Goal: Task Accomplishment & Management: Complete application form

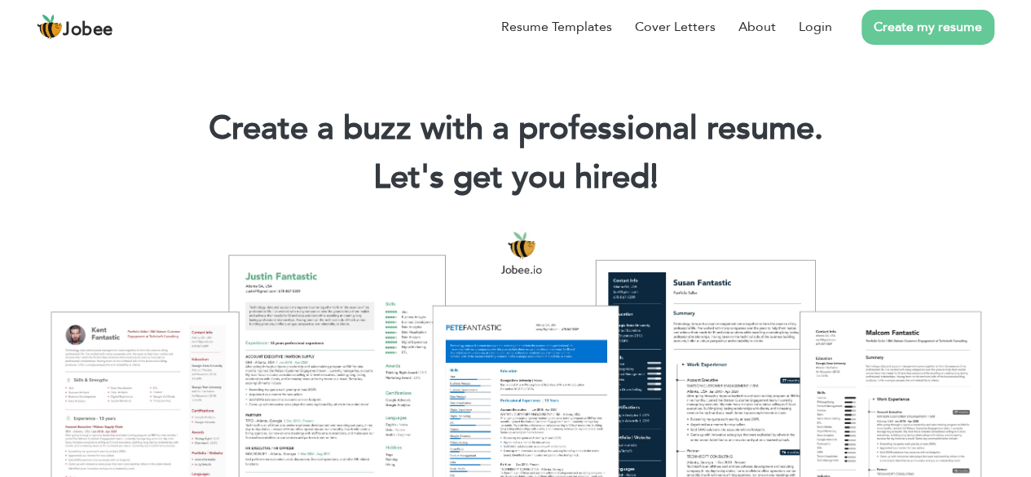
click at [904, 32] on link "Create my resume" at bounding box center [927, 27] width 133 height 35
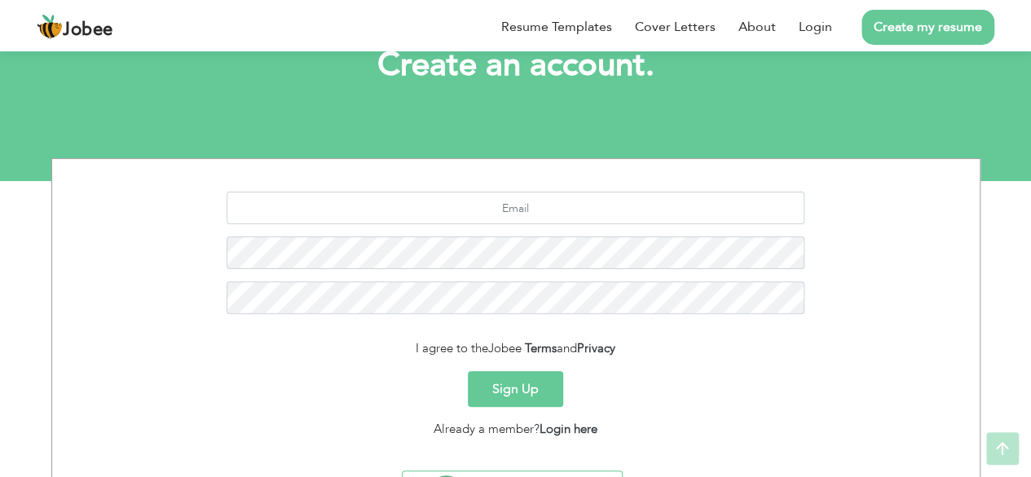
scroll to position [115, 0]
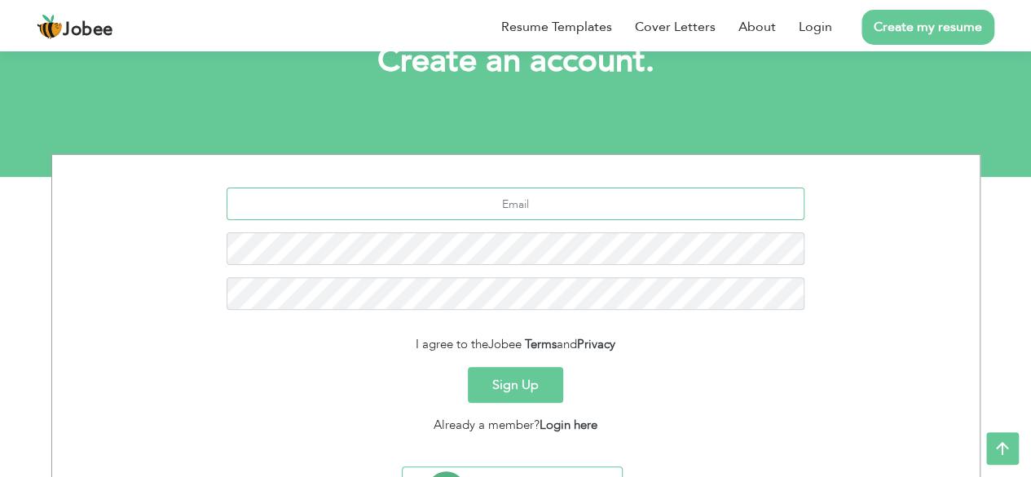
click at [494, 205] on input "text" at bounding box center [515, 203] width 578 height 33
click at [486, 208] on input "uejaz.5483@gmail.com" at bounding box center [515, 203] width 578 height 33
type input "[EMAIL_ADDRESS][DOMAIN_NAME]"
click at [527, 396] on button "Sign Up" at bounding box center [515, 385] width 95 height 36
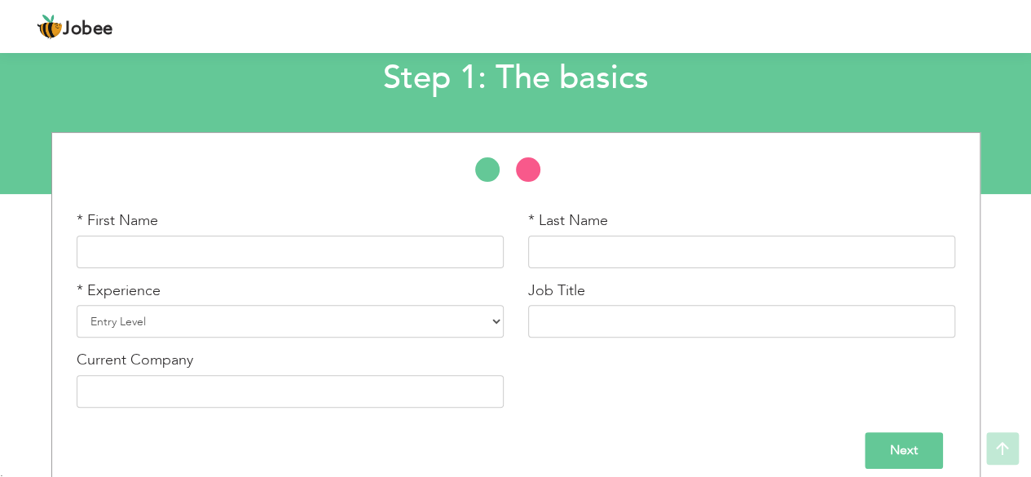
scroll to position [113, 0]
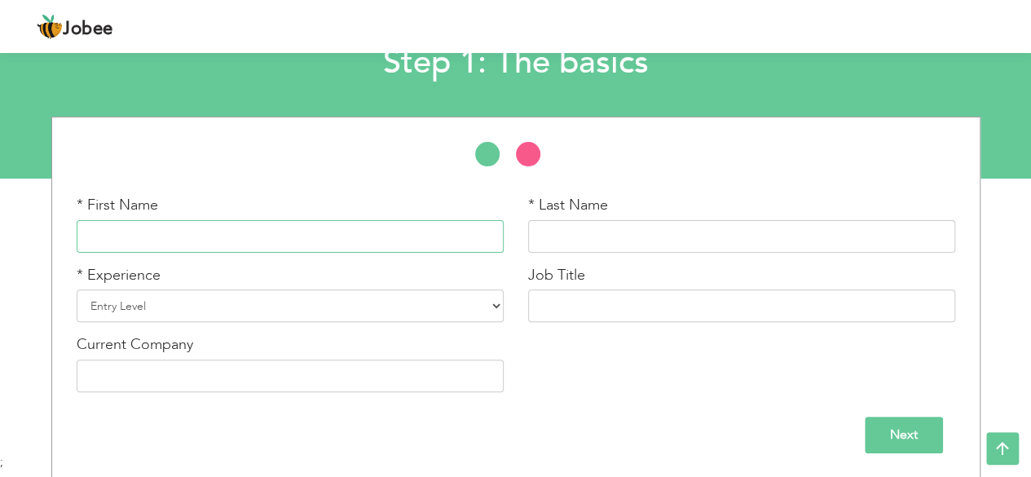
click at [156, 236] on input "text" at bounding box center [290, 236] width 427 height 33
type input "U"
type input "[DEMOGRAPHIC_DATA][PERSON_NAME]"
click at [544, 232] on input "text" at bounding box center [741, 236] width 427 height 33
type input "[PERSON_NAME]"
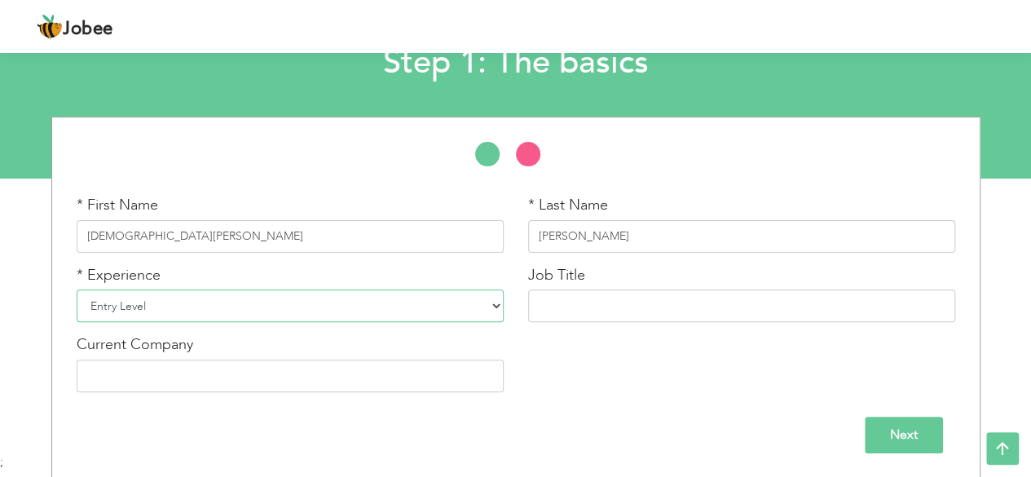
click at [402, 299] on select "Entry Level Less than 1 Year 1 Year 2 Years 3 Years 4 Years 5 Years 6 Years 7 Y…" at bounding box center [290, 305] width 427 height 33
click at [77, 289] on select "Entry Level Less than 1 Year 1 Year 2 Years 3 Years 4 Years 5 Years 6 Years 7 Y…" at bounding box center [290, 305] width 427 height 33
click at [606, 312] on input "text" at bounding box center [741, 305] width 427 height 33
type input "Student"
click at [903, 434] on input "Next" at bounding box center [903, 434] width 78 height 37
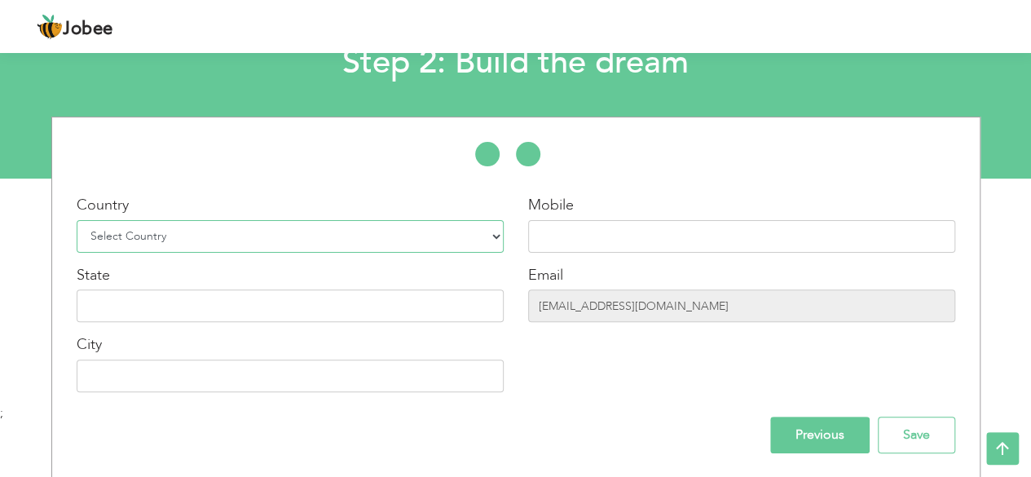
click at [411, 235] on select "Select Country Afghanistan Albania Algeria American Samoa Andorra Angola Anguil…" at bounding box center [290, 236] width 427 height 33
select select "166"
click at [77, 220] on select "Select Country Afghanistan Albania Algeria American Samoa Andorra Angola Anguil…" at bounding box center [290, 236] width 427 height 33
click at [616, 243] on input "text" at bounding box center [741, 236] width 427 height 33
type input "+923005525679"
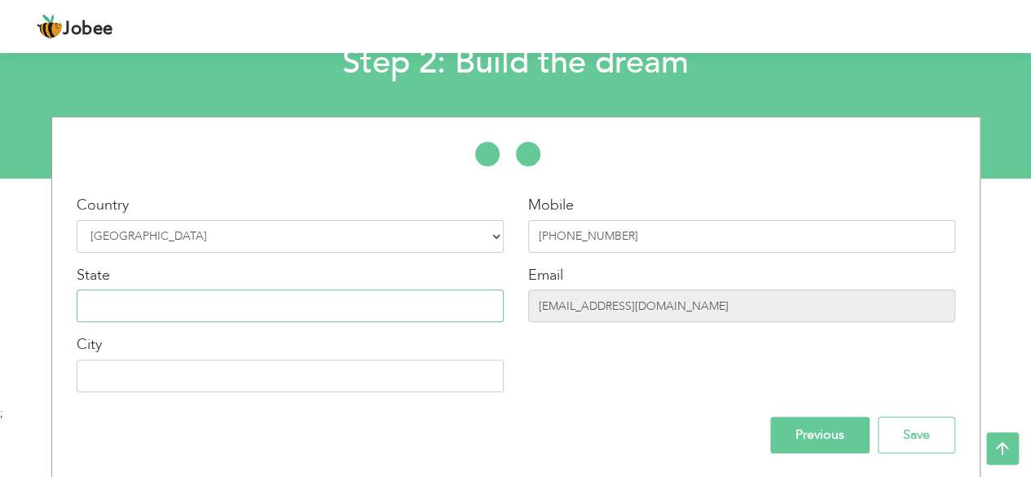
click at [448, 308] on input "text" at bounding box center [290, 305] width 427 height 33
type input "[GEOGRAPHIC_DATA]"
click at [333, 376] on input "text" at bounding box center [290, 375] width 427 height 33
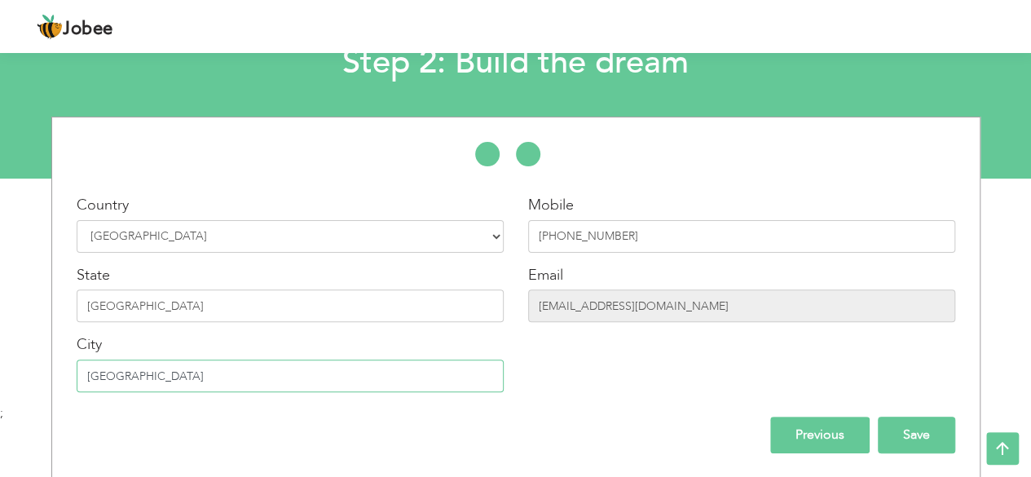
type input "[GEOGRAPHIC_DATA]"
click at [923, 439] on input "Save" at bounding box center [915, 434] width 77 height 37
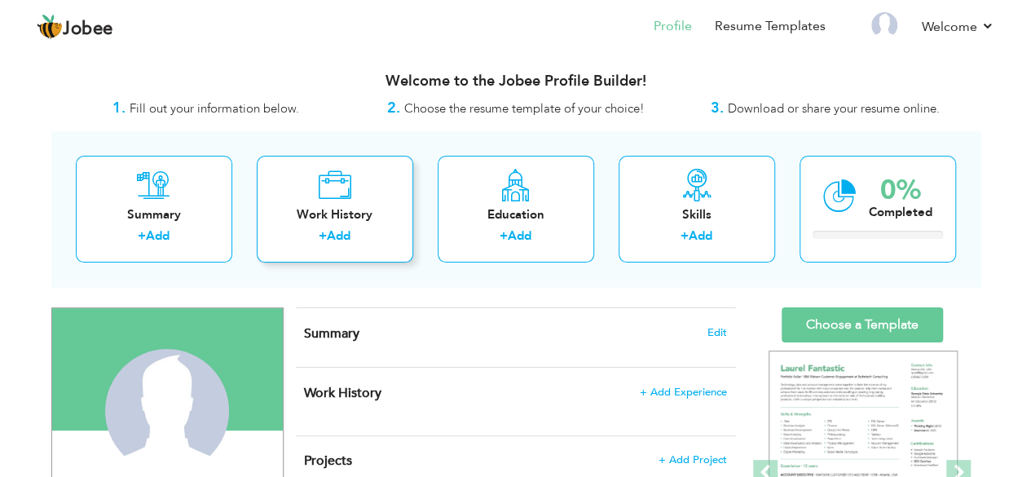
click at [342, 218] on div "Work History" at bounding box center [335, 214] width 130 height 17
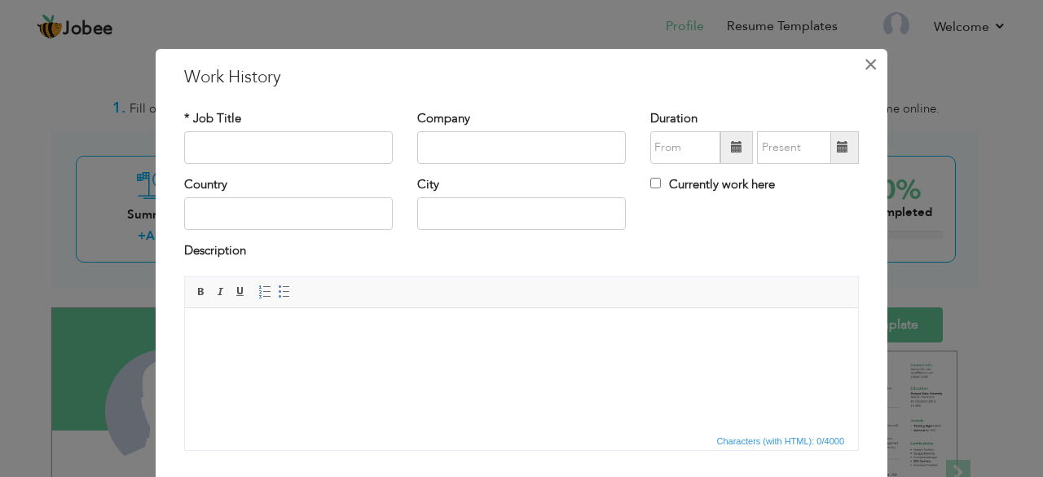
click at [867, 65] on span "×" at bounding box center [871, 64] width 14 height 29
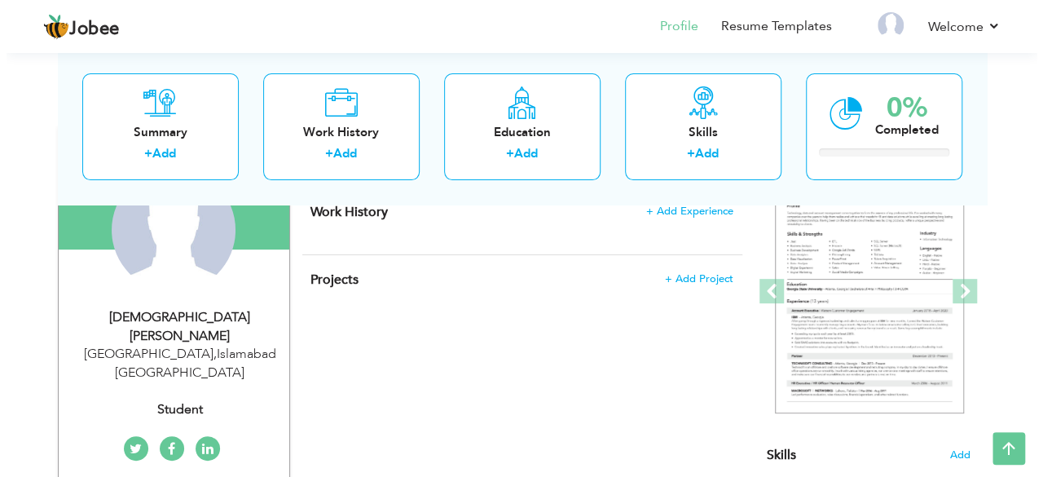
scroll to position [17, 0]
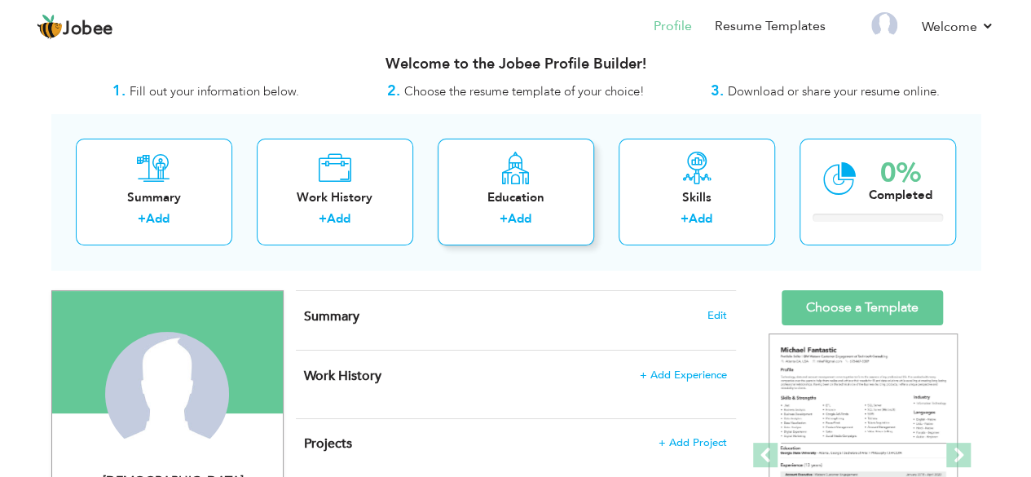
click at [469, 240] on div "Education + Add" at bounding box center [515, 191] width 156 height 107
radio input "true"
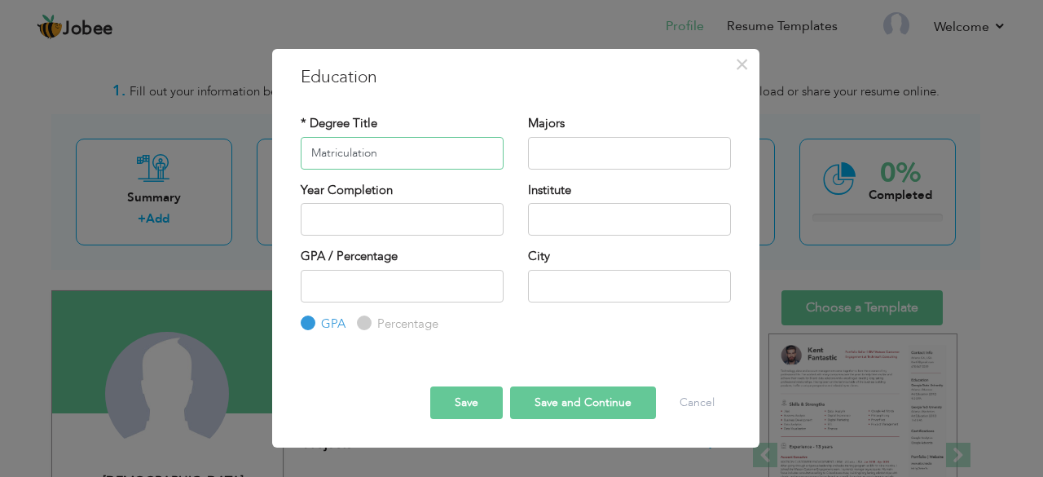
type input "Matriculation"
click at [603, 153] on input "text" at bounding box center [629, 153] width 203 height 33
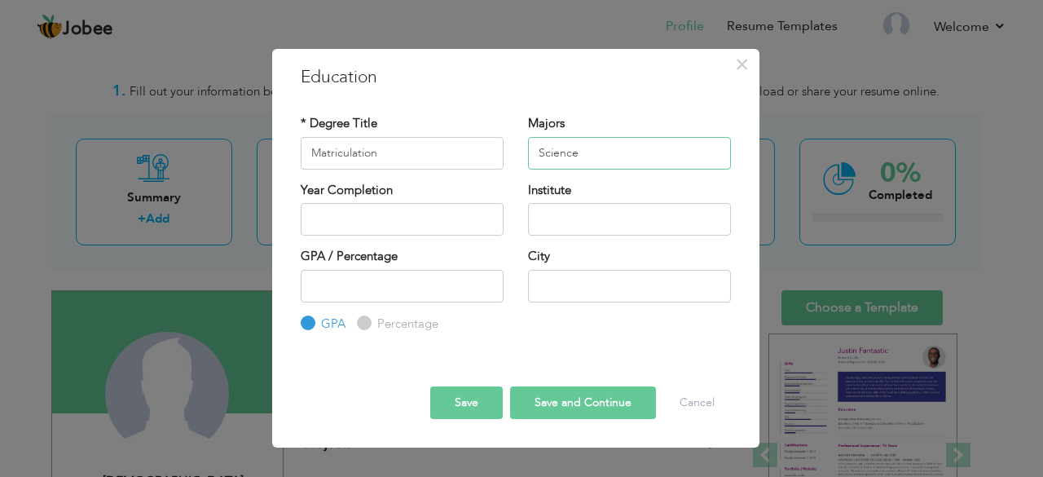
type input "Science"
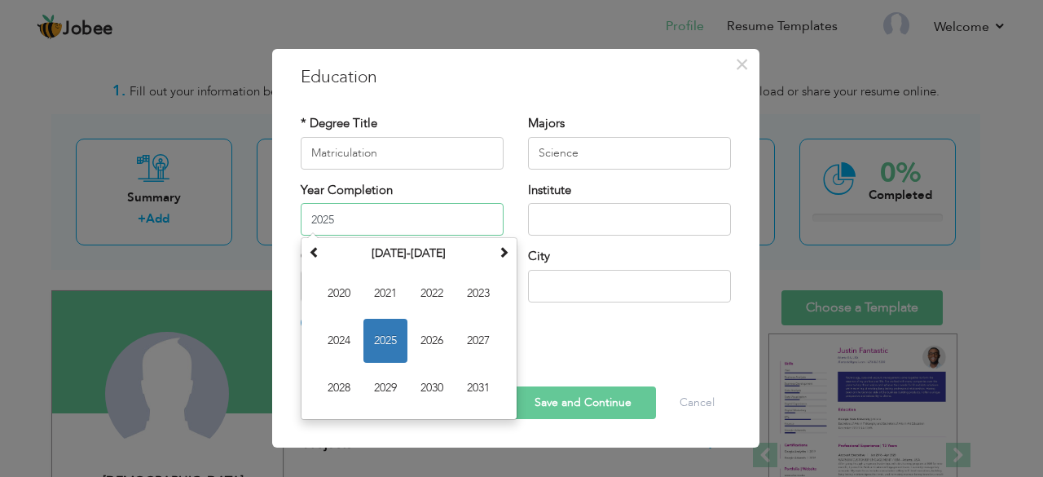
click at [493, 216] on input "2025" at bounding box center [402, 219] width 203 height 33
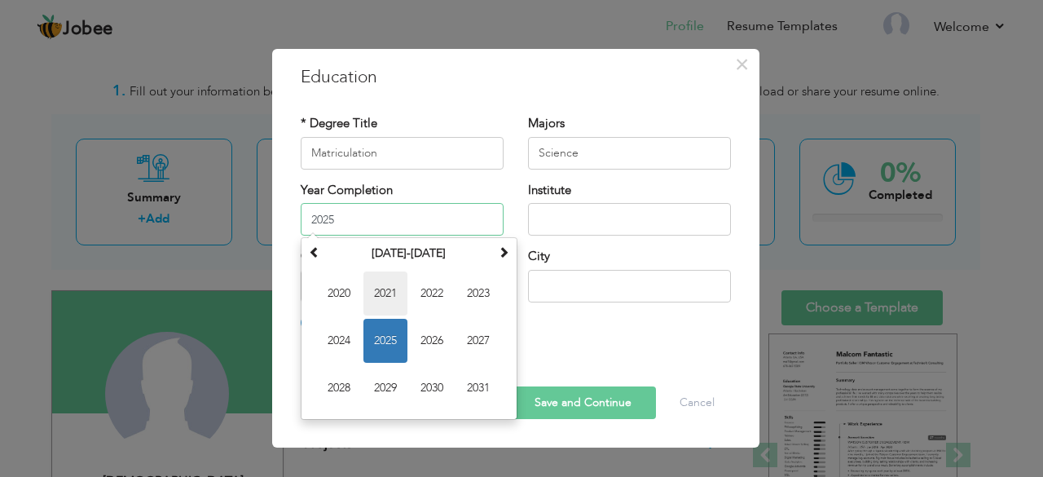
click at [388, 291] on span "2021" at bounding box center [385, 293] width 44 height 44
type input "2021"
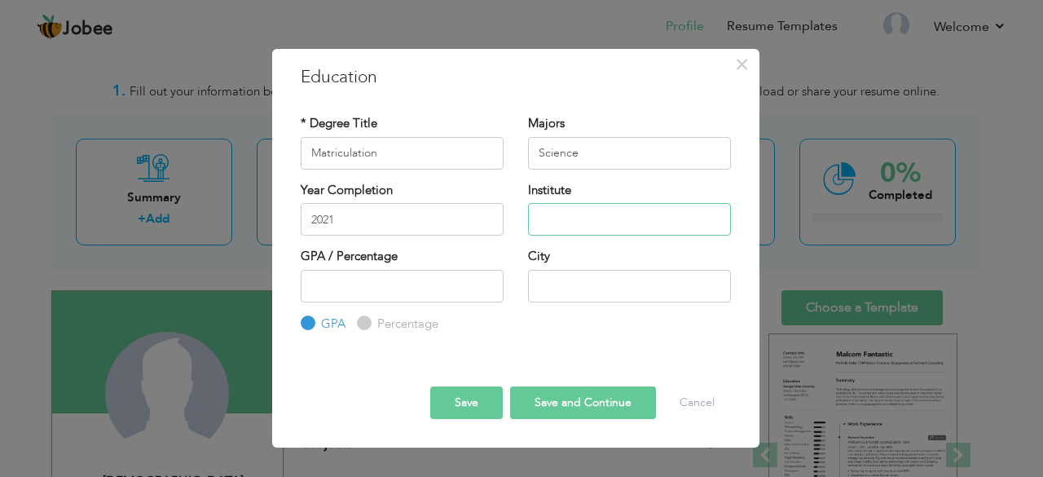
click at [597, 214] on input "text" at bounding box center [629, 219] width 203 height 33
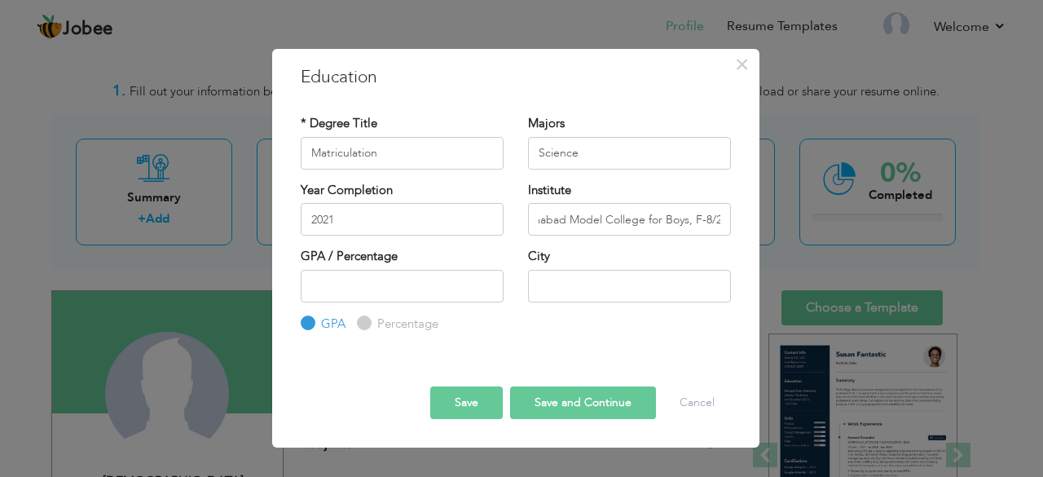
scroll to position [0, 0]
click at [701, 221] on input "Islamabad Model College for Boys, F-8/2" at bounding box center [629, 219] width 203 height 33
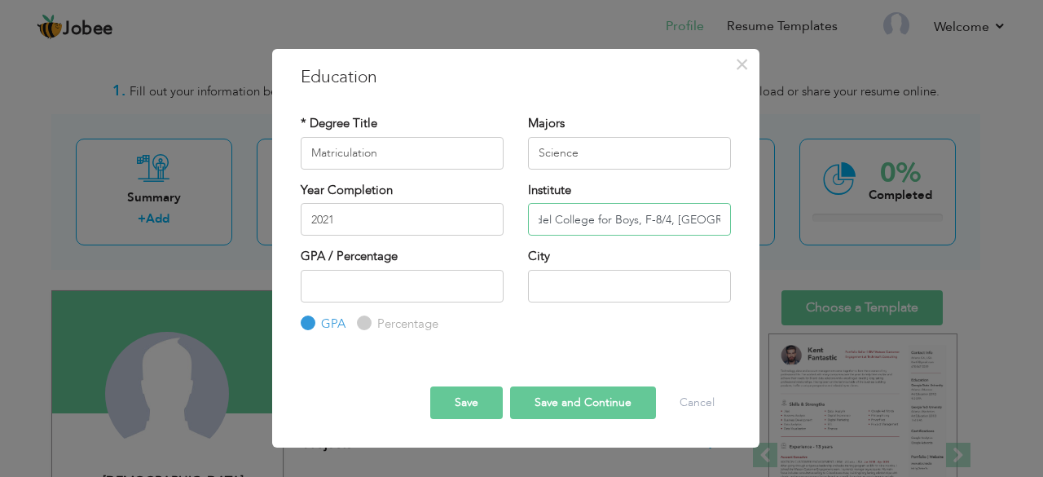
scroll to position [0, 82]
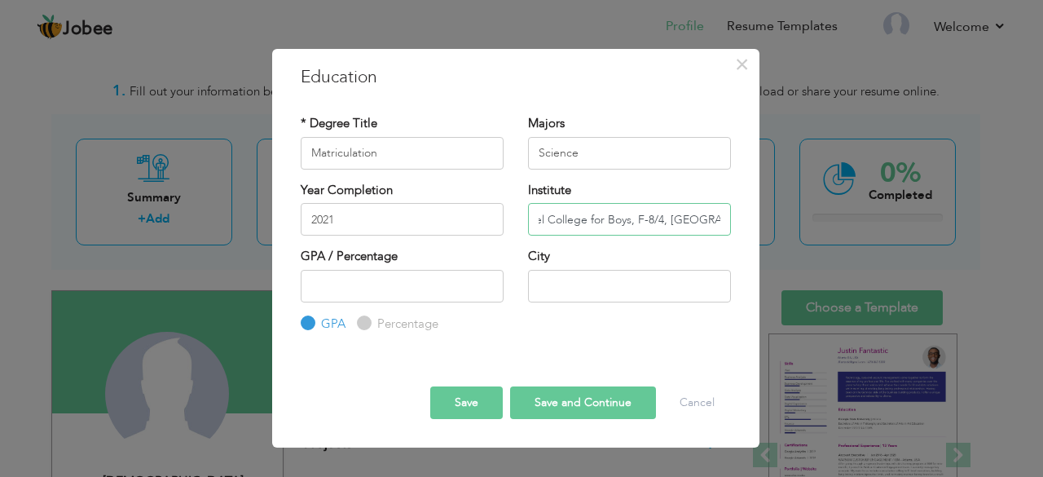
type input "Islamabad Model College for Boys, F-8/4, [GEOGRAPHIC_DATA]"
click at [432, 284] on input "number" at bounding box center [402, 286] width 203 height 33
click at [368, 327] on div "Percentage" at bounding box center [397, 323] width 81 height 18
click at [363, 323] on input "Percentage" at bounding box center [362, 323] width 11 height 11
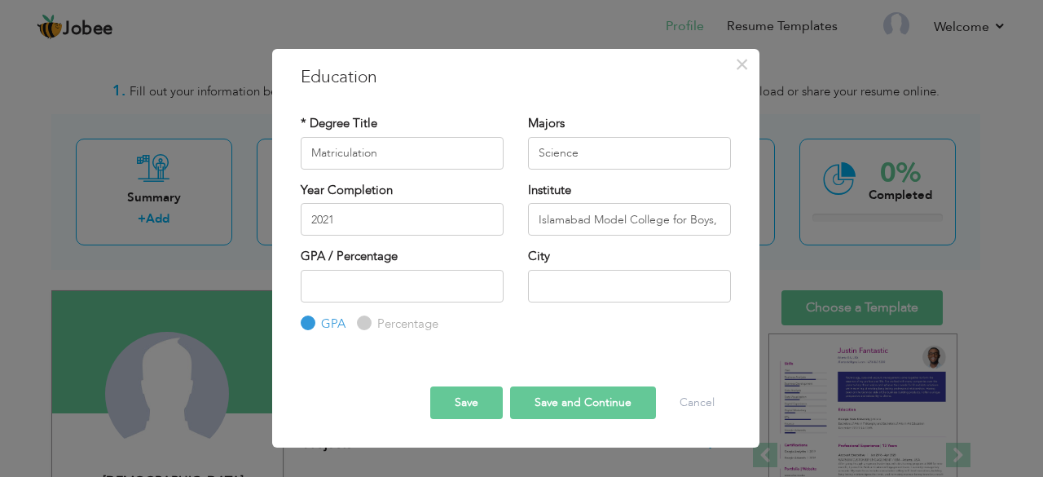
radio input "true"
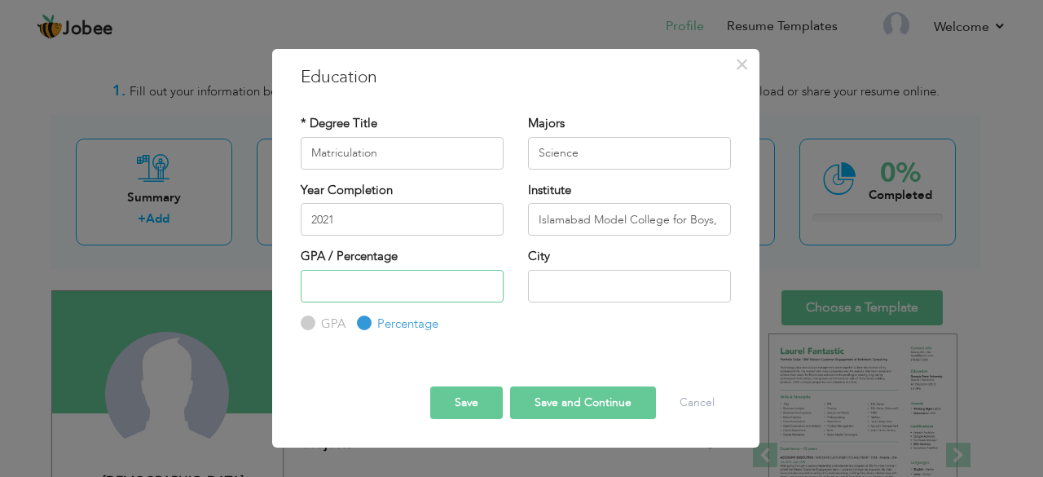
click at [362, 276] on input "number" at bounding box center [402, 286] width 203 height 33
type input "92"
click at [561, 279] on input "text" at bounding box center [629, 286] width 203 height 33
type input "i"
type input "[GEOGRAPHIC_DATA]"
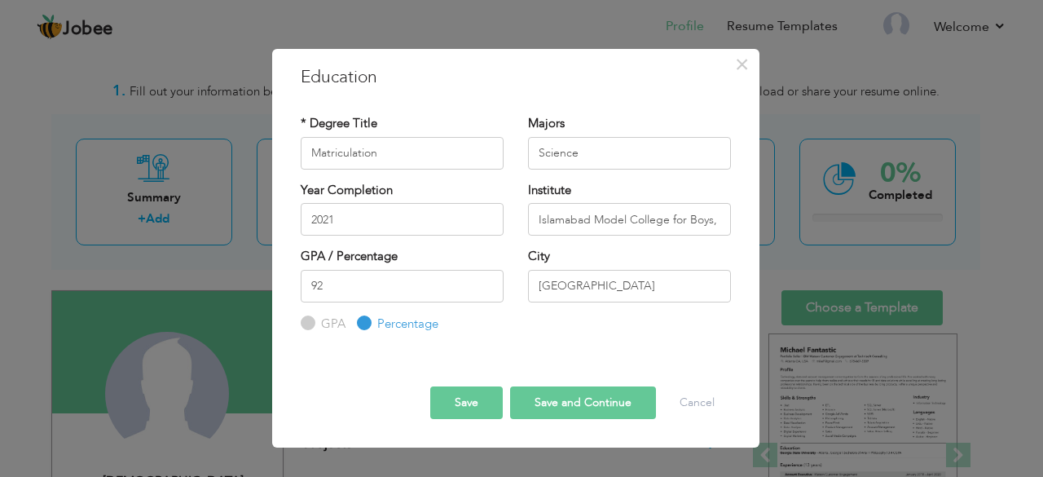
click at [598, 395] on button "Save and Continue" at bounding box center [583, 402] width 146 height 33
radio input "true"
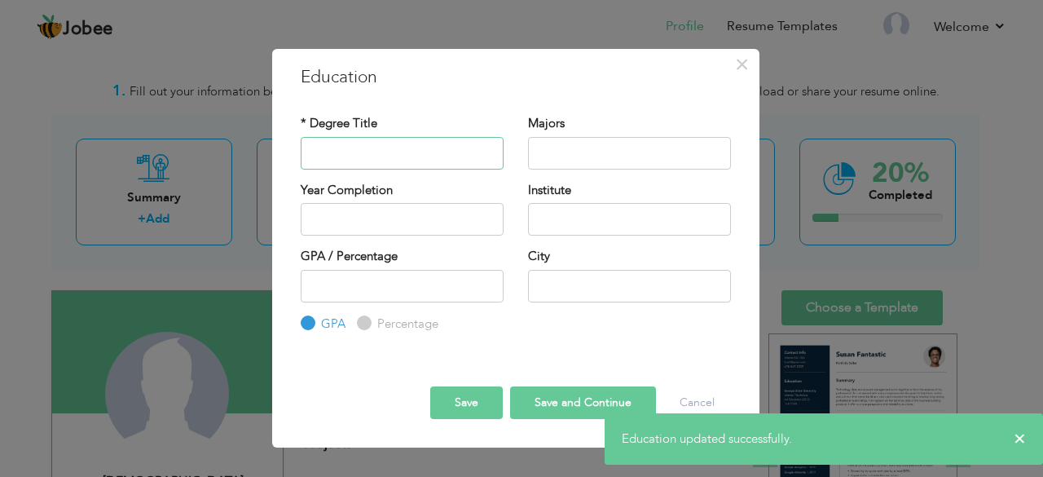
click at [387, 161] on input "text" at bounding box center [402, 153] width 203 height 33
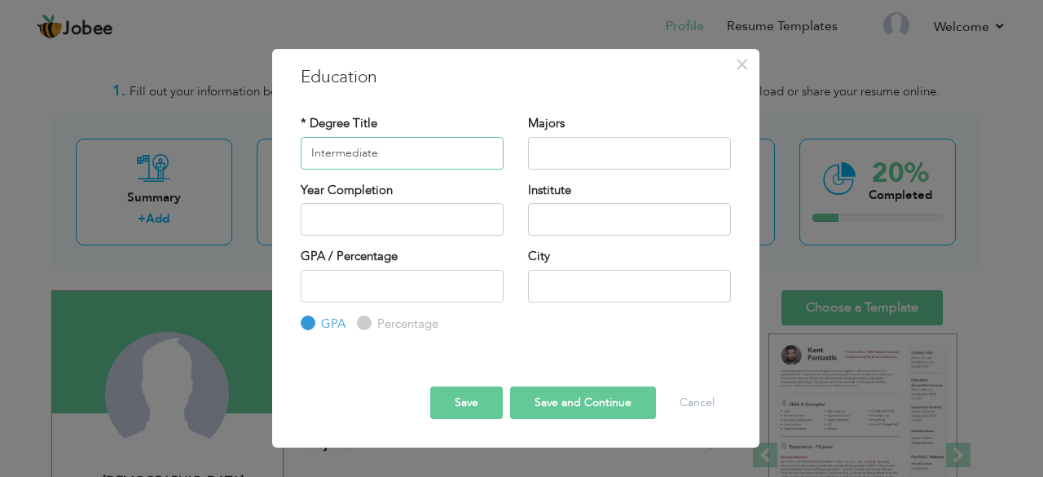
type input "Intermediate"
click at [600, 159] on input "text" at bounding box center [629, 153] width 203 height 33
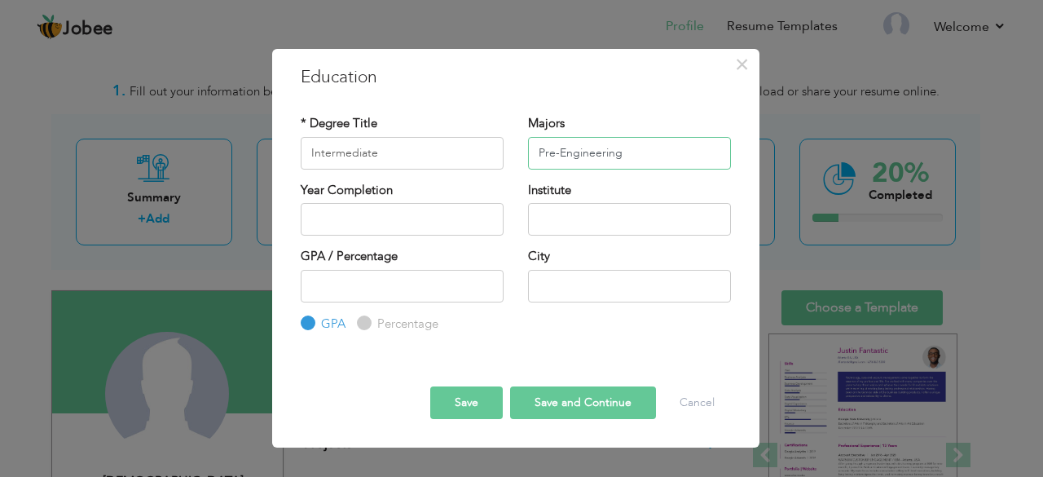
type input "Pre-Engineering"
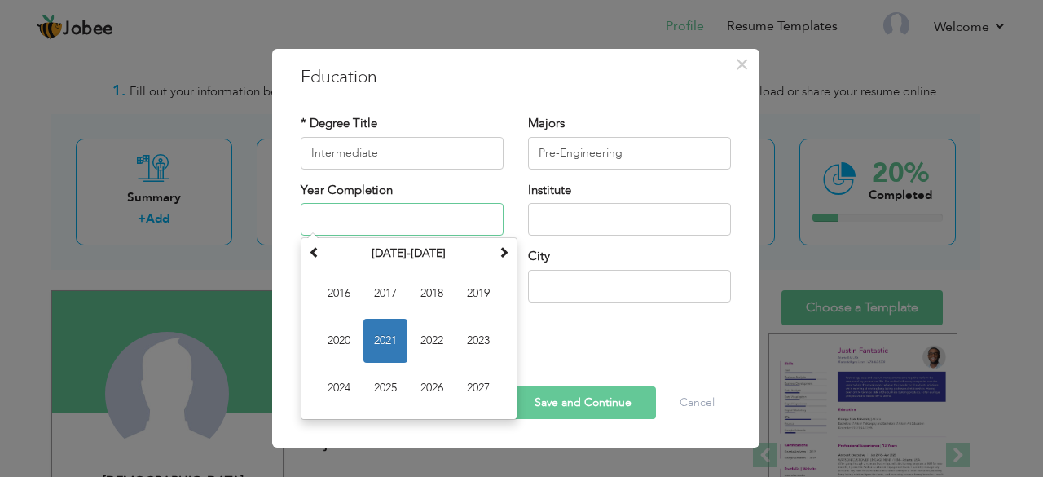
click at [457, 203] on input "text" at bounding box center [402, 219] width 203 height 33
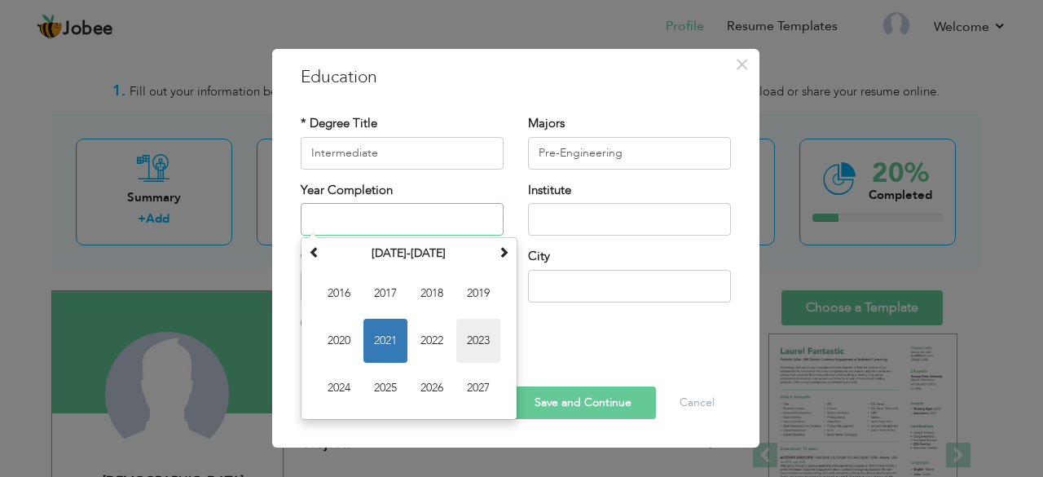
click at [461, 330] on span "2023" at bounding box center [478, 341] width 44 height 44
type input "2023"
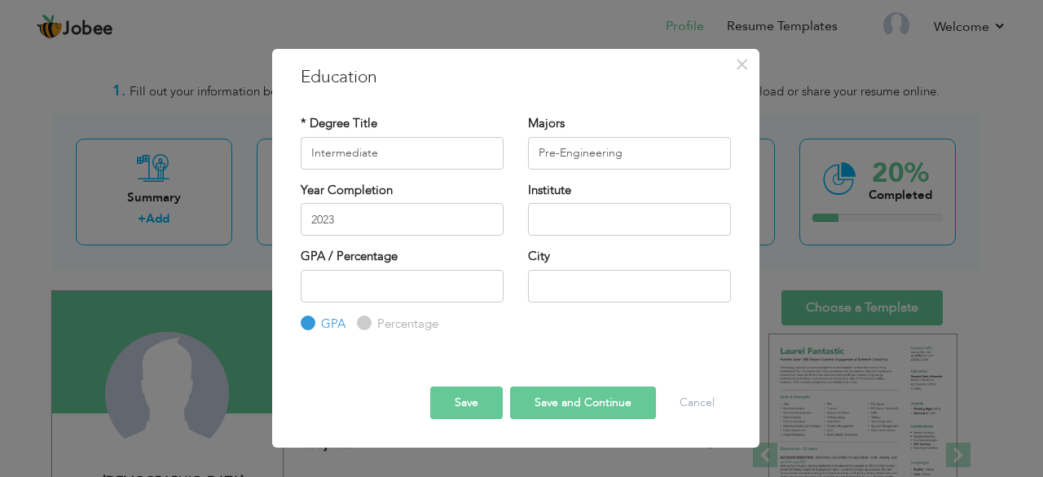
click at [634, 201] on div "Institute" at bounding box center [629, 209] width 203 height 54
click at [607, 213] on input "text" at bounding box center [629, 219] width 203 height 33
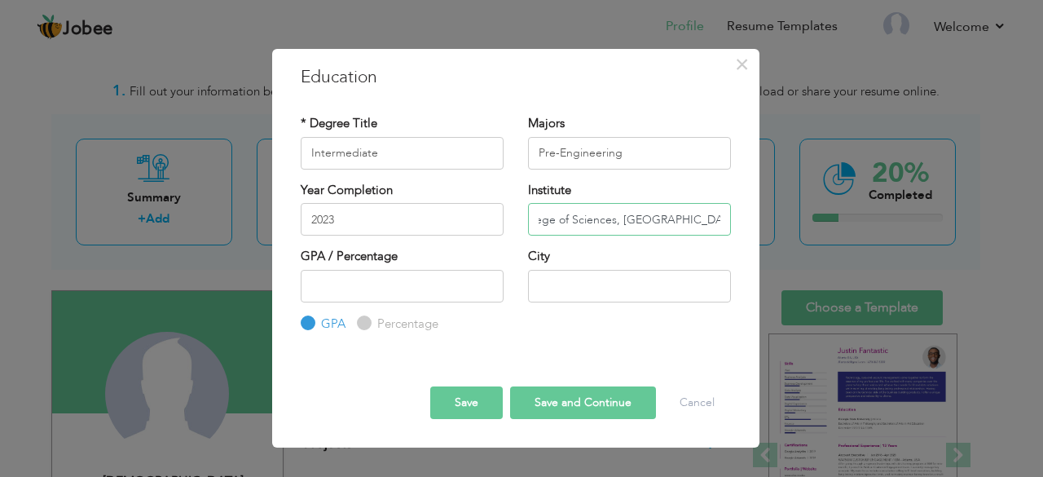
scroll to position [0, 68]
type input "Punjab College of Sciences, Blue Area, Islamabad"
click at [428, 298] on input "number" at bounding box center [402, 286] width 203 height 33
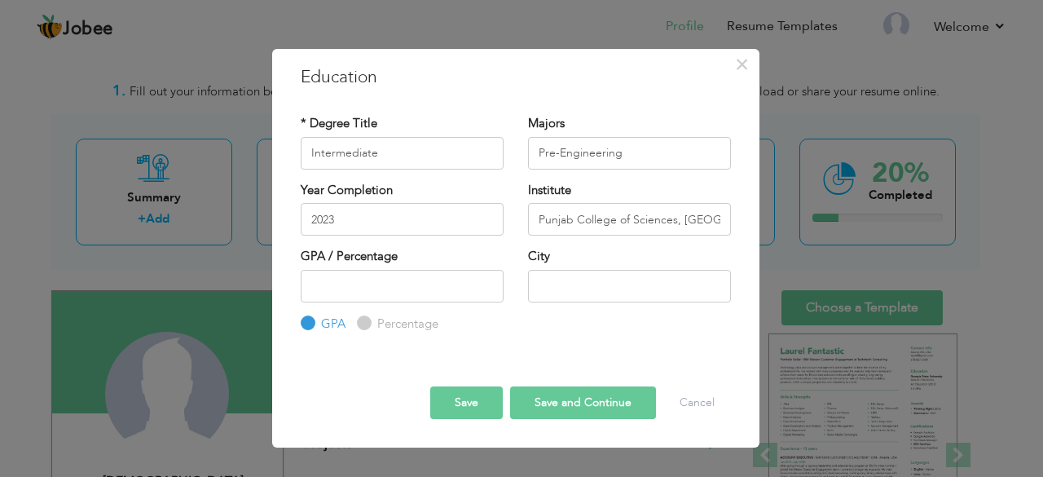
click at [374, 322] on label "Percentage" at bounding box center [405, 323] width 65 height 17
click at [367, 322] on input "Percentage" at bounding box center [362, 323] width 11 height 11
radio input "true"
click at [401, 291] on input "number" at bounding box center [402, 286] width 203 height 33
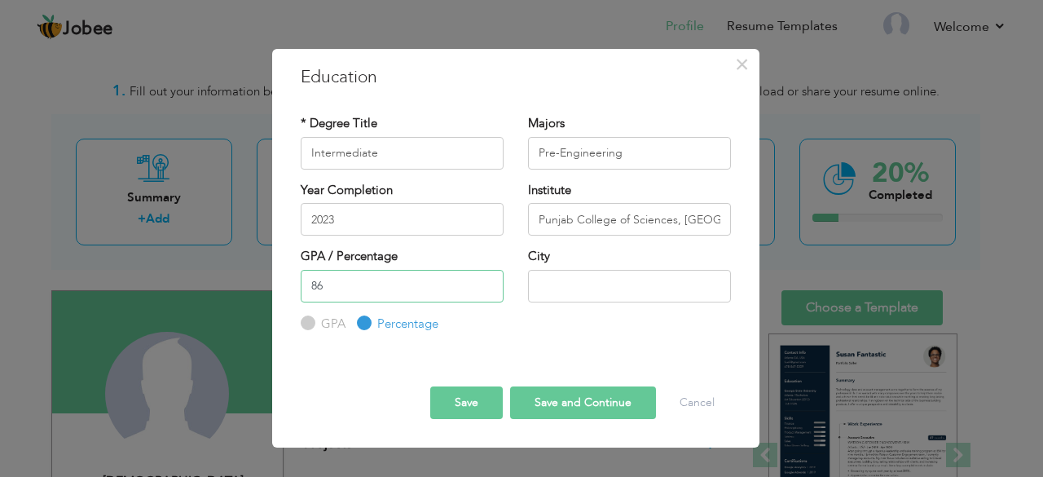
type input "86"
click at [637, 289] on input "text" at bounding box center [629, 286] width 203 height 33
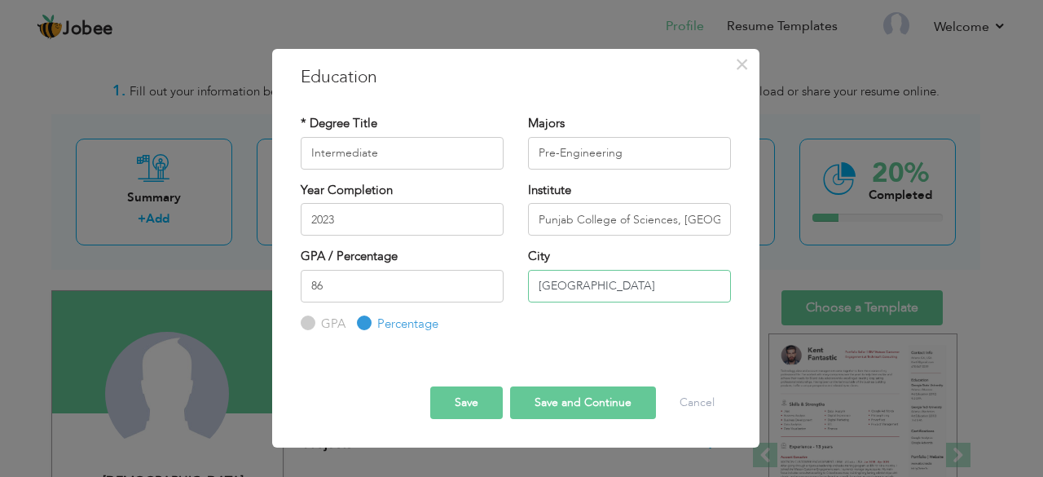
type input "[GEOGRAPHIC_DATA]"
click at [577, 408] on button "Save and Continue" at bounding box center [583, 402] width 146 height 33
radio input "true"
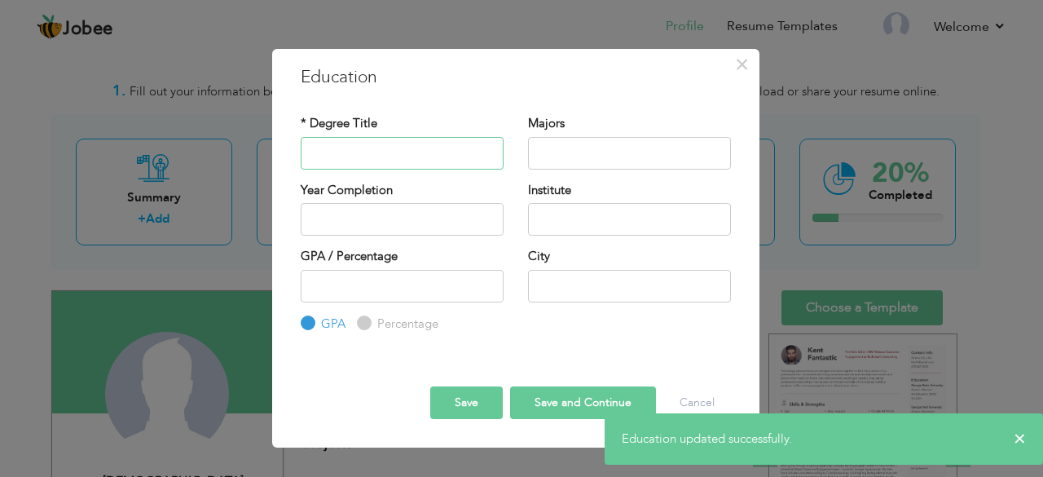
click at [429, 152] on input "text" at bounding box center [402, 153] width 203 height 33
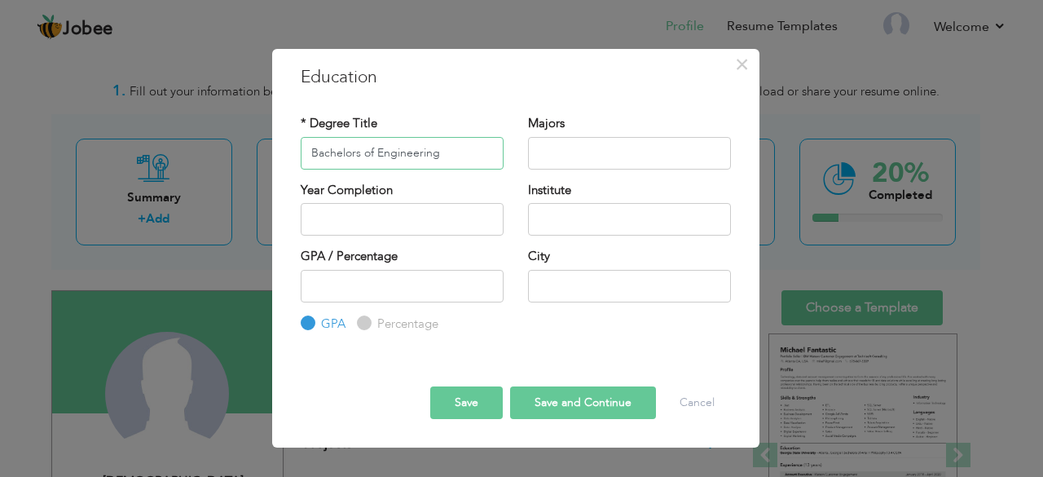
type input "Bachelors of Engineering"
click at [569, 155] on input "text" at bounding box center [629, 153] width 203 height 33
type input "Civil Engineering"
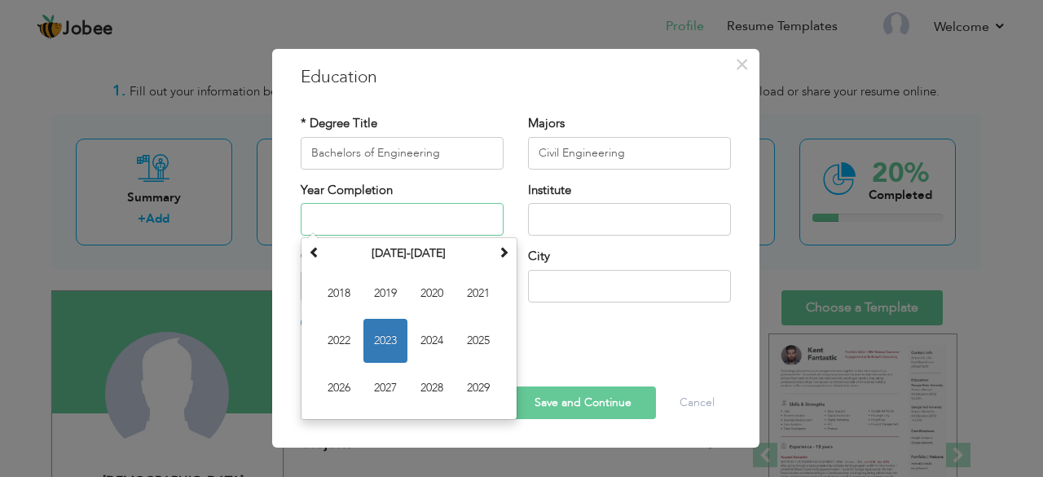
click at [442, 209] on input "text" at bounding box center [402, 219] width 203 height 33
click at [402, 384] on span "2027" at bounding box center [385, 388] width 44 height 44
type input "2027"
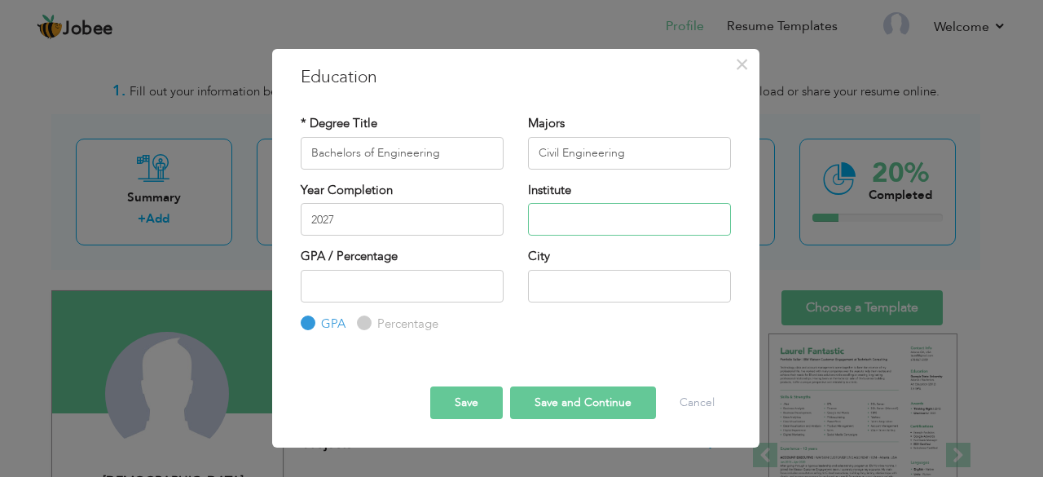
click at [582, 214] on input "text" at bounding box center [629, 219] width 203 height 33
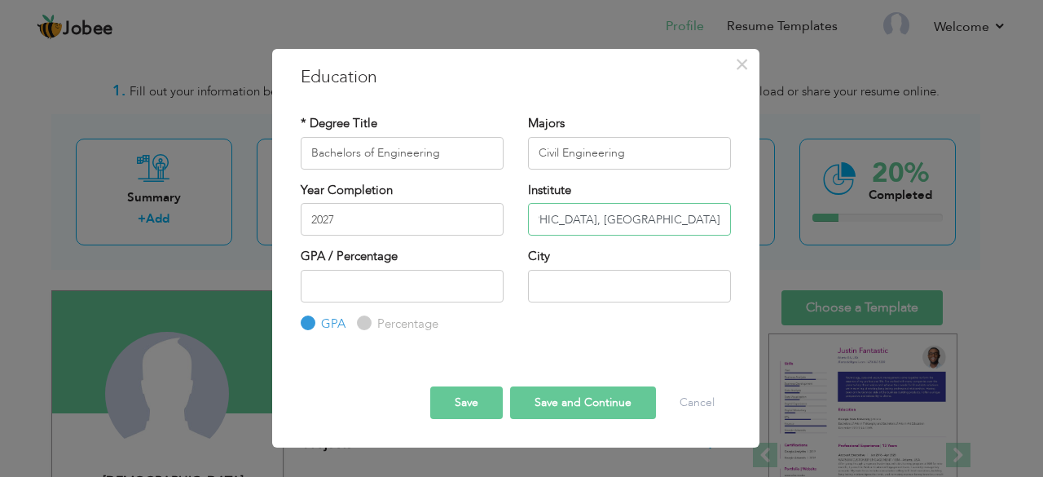
type input "[GEOGRAPHIC_DATA], [GEOGRAPHIC_DATA]"
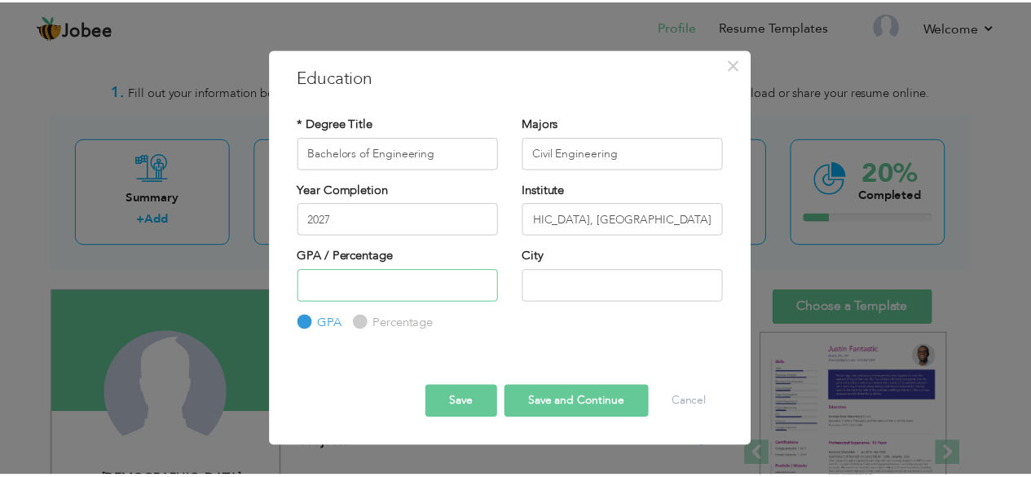
scroll to position [0, 0]
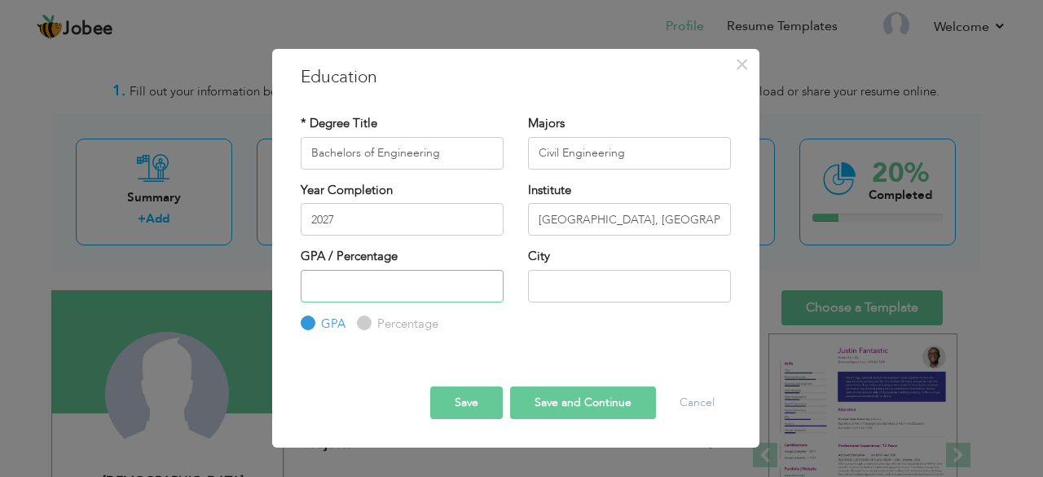
click at [411, 297] on input "number" at bounding box center [402, 286] width 203 height 33
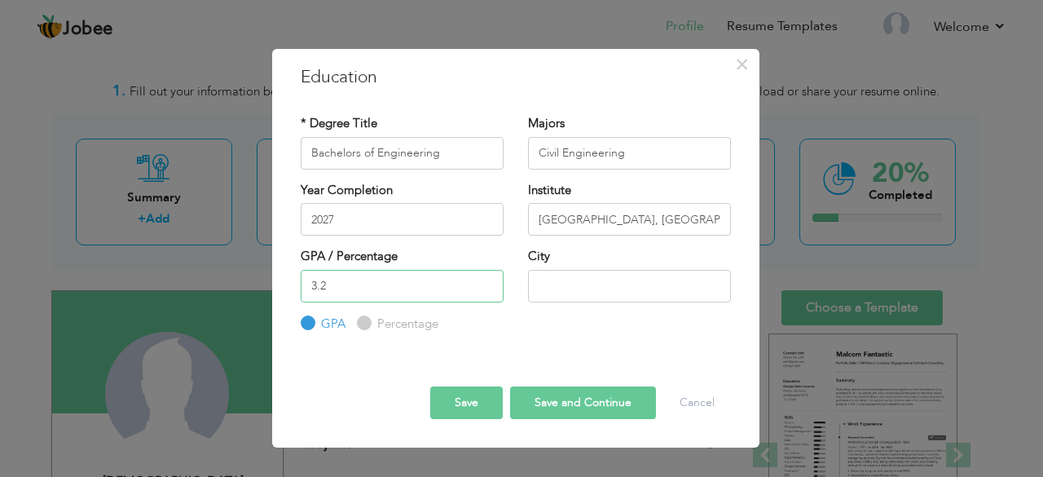
type input "3.2"
click at [565, 294] on input "text" at bounding box center [629, 286] width 203 height 33
type input "[GEOGRAPHIC_DATA]"
click at [477, 393] on button "Save" at bounding box center [466, 402] width 73 height 33
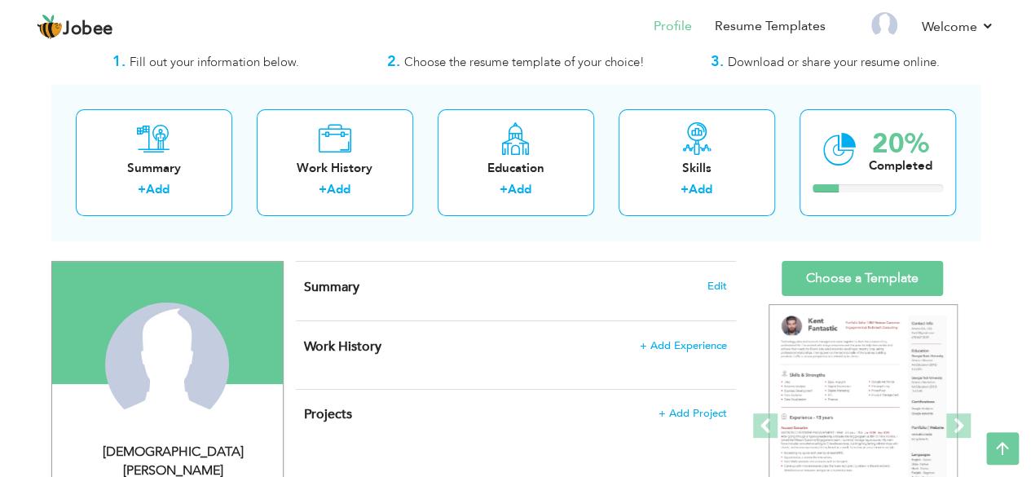
scroll to position [29, 0]
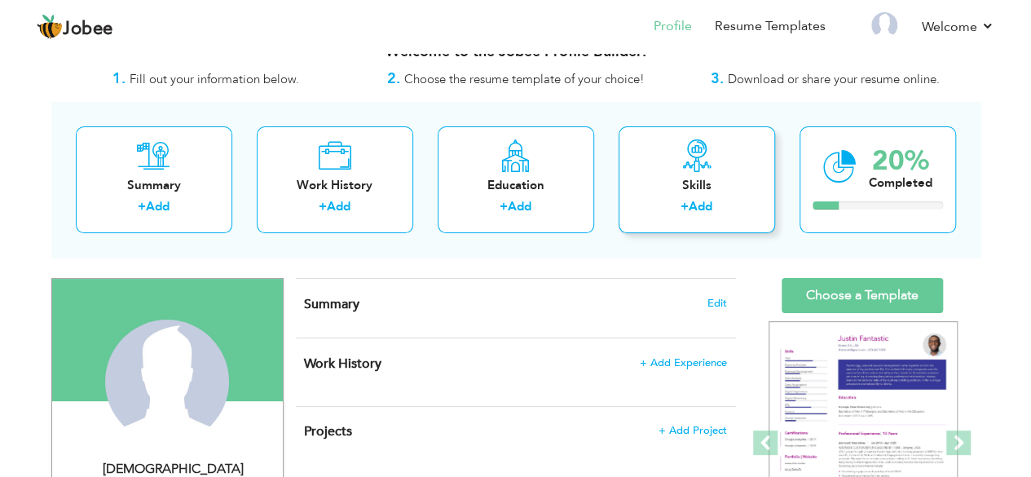
click at [711, 182] on div "Skills" at bounding box center [696, 185] width 130 height 17
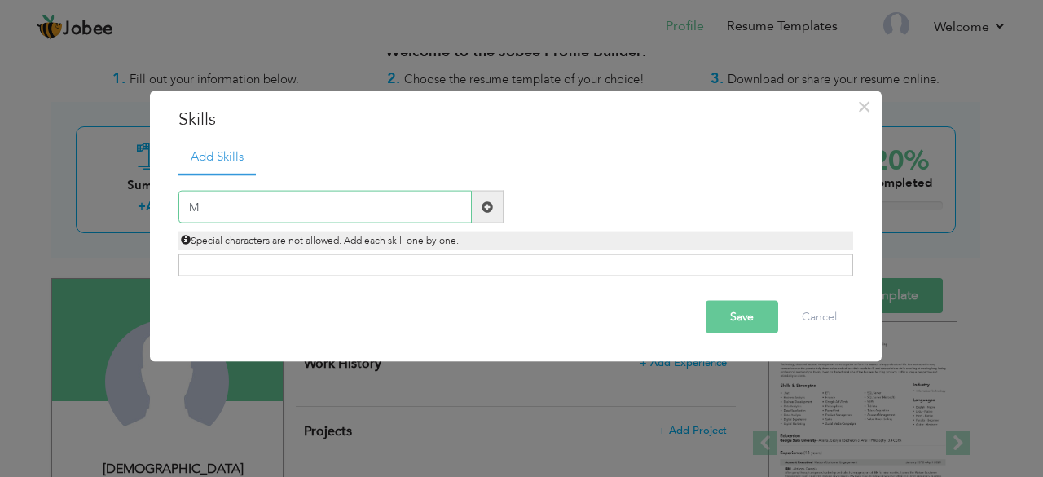
type input "M"
click at [488, 208] on span at bounding box center [486, 205] width 11 height 11
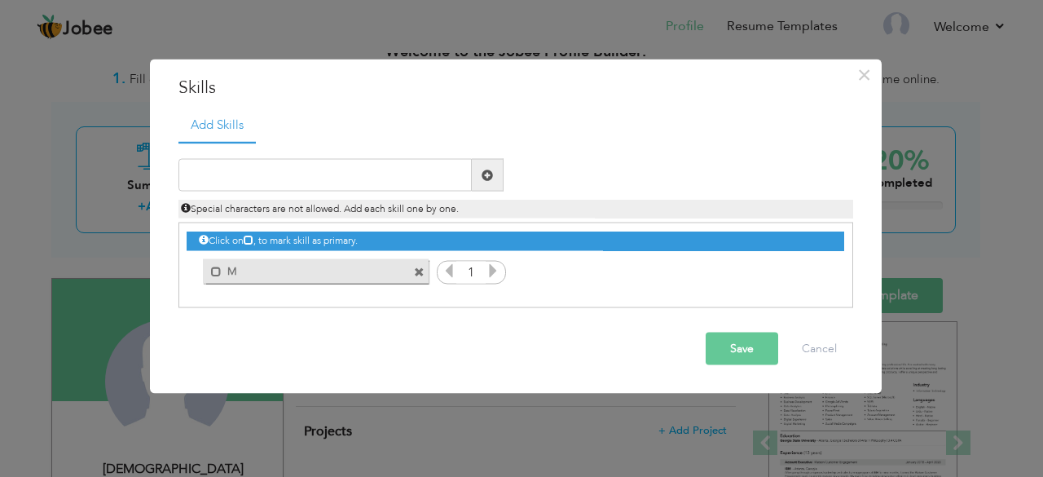
click at [417, 273] on span at bounding box center [419, 271] width 11 height 11
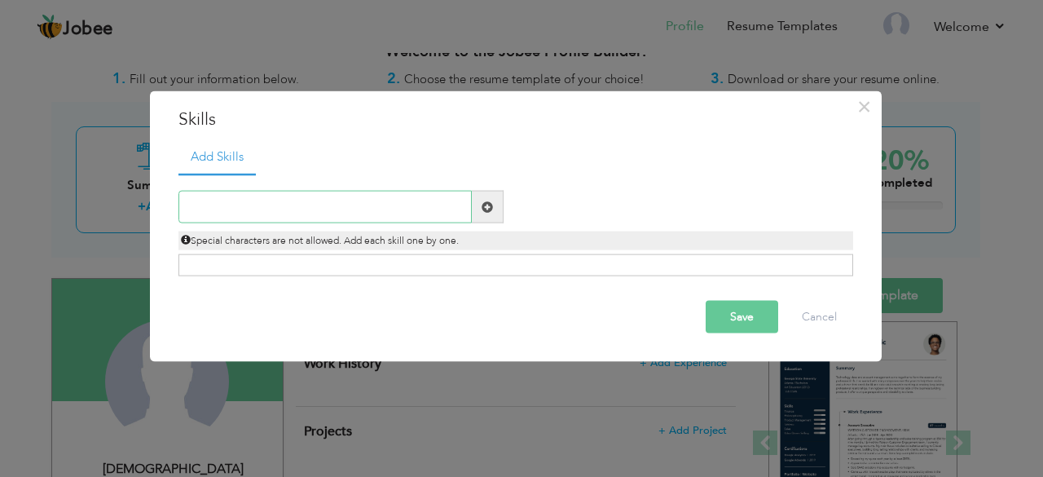
click at [347, 208] on input "text" at bounding box center [324, 207] width 293 height 33
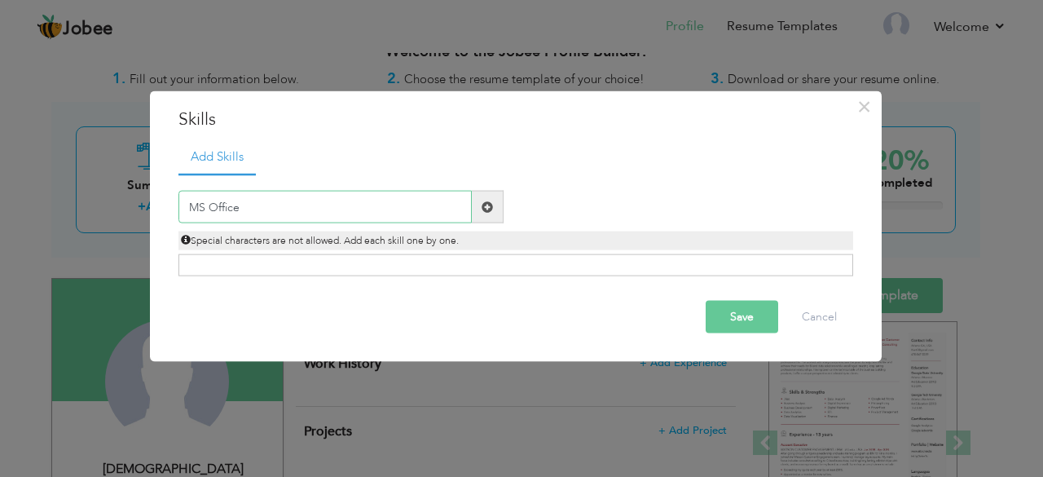
type input "MS Office"
click at [497, 196] on span at bounding box center [488, 207] width 32 height 33
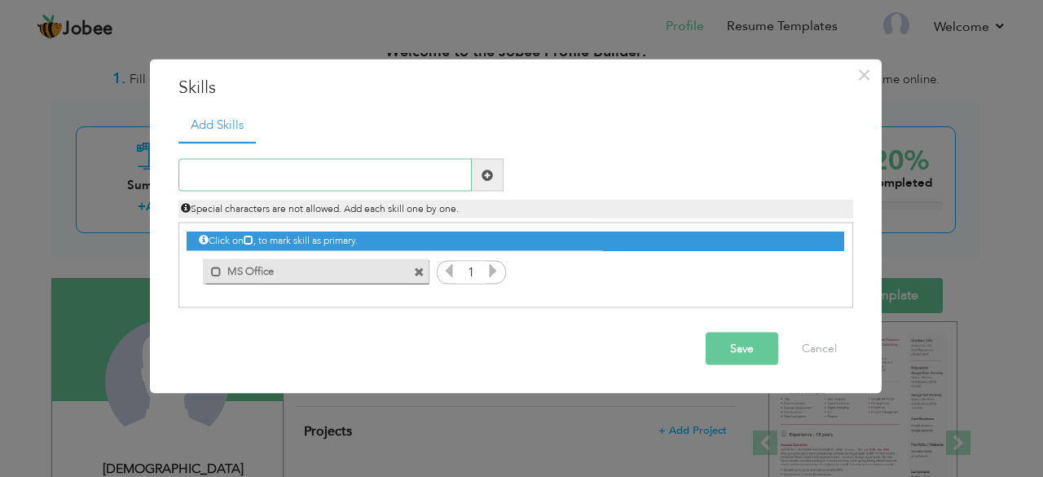
click at [362, 178] on input "text" at bounding box center [324, 175] width 293 height 33
click at [490, 275] on icon at bounding box center [493, 270] width 15 height 15
click at [342, 178] on input "text" at bounding box center [324, 175] width 293 height 33
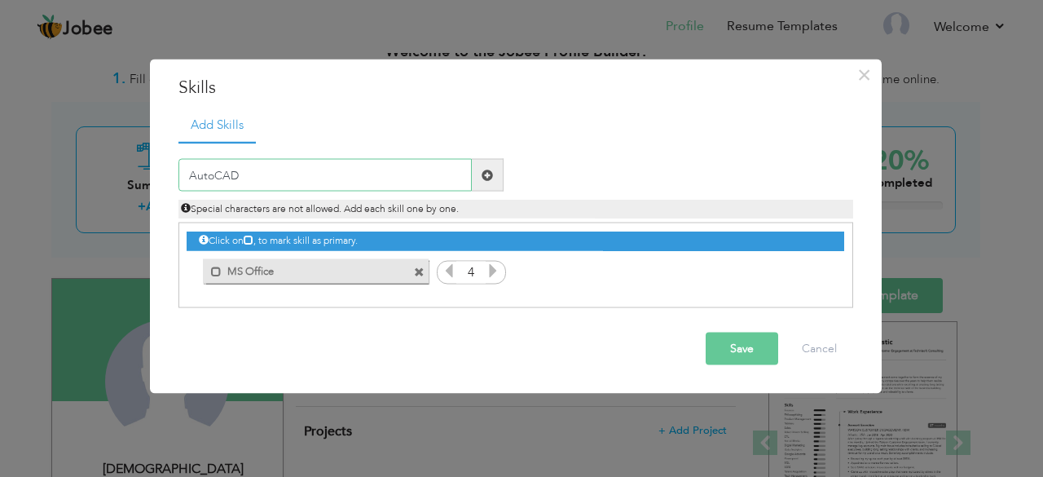
type input "AutoCAD"
click at [486, 178] on span at bounding box center [486, 174] width 11 height 11
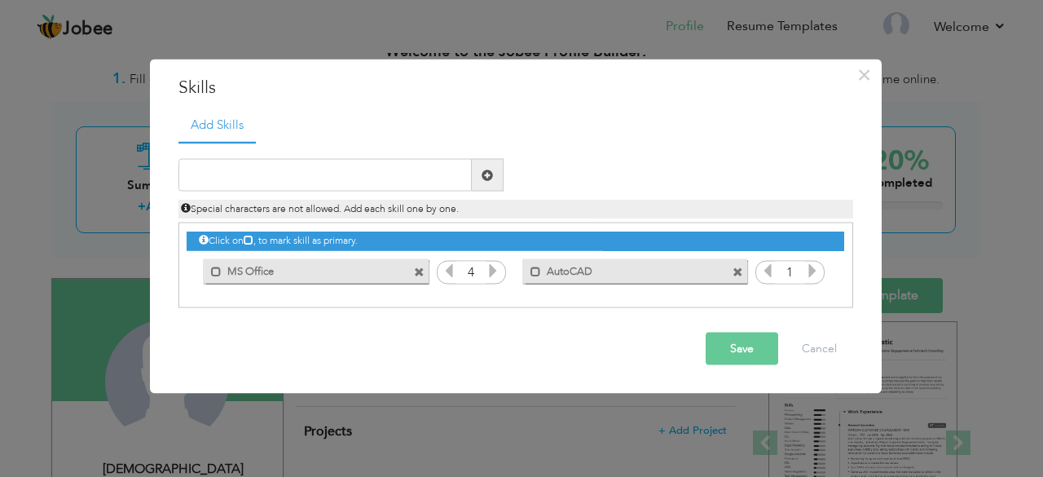
click at [815, 272] on icon at bounding box center [812, 270] width 15 height 15
click at [319, 176] on input "text" at bounding box center [324, 175] width 293 height 33
type input "Civil 3D"
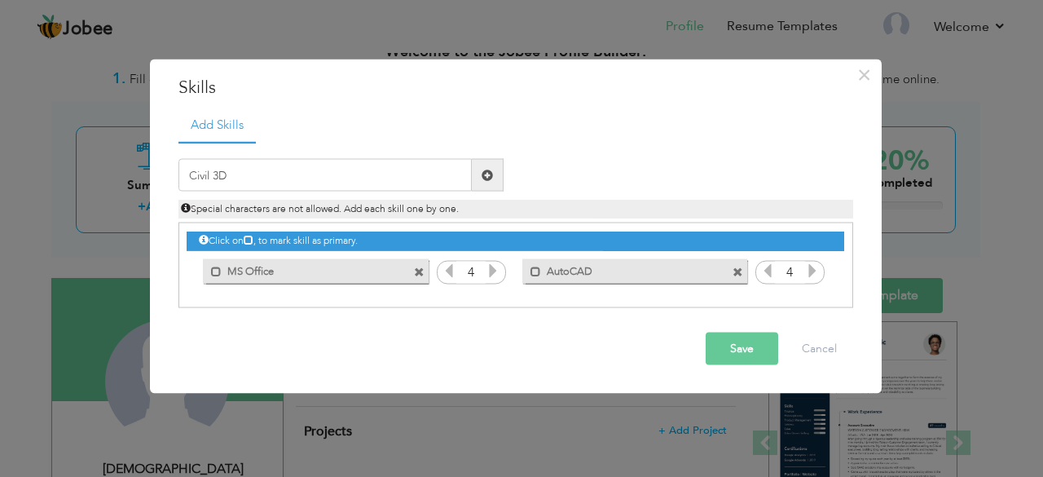
click at [489, 174] on span at bounding box center [486, 174] width 11 height 11
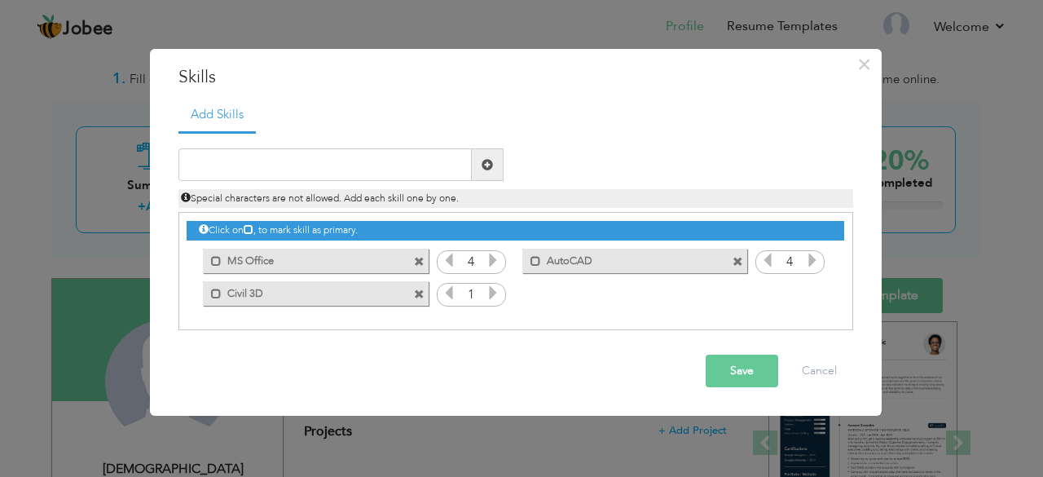
click at [494, 289] on icon at bounding box center [493, 292] width 15 height 15
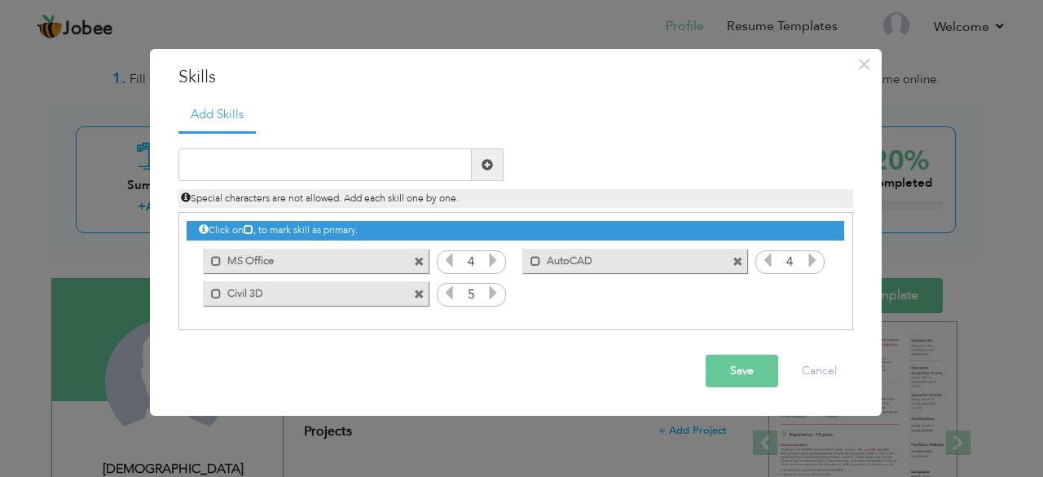
click at [451, 297] on icon at bounding box center [449, 292] width 15 height 15
click at [393, 150] on input "text" at bounding box center [324, 164] width 293 height 33
type input "t"
type input "Team Work"
click at [489, 159] on span at bounding box center [486, 164] width 11 height 11
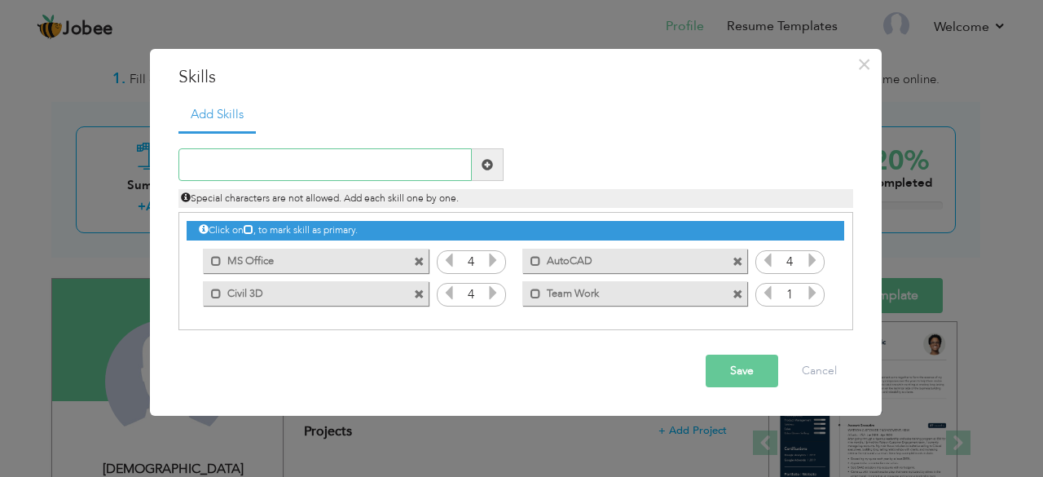
click at [405, 163] on input "text" at bounding box center [324, 164] width 293 height 33
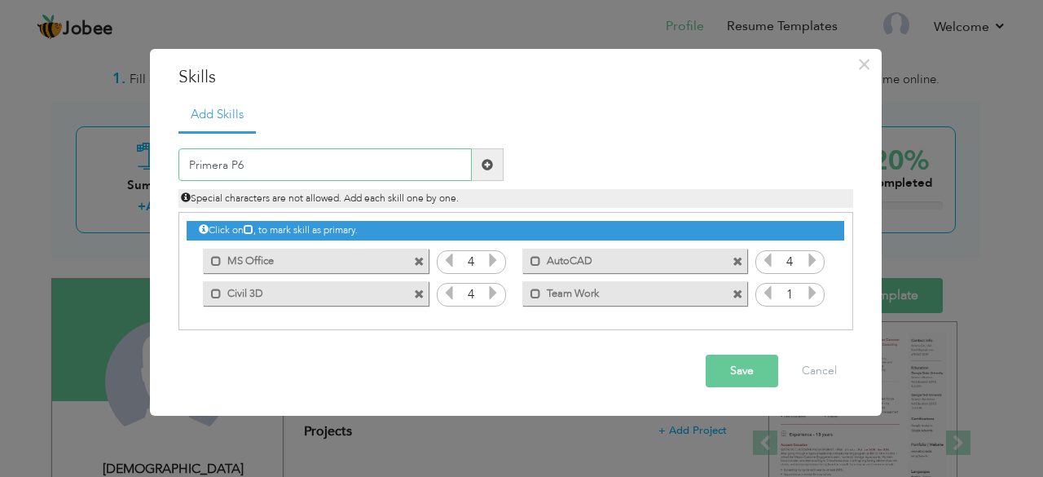
type input "Primera P6"
click at [491, 160] on span at bounding box center [486, 164] width 11 height 11
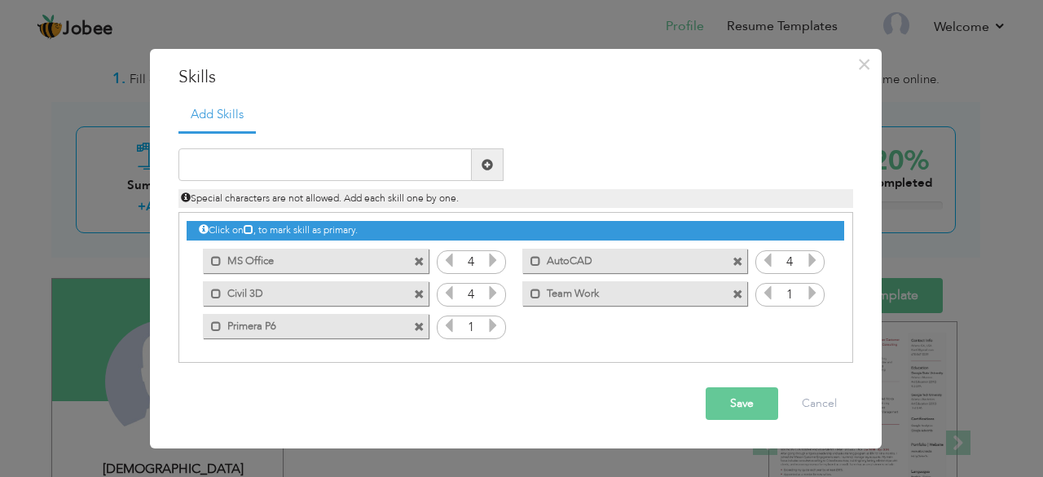
click at [491, 330] on icon at bounding box center [493, 325] width 15 height 15
click at [812, 291] on icon at bounding box center [812, 292] width 15 height 15
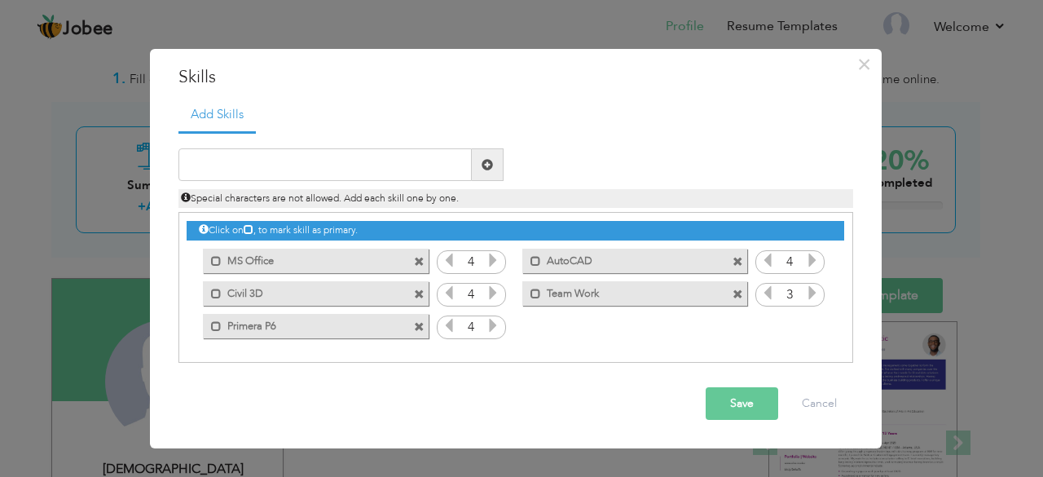
click at [401, 146] on div "Duplicate entry" at bounding box center [515, 247] width 675 height 232
click at [345, 159] on input "text" at bounding box center [324, 164] width 293 height 33
type input "Communication Skills"
click at [485, 178] on span at bounding box center [488, 164] width 32 height 33
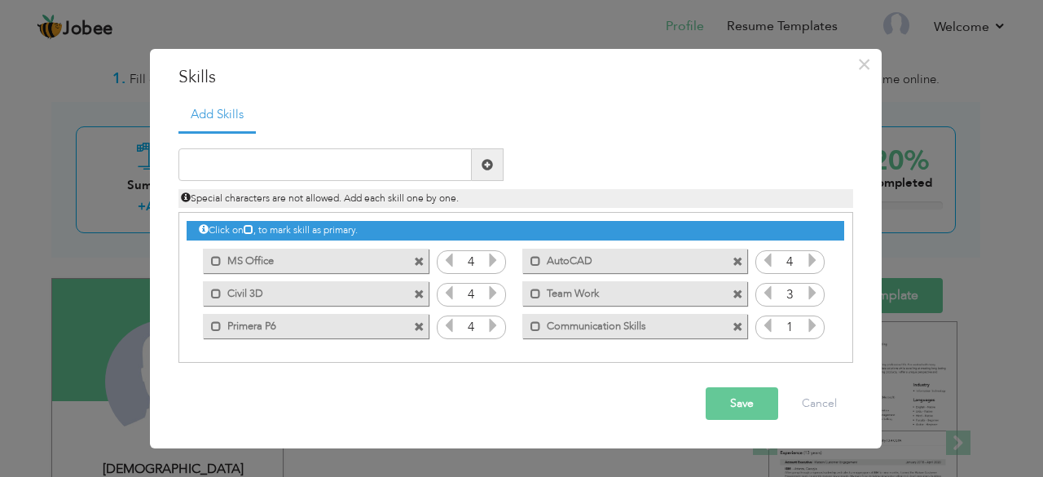
click at [811, 329] on icon at bounding box center [812, 325] width 15 height 15
click at [396, 170] on input "text" at bounding box center [324, 164] width 293 height 33
type input "Public Speaking"
click at [491, 163] on span at bounding box center [486, 164] width 11 height 11
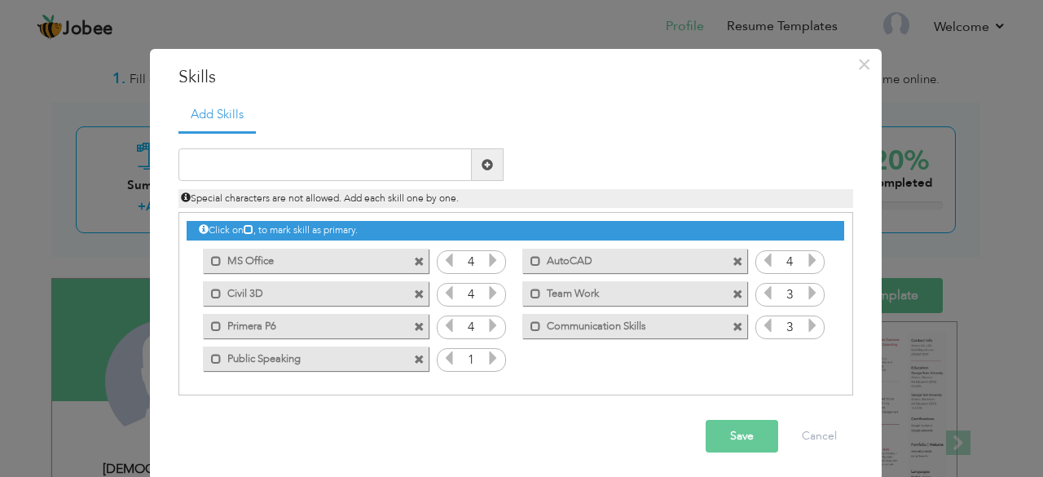
click at [486, 369] on span at bounding box center [493, 359] width 15 height 21
click at [456, 363] on input "1" at bounding box center [471, 360] width 30 height 23
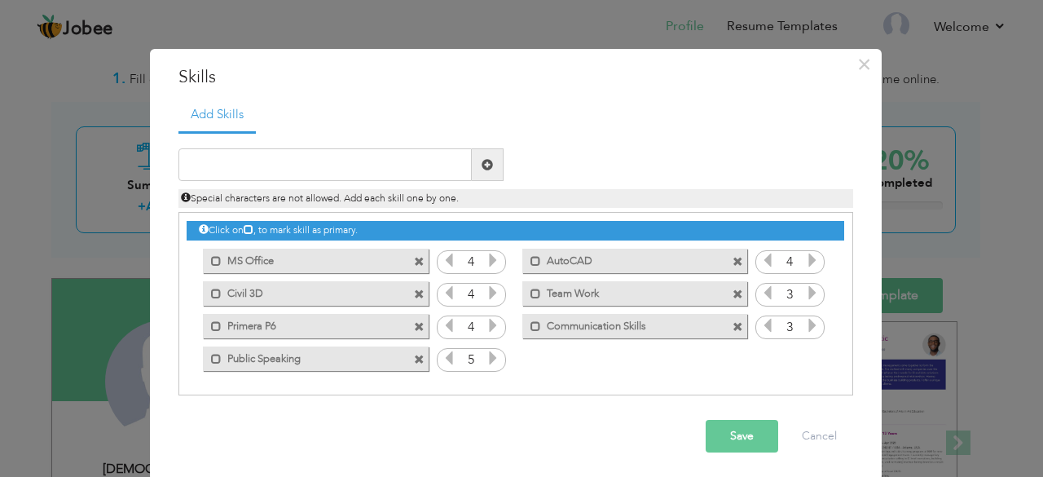
click at [443, 363] on icon at bounding box center [449, 357] width 15 height 15
click at [385, 162] on input "text" at bounding box center [324, 164] width 293 height 33
click at [220, 164] on input "Time Mnagament" at bounding box center [324, 164] width 293 height 33
type input "Time Managament"
click at [481, 163] on span at bounding box center [486, 164] width 11 height 11
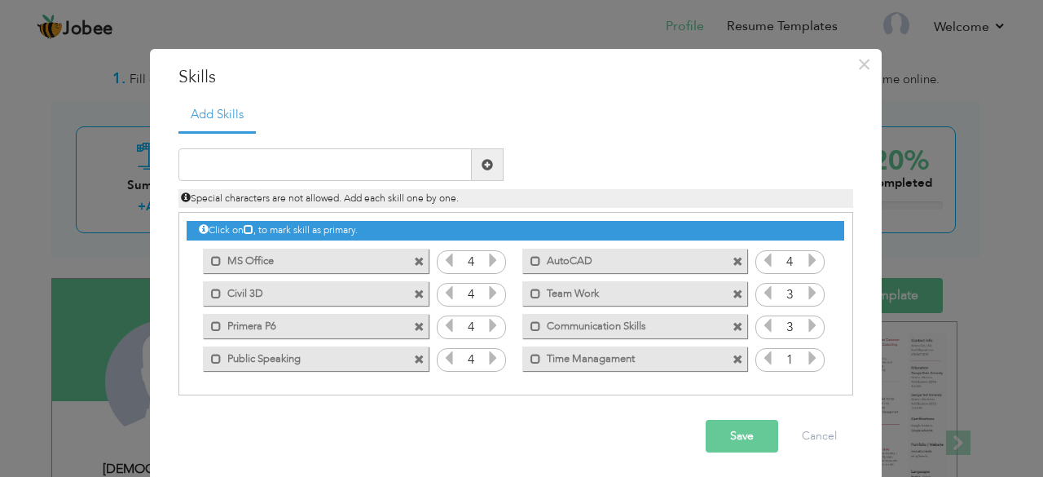
click at [811, 363] on icon at bounding box center [812, 357] width 15 height 15
click at [730, 433] on button "Save" at bounding box center [741, 436] width 73 height 33
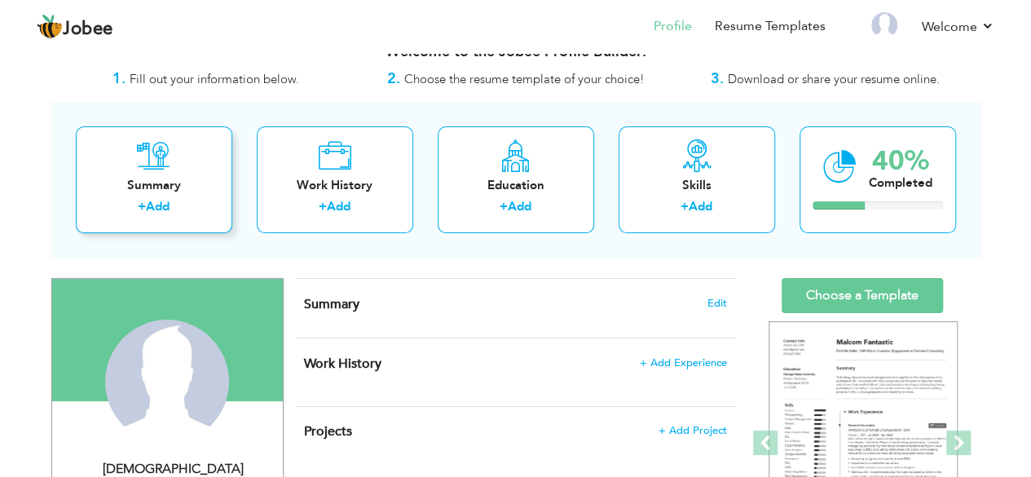
click at [144, 182] on div "Summary" at bounding box center [154, 185] width 130 height 17
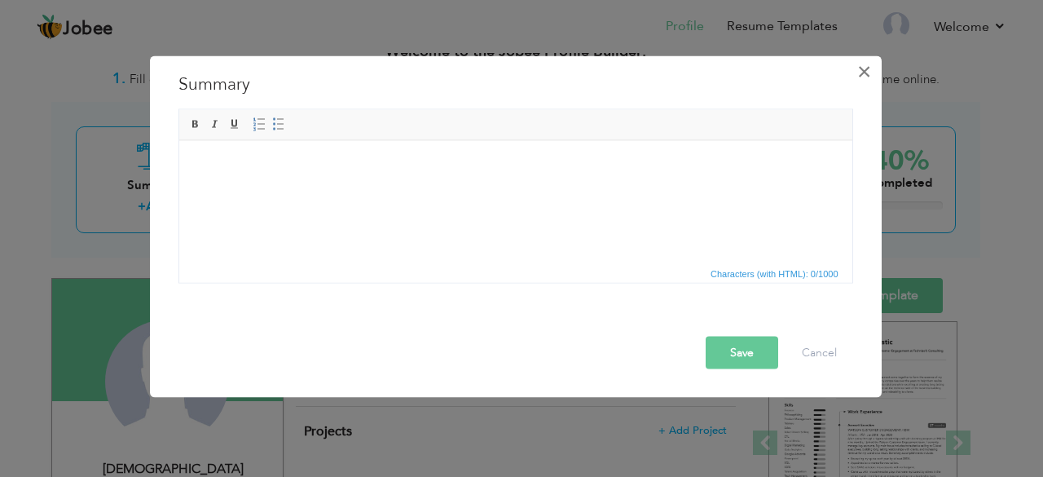
click at [866, 73] on span "×" at bounding box center [864, 70] width 14 height 29
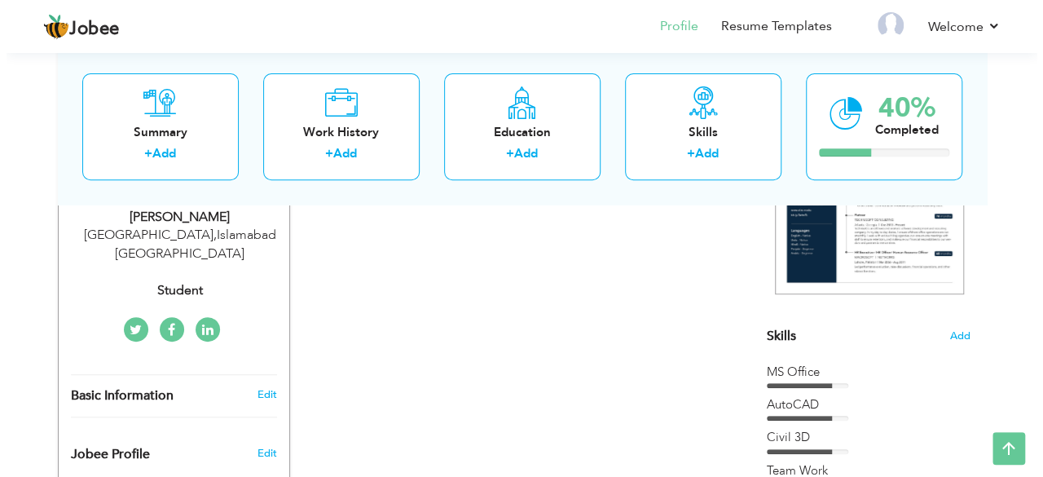
scroll to position [318, 0]
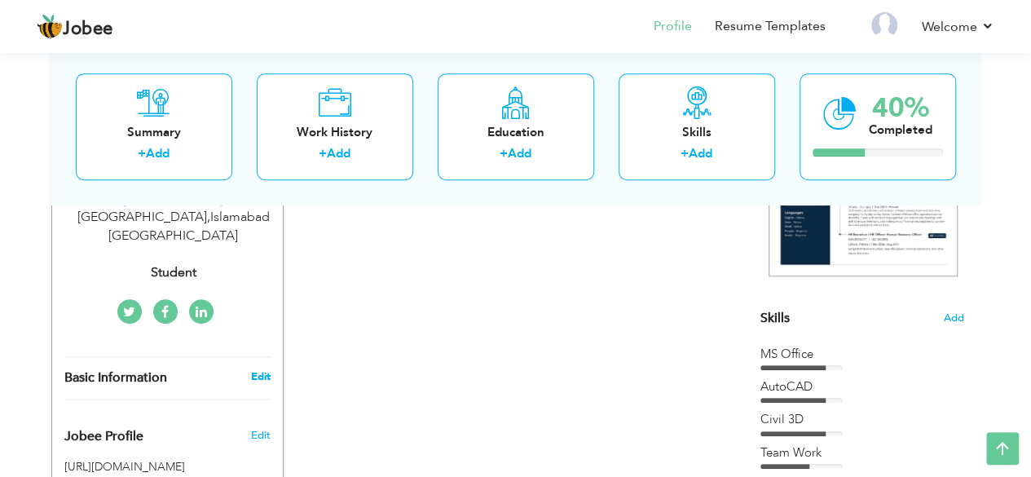
click at [257, 369] on link "Edit" at bounding box center [260, 376] width 20 height 15
type input "[DEMOGRAPHIC_DATA][PERSON_NAME]"
type input "[PERSON_NAME]"
type input "[PHONE_NUMBER]"
select select "number:166"
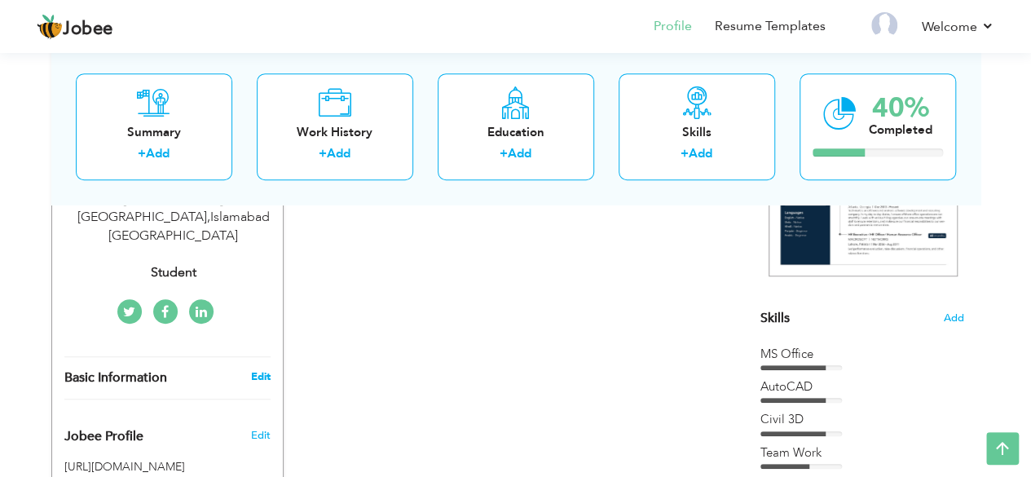
type input "[GEOGRAPHIC_DATA]"
select select "number:1"
type input "Student"
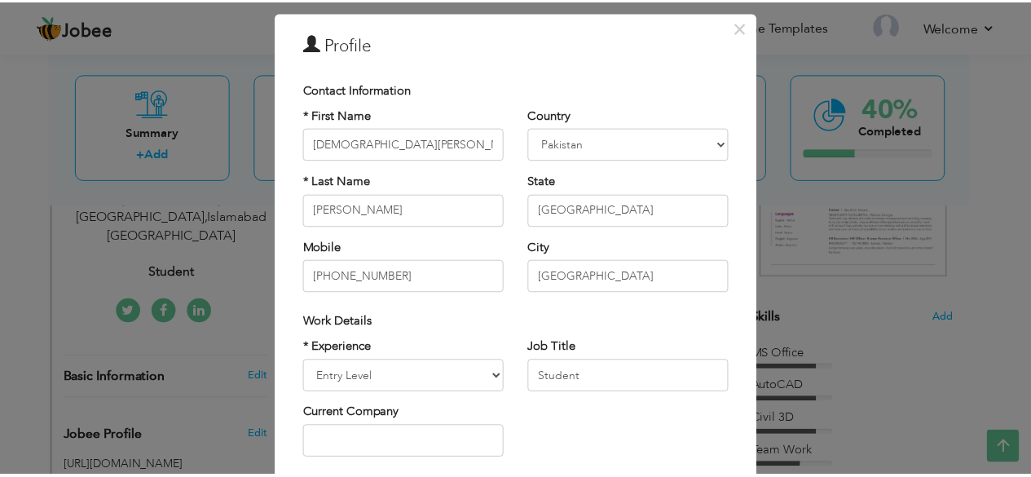
scroll to position [15, 0]
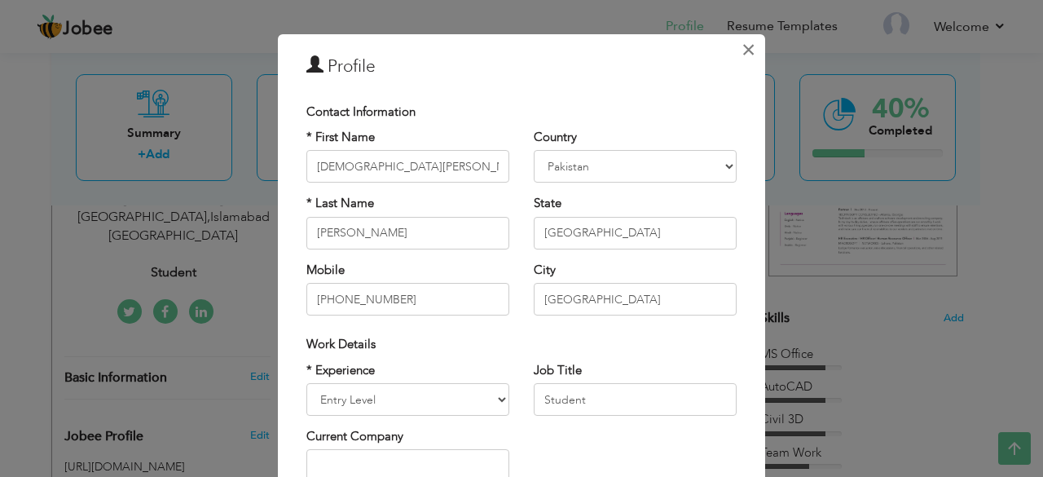
click at [741, 52] on span "×" at bounding box center [748, 49] width 14 height 29
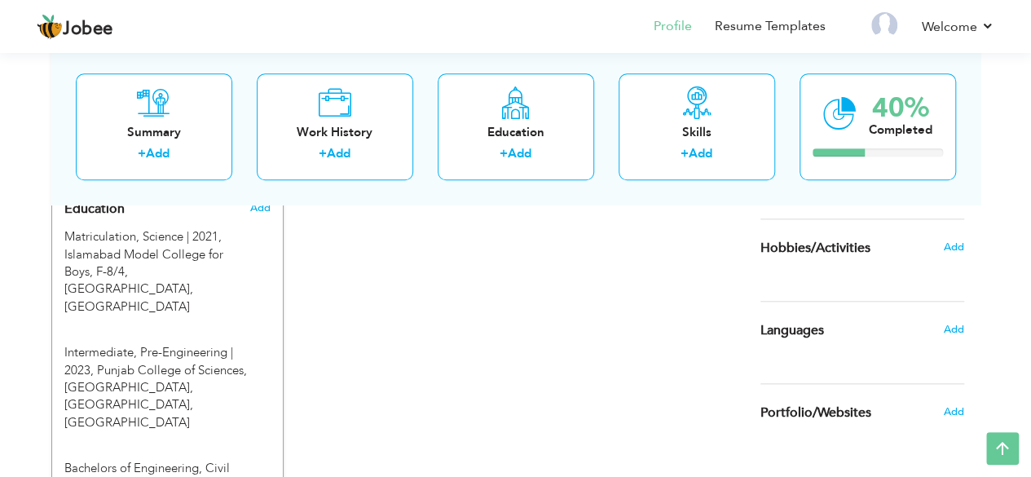
scroll to position [720, 0]
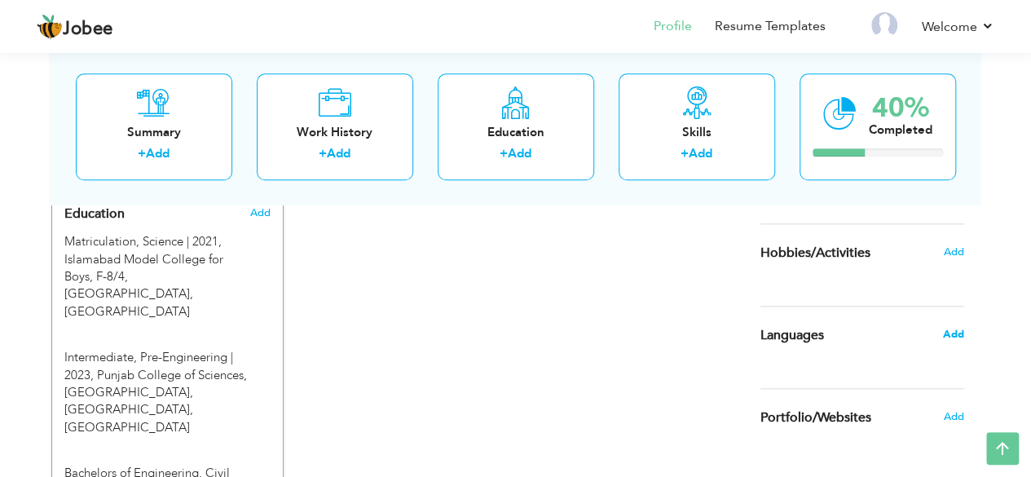
click at [956, 337] on span "Add" at bounding box center [952, 334] width 21 height 15
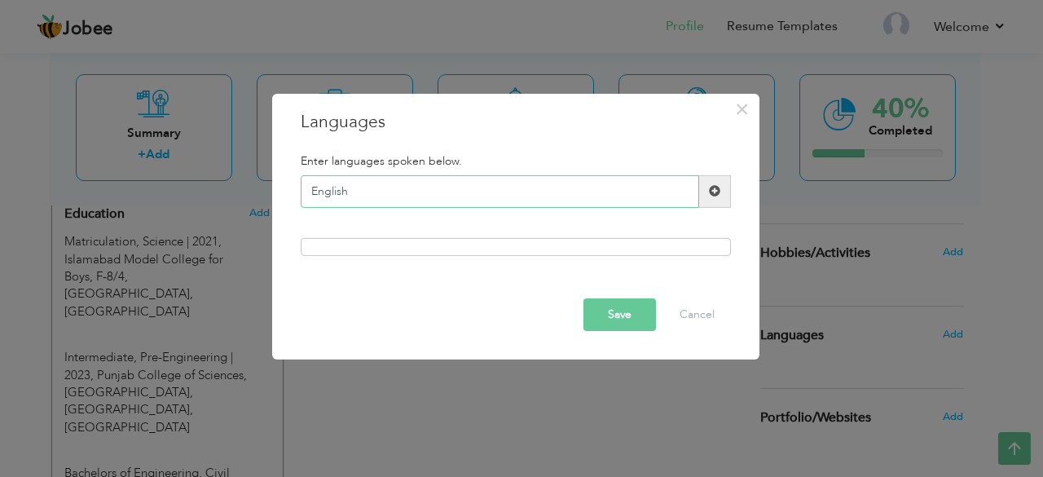
type input "English"
click at [711, 193] on span at bounding box center [714, 190] width 11 height 11
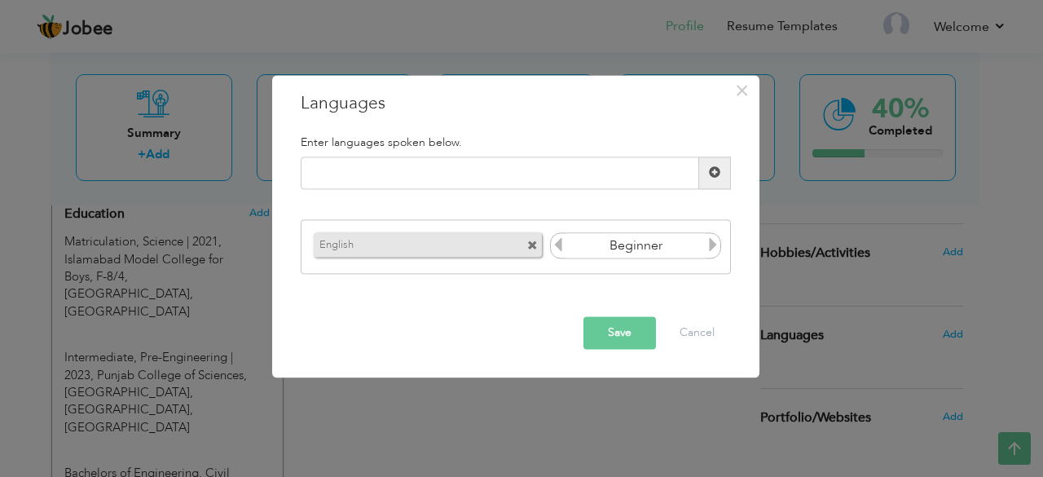
click at [709, 244] on icon at bounding box center [712, 245] width 15 height 15
click at [557, 249] on icon at bounding box center [558, 245] width 15 height 15
click at [487, 187] on input "text" at bounding box center [500, 172] width 398 height 33
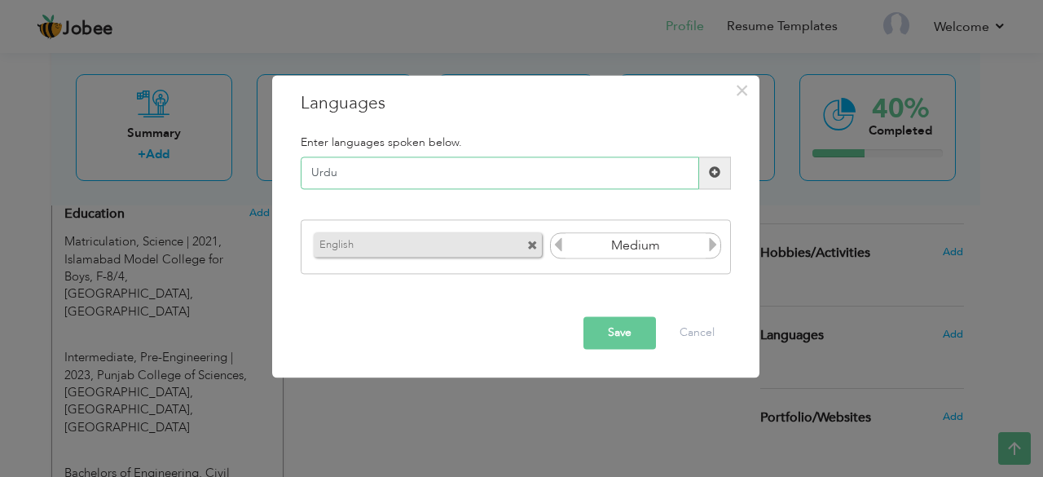
type input "Urdu"
click at [714, 182] on span at bounding box center [715, 172] width 32 height 33
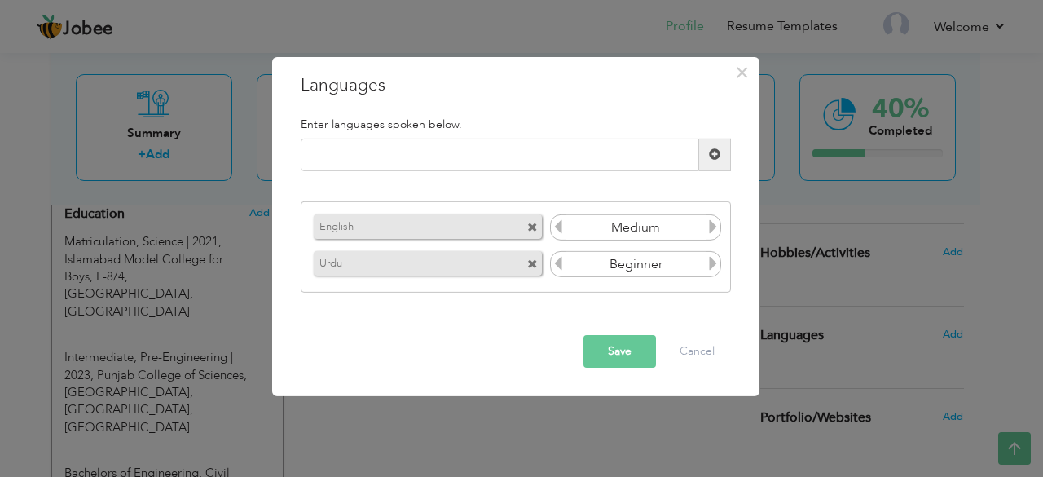
click at [712, 262] on icon at bounding box center [712, 263] width 15 height 15
click at [494, 134] on div "Enter languages spoken below." at bounding box center [515, 123] width 455 height 29
click at [498, 147] on input "text" at bounding box center [500, 154] width 398 height 33
type input "Punjabi"
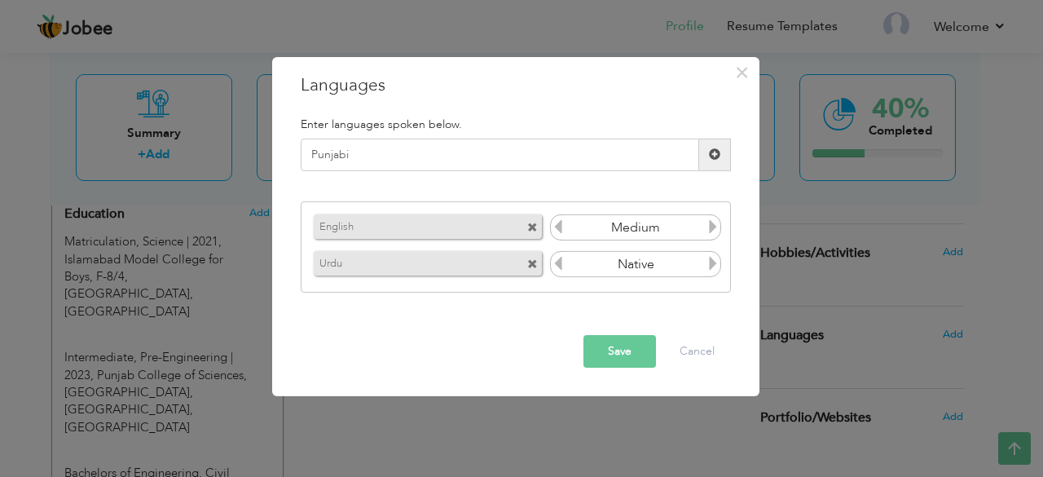
click at [703, 148] on span at bounding box center [715, 154] width 32 height 33
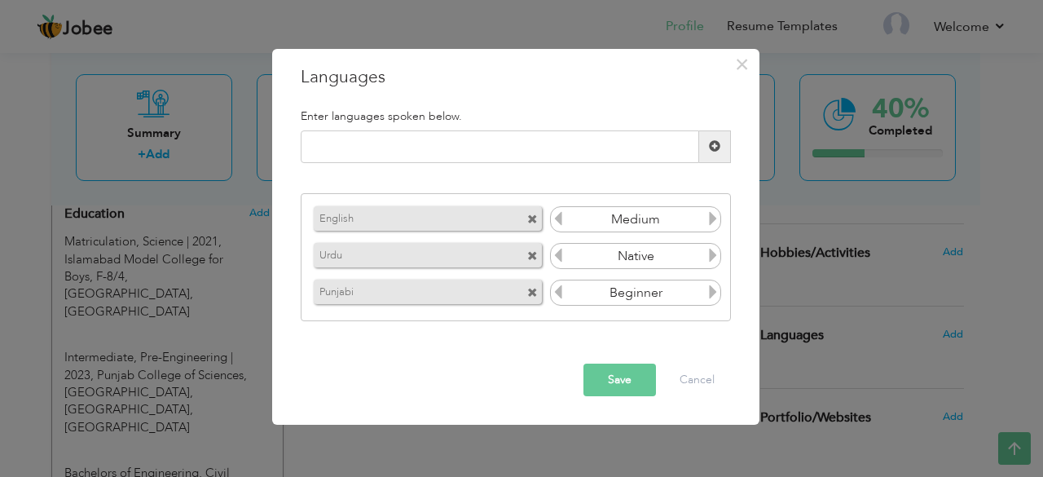
click at [718, 284] on icon at bounding box center [712, 291] width 15 height 15
click at [603, 377] on button "Save" at bounding box center [619, 379] width 73 height 33
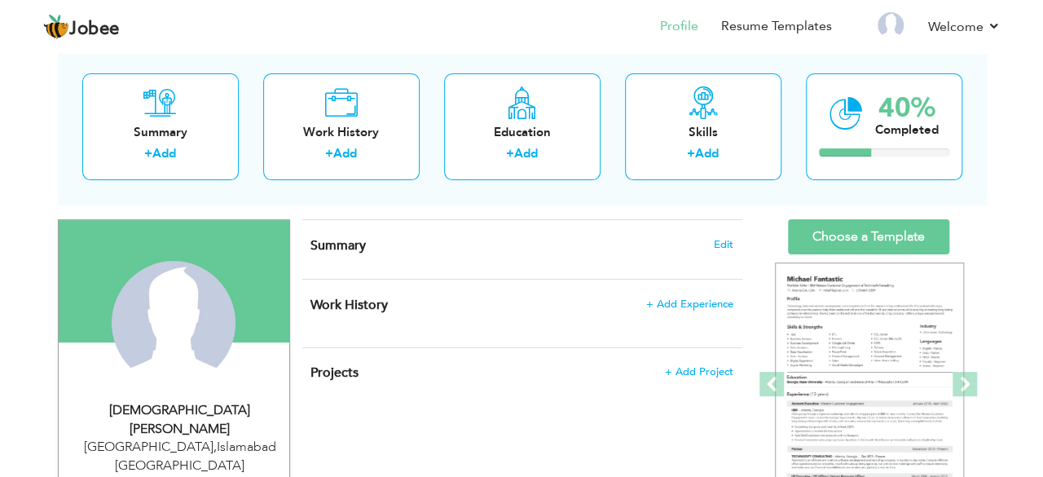
scroll to position [93, 0]
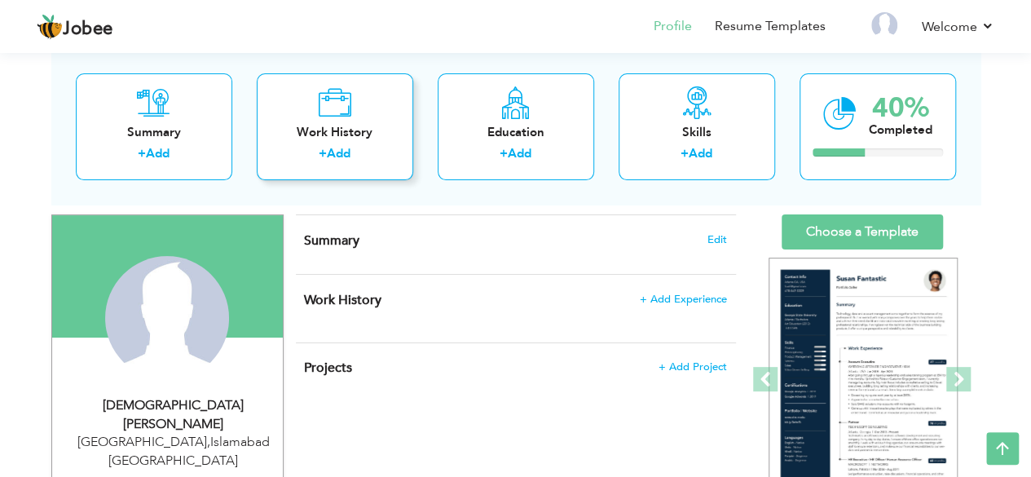
click at [368, 111] on div "Work History + Add" at bounding box center [335, 126] width 156 height 107
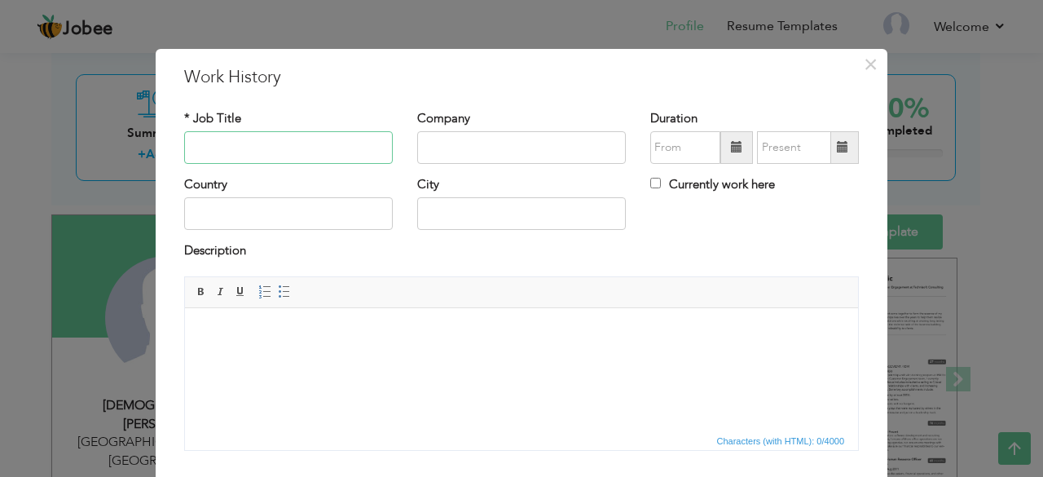
click at [257, 149] on input "text" at bounding box center [288, 147] width 209 height 33
type input "Internship"
click at [417, 151] on input "text" at bounding box center [521, 147] width 209 height 33
type input "[PERSON_NAME] Construction Company (Pvt) Limited"
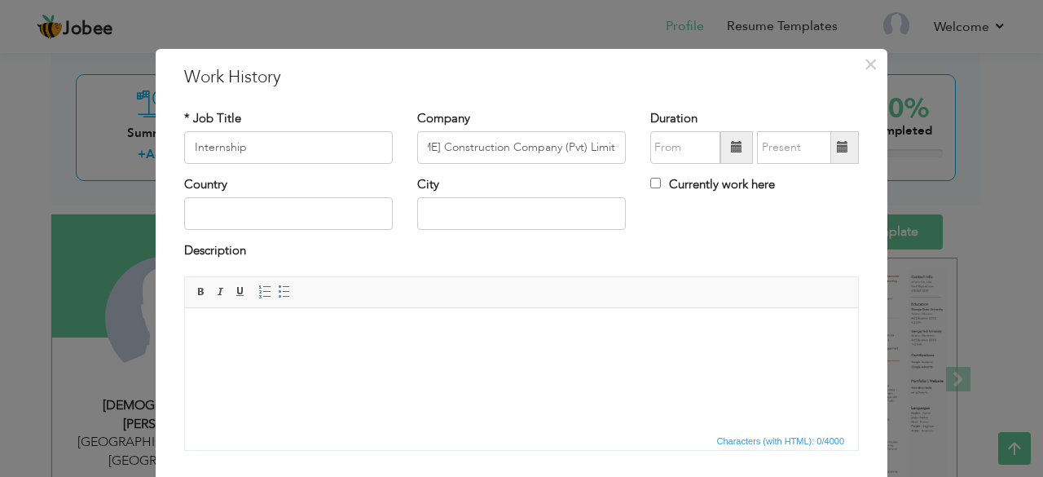
scroll to position [0, 0]
click at [731, 149] on span at bounding box center [736, 146] width 11 height 11
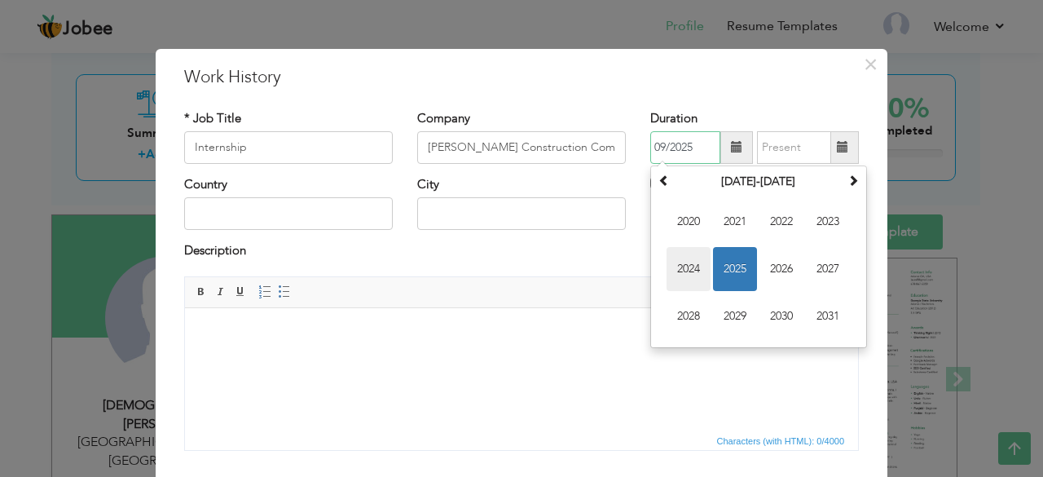
click at [680, 275] on span "2024" at bounding box center [688, 269] width 44 height 44
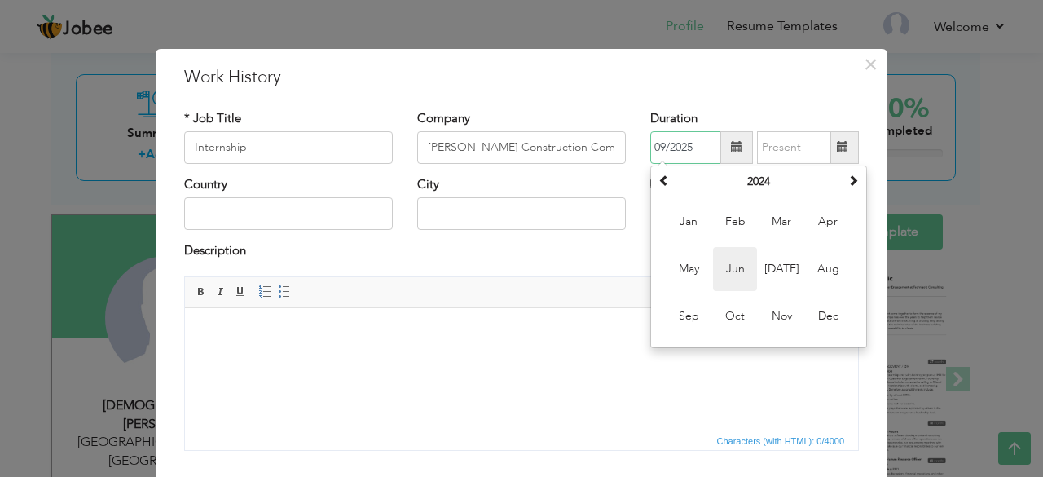
click at [736, 277] on span "Jun" at bounding box center [735, 269] width 44 height 44
type input "06/2024"
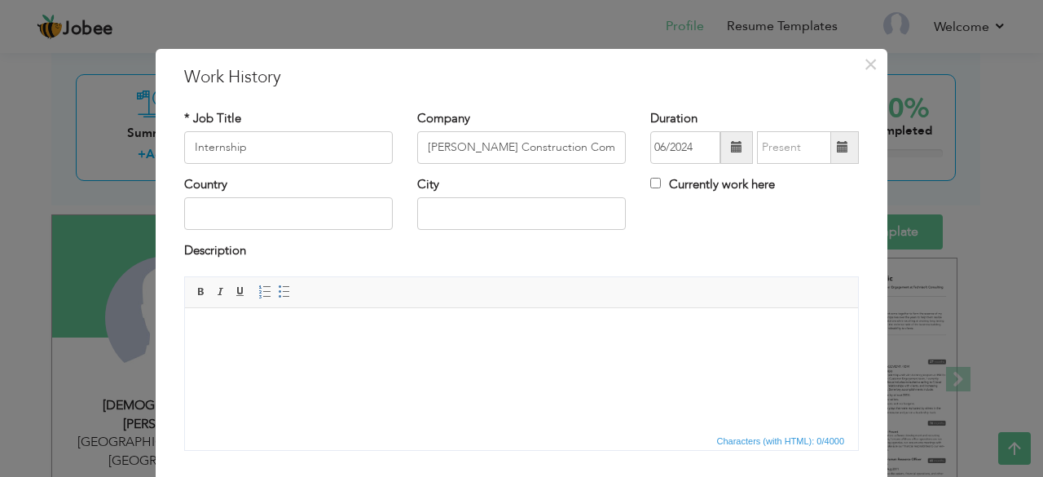
click at [839, 152] on span at bounding box center [842, 146] width 11 height 11
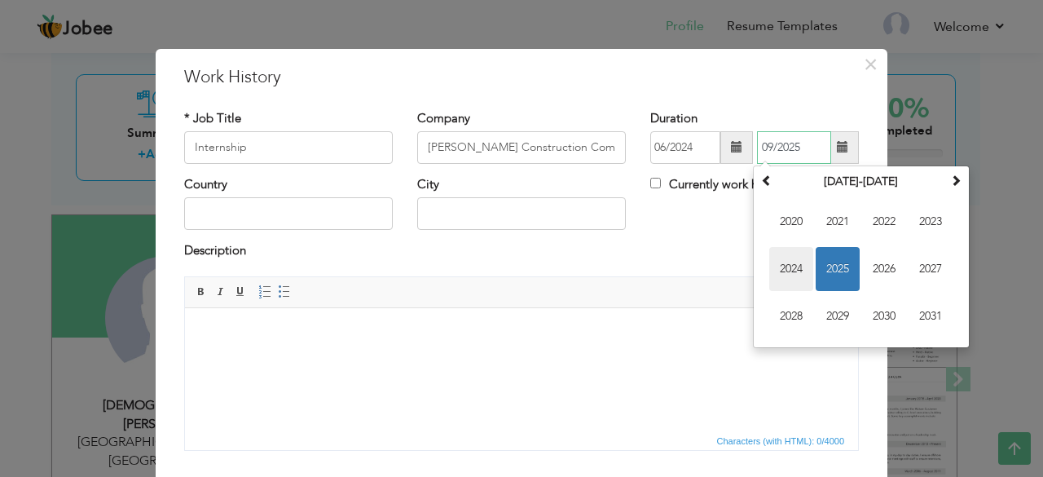
click at [798, 265] on span "2024" at bounding box center [791, 269] width 44 height 44
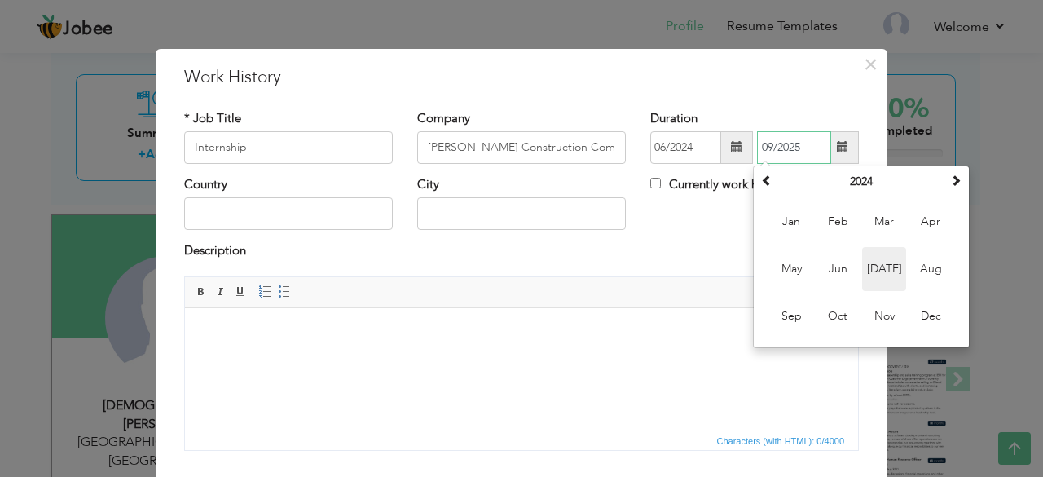
click at [894, 267] on span "Jul" at bounding box center [884, 269] width 44 height 44
type input "07/2024"
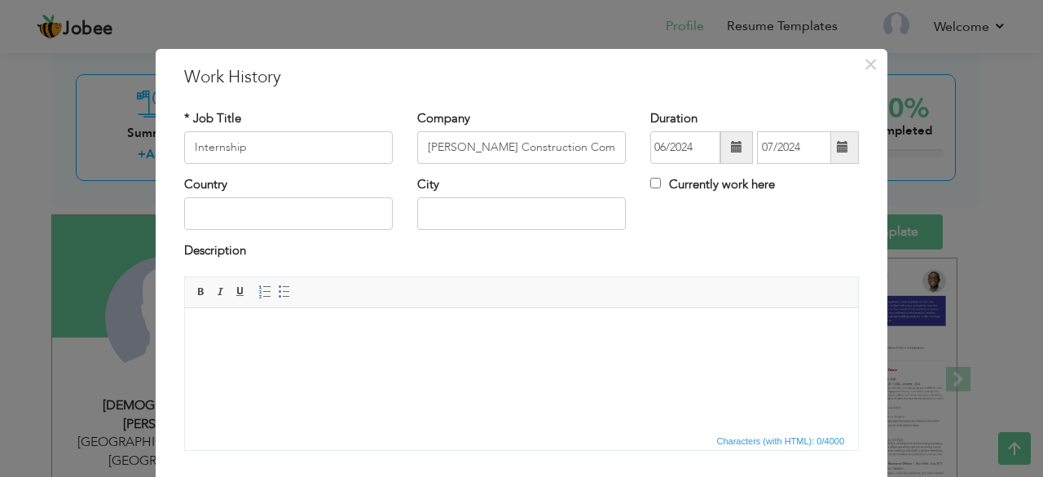
click at [453, 265] on div "Description" at bounding box center [521, 258] width 699 height 33
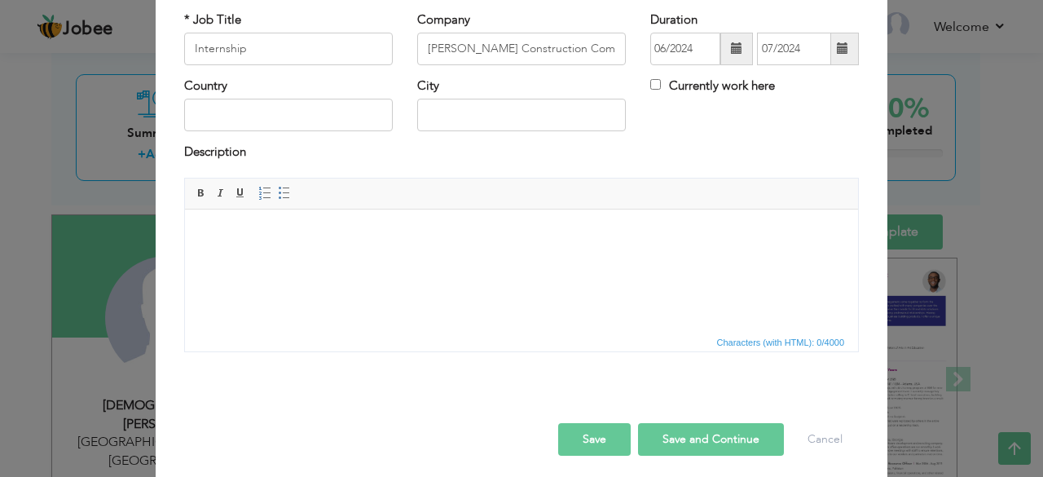
scroll to position [104, 0]
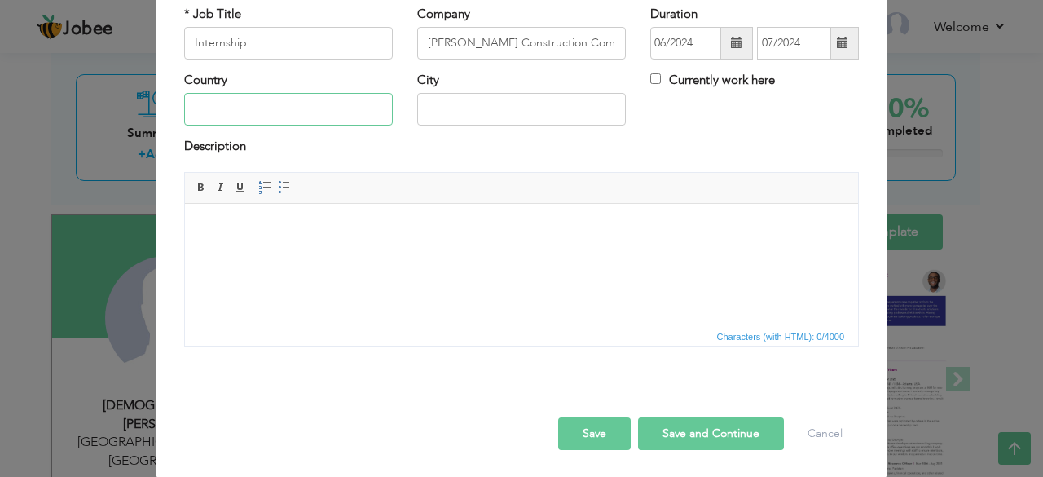
click at [244, 103] on input "text" at bounding box center [288, 109] width 209 height 33
type input "[GEOGRAPHIC_DATA]"
click at [440, 107] on input "text" at bounding box center [521, 109] width 209 height 33
type input "X"
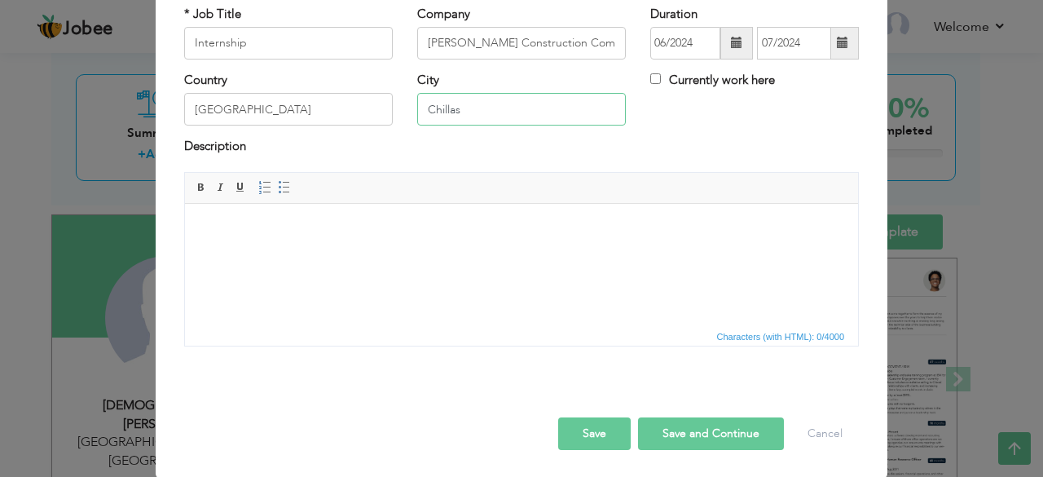
type input "Chillas"
click at [398, 253] on html at bounding box center [521, 228] width 673 height 50
click at [720, 426] on button "Save and Continue" at bounding box center [711, 433] width 146 height 33
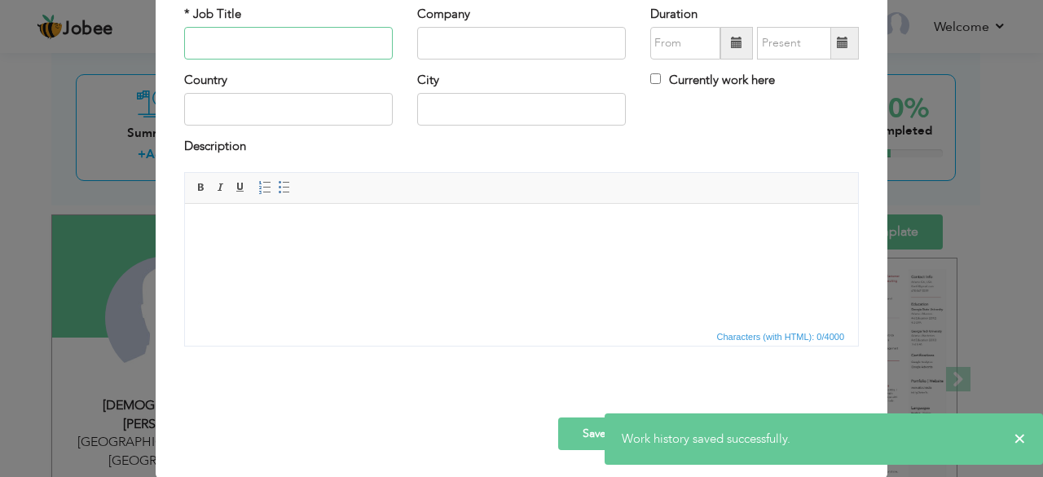
click at [278, 42] on input "text" at bounding box center [288, 43] width 209 height 33
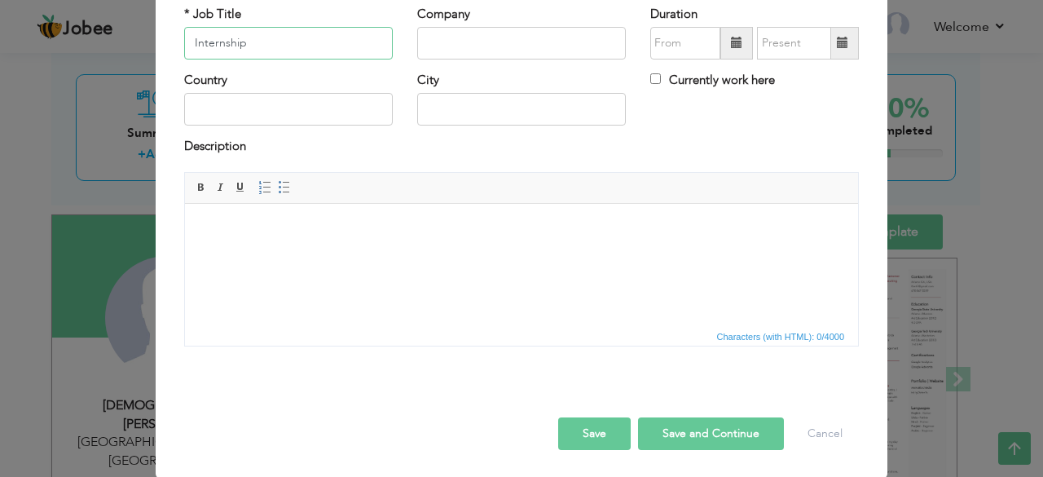
type input "Internship"
click at [439, 48] on input "text" at bounding box center [521, 43] width 209 height 33
click at [455, 40] on input "Hasnat" at bounding box center [521, 43] width 209 height 33
type input "[PERSON_NAME] Construction Company (Pvt) Limited"
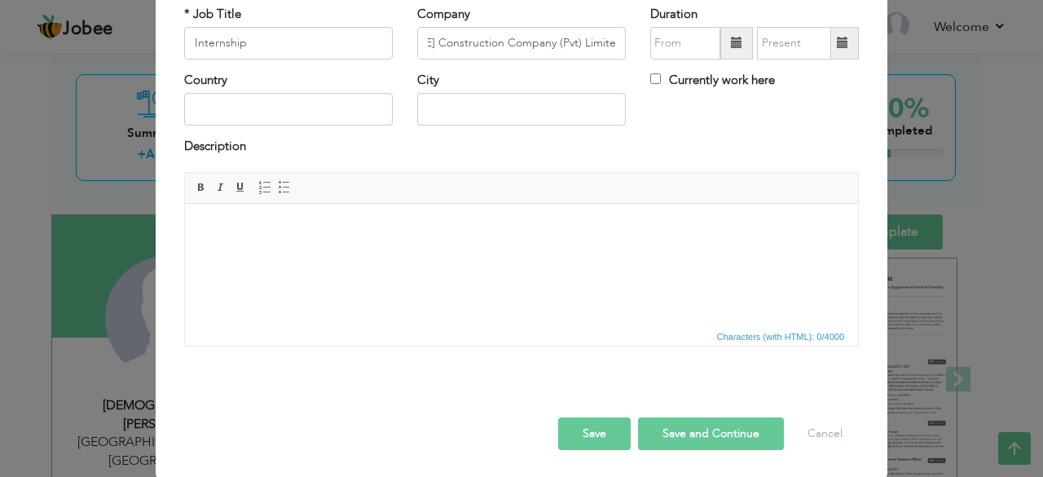
scroll to position [0, 0]
click at [736, 43] on span at bounding box center [736, 43] width 33 height 33
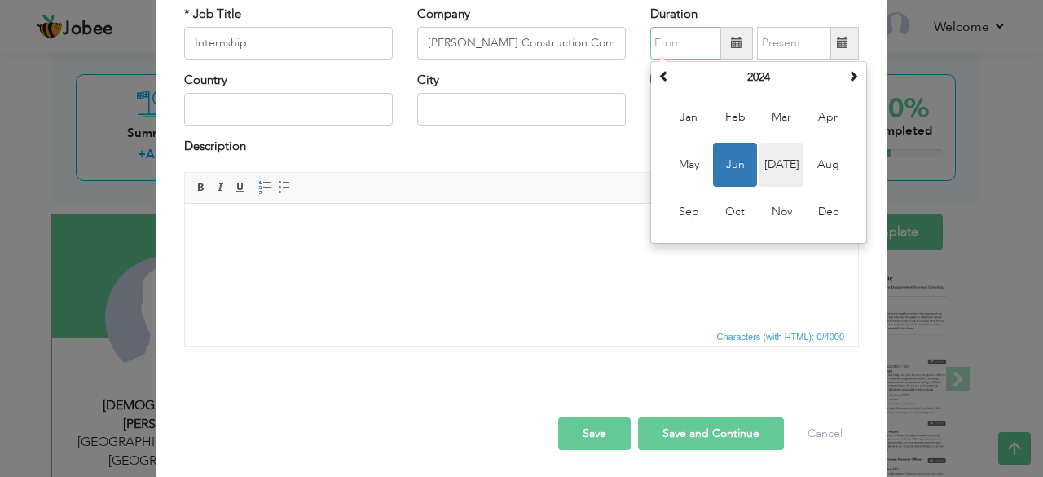
click at [778, 146] on span "Jul" at bounding box center [781, 165] width 44 height 44
type input "07/2024"
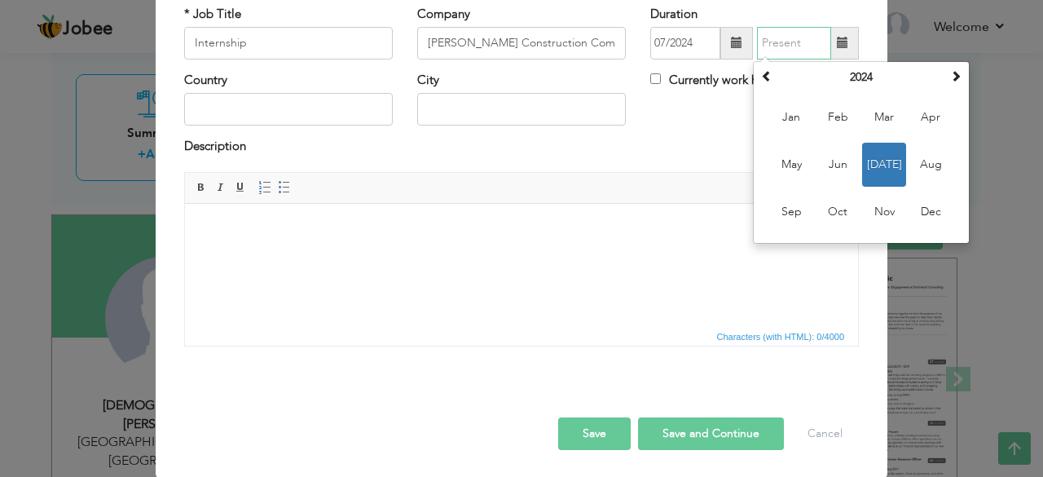
click at [807, 45] on input "text" at bounding box center [794, 43] width 74 height 33
click at [921, 164] on span "Aug" at bounding box center [930, 165] width 44 height 44
type input "08/2024"
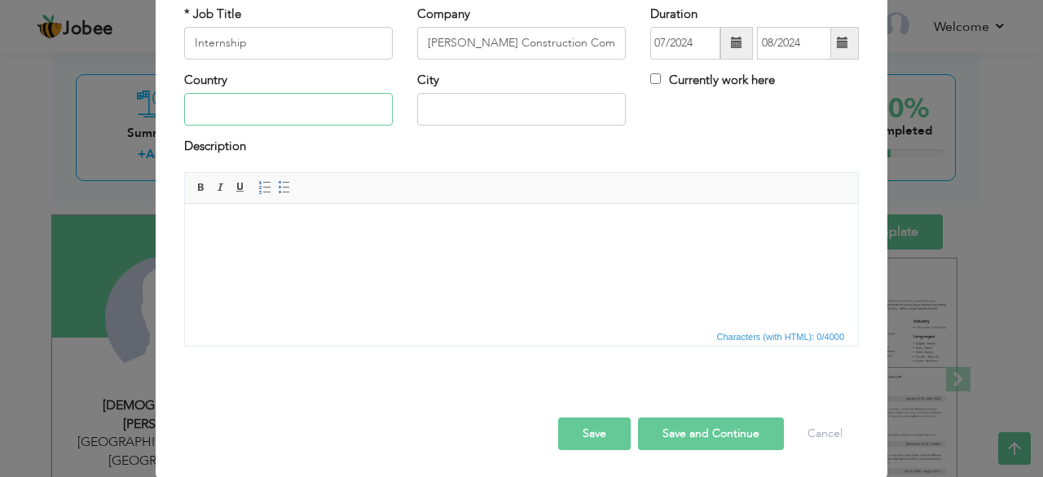
click at [287, 121] on input "text" at bounding box center [288, 109] width 209 height 33
type input "[GEOGRAPHIC_DATA]"
click at [496, 120] on input "text" at bounding box center [521, 109] width 209 height 33
type input "Chillas"
click at [697, 431] on button "Save and Continue" at bounding box center [711, 433] width 146 height 33
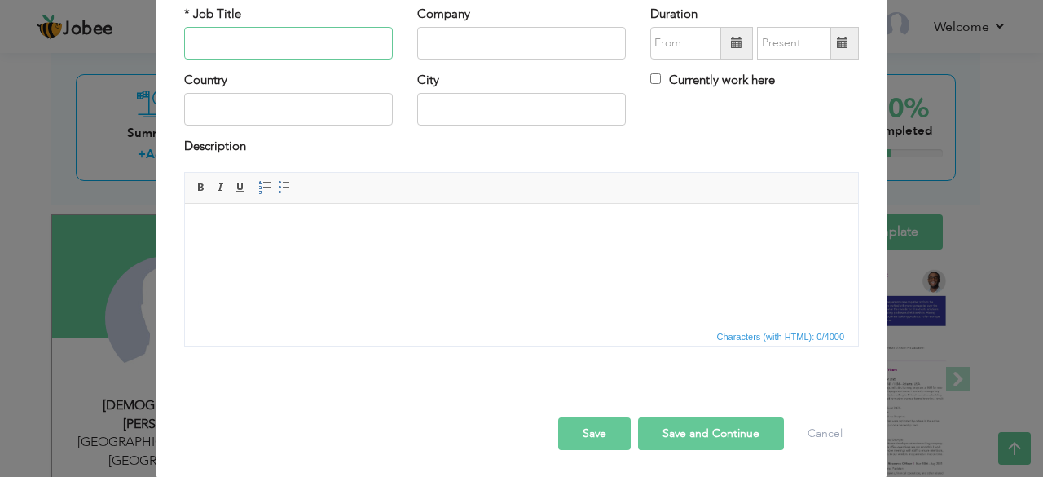
click at [236, 37] on input "text" at bounding box center [288, 43] width 209 height 33
type input "Internship"
click at [446, 43] on input "text" at bounding box center [521, 43] width 209 height 33
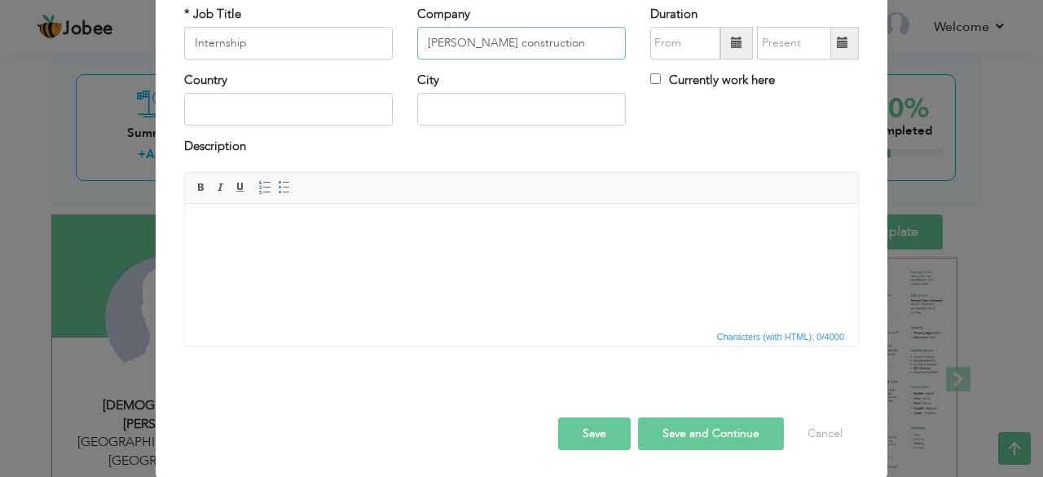
click at [521, 46] on input "Hasnaat Brothers construction" at bounding box center [521, 43] width 209 height 33
click at [595, 39] on input "Hasnaat Brothers Construction" at bounding box center [521, 43] width 209 height 33
type input "[PERSON_NAME] Construction Company (Pvt) Limited"
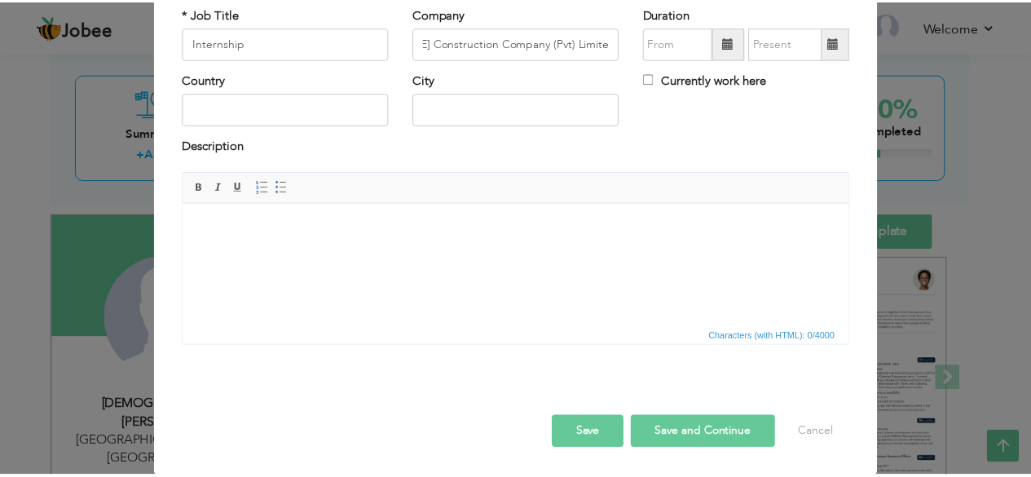
scroll to position [0, 0]
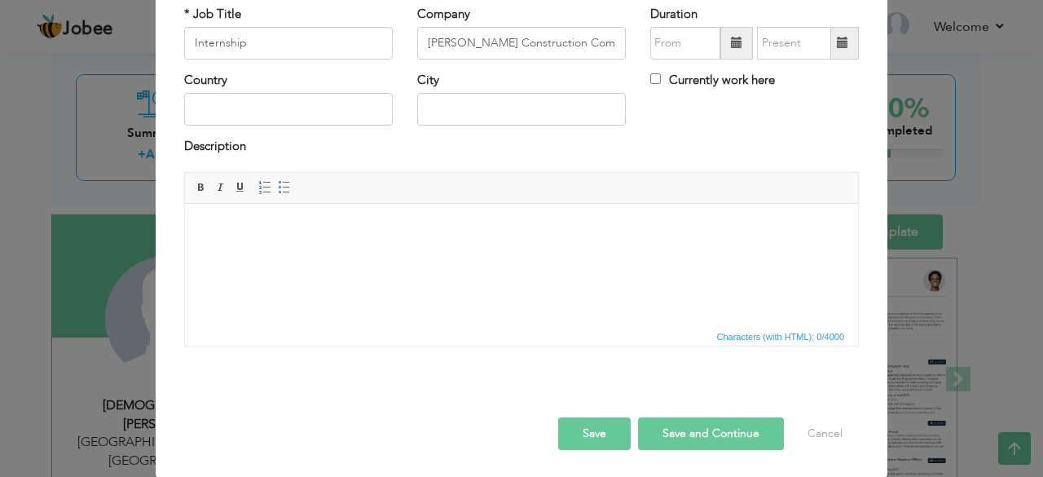
click at [732, 42] on span at bounding box center [736, 42] width 11 height 11
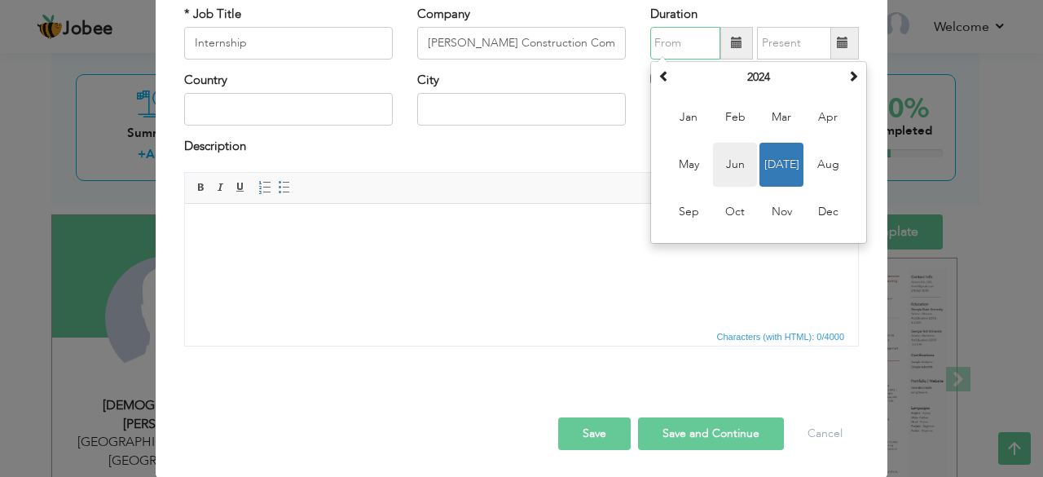
click at [745, 172] on span "Jun" at bounding box center [735, 165] width 44 height 44
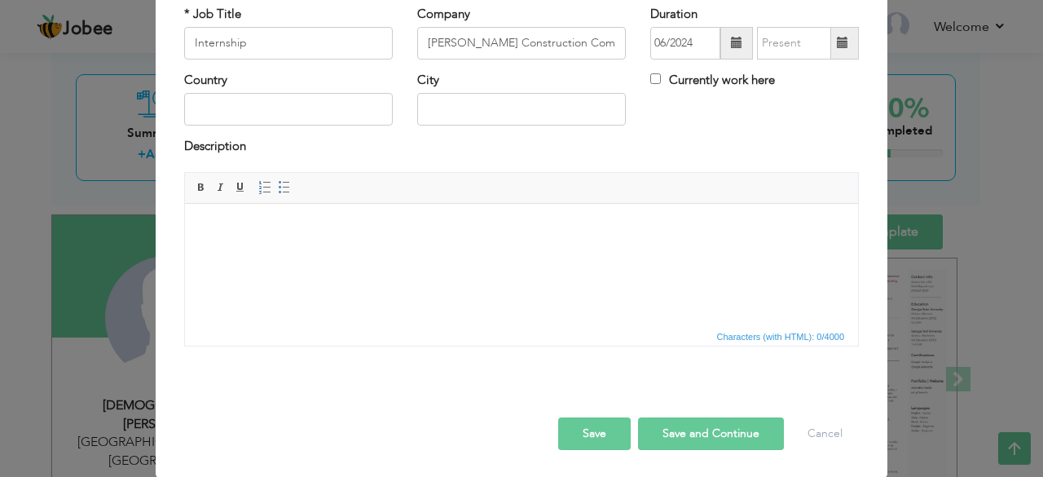
click at [722, 51] on span at bounding box center [736, 43] width 33 height 33
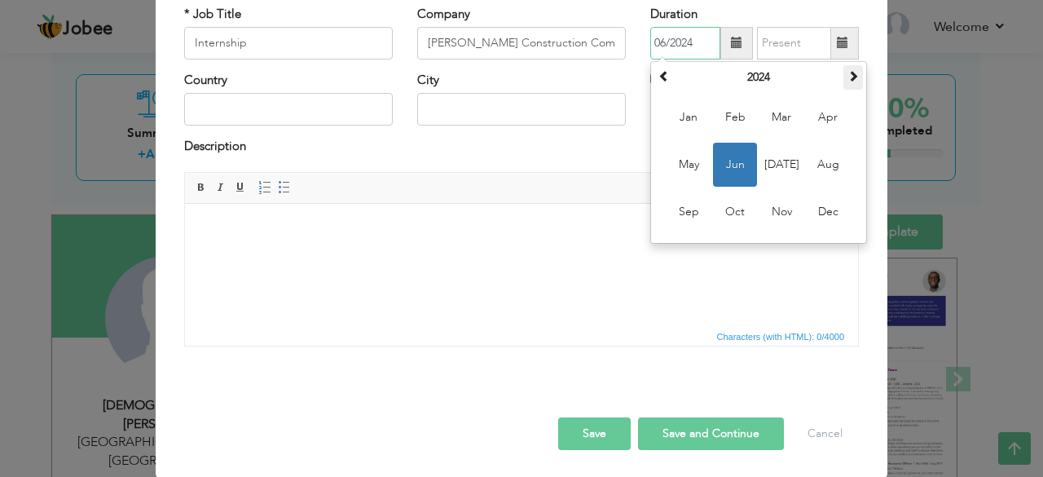
click at [849, 80] on span at bounding box center [852, 75] width 11 height 11
click at [736, 175] on span "Jun" at bounding box center [735, 165] width 44 height 44
type input "06/2025"
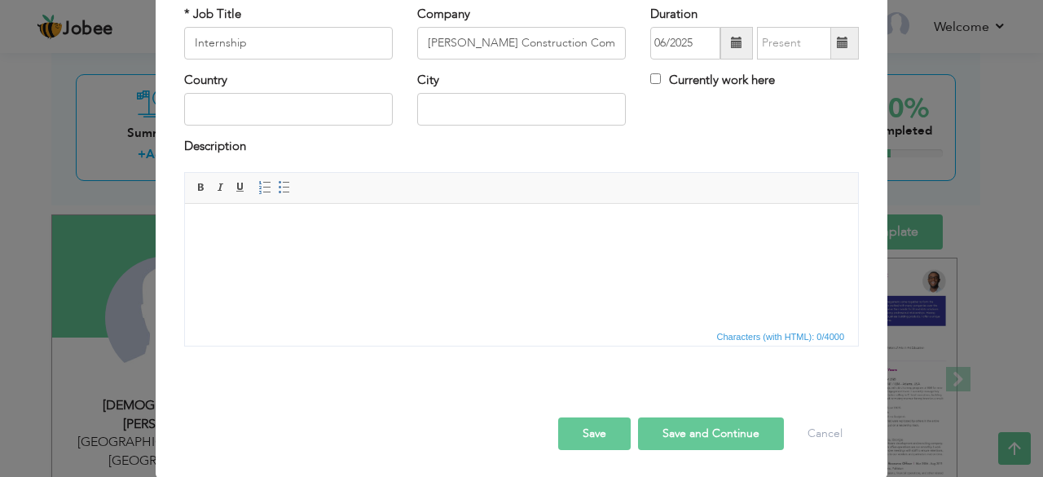
click at [844, 37] on span at bounding box center [843, 43] width 32 height 33
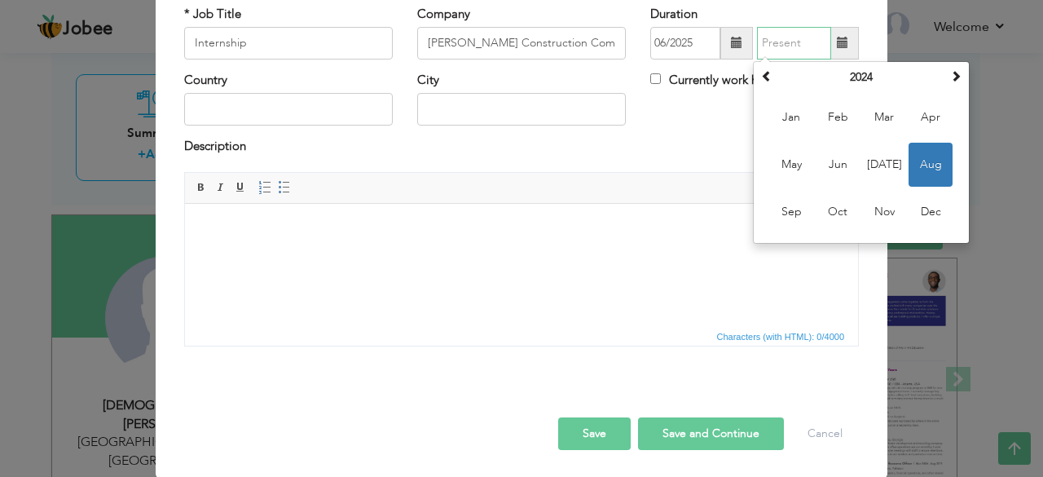
click at [923, 154] on span "Aug" at bounding box center [930, 165] width 44 height 44
type input "08/2024"
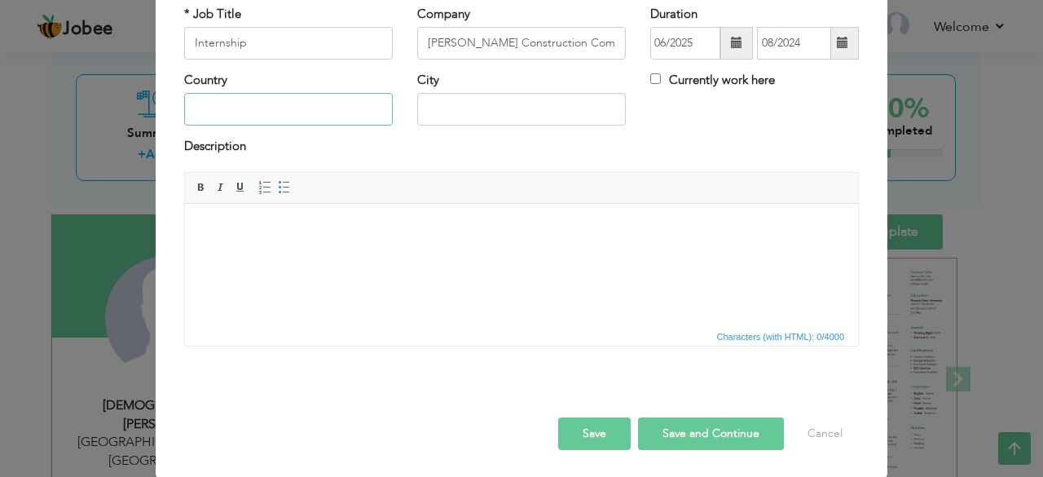
click at [288, 110] on input "text" at bounding box center [288, 109] width 209 height 33
type input "[GEOGRAPHIC_DATA]"
click at [461, 113] on input "text" at bounding box center [521, 109] width 209 height 33
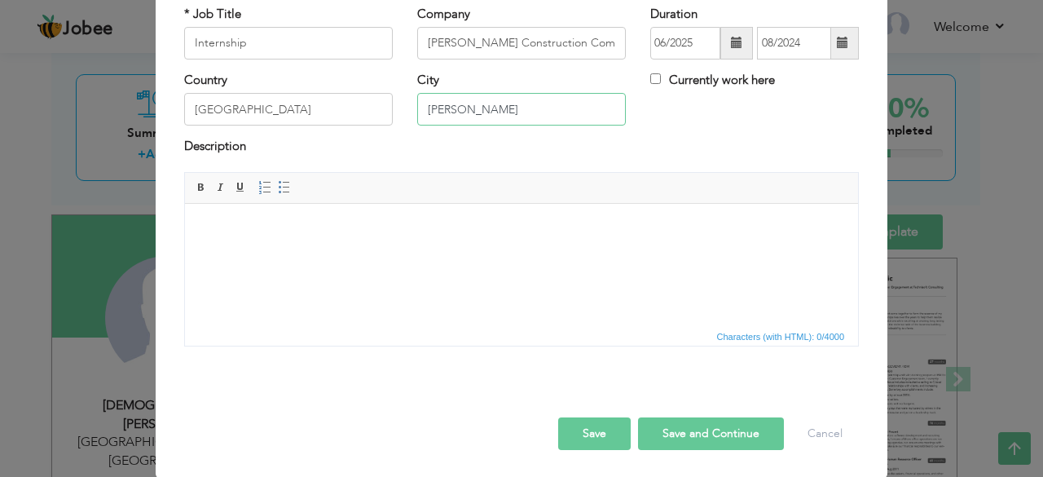
type input "[PERSON_NAME]"
click at [614, 433] on button "Save" at bounding box center [594, 433] width 73 height 33
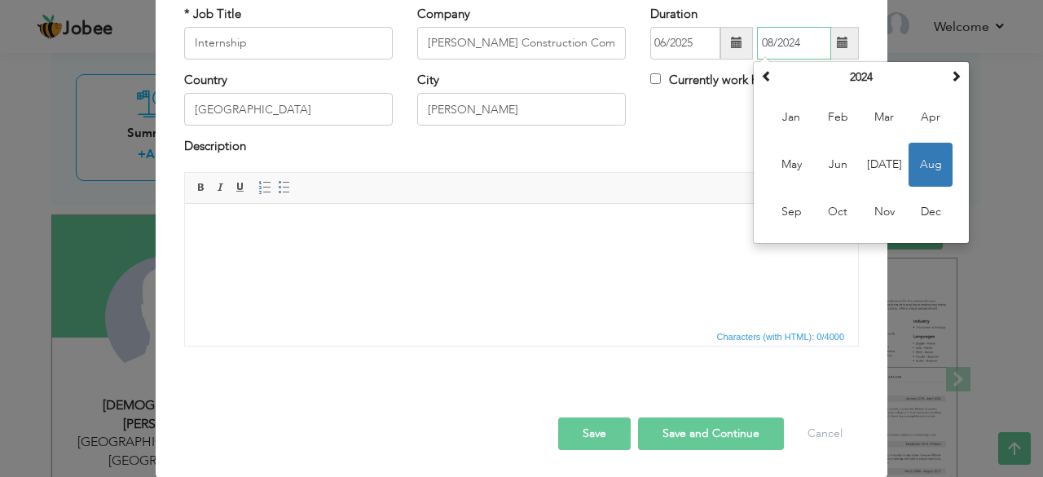
click at [918, 162] on span "Aug" at bounding box center [930, 165] width 44 height 44
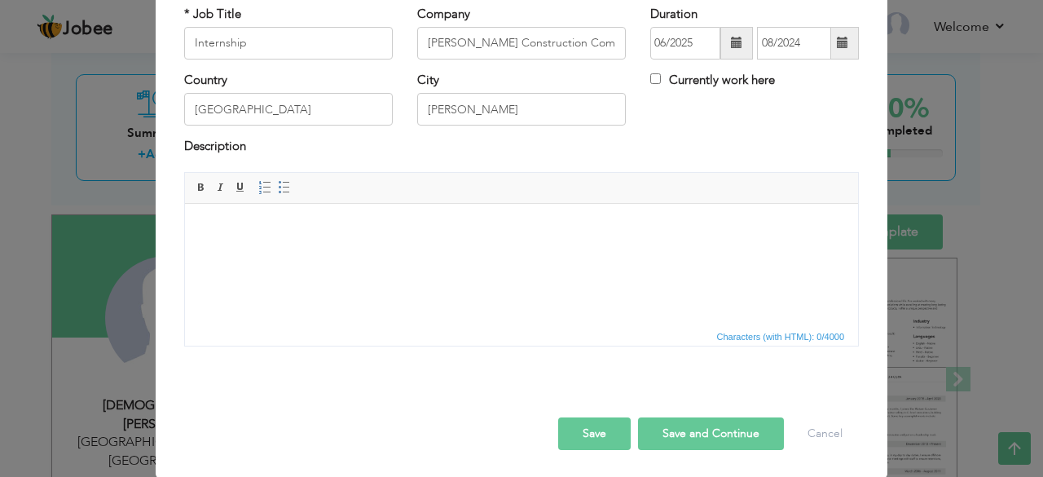
click at [609, 427] on button "Save" at bounding box center [594, 433] width 73 height 33
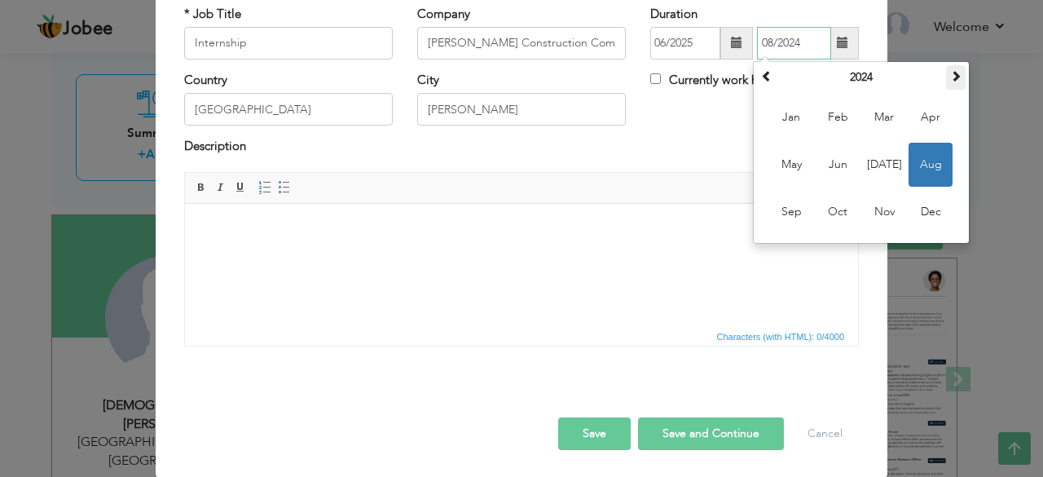
click at [946, 82] on th at bounding box center [956, 77] width 20 height 24
click at [913, 159] on span "Aug" at bounding box center [930, 165] width 44 height 44
type input "08/2025"
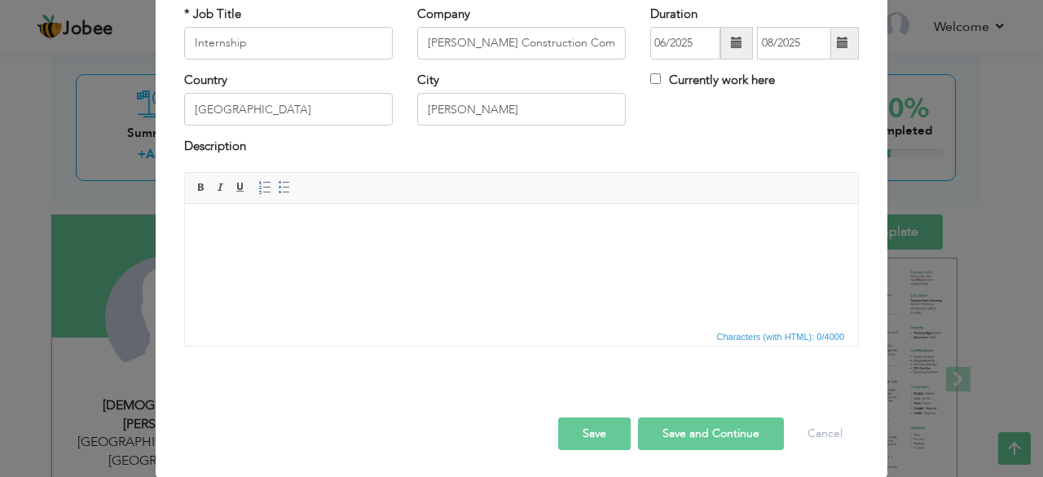
click at [701, 446] on button "Save and Continue" at bounding box center [711, 433] width 146 height 33
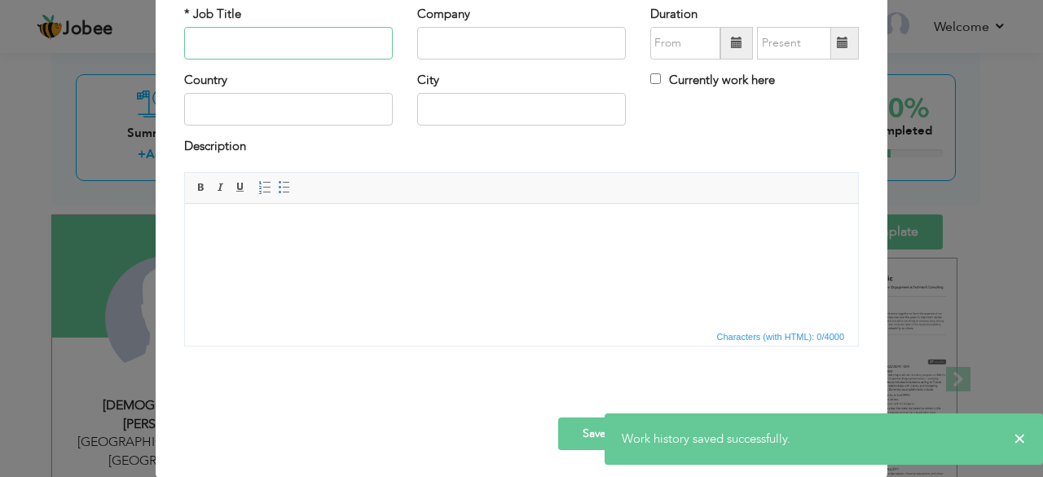
click at [312, 43] on input "text" at bounding box center [288, 43] width 209 height 33
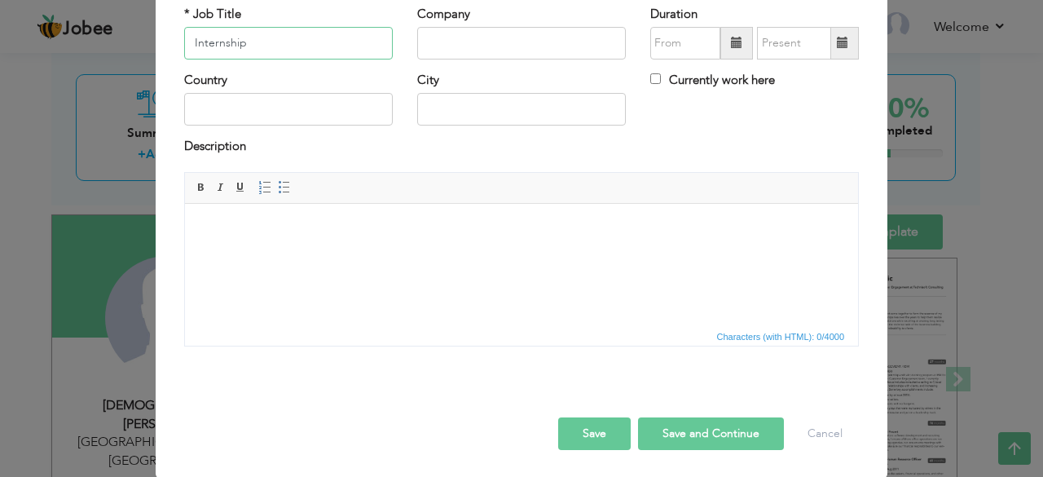
type input "Internship"
click at [472, 42] on input "text" at bounding box center [521, 43] width 209 height 33
type input "Ideal Cloud Programming Institute"
click at [720, 42] on span at bounding box center [736, 43] width 33 height 33
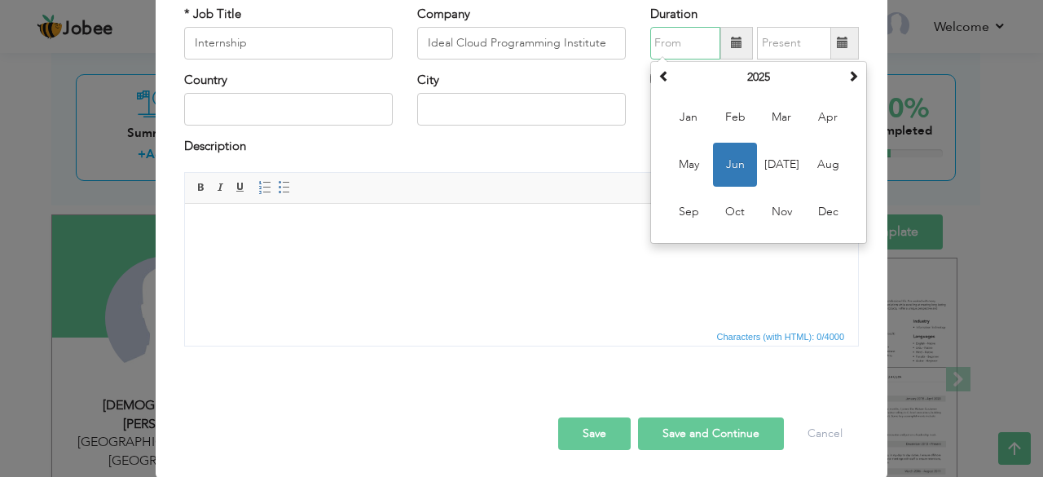
click at [725, 157] on span "Jun" at bounding box center [735, 165] width 44 height 44
type input "06/2025"
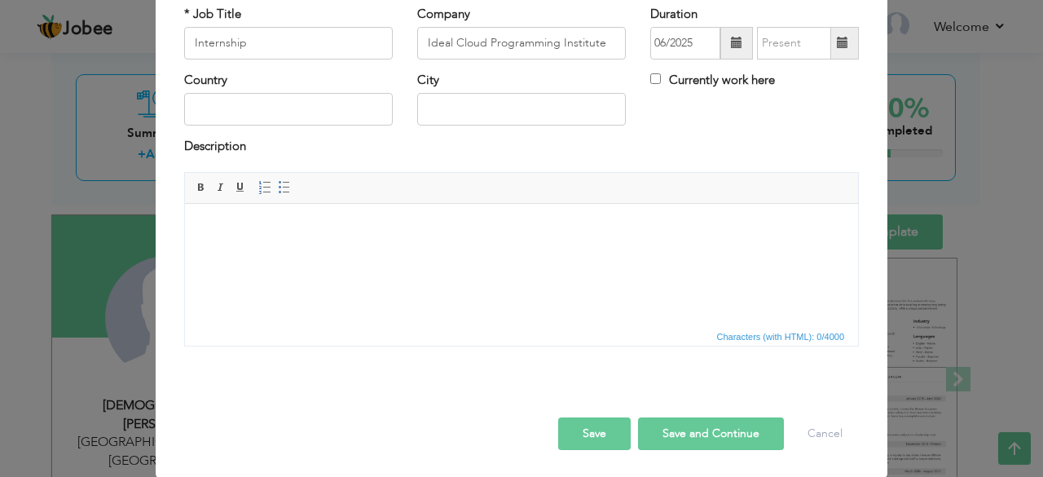
click at [829, 46] on span at bounding box center [843, 43] width 32 height 33
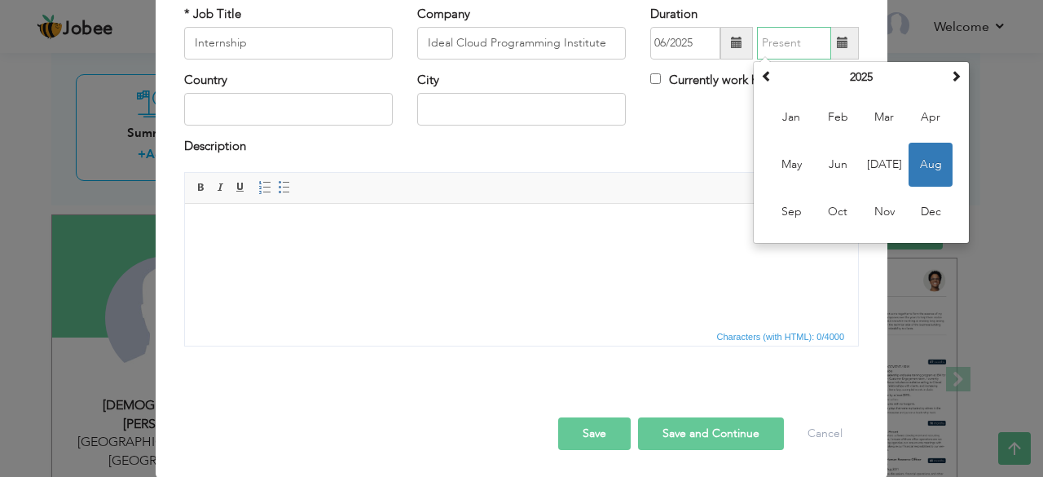
click at [925, 176] on span "Aug" at bounding box center [930, 165] width 44 height 44
type input "08/2025"
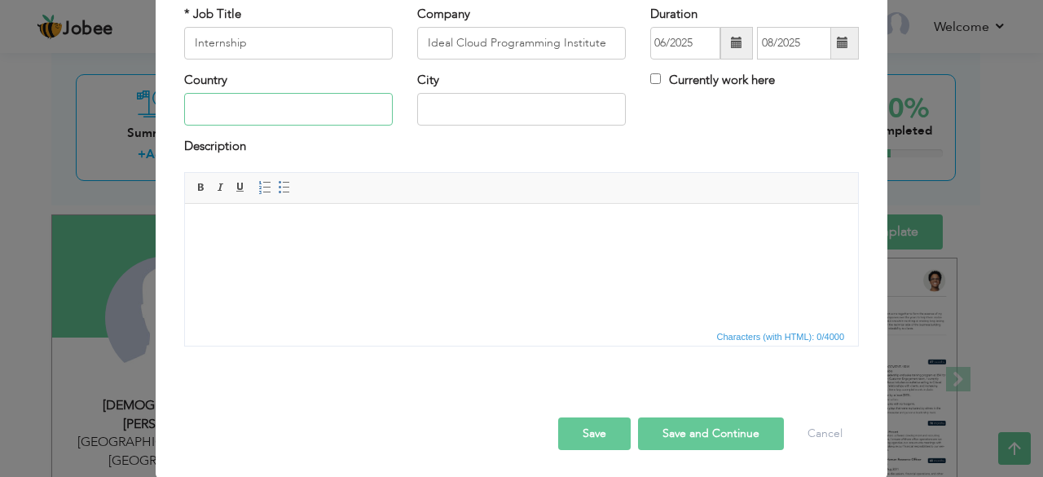
click at [293, 104] on input "text" at bounding box center [288, 109] width 209 height 33
type input "[GEOGRAPHIC_DATA]"
click at [420, 115] on input "text" at bounding box center [521, 109] width 209 height 33
type input "Rawalpindi"
click at [605, 430] on button "Save" at bounding box center [594, 433] width 73 height 33
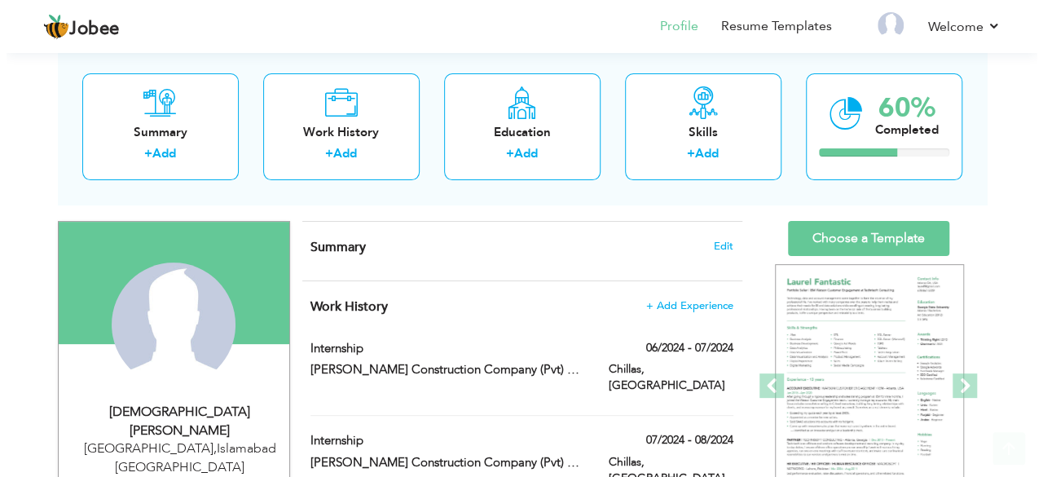
scroll to position [125, 0]
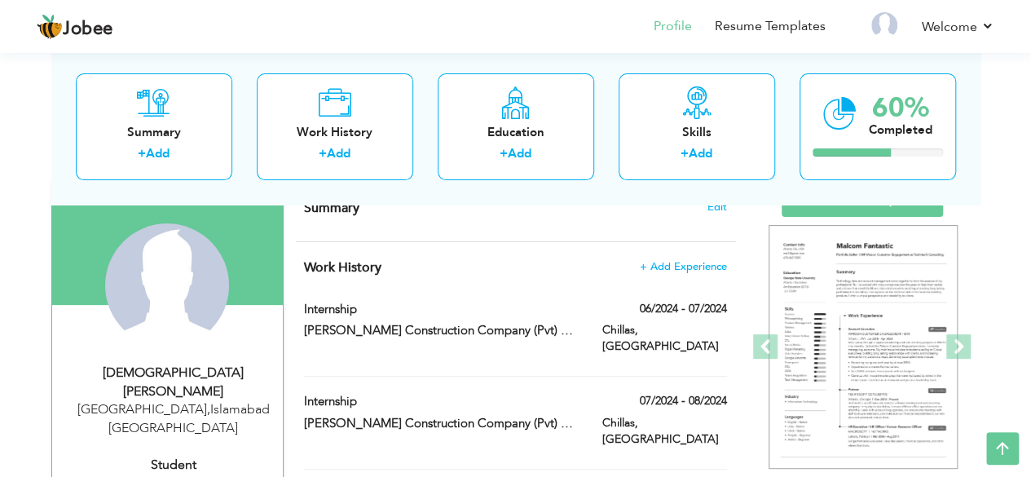
click at [464, 293] on div "Work History + Add Experience Internship 06/2024 - 07/2024 Internship 06/2024 -…" at bounding box center [516, 444] width 440 height 404
drag, startPoint x: 385, startPoint y: 266, endPoint x: 339, endPoint y: 314, distance: 66.2
click at [339, 314] on div "Work History + Add Experience Internship 06/2024 - 07/2024 Internship 06/2024 -…" at bounding box center [516, 444] width 440 height 404
click at [339, 314] on label "Internship" at bounding box center [441, 309] width 274 height 17
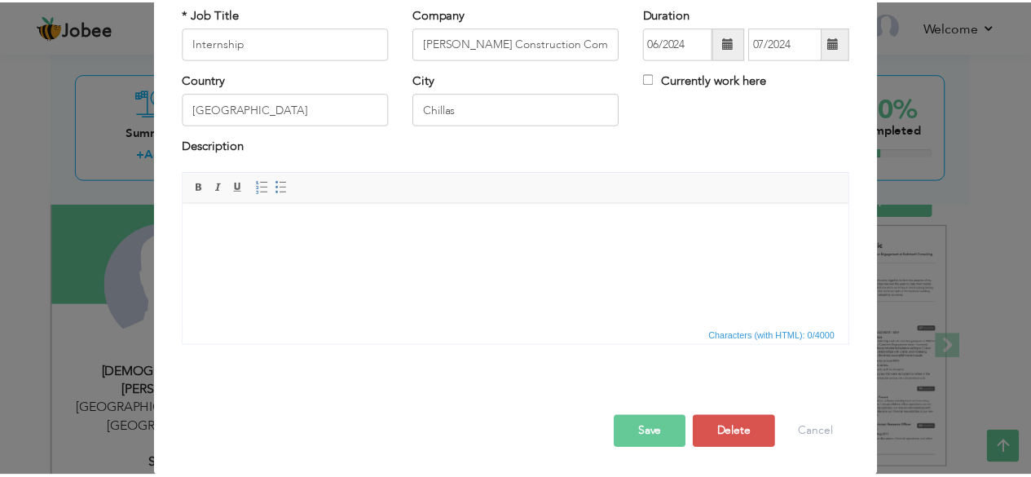
scroll to position [0, 0]
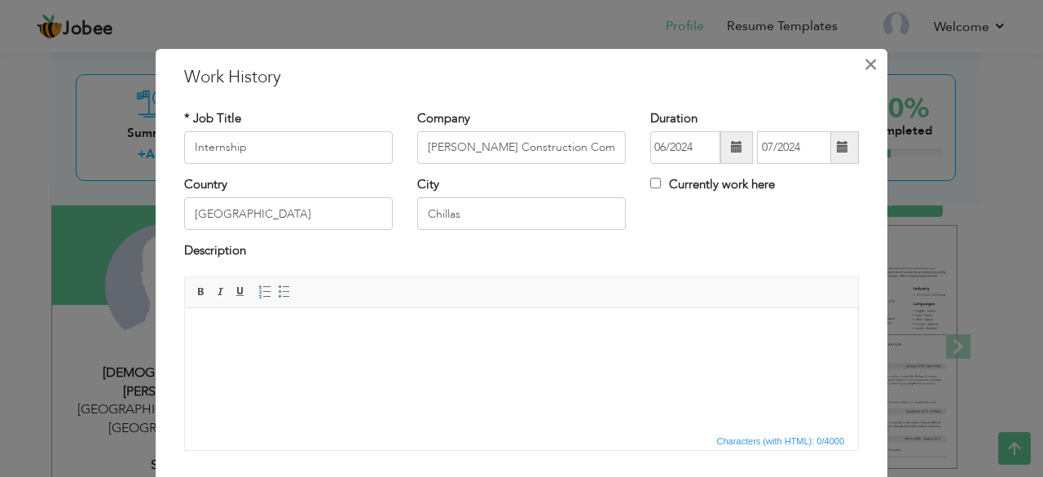
click at [864, 67] on span "×" at bounding box center [871, 64] width 14 height 29
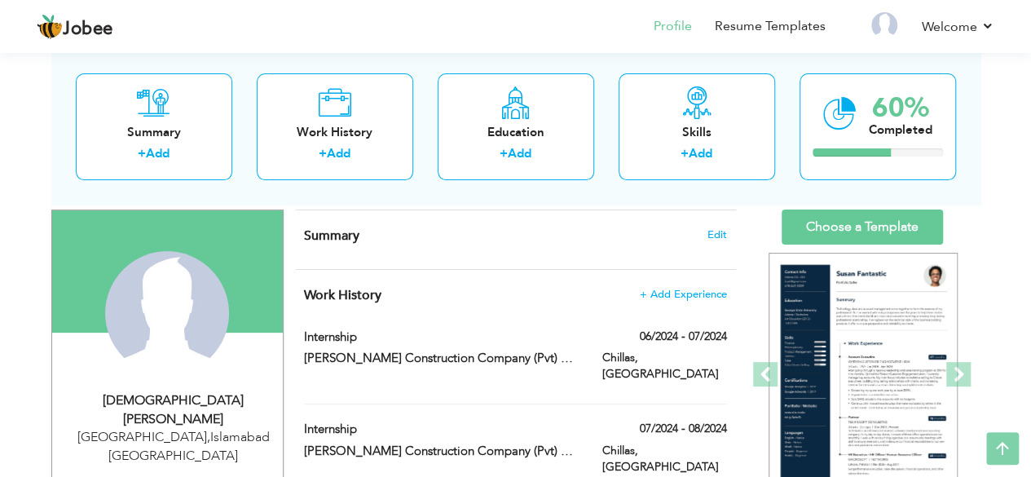
scroll to position [45, 0]
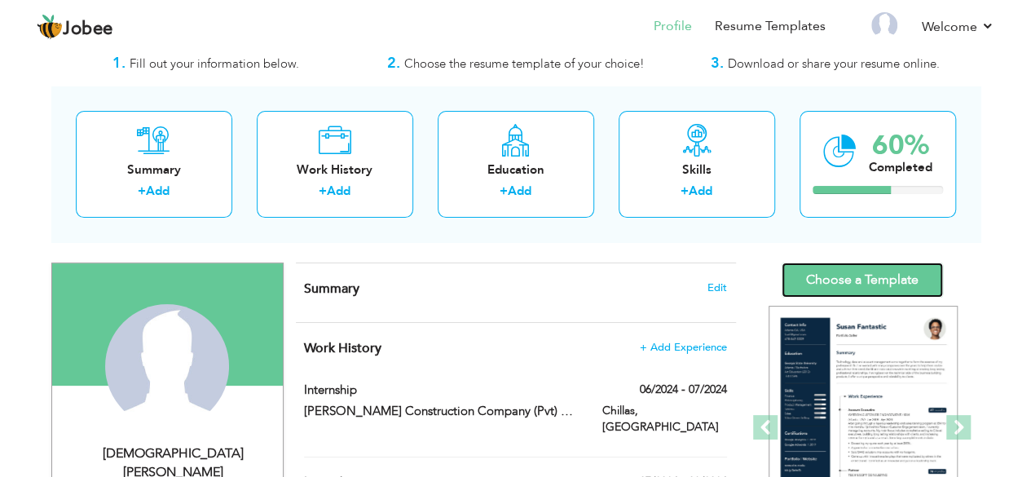
click at [845, 270] on link "Choose a Template" at bounding box center [861, 279] width 161 height 35
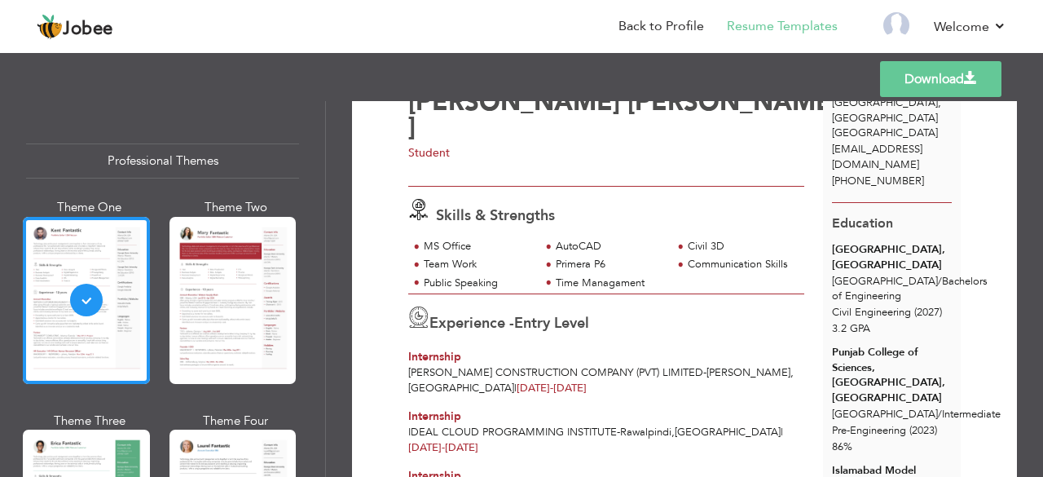
scroll to position [130, 0]
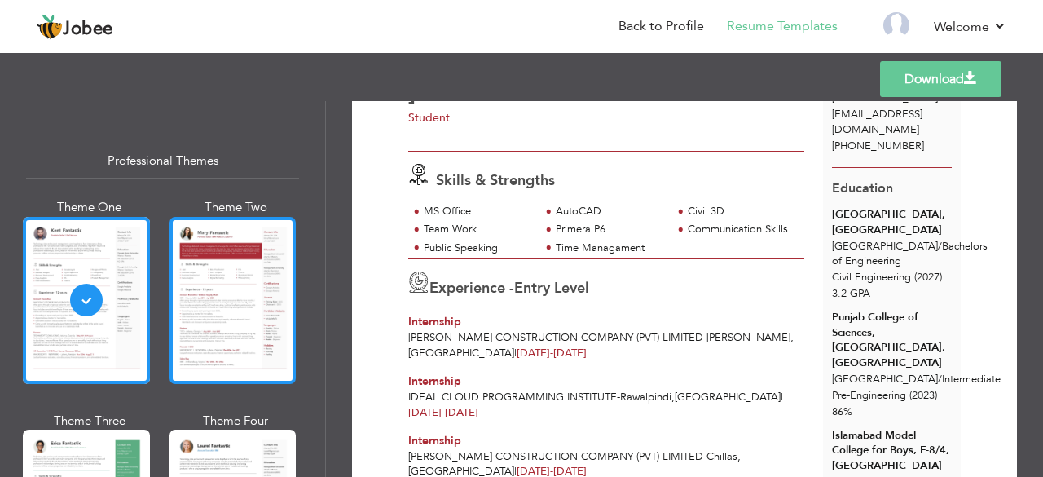
click at [273, 284] on div at bounding box center [232, 300] width 127 height 167
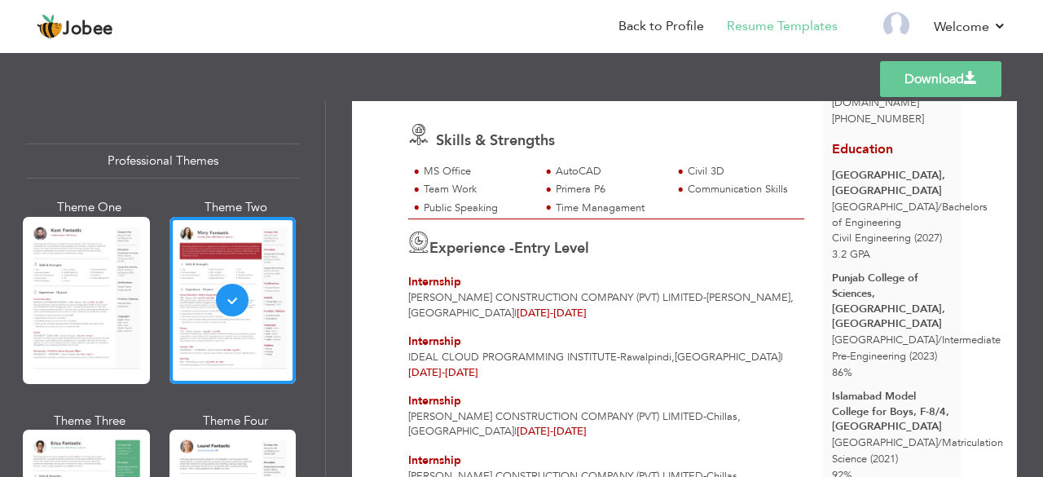
scroll to position [198, 0]
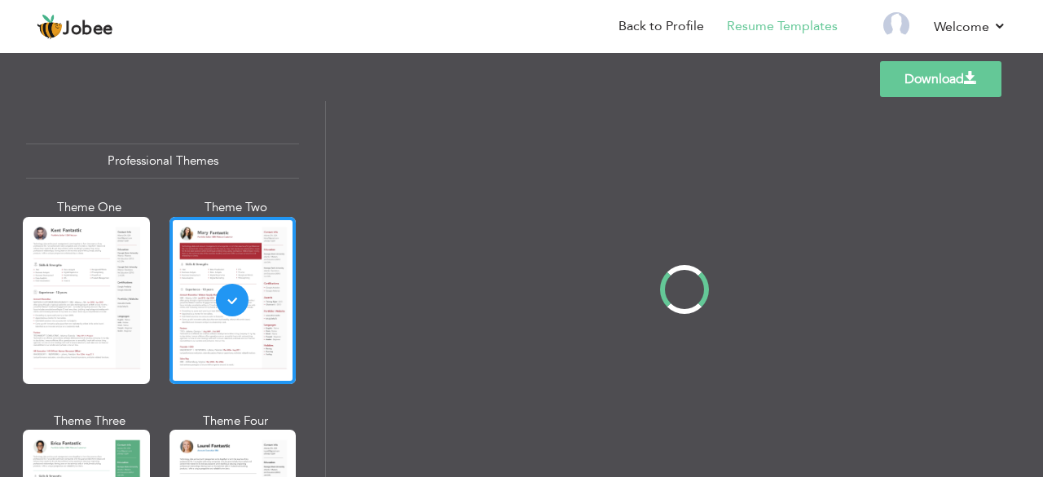
scroll to position [0, 0]
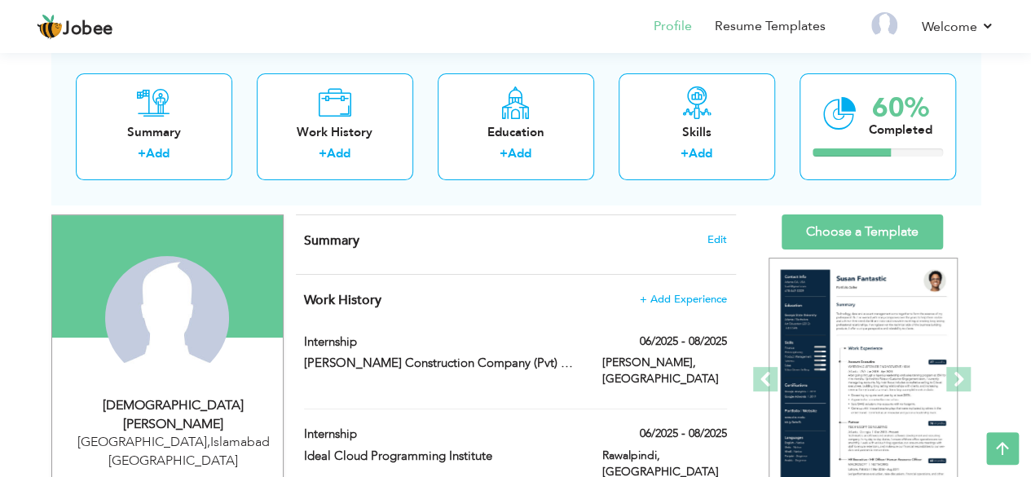
scroll to position [95, 0]
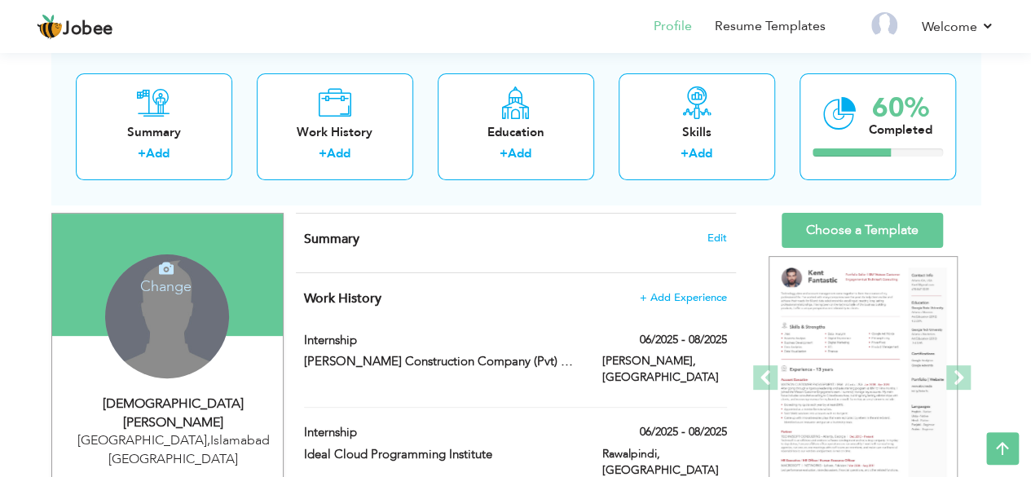
click at [158, 298] on div "Change Remove" at bounding box center [167, 316] width 124 height 124
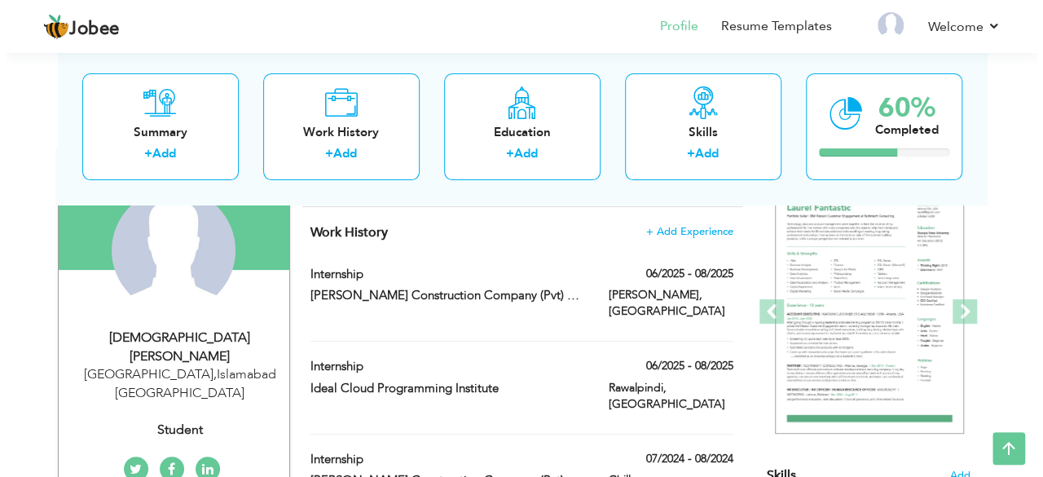
scroll to position [160, 0]
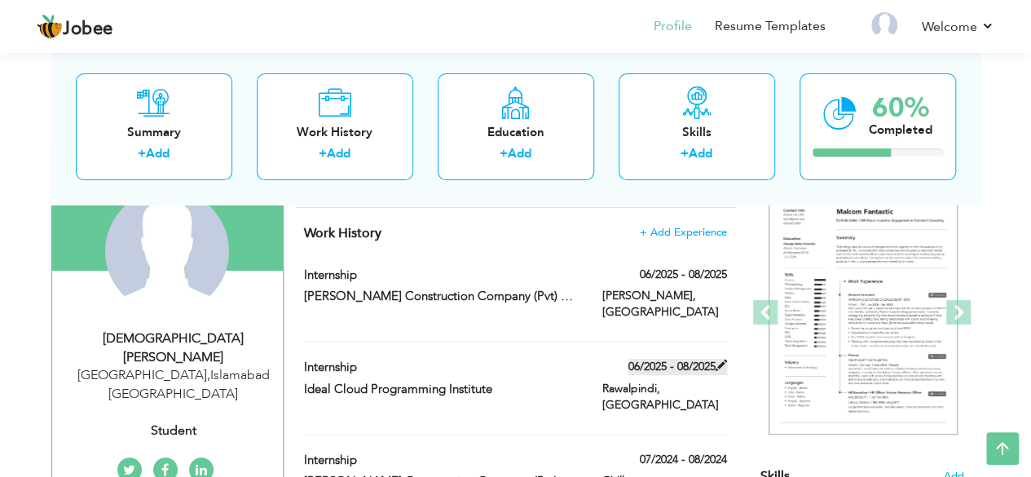
click at [720, 364] on span at bounding box center [720, 364] width 11 height 11
type input "Internship"
type input "Ideal Cloud Programming Institute"
type input "06/2025"
type input "08/2025"
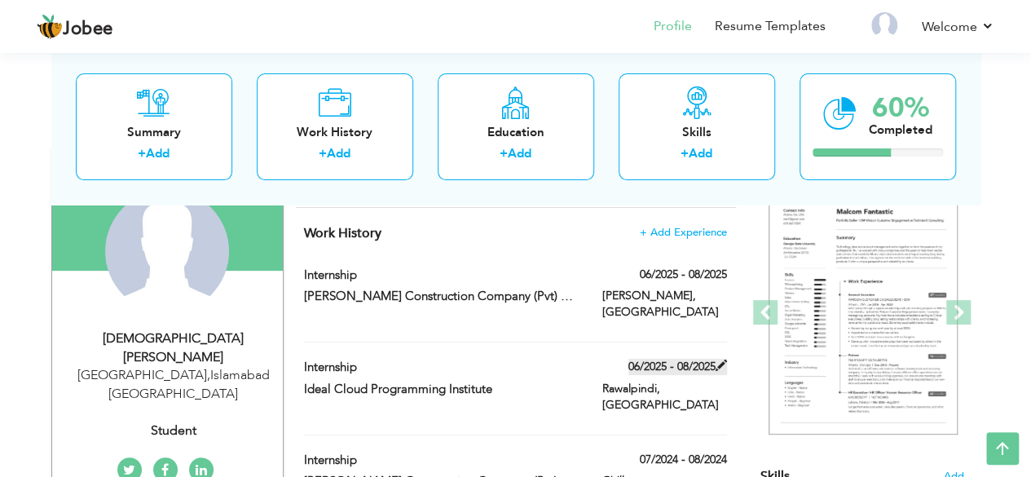
type input "[GEOGRAPHIC_DATA]"
type input "Rawalpindi"
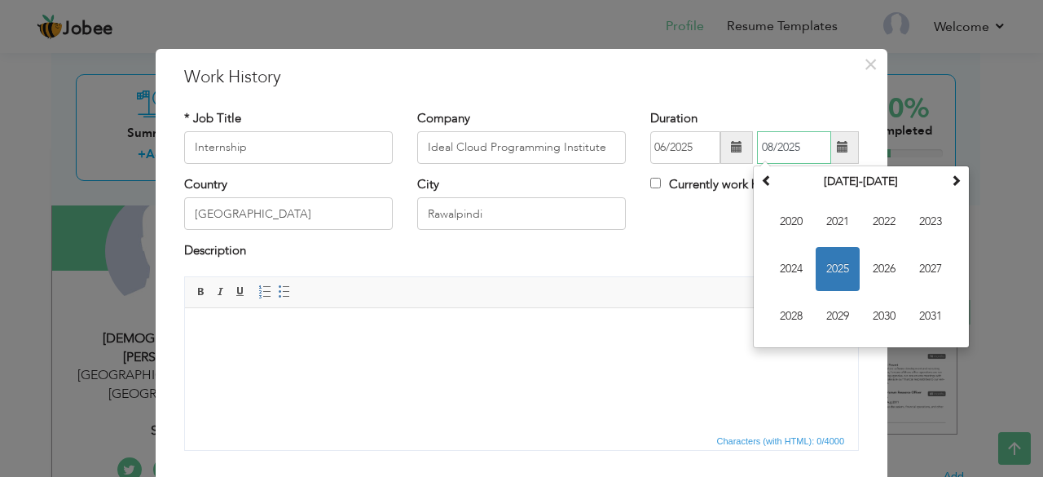
click at [812, 154] on input "08/2025" at bounding box center [794, 147] width 74 height 33
click at [757, 188] on th at bounding box center [767, 181] width 20 height 24
click at [950, 182] on span at bounding box center [955, 179] width 11 height 11
click at [946, 191] on th at bounding box center [956, 181] width 20 height 24
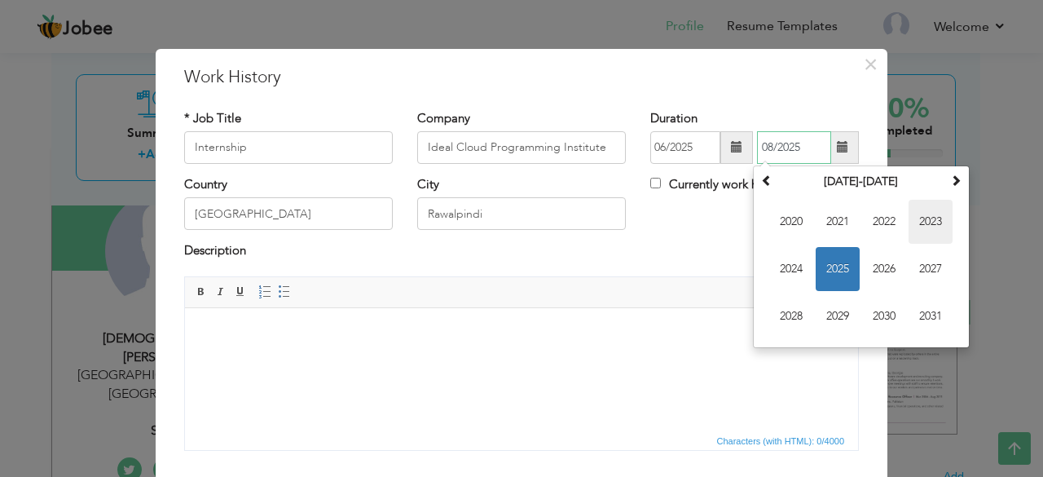
click at [922, 216] on span "2023" at bounding box center [930, 222] width 44 height 44
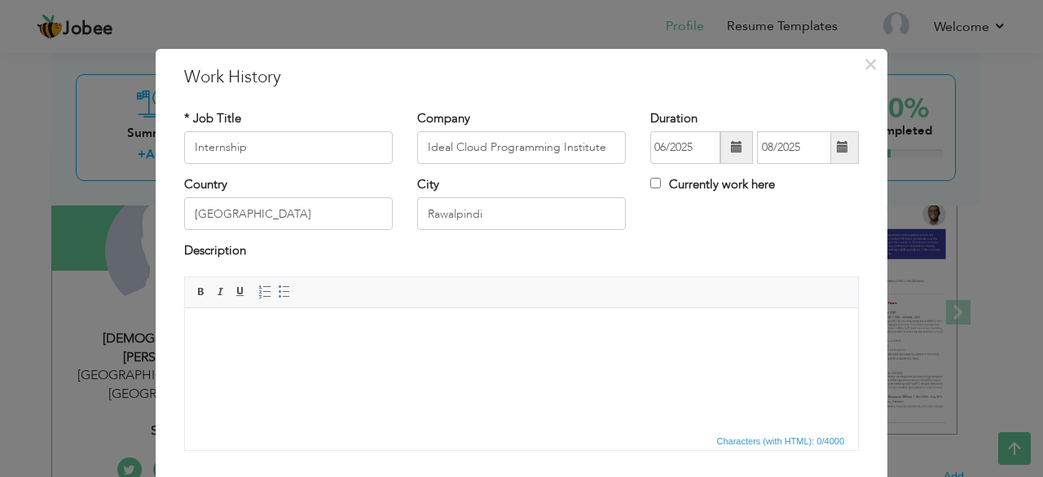
click at [679, 283] on span "Editor toolbars Basic Styles Bold Italic Underline Paragraph Insert/Remove Numb…" at bounding box center [521, 292] width 673 height 31
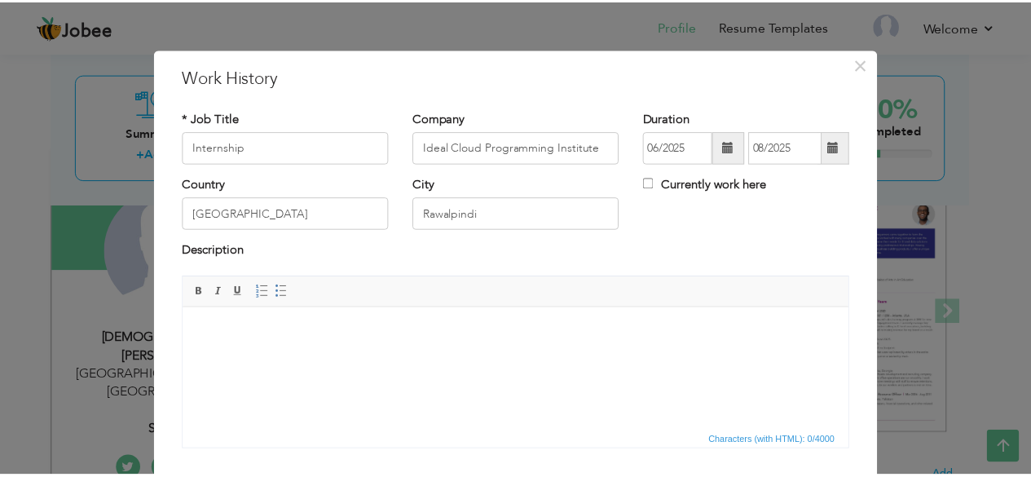
scroll to position [104, 0]
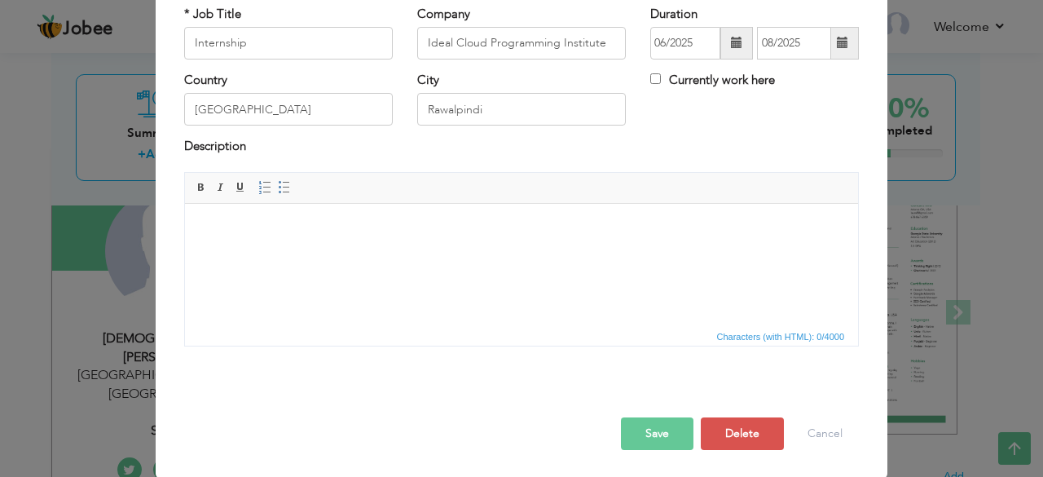
click at [644, 426] on button "Save" at bounding box center [657, 433] width 73 height 33
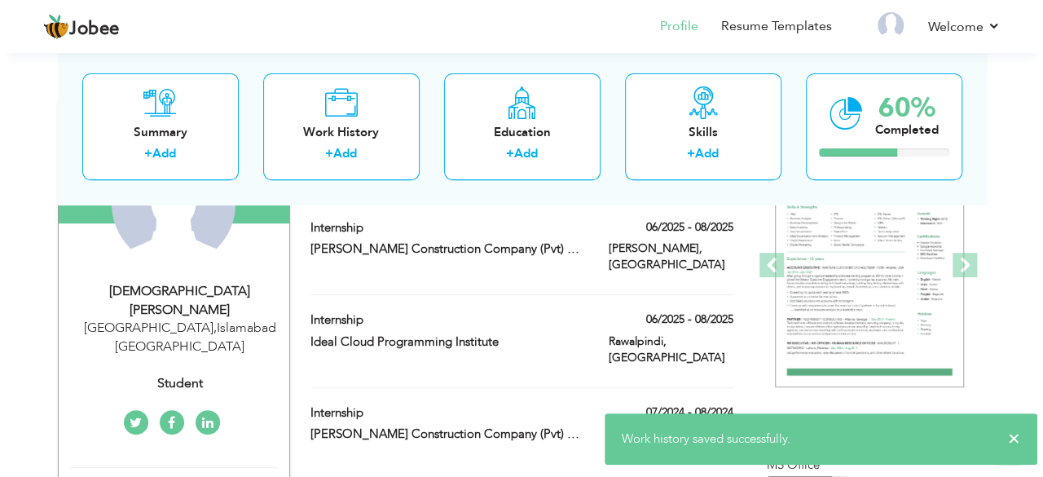
scroll to position [206, 0]
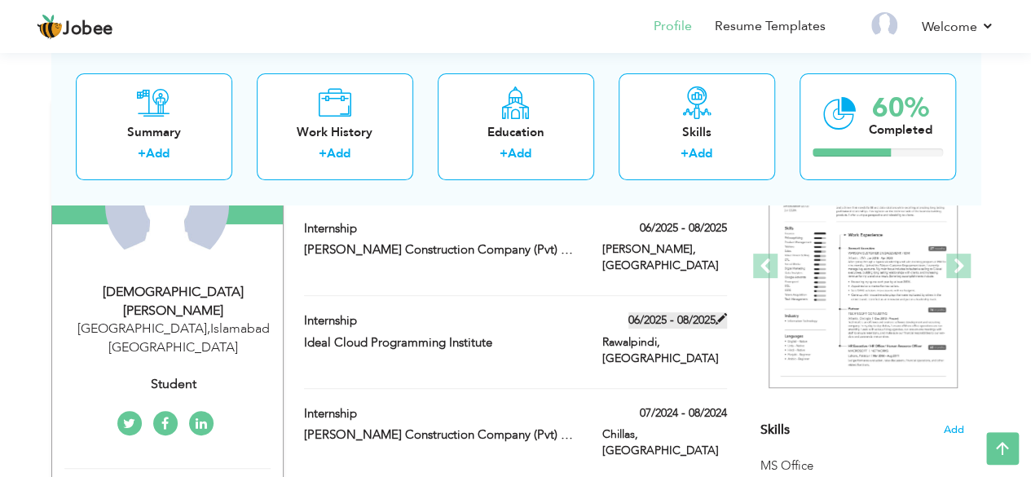
click at [724, 317] on span at bounding box center [720, 318] width 11 height 11
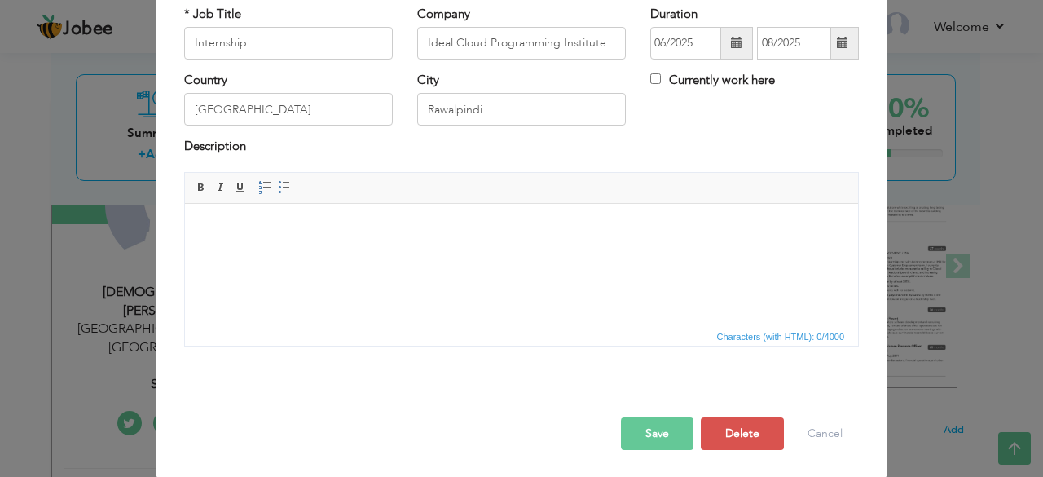
scroll to position [0, 0]
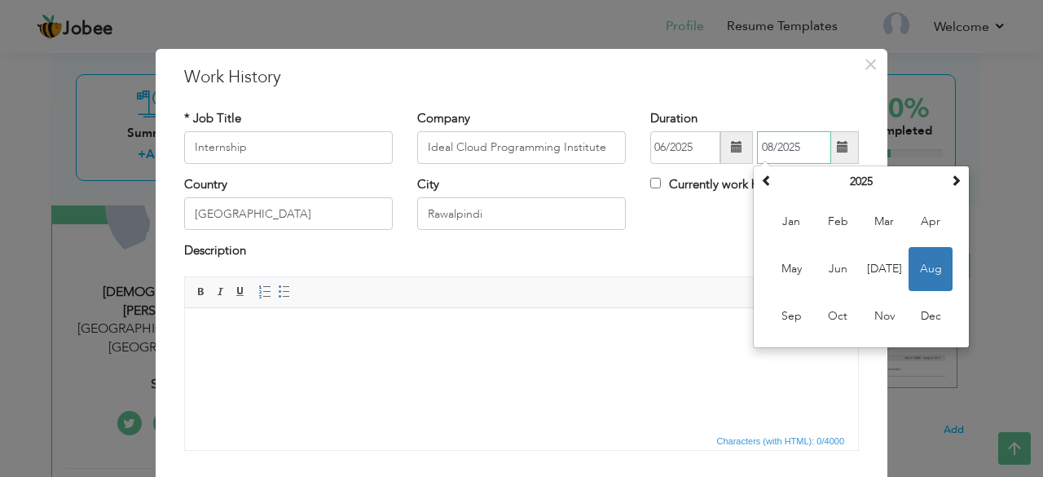
click at [800, 152] on input "08/2025" at bounding box center [794, 147] width 74 height 33
type input "08/2023"
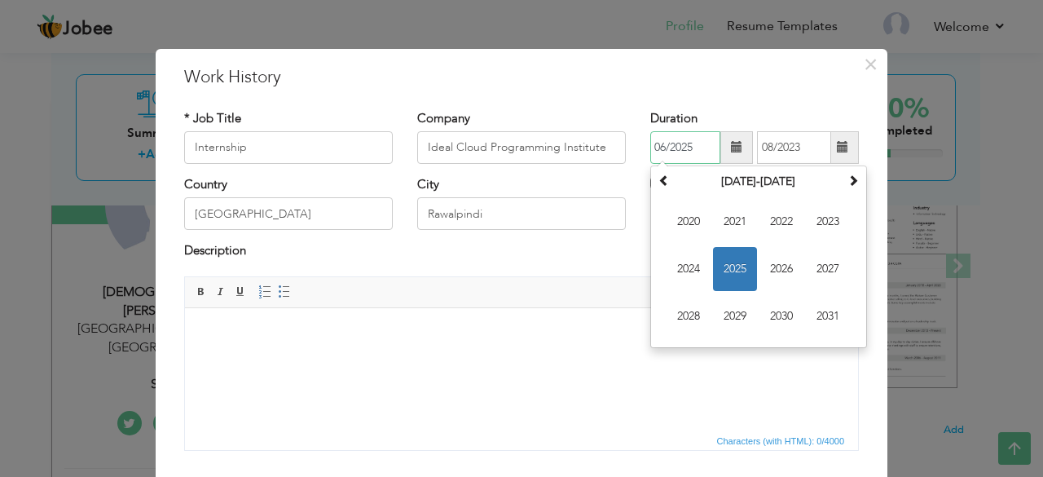
click at [701, 152] on input "06/2025" at bounding box center [685, 147] width 70 height 33
type input "06/2023"
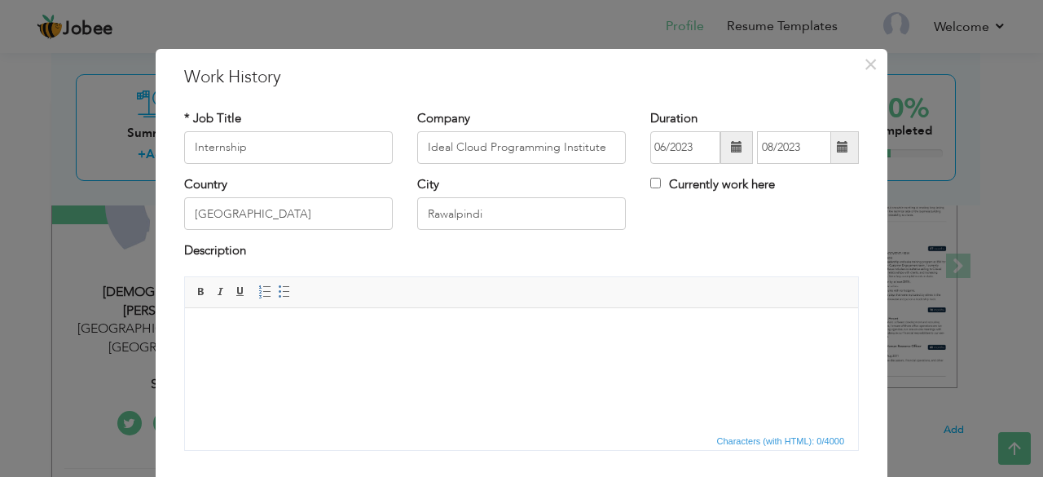
click at [705, 357] on html at bounding box center [521, 332] width 673 height 50
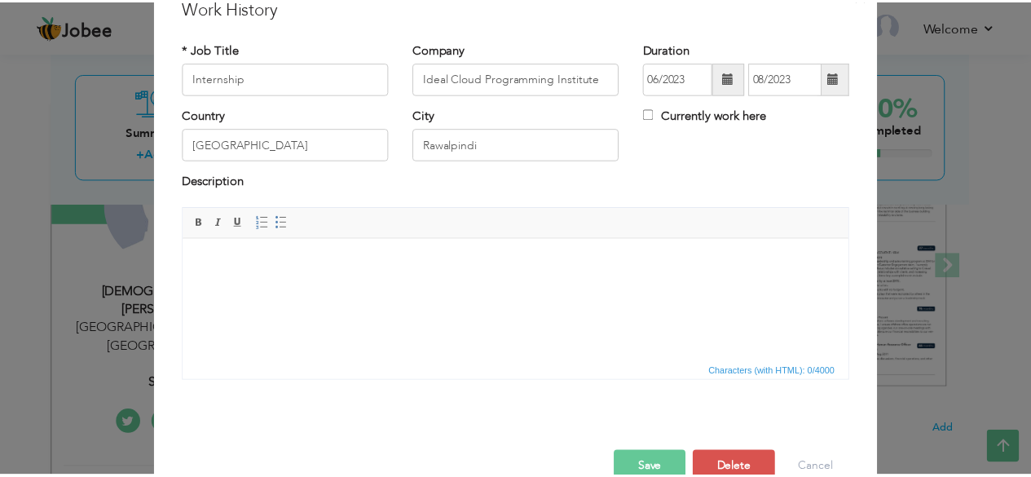
scroll to position [104, 0]
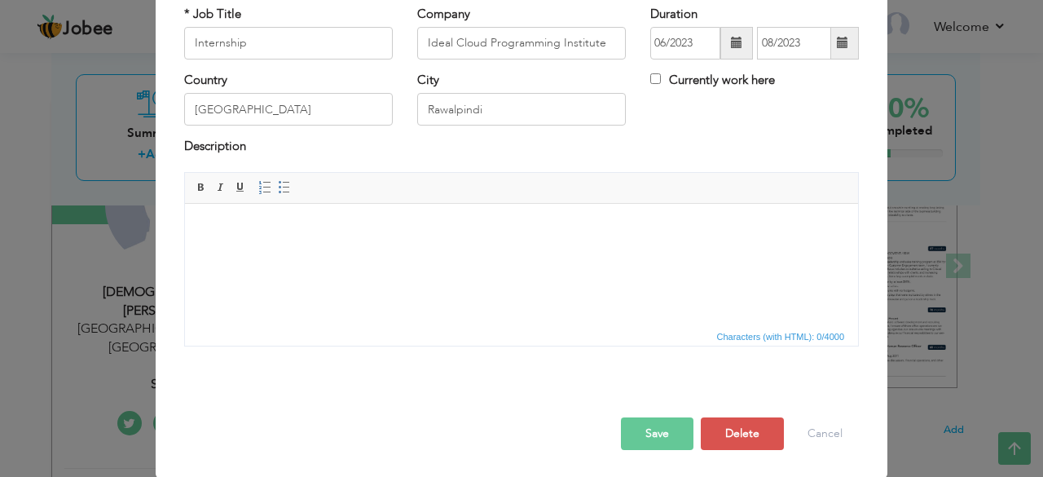
click at [656, 442] on button "Save" at bounding box center [657, 433] width 73 height 33
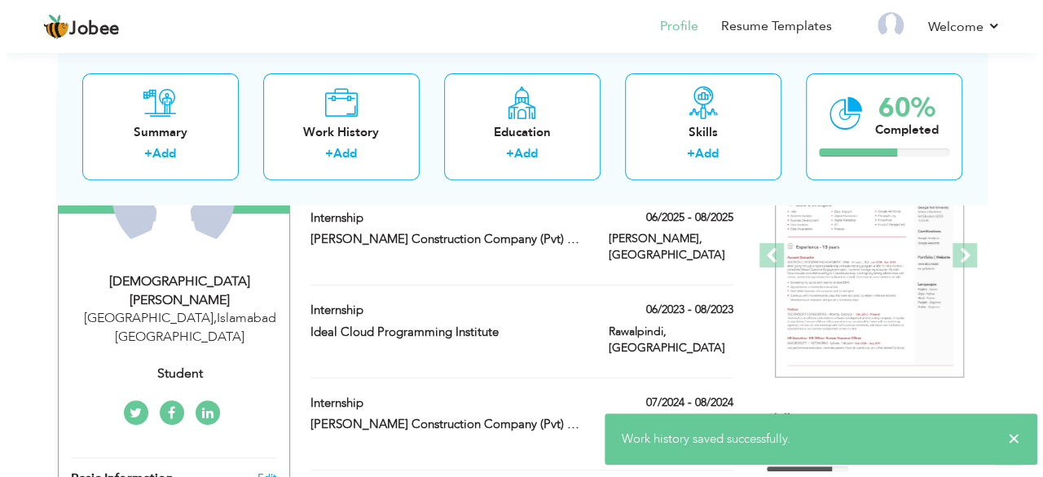
scroll to position [218, 0]
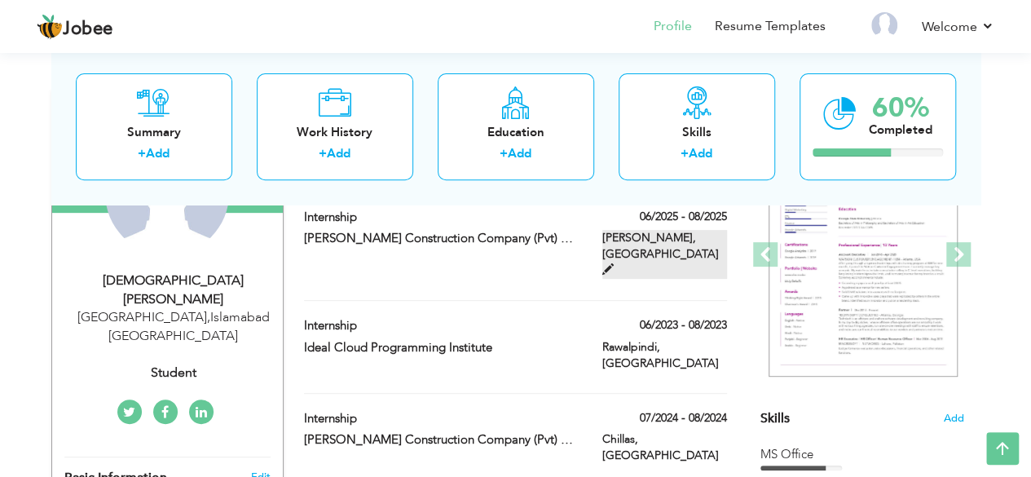
click at [613, 263] on span at bounding box center [607, 268] width 11 height 11
type input "[PERSON_NAME] Construction Company (Pvt) Limited"
type input "06/2025"
type input "08/2025"
type input "[PERSON_NAME]"
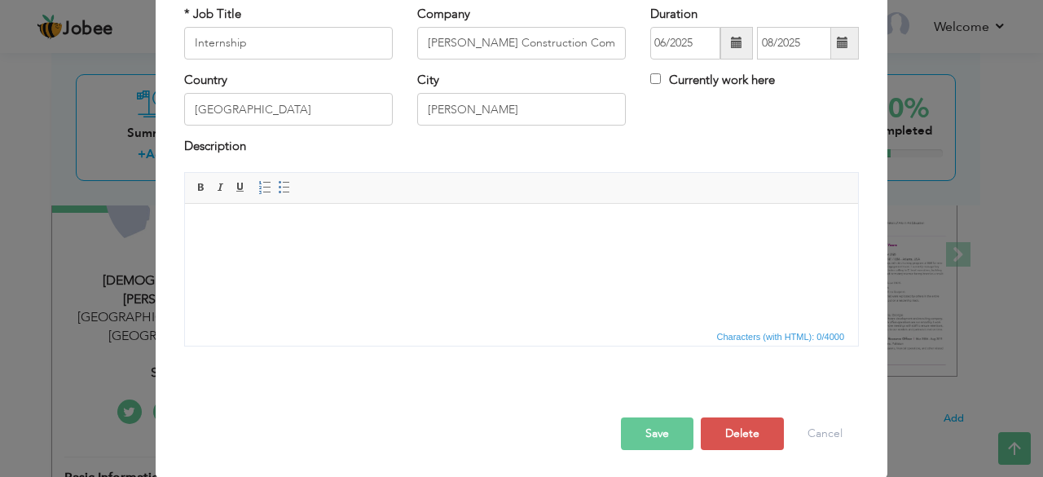
scroll to position [0, 0]
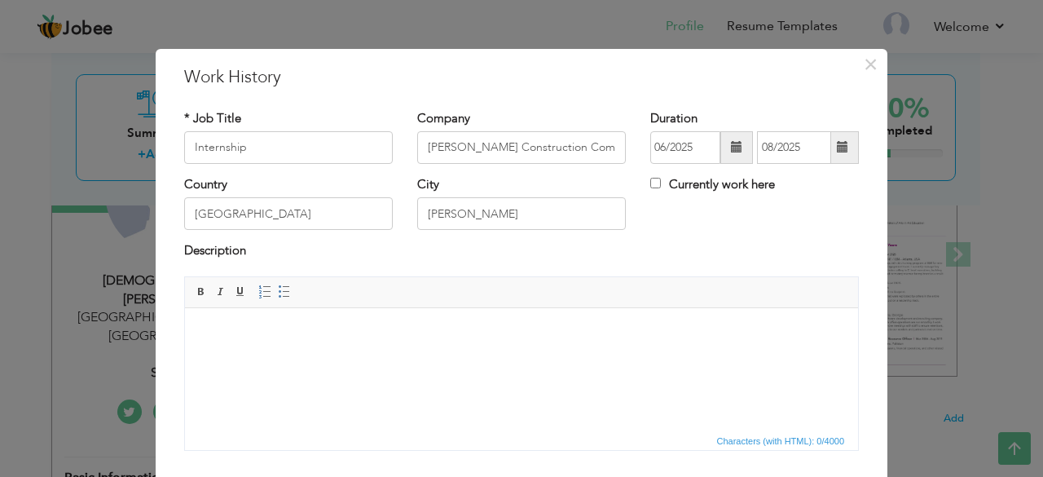
click at [297, 333] on body at bounding box center [521, 331] width 640 height 17
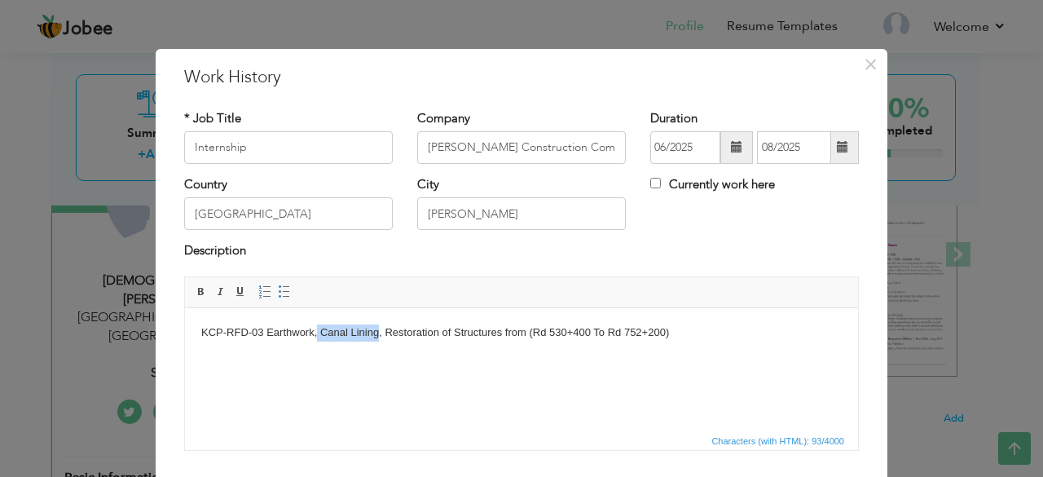
drag, startPoint x: 317, startPoint y: 327, endPoint x: 379, endPoint y: 333, distance: 62.2
click at [379, 333] on body "KCP-RFD-03 Earthwork, Canal Lining, Restoration of Structures from (Rd 530+400 …" at bounding box center [521, 331] width 640 height 17
copy body "Canal Lining"
click at [674, 341] on html "KCP-RFD-03 Earthwork, Canal Lining, Restoration of Structures from (Rd 530+400 …" at bounding box center [521, 332] width 673 height 50
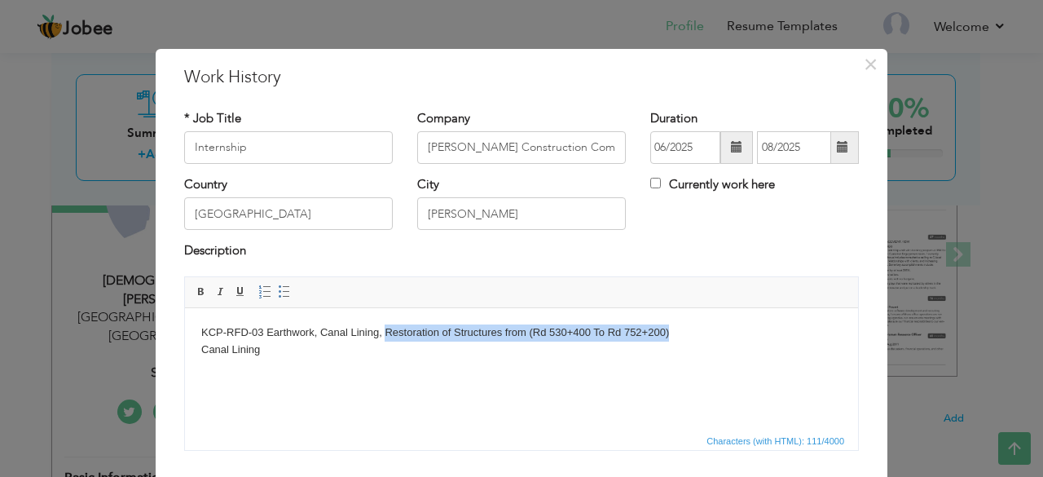
drag, startPoint x: 385, startPoint y: 332, endPoint x: 670, endPoint y: 328, distance: 286.0
click at [670, 328] on body "KCP-RFD-03 Earthwork, Canal Lining, Restoration of Structures from (Rd 530+400 …" at bounding box center [521, 340] width 640 height 34
copy body "Restoration of Structures from (Rd 530+400 To Rd 752+200)"
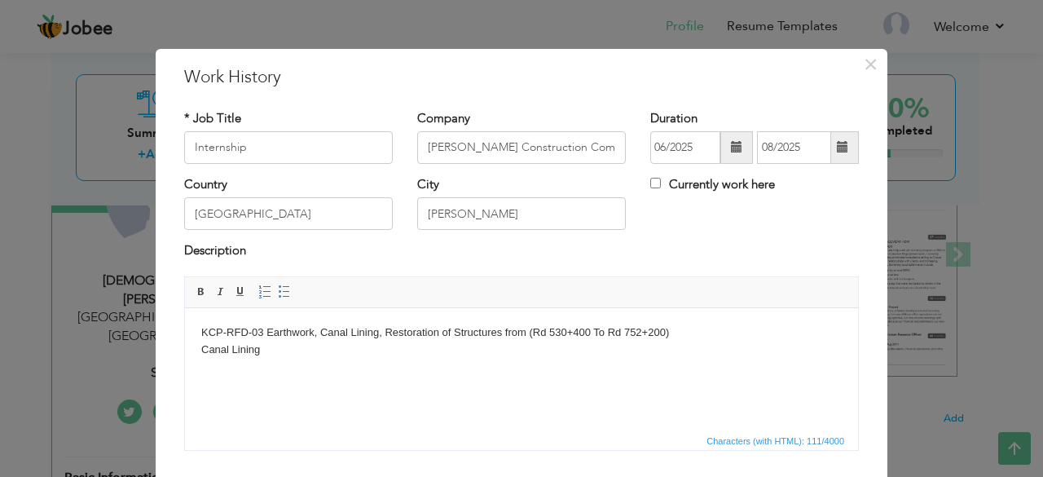
click at [332, 374] on html "KCP-RFD-03 Earthwork, Canal Lining, Restoration of Structures from (Rd 530+400 …" at bounding box center [521, 340] width 673 height 67
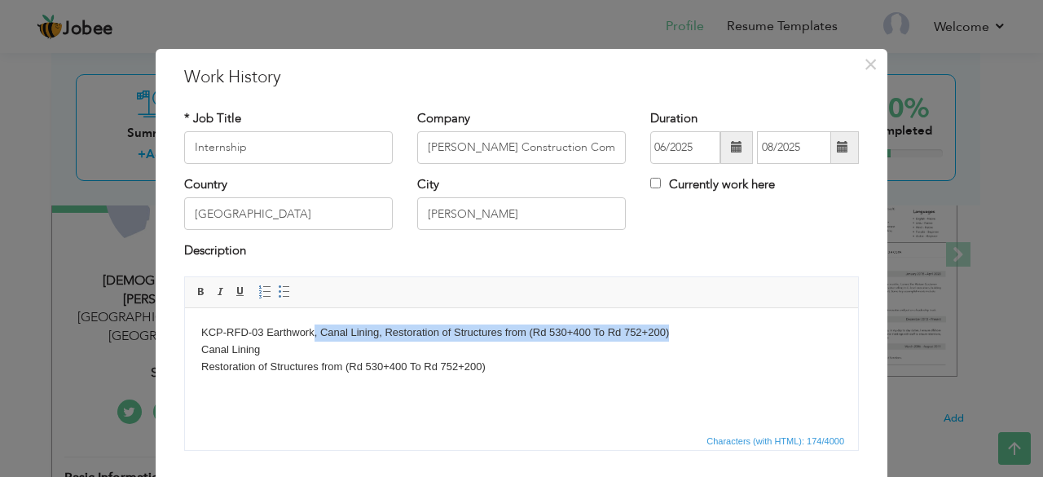
drag, startPoint x: 314, startPoint y: 330, endPoint x: 678, endPoint y: 332, distance: 364.2
click at [678, 332] on body "KCP-RFD-03 Earthwork, Canal Lining, Restoration of Structures from (Rd 530+400 …" at bounding box center [521, 348] width 640 height 51
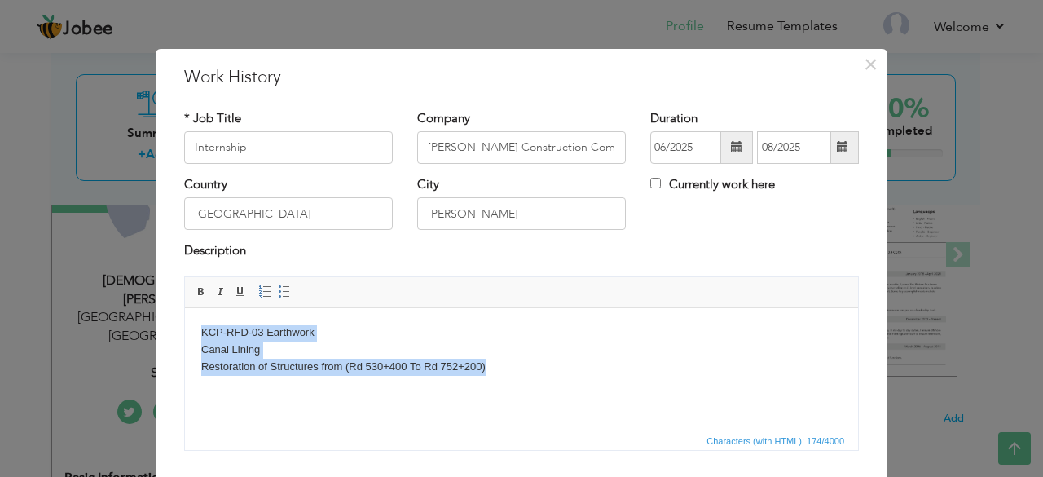
drag, startPoint x: 200, startPoint y: 333, endPoint x: 508, endPoint y: 404, distance: 316.8
click at [508, 390] on html "KCP-RFD-03 Earthwork Canal Lining Restoration of Structures from (Rd 530+400 To…" at bounding box center [521, 348] width 673 height 83
click at [278, 294] on span at bounding box center [284, 291] width 13 height 13
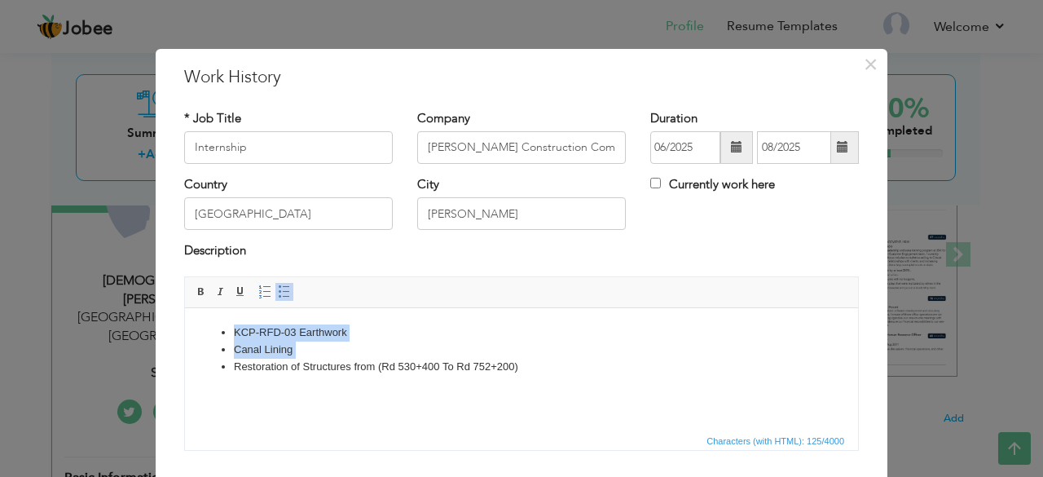
click at [354, 390] on html "KCP-RFD-03 Earthwork Canal Lining Restoration of Structures from (Rd 530+400 To…" at bounding box center [521, 348] width 673 height 83
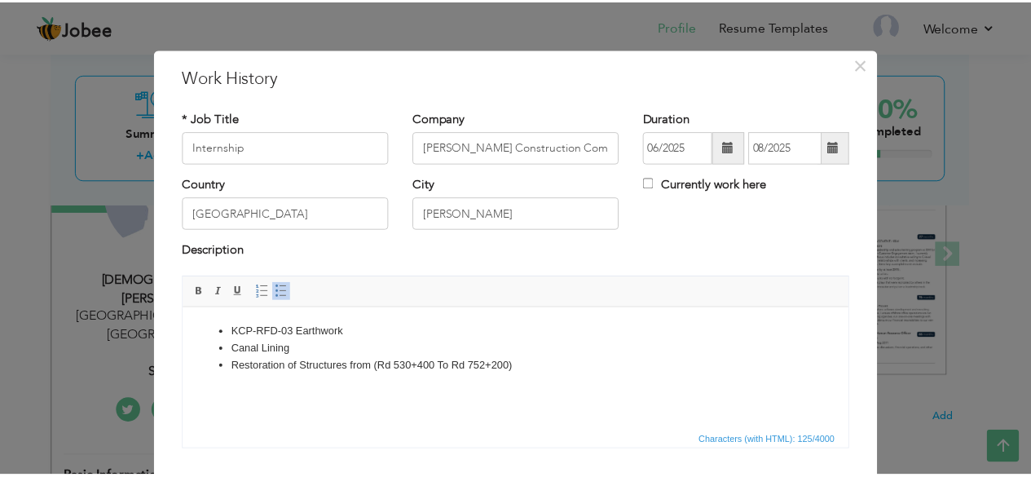
scroll to position [104, 0]
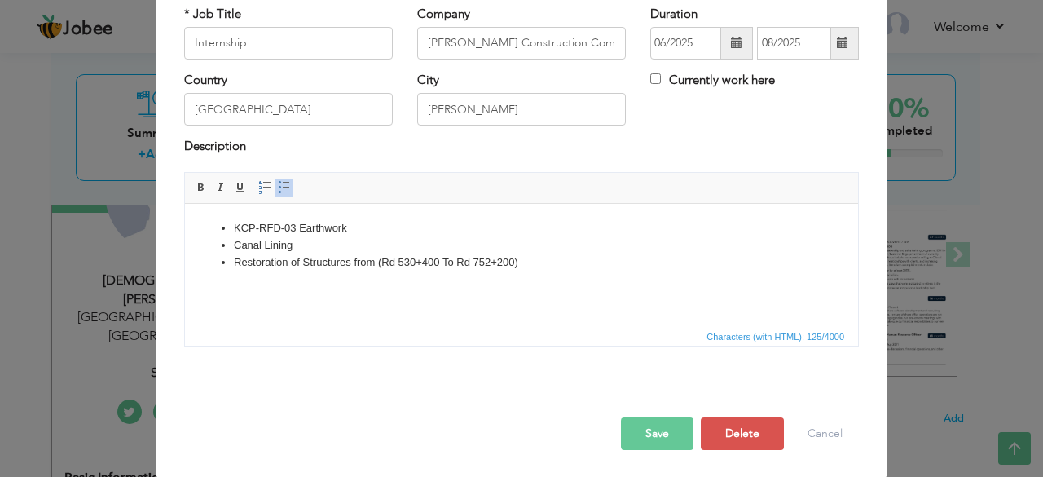
click at [654, 427] on button "Save" at bounding box center [657, 433] width 73 height 33
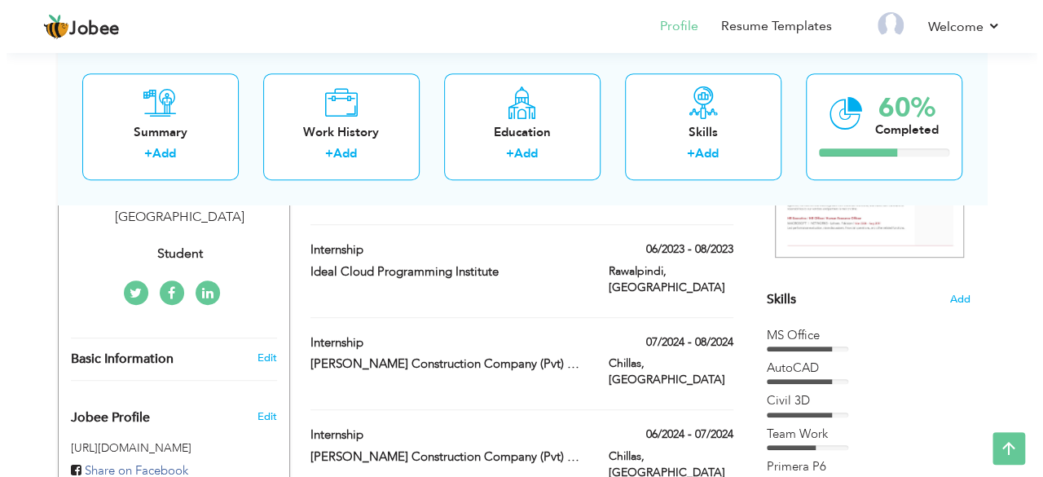
scroll to position [377, 0]
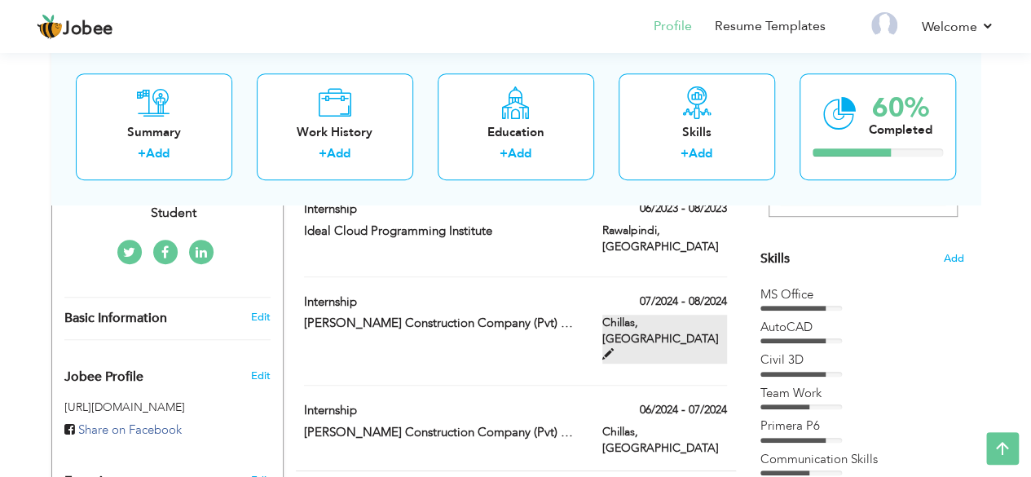
click at [613, 348] on span at bounding box center [607, 353] width 11 height 11
type input "07/2024"
type input "08/2024"
type input "Chillas"
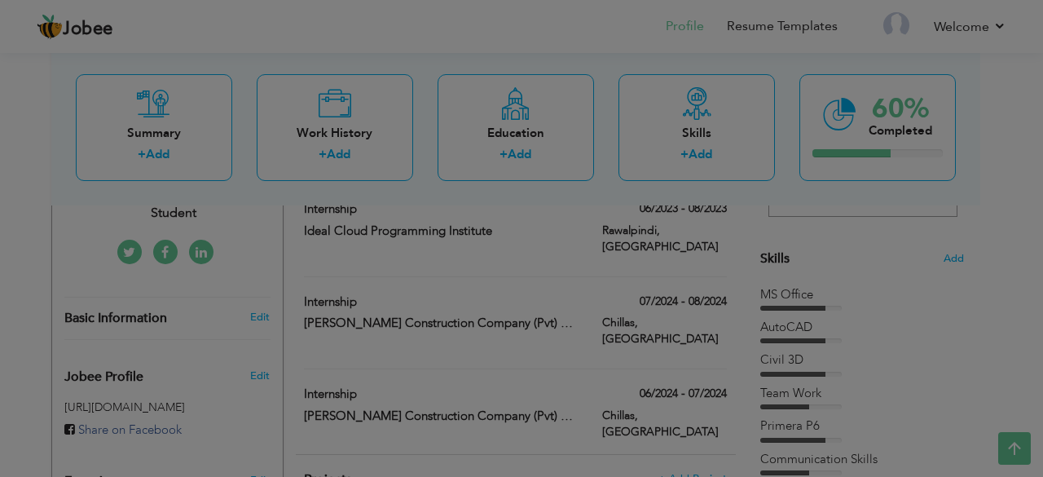
scroll to position [0, 0]
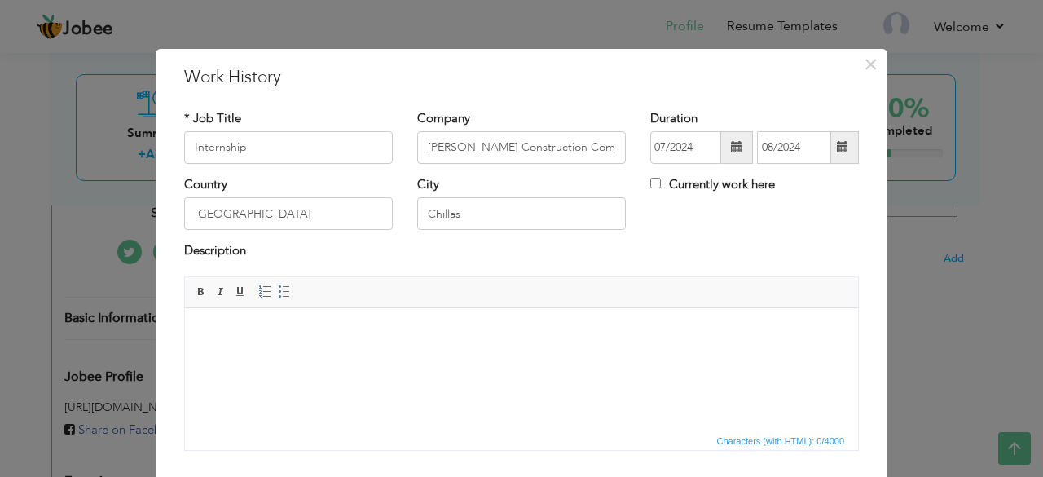
click at [451, 319] on html at bounding box center [521, 332] width 673 height 50
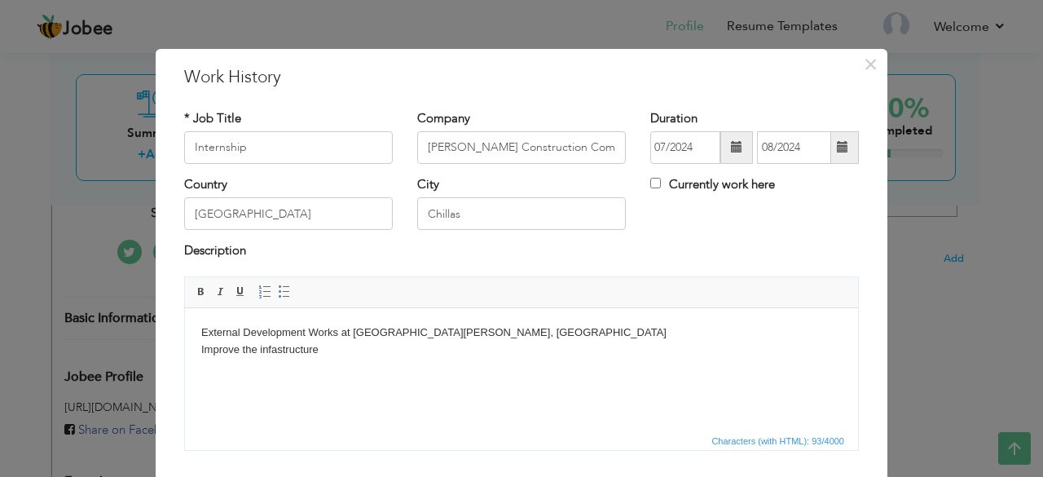
click at [484, 356] on body "External Development Works at Cadet College Daran Das, Chillas Improve the infa…" at bounding box center [521, 340] width 640 height 34
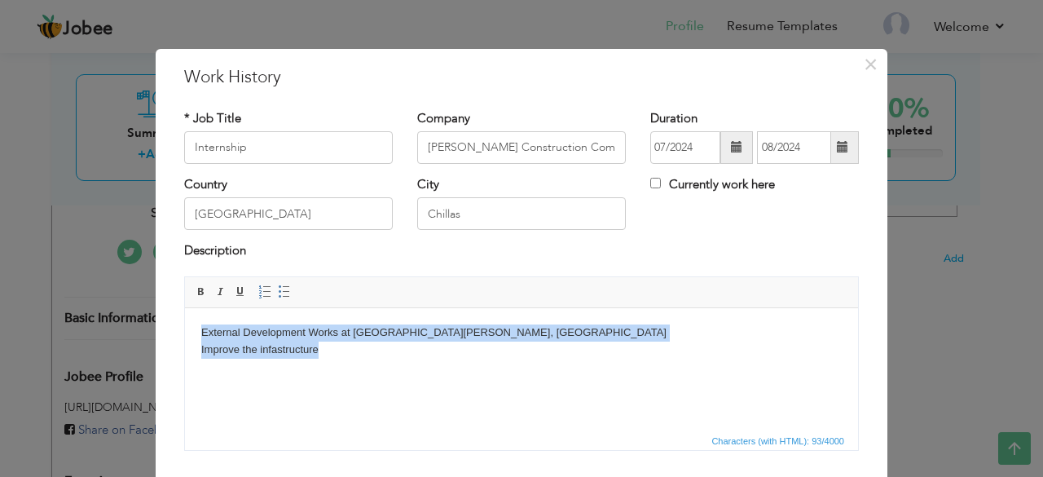
drag, startPoint x: 196, startPoint y: 321, endPoint x: 405, endPoint y: 355, distance: 211.3
click at [405, 355] on html "External Development Works at Cadet College Daran Das, Chillas Improve the infa…" at bounding box center [521, 340] width 673 height 67
click at [258, 289] on span at bounding box center [264, 291] width 13 height 13
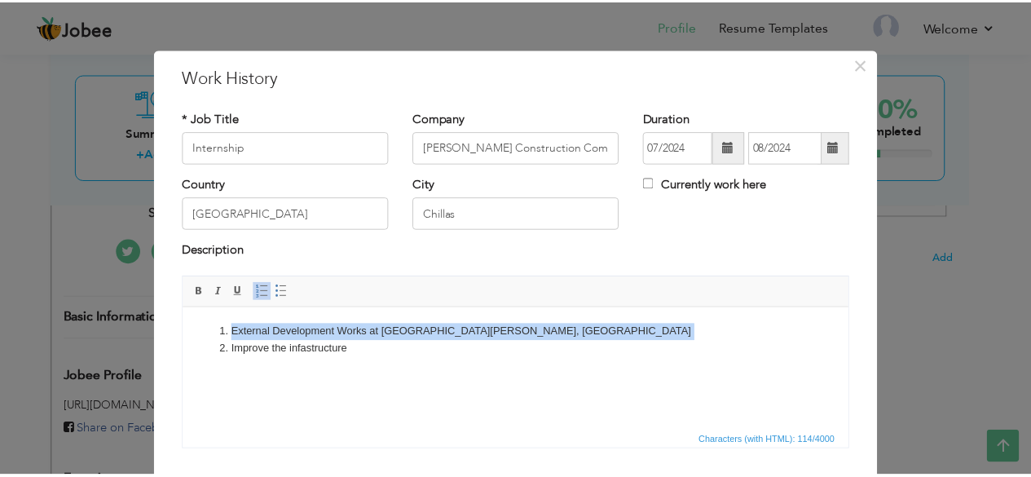
scroll to position [104, 0]
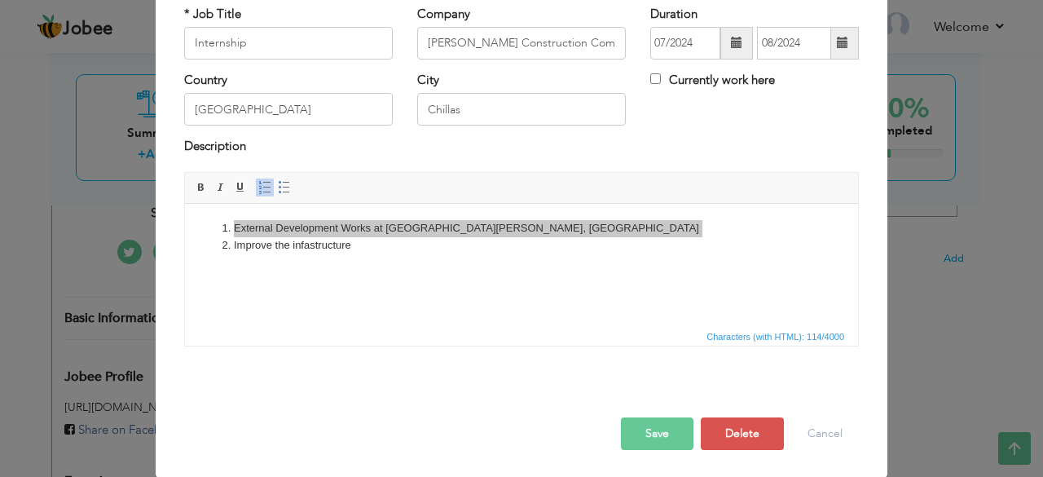
click at [289, 180] on span "Editor toolbars Basic Styles Bold Italic Underline Paragraph Insert/Remove Numb…" at bounding box center [521, 188] width 673 height 31
click at [275, 190] on link "Insert/Remove Bulleted List" at bounding box center [284, 187] width 18 height 18
click at [670, 421] on button "Save" at bounding box center [657, 433] width 73 height 33
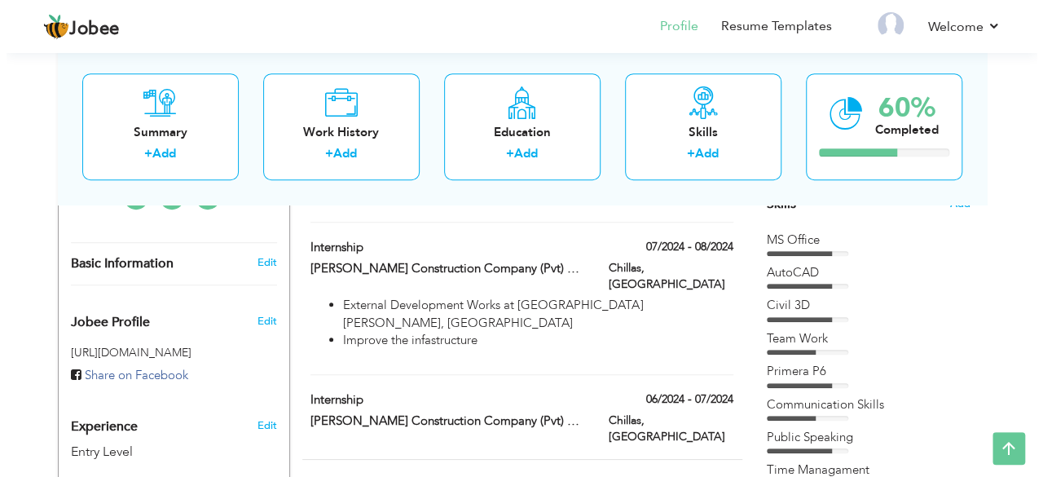
scroll to position [435, 0]
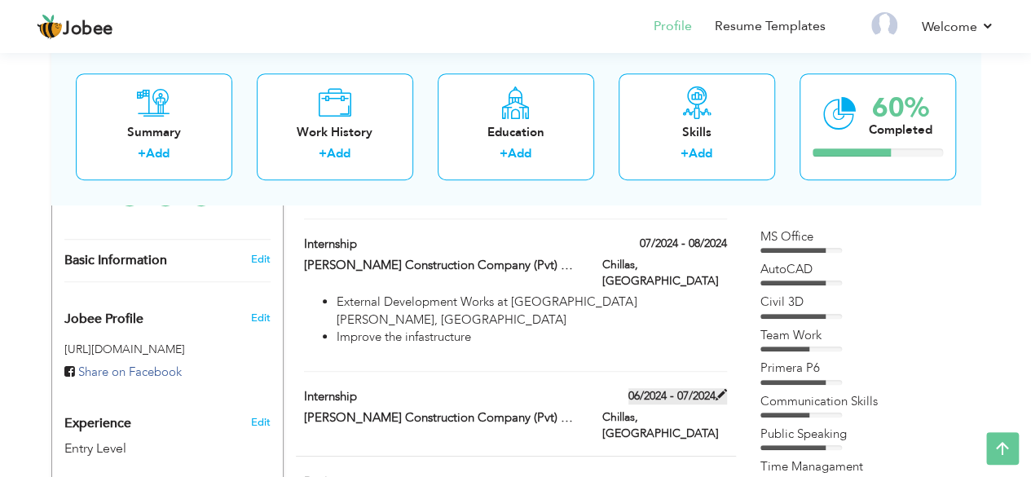
click at [721, 389] on span at bounding box center [720, 394] width 11 height 11
type input "[PERSON_NAME] Construction Company (Pvt) Limited"
type input "06/2024"
type input "07/2024"
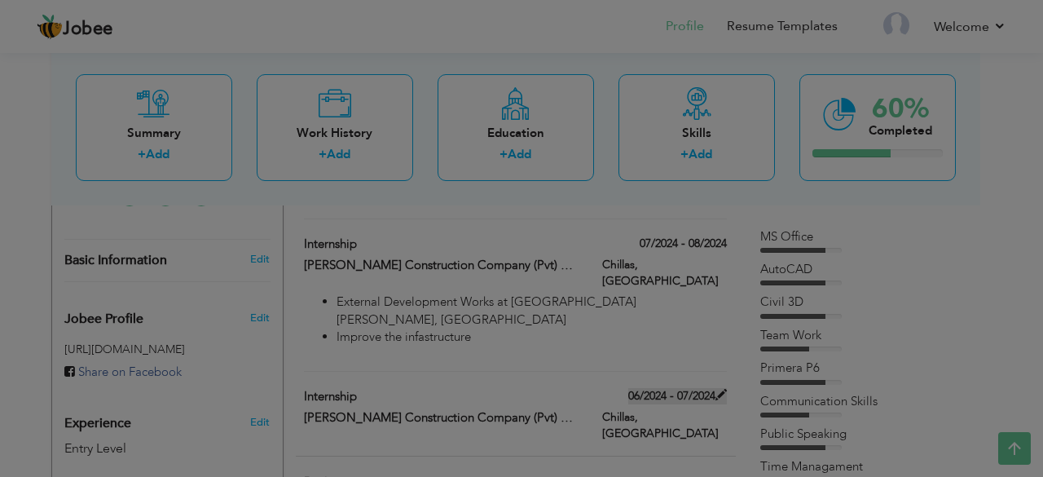
scroll to position [0, 0]
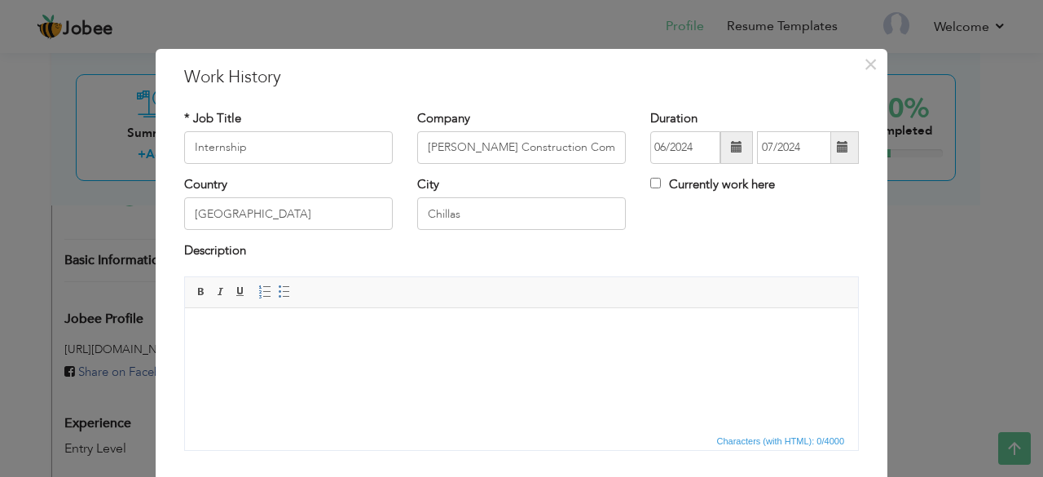
click at [316, 332] on body at bounding box center [521, 331] width 640 height 17
click at [372, 322] on html "Perform different geotechnical tests ​​​​​​​" at bounding box center [521, 340] width 673 height 67
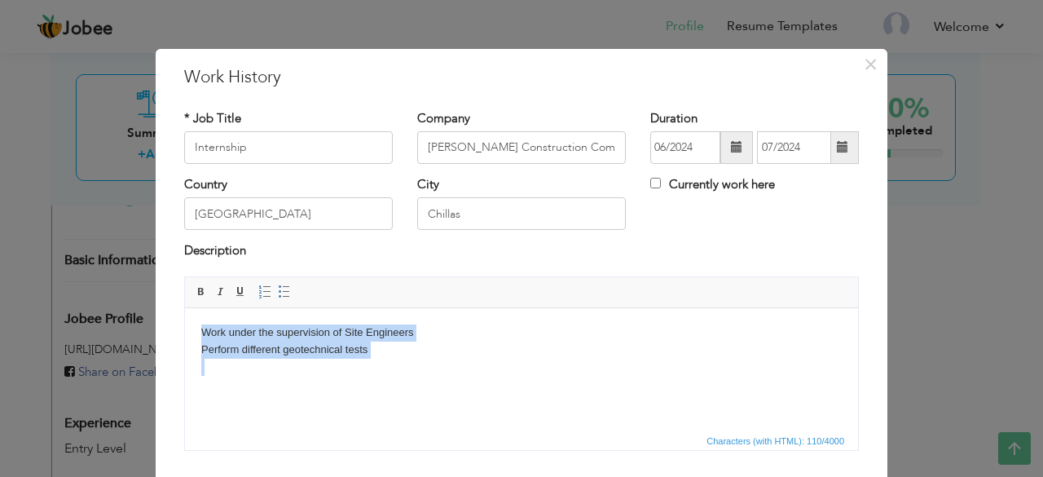
drag, startPoint x: 200, startPoint y: 326, endPoint x: 479, endPoint y: 380, distance: 283.9
click at [479, 380] on html "Work under the supervision of Site Engineers Perform different geotechnical tes…" at bounding box center [521, 357] width 673 height 100
drag, startPoint x: 278, startPoint y: 291, endPoint x: 327, endPoint y: 15, distance: 280.5
click at [278, 291] on span at bounding box center [284, 291] width 13 height 13
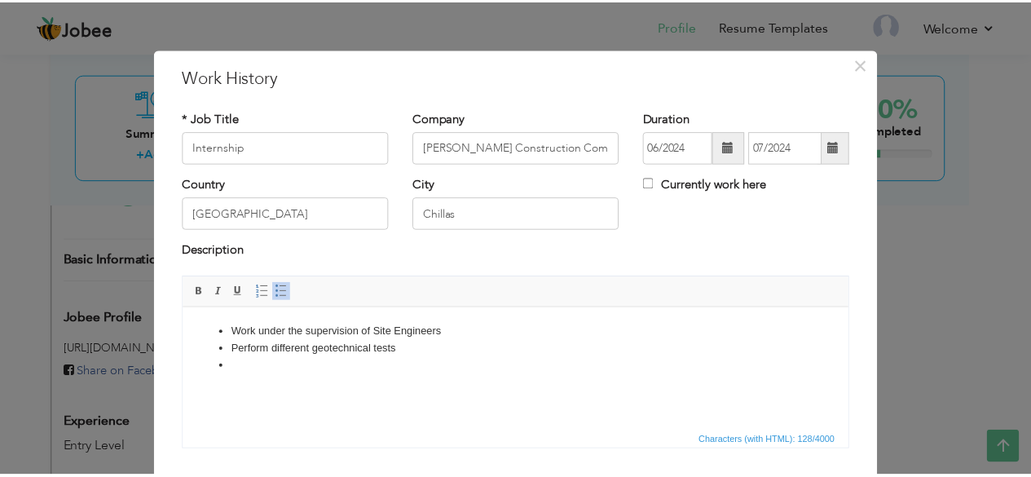
scroll to position [82, 0]
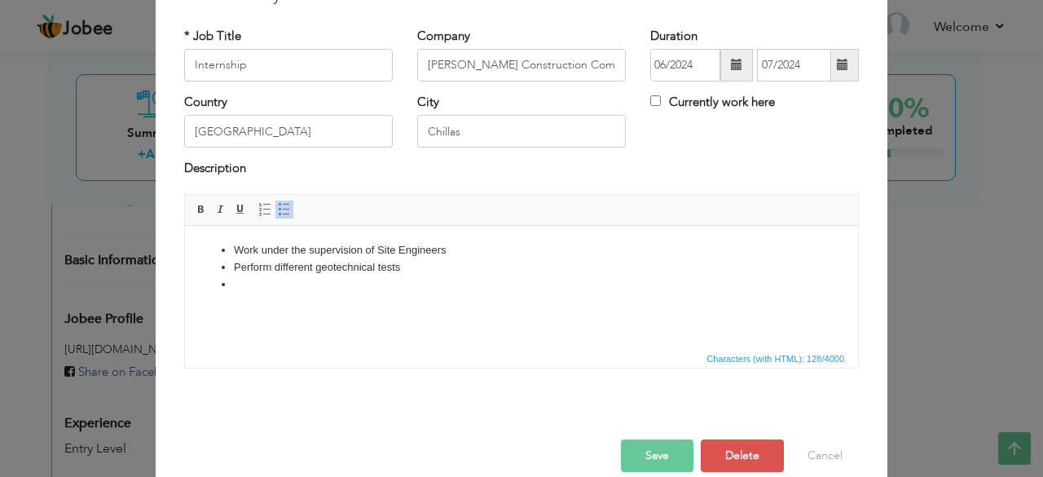
click at [235, 288] on li at bounding box center [521, 283] width 575 height 17
click at [231, 288] on ul "Work under the supervision of Site Engineers Perform different geotechnical tes…" at bounding box center [521, 266] width 640 height 51
click at [648, 443] on button "Save" at bounding box center [657, 455] width 73 height 33
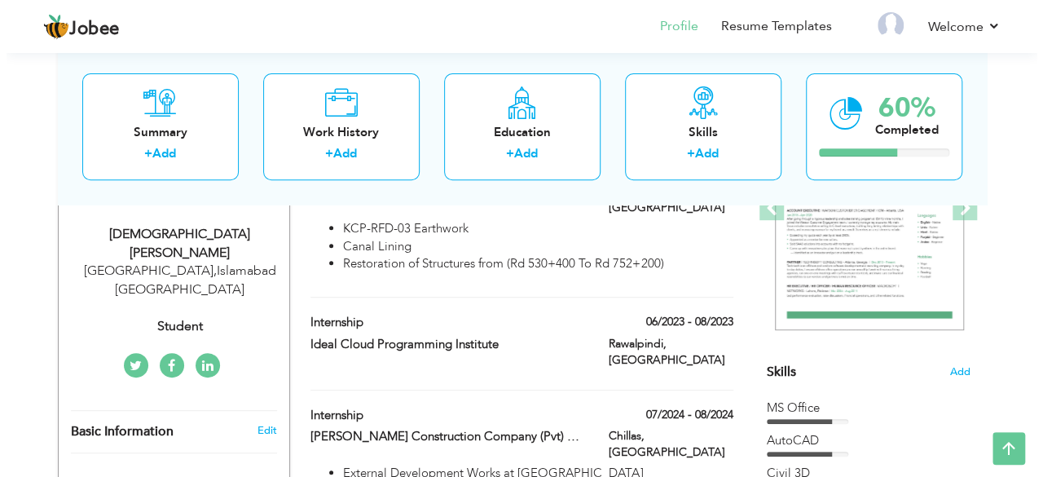
scroll to position [265, 0]
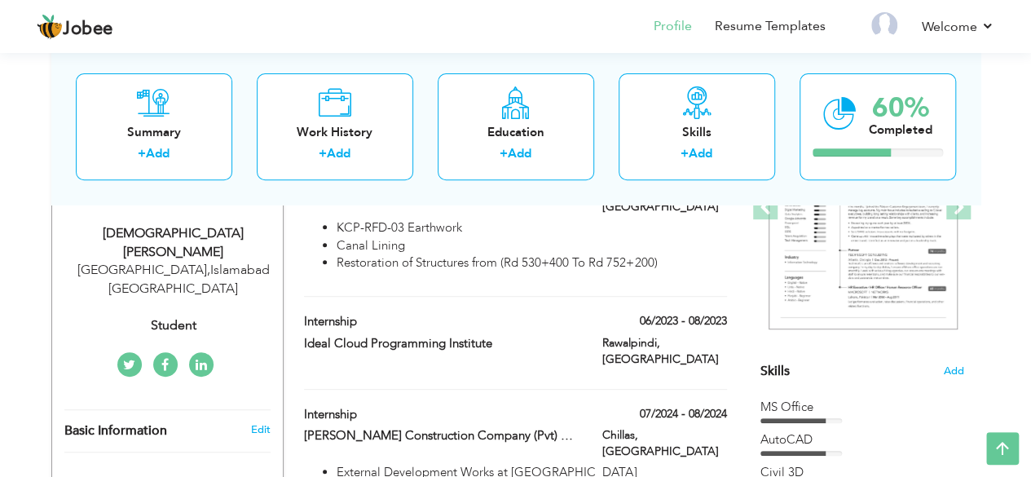
drag, startPoint x: 433, startPoint y: 353, endPoint x: 434, endPoint y: 328, distance: 24.5
click at [434, 328] on div "Internship 06/2023 - 08/2023 Internship 06/2023 - 08/2023 Ideal Cloud Programmi…" at bounding box center [515, 351] width 422 height 76
type input "Ideal Cloud Programming Institute"
type input "06/2023"
type input "08/2023"
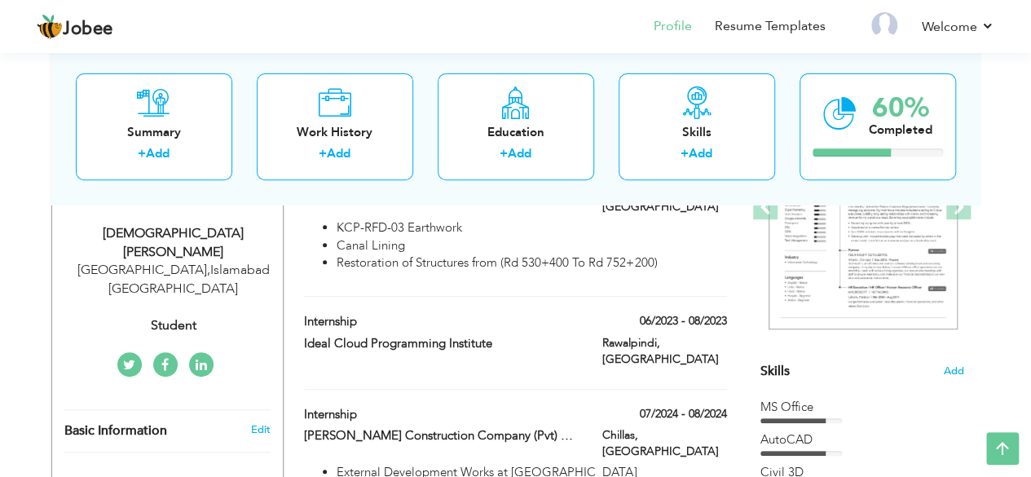
type input "Rawalpindi"
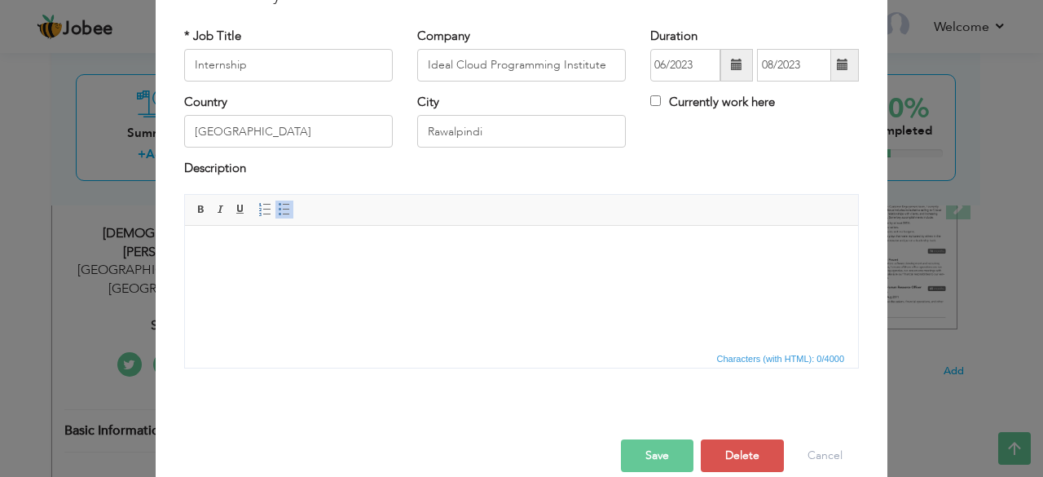
scroll to position [0, 0]
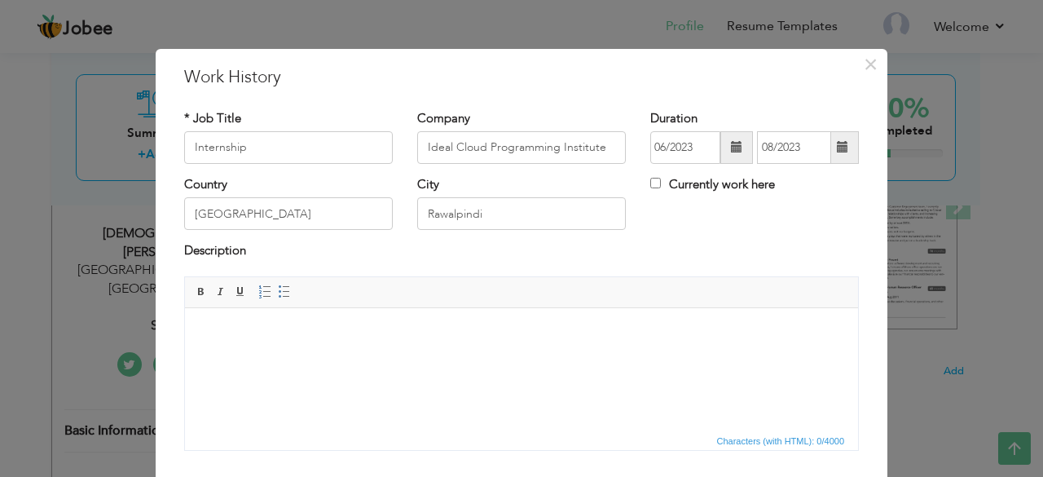
click at [534, 332] on body at bounding box center [521, 331] width 640 height 17
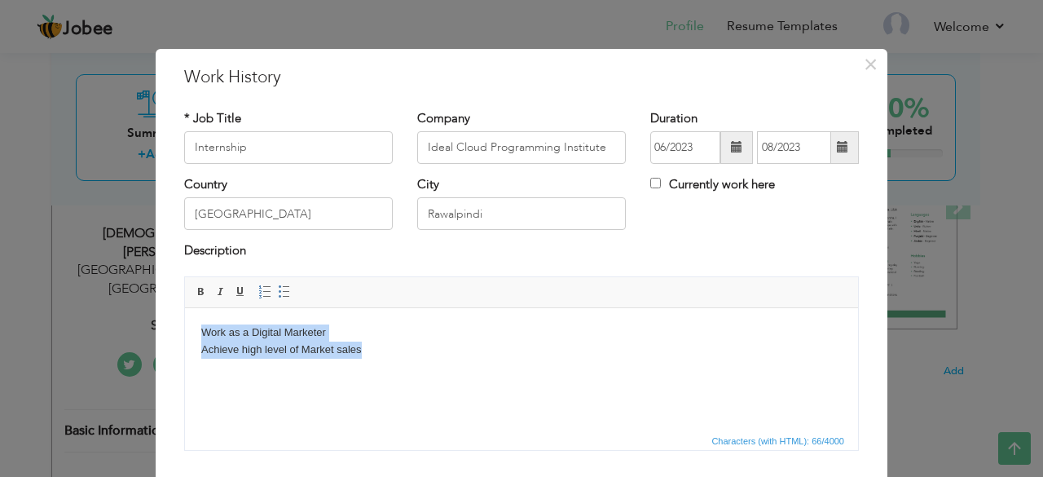
drag, startPoint x: 201, startPoint y: 324, endPoint x: 393, endPoint y: 376, distance: 198.4
click at [393, 374] on html "Work as a Digital Marketer Achieve high level of Market sales" at bounding box center [521, 340] width 673 height 67
click at [278, 292] on span at bounding box center [284, 291] width 13 height 13
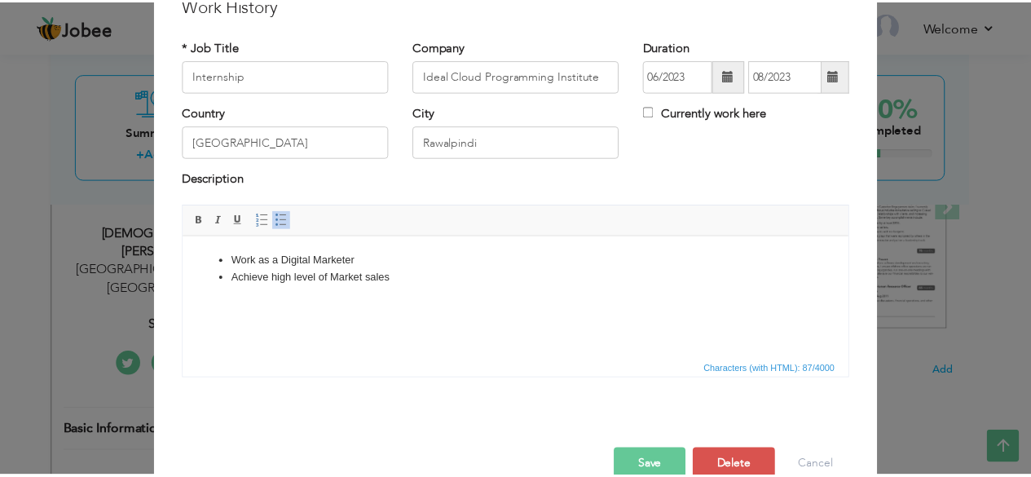
scroll to position [104, 0]
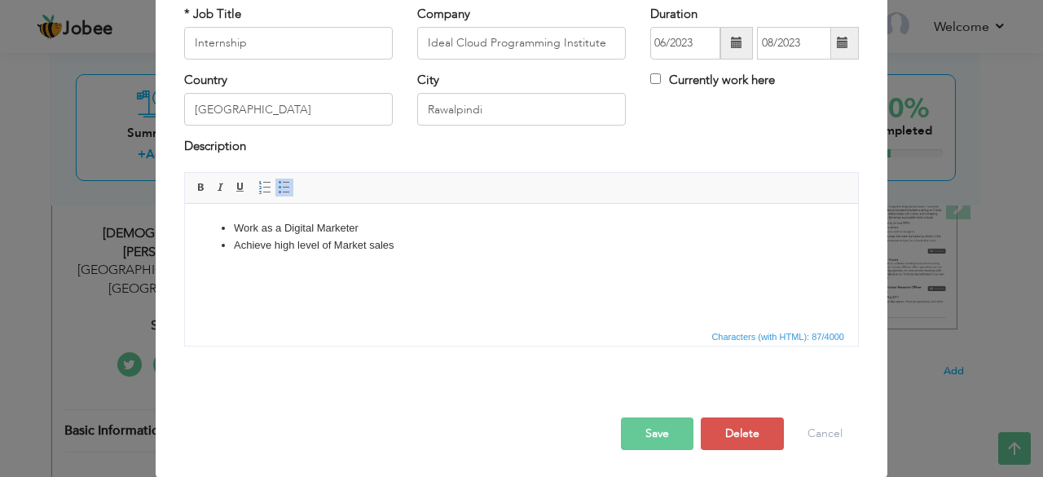
click at [643, 434] on button "Save" at bounding box center [657, 433] width 73 height 33
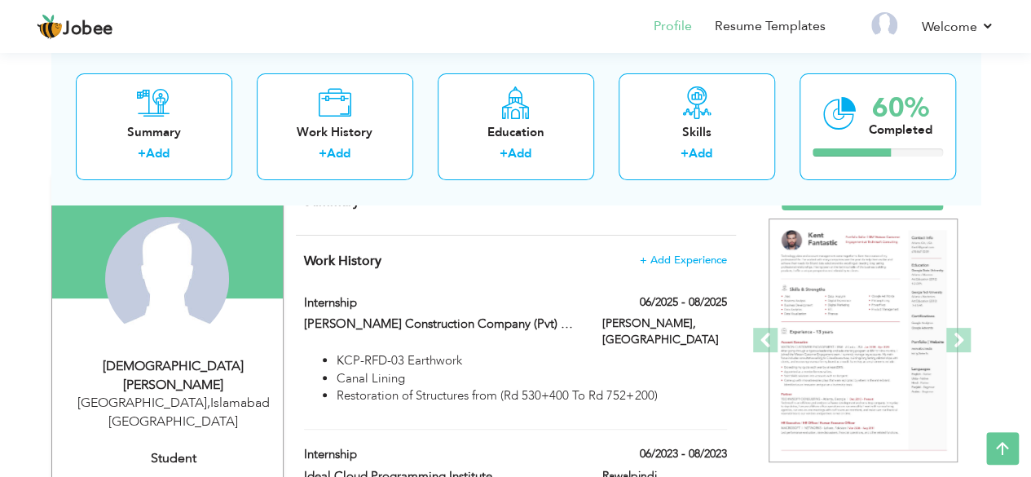
scroll to position [0, 0]
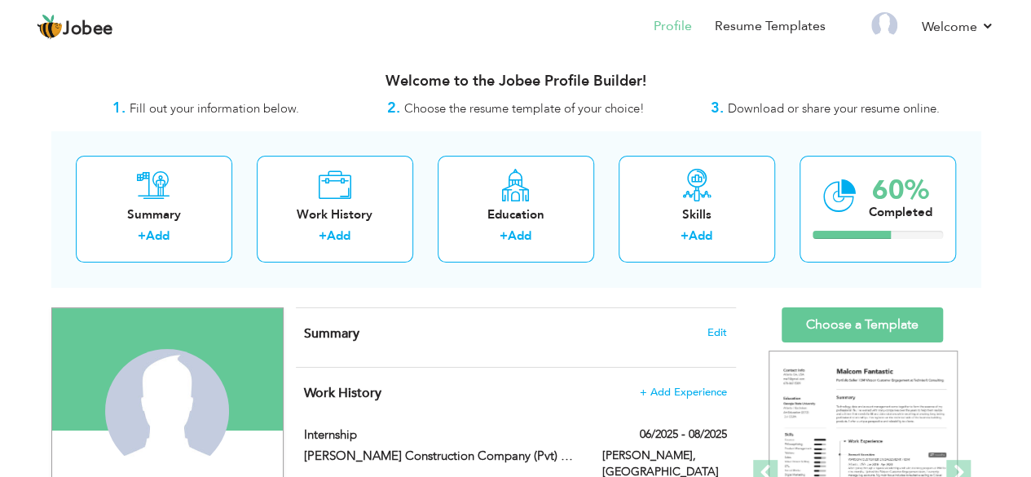
click at [431, 350] on div "Summary Edit" at bounding box center [516, 337] width 440 height 59
click at [710, 322] on div "Summary Edit" at bounding box center [516, 337] width 440 height 59
click at [712, 327] on span "Edit" at bounding box center [717, 332] width 20 height 11
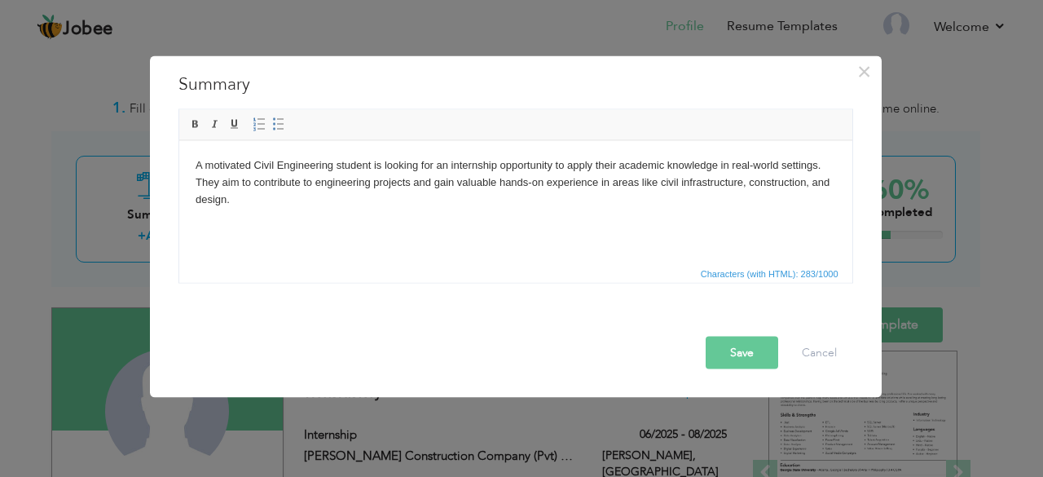
click at [740, 349] on button "Save" at bounding box center [741, 352] width 73 height 33
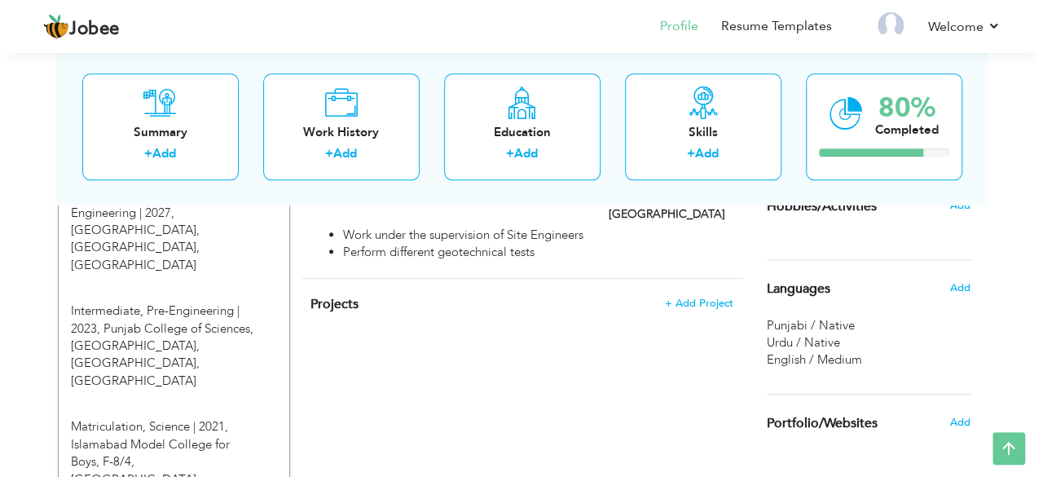
scroll to position [767, 0]
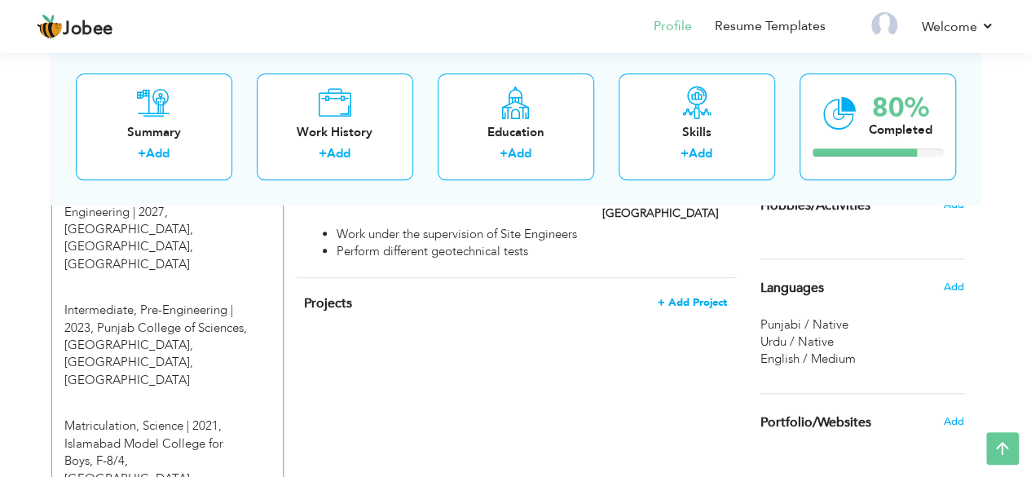
click at [696, 297] on span "+ Add Project" at bounding box center [691, 302] width 69 height 11
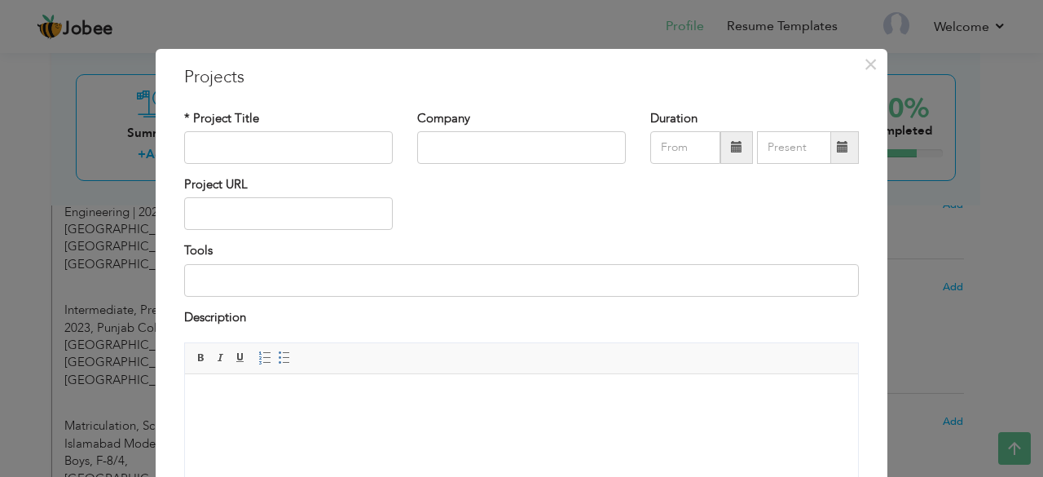
click at [723, 152] on span at bounding box center [736, 147] width 33 height 33
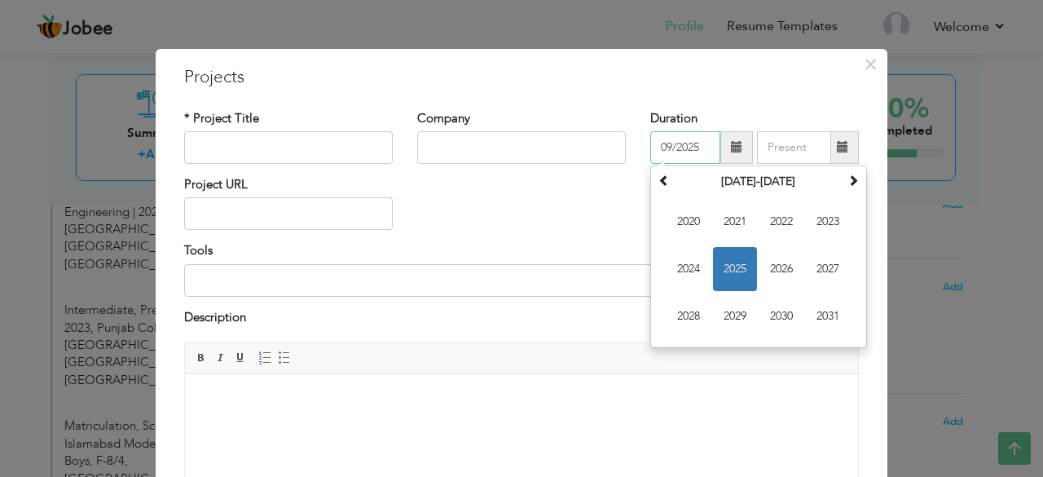
click at [723, 264] on span "2025" at bounding box center [735, 269] width 44 height 44
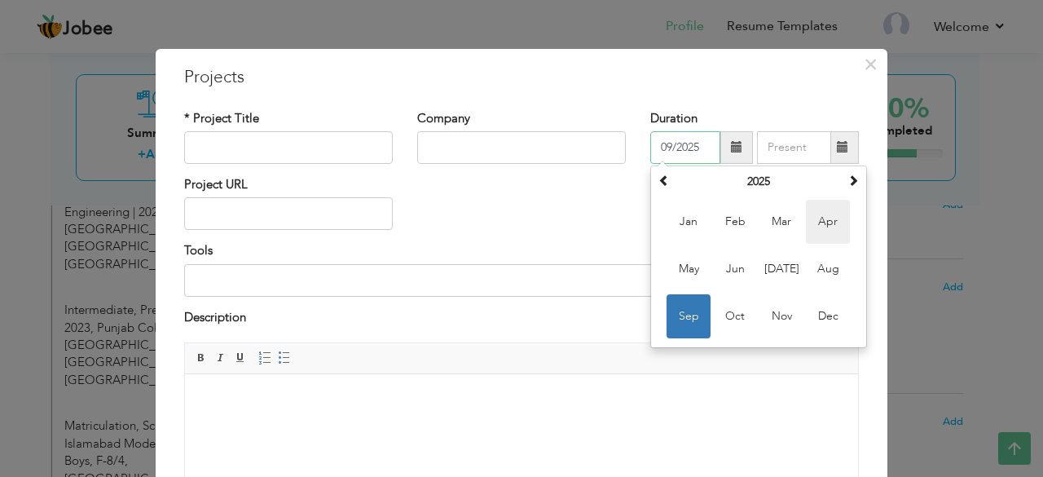
click at [824, 231] on span "Apr" at bounding box center [828, 222] width 44 height 44
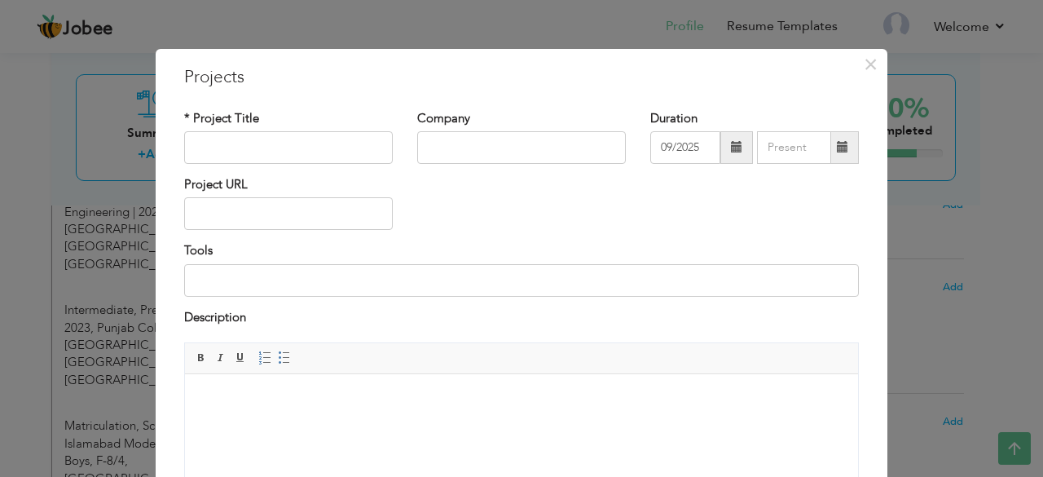
type input "04/2025"
click at [829, 151] on span at bounding box center [843, 147] width 32 height 33
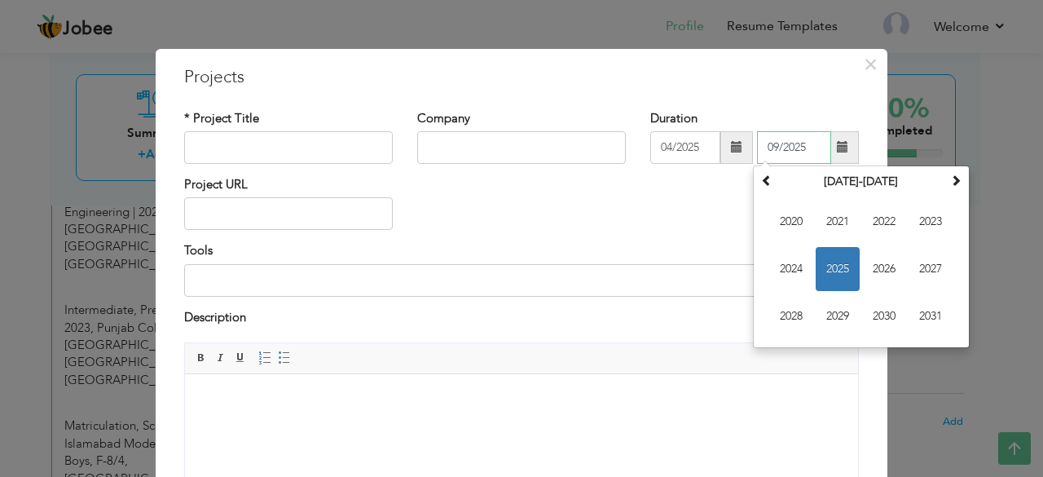
click at [826, 255] on span "2025" at bounding box center [837, 269] width 44 height 44
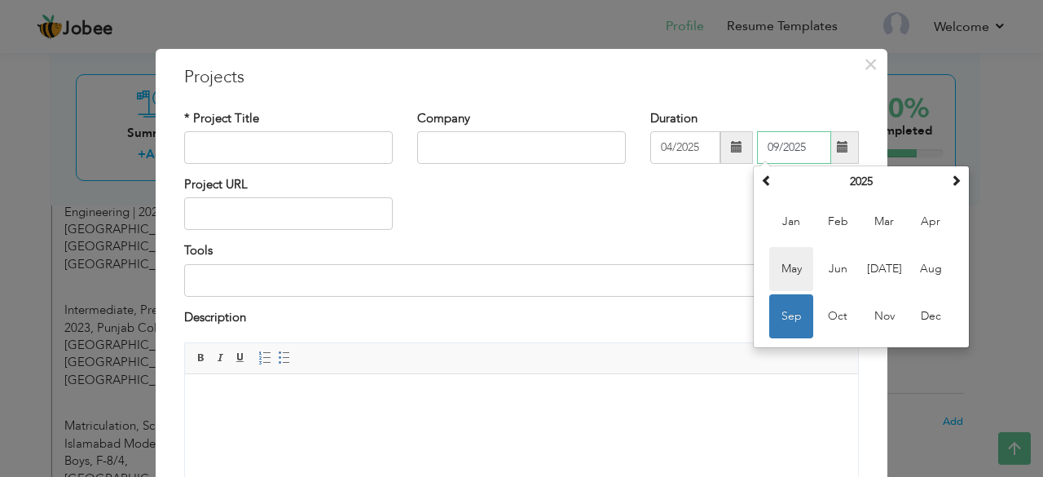
click at [784, 270] on span "May" at bounding box center [791, 269] width 44 height 44
type input "05/2025"
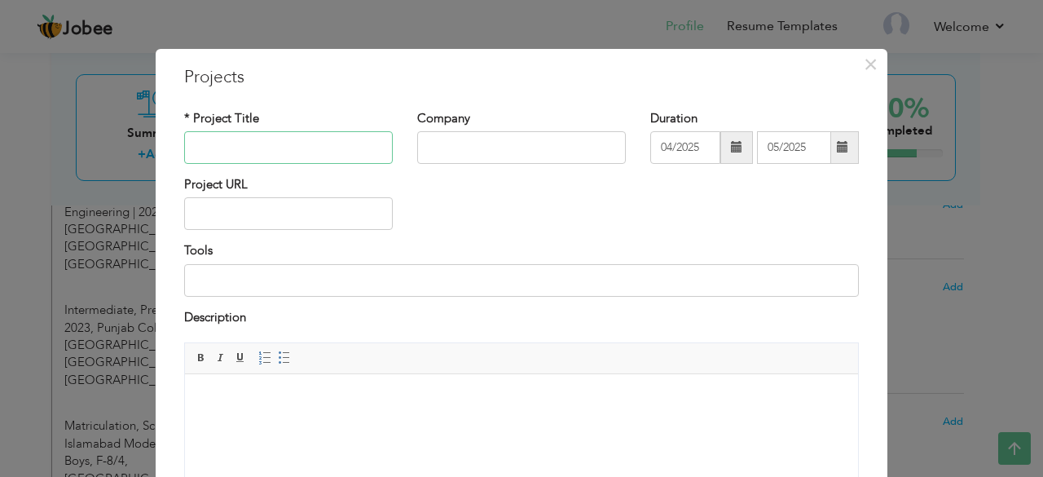
click at [321, 158] on input "text" at bounding box center [288, 147] width 209 height 33
type input "Use Biochar as an Admixture in Concrete"
click at [468, 138] on input "text" at bounding box center [521, 147] width 209 height 33
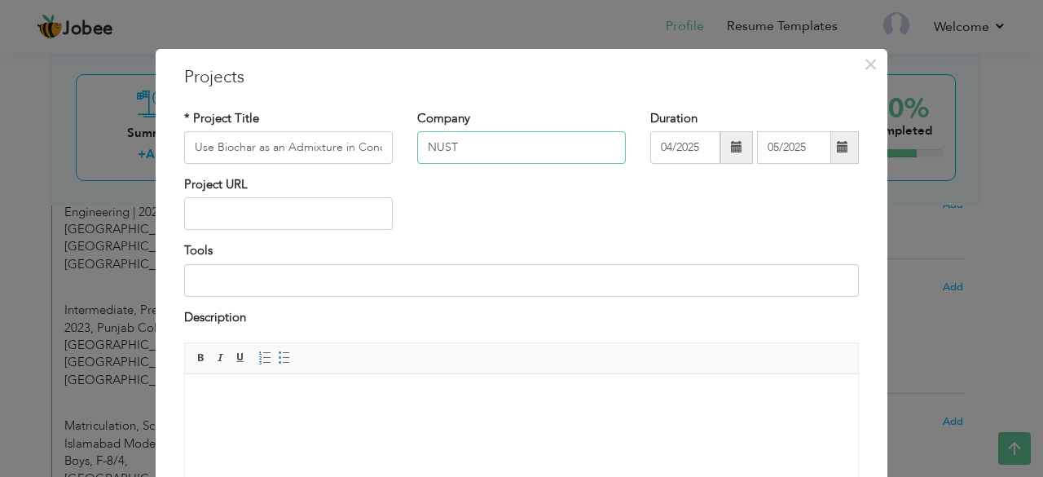
type input "NUST"
click at [494, 424] on html at bounding box center [521, 399] width 673 height 50
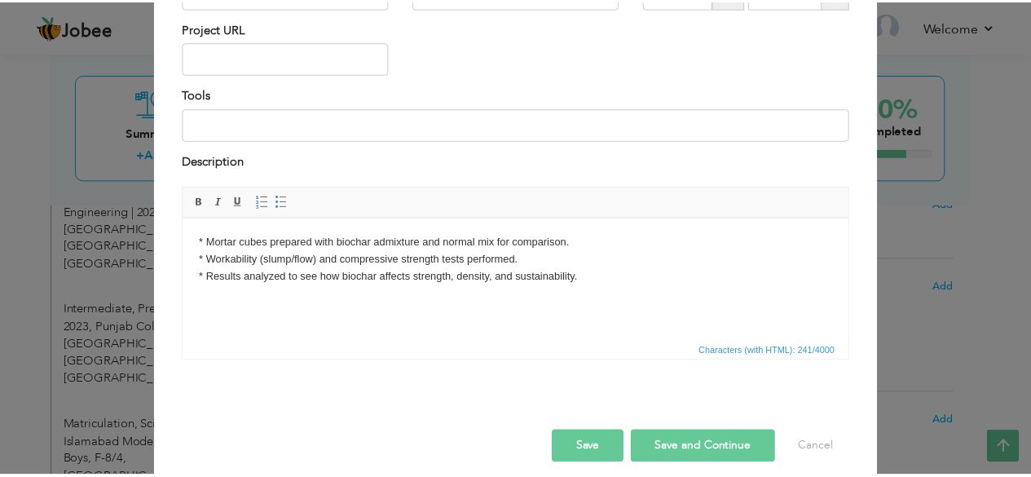
scroll to position [156, 0]
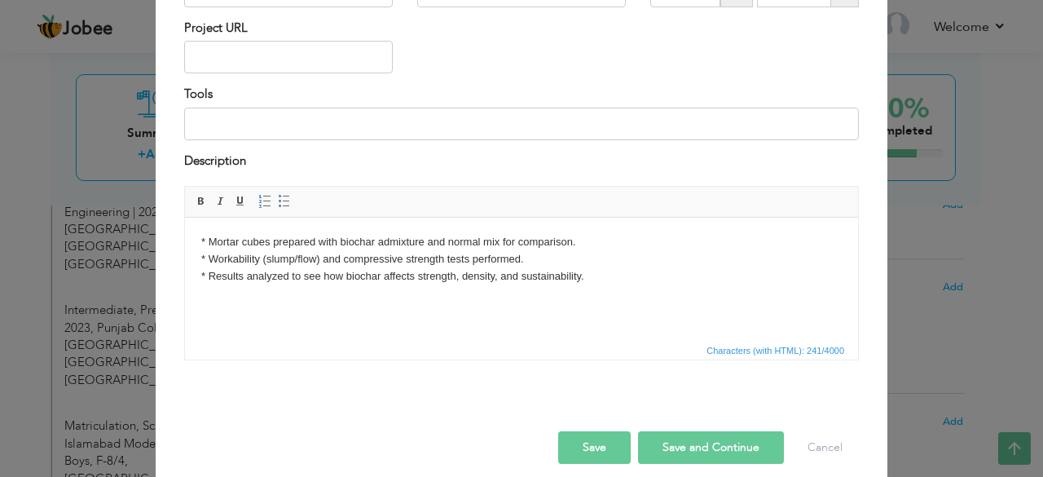
click at [598, 437] on button "Save" at bounding box center [594, 447] width 73 height 33
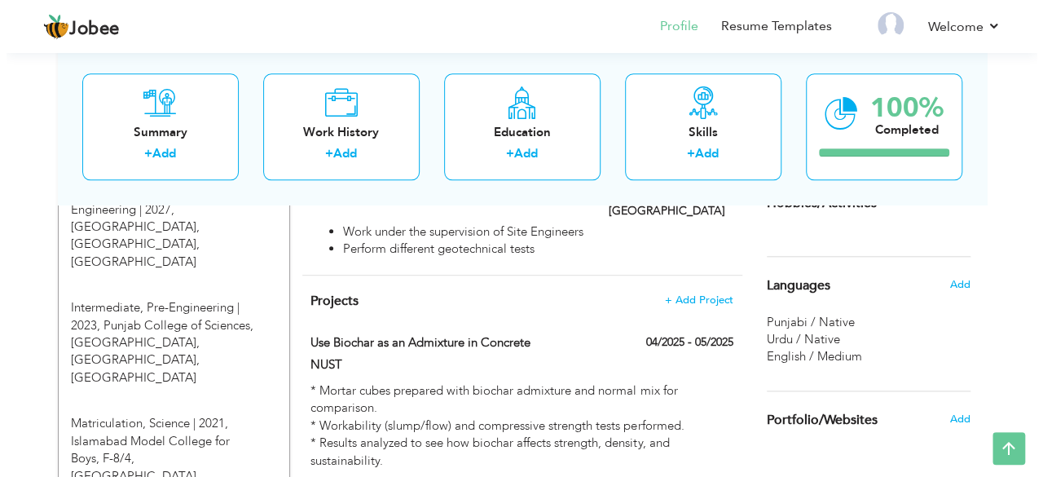
scroll to position [769, 0]
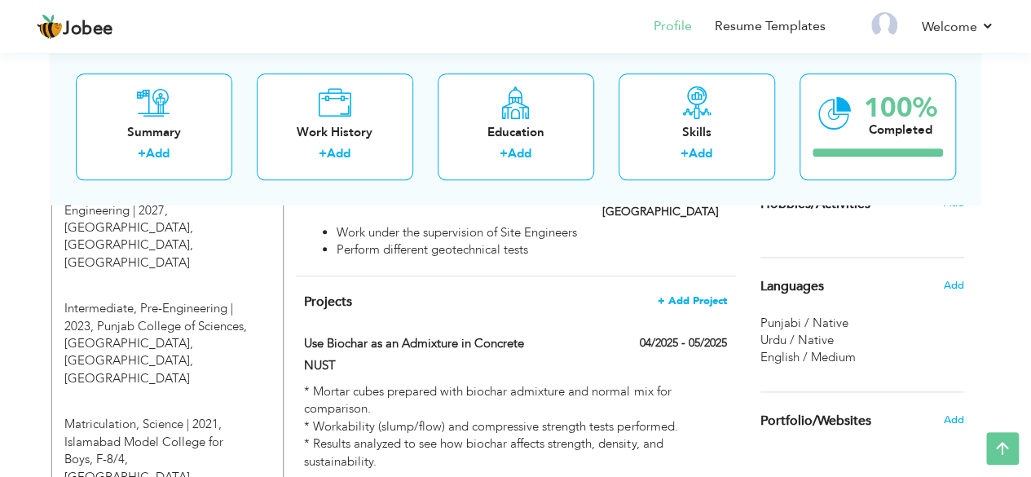
click at [681, 295] on span "+ Add Project" at bounding box center [691, 300] width 69 height 11
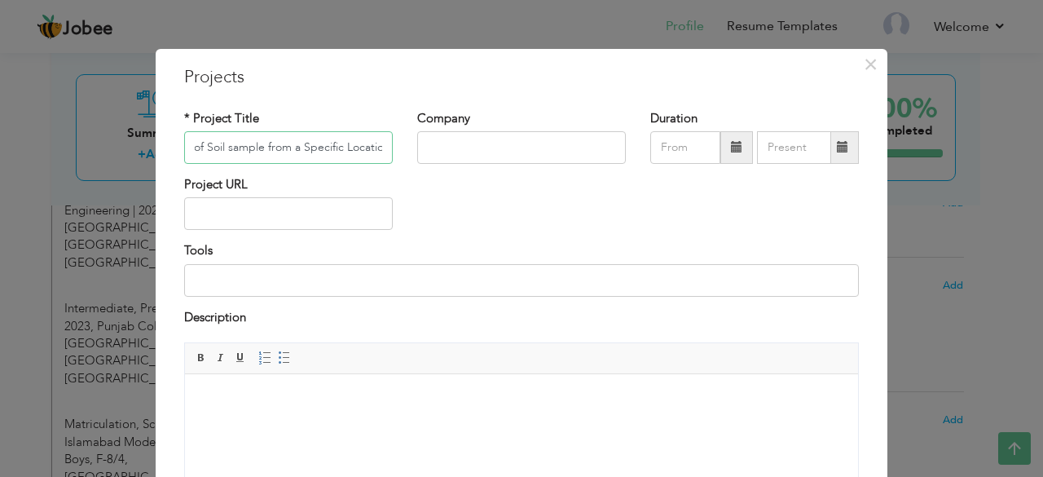
scroll to position [0, 117]
type input "OEL on Classification of Soil sample from a Specific Location"
click at [464, 152] on input "text" at bounding box center [521, 147] width 209 height 33
type input "NUST"
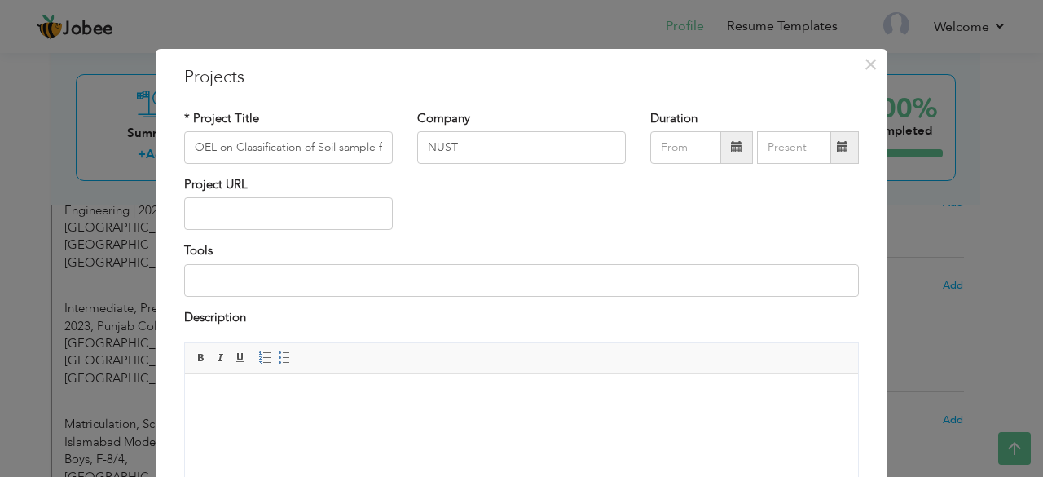
click at [729, 156] on span at bounding box center [736, 147] width 33 height 33
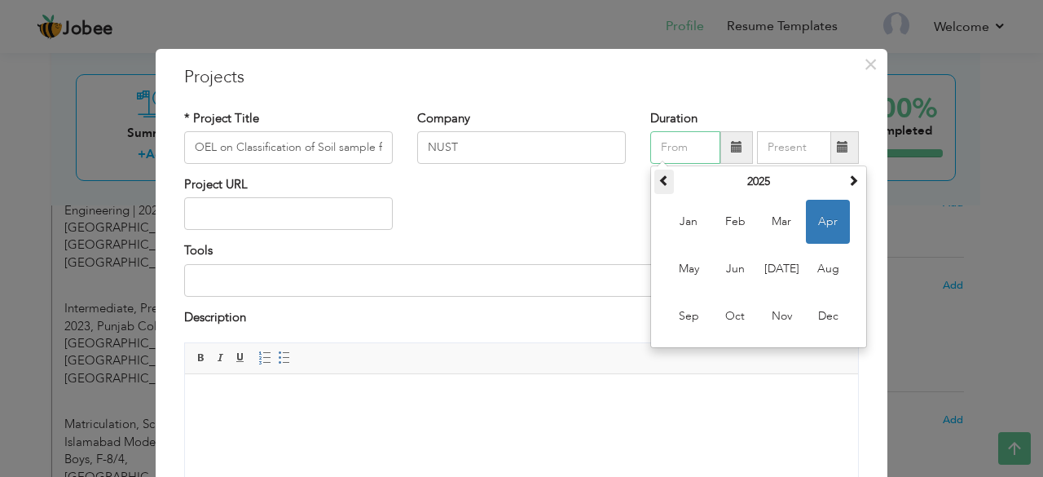
click at [658, 178] on span at bounding box center [663, 179] width 11 height 11
click at [818, 305] on span "Dec" at bounding box center [828, 316] width 44 height 44
type input "12/2024"
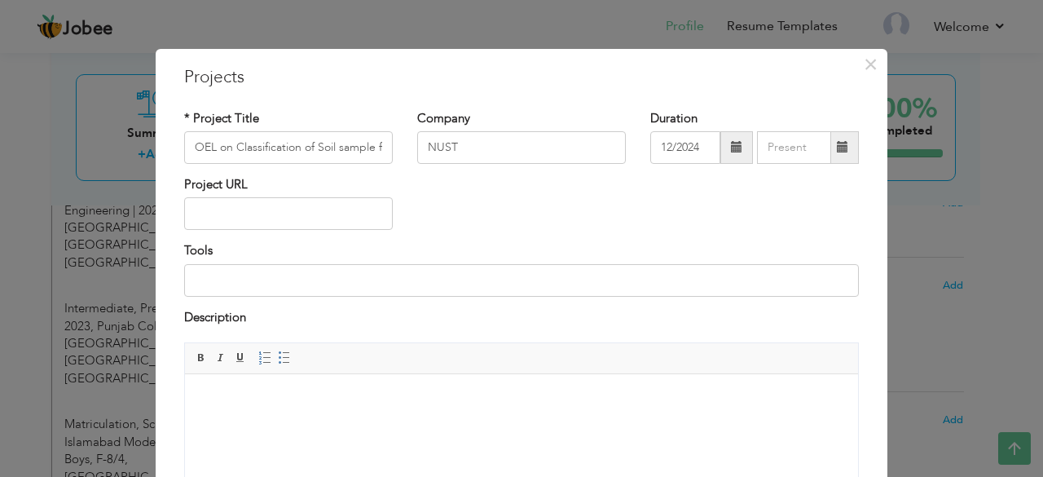
click at [837, 148] on span at bounding box center [842, 146] width 11 height 11
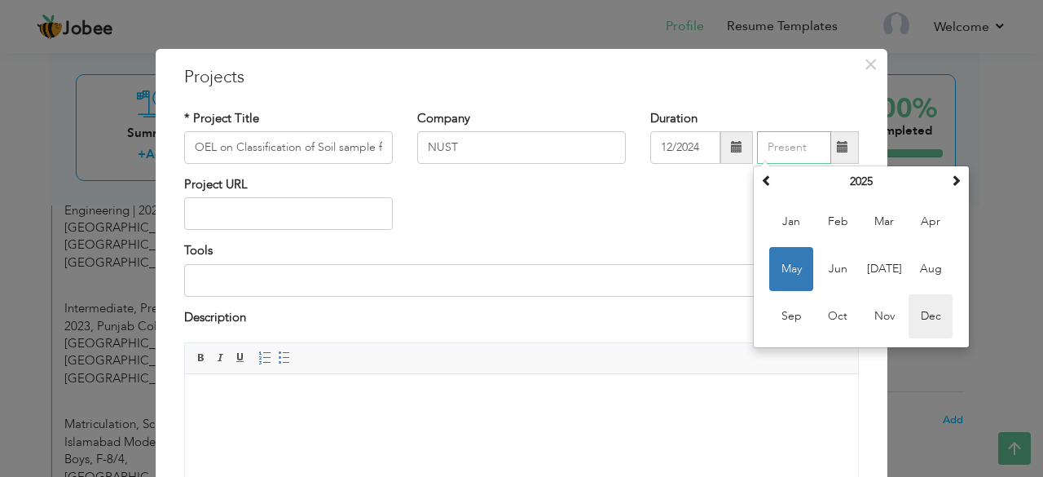
click at [911, 305] on span "Dec" at bounding box center [930, 316] width 44 height 44
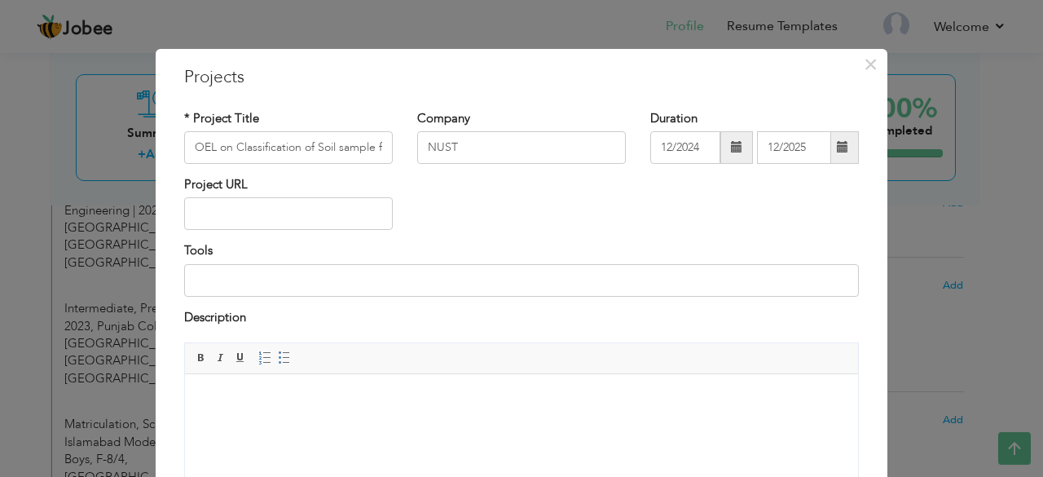
click at [542, 386] on html at bounding box center [521, 399] width 673 height 50
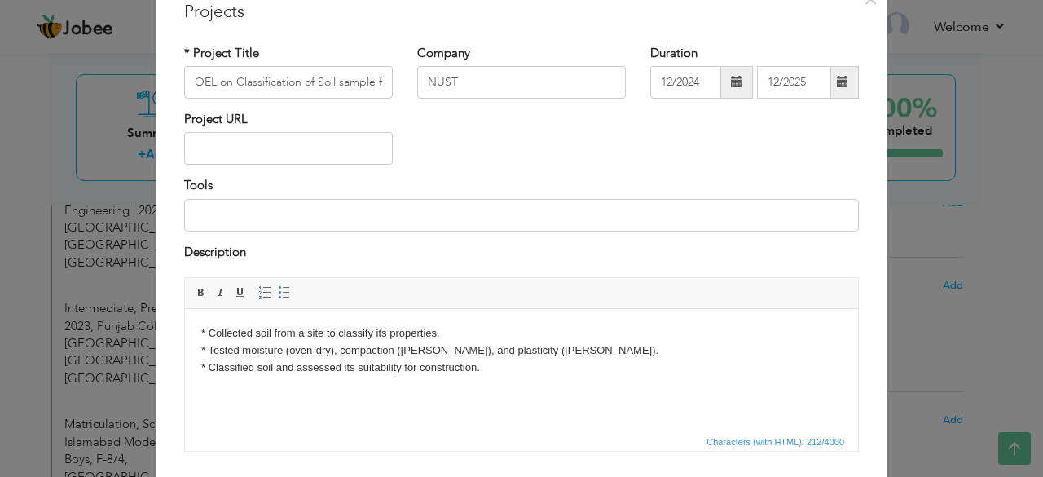
scroll to position [61, 0]
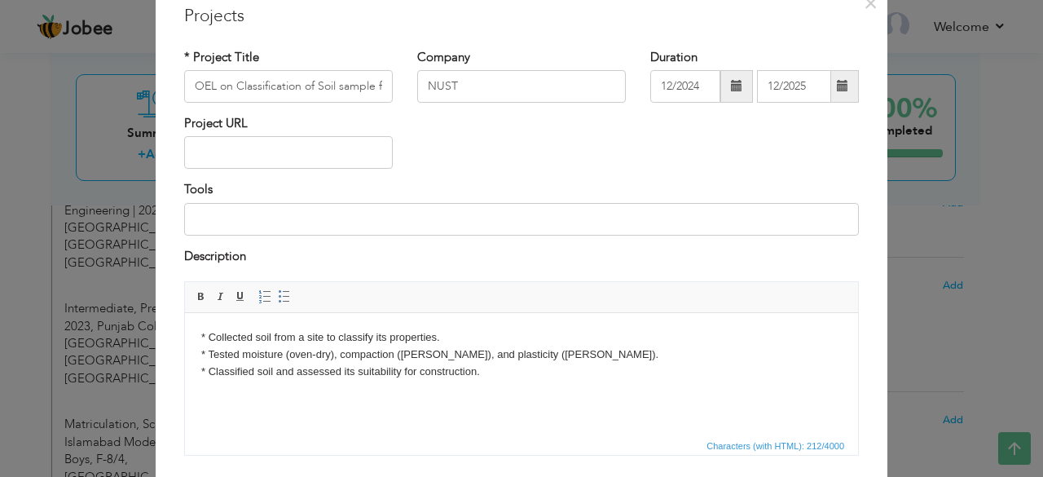
click at [839, 81] on span at bounding box center [842, 85] width 11 height 11
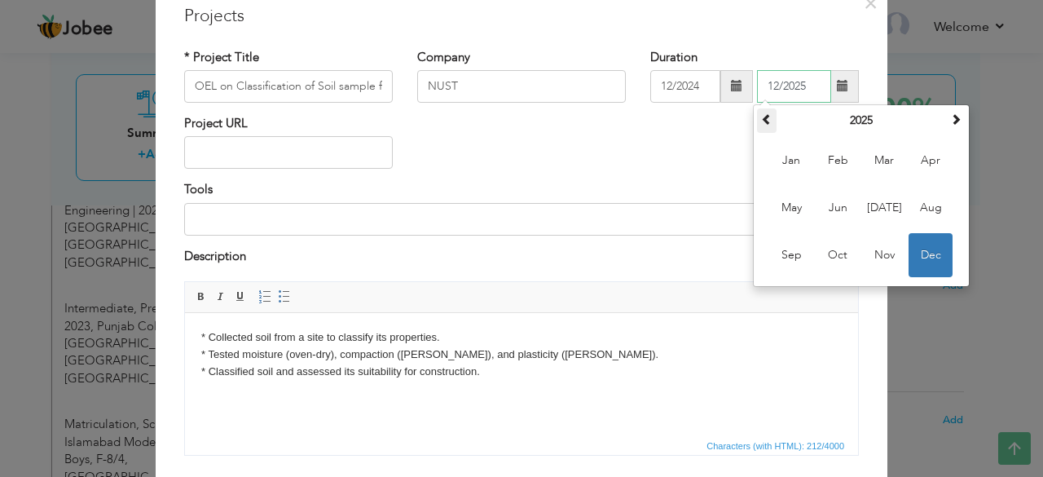
click at [762, 126] on th at bounding box center [767, 120] width 20 height 24
click at [920, 254] on span "Dec" at bounding box center [930, 255] width 44 height 44
type input "12/2024"
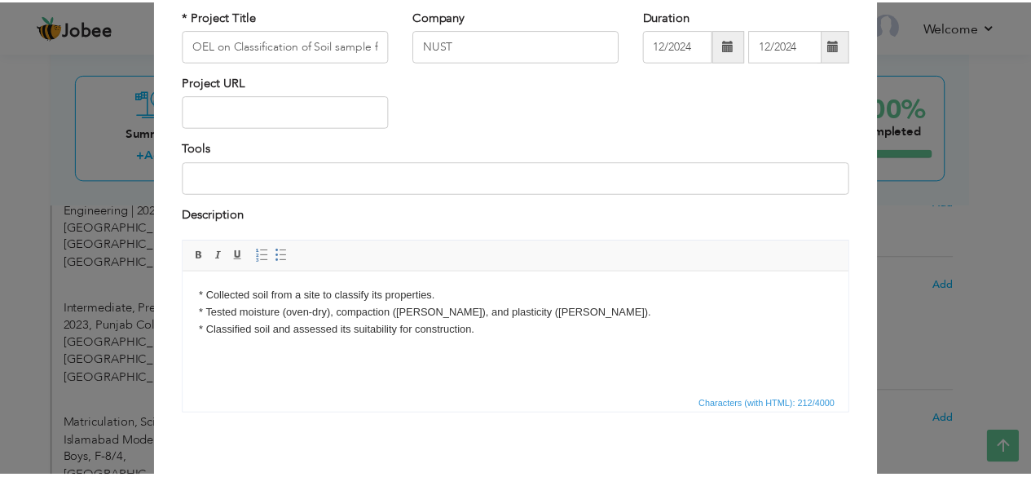
scroll to position [170, 0]
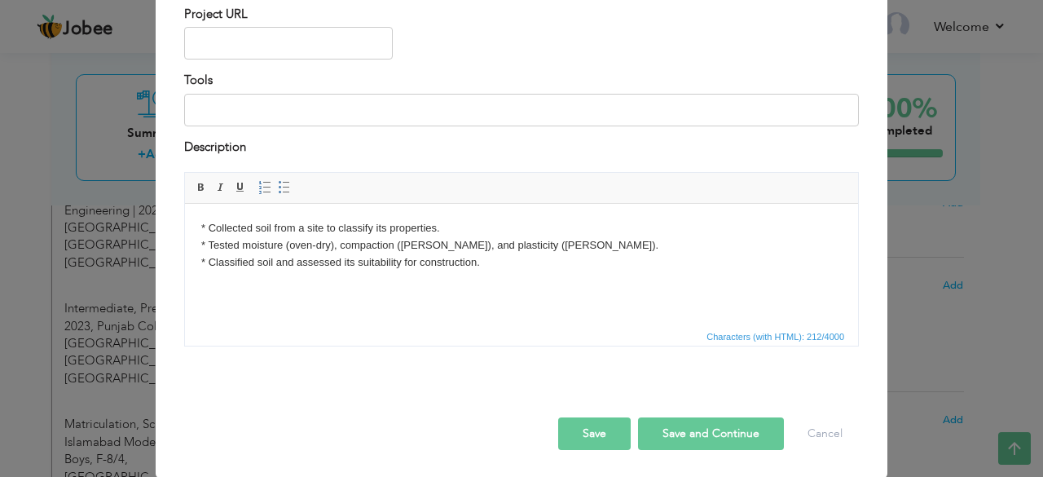
click at [604, 429] on button "Save" at bounding box center [594, 433] width 73 height 33
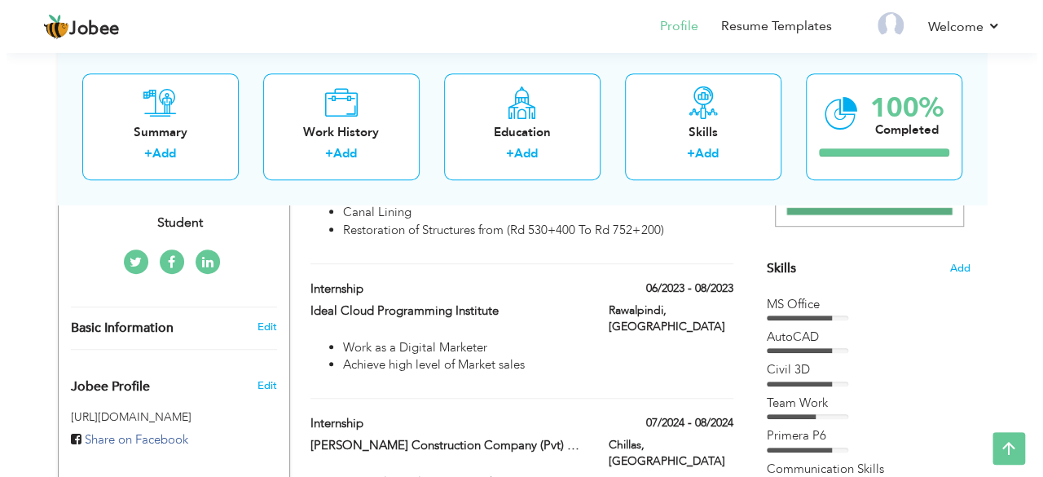
scroll to position [349, 0]
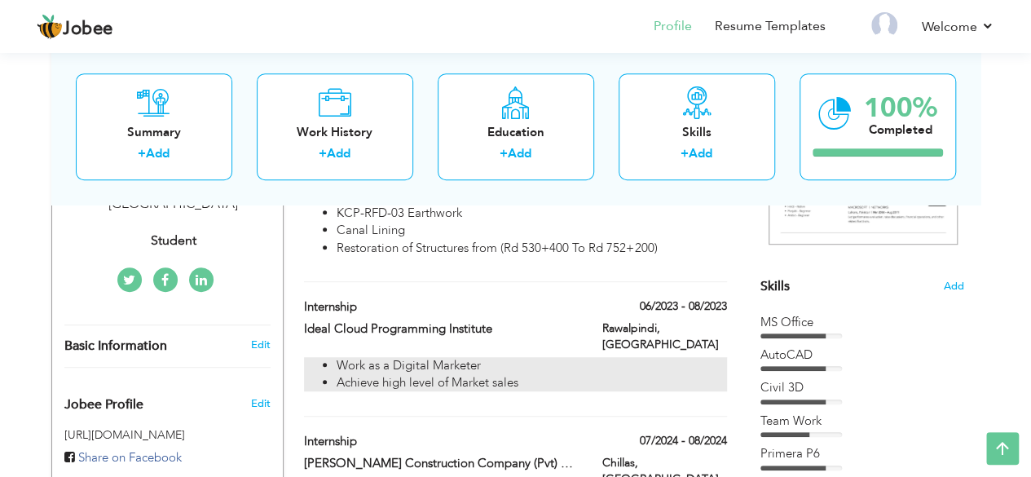
click at [473, 357] on li "Work as a Digital Marketer" at bounding box center [530, 365] width 389 height 17
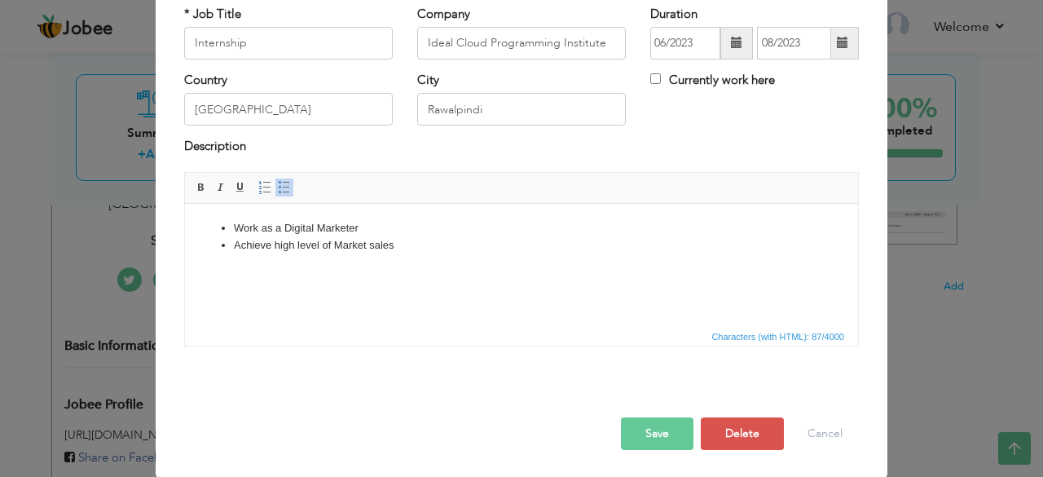
scroll to position [0, 0]
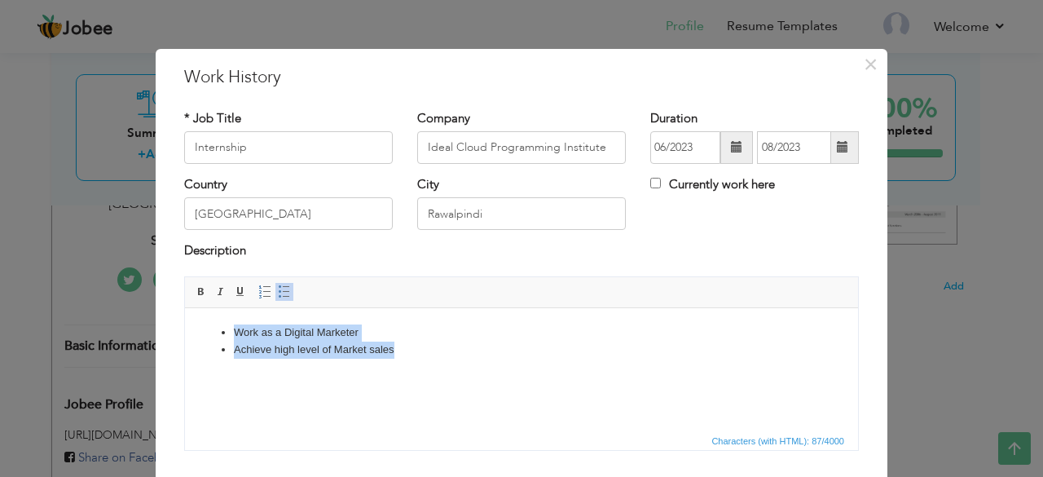
drag, startPoint x: 226, startPoint y: 331, endPoint x: 455, endPoint y: 357, distance: 230.4
click at [455, 357] on ul "Work as a Digital Marketer Achieve high level of Market sales" at bounding box center [521, 340] width 640 height 34
copy ul "Work as a Digital Marketer Achieve high level of Market sales"
click at [857, 59] on button "×" at bounding box center [870, 64] width 26 height 26
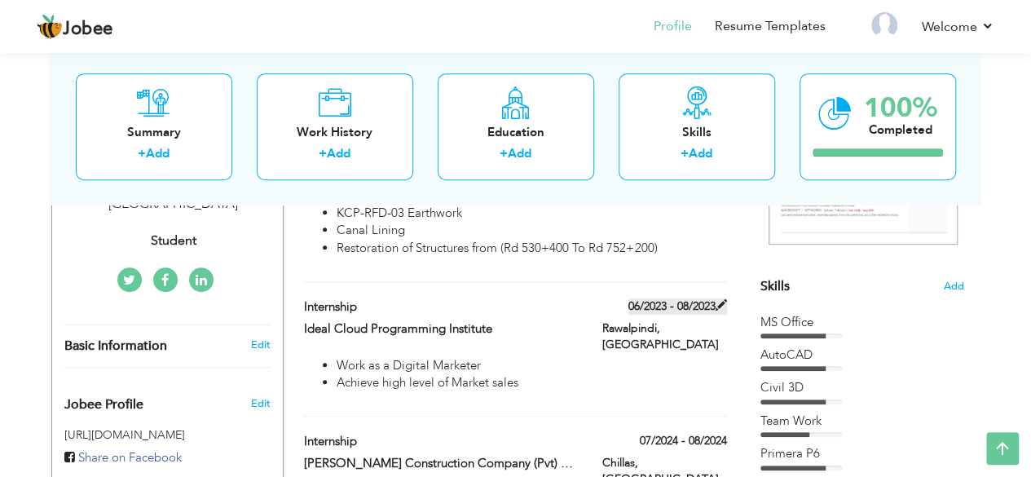
click at [719, 305] on span at bounding box center [720, 304] width 11 height 11
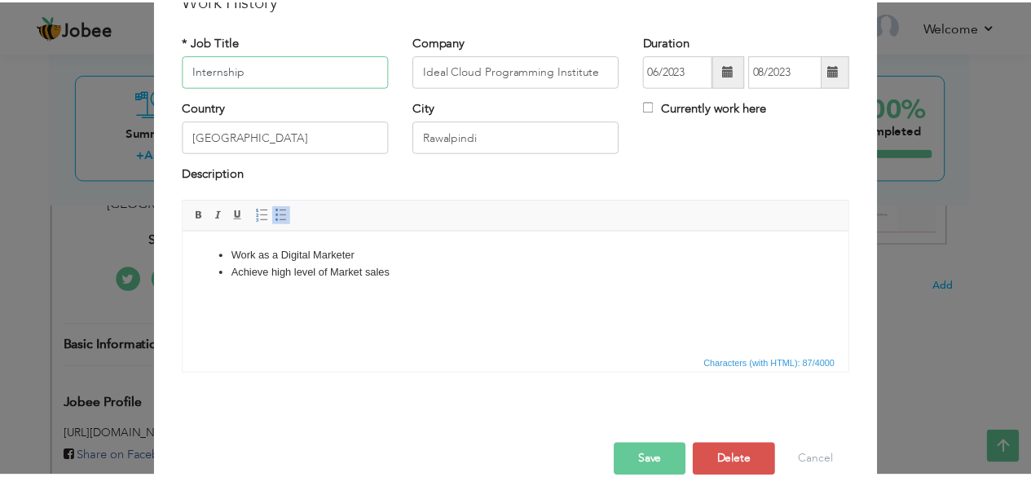
scroll to position [104, 0]
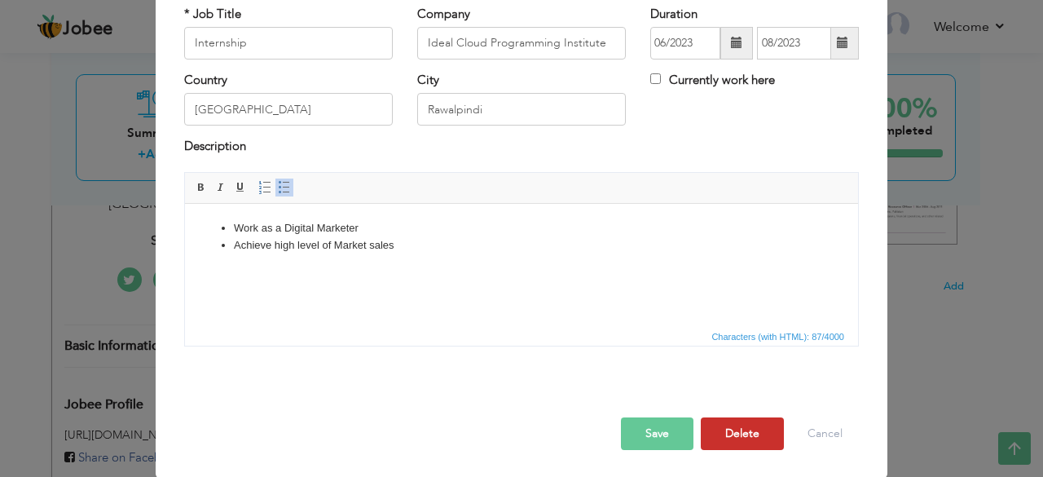
click at [743, 428] on button "Delete" at bounding box center [742, 433] width 83 height 33
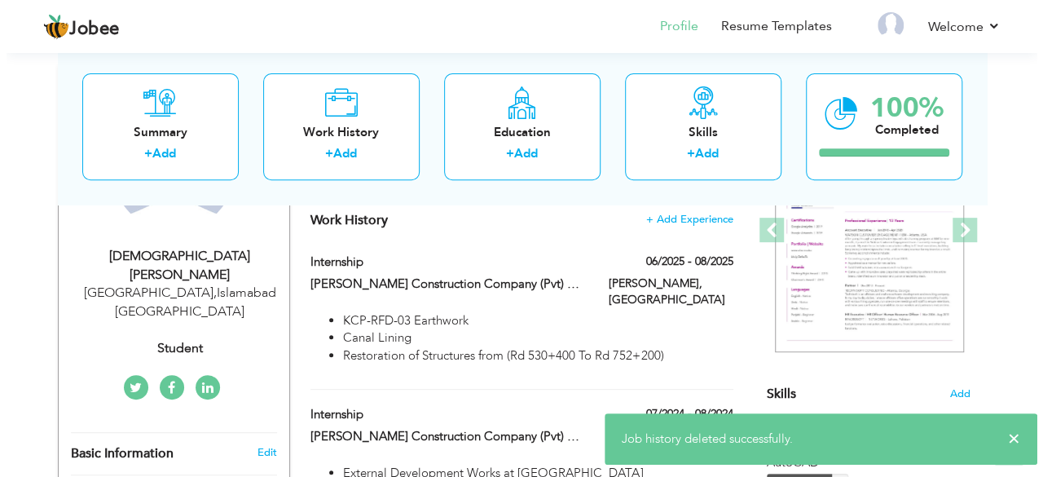
scroll to position [230, 0]
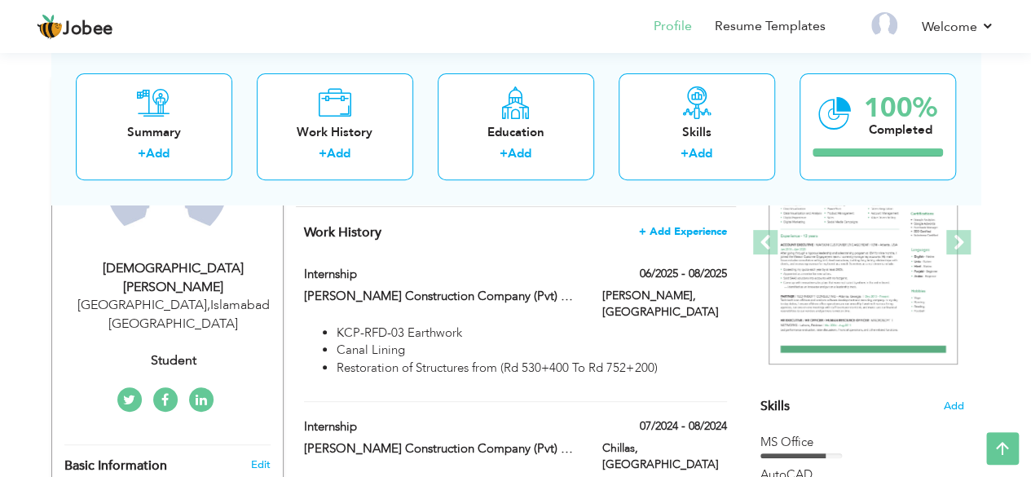
click at [671, 229] on span "+ Add Experience" at bounding box center [683, 231] width 88 height 11
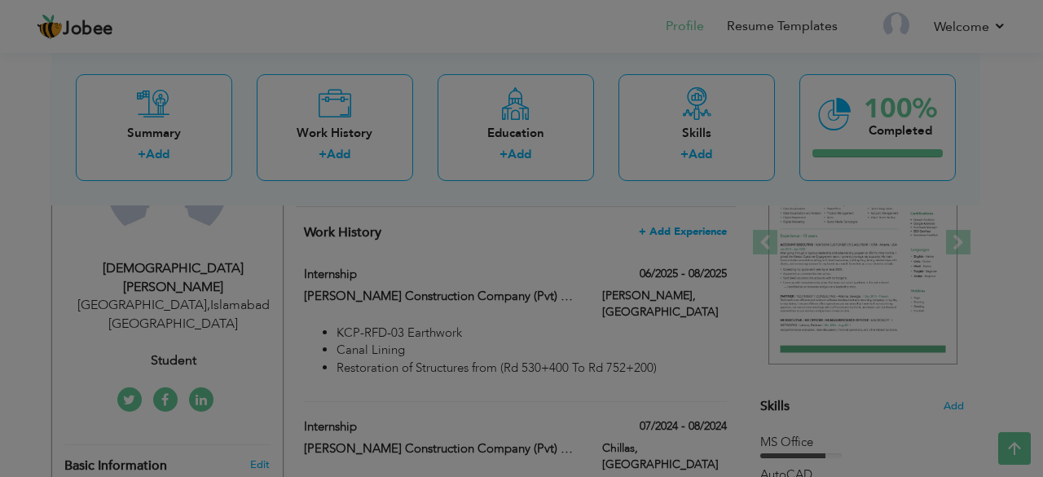
scroll to position [0, 0]
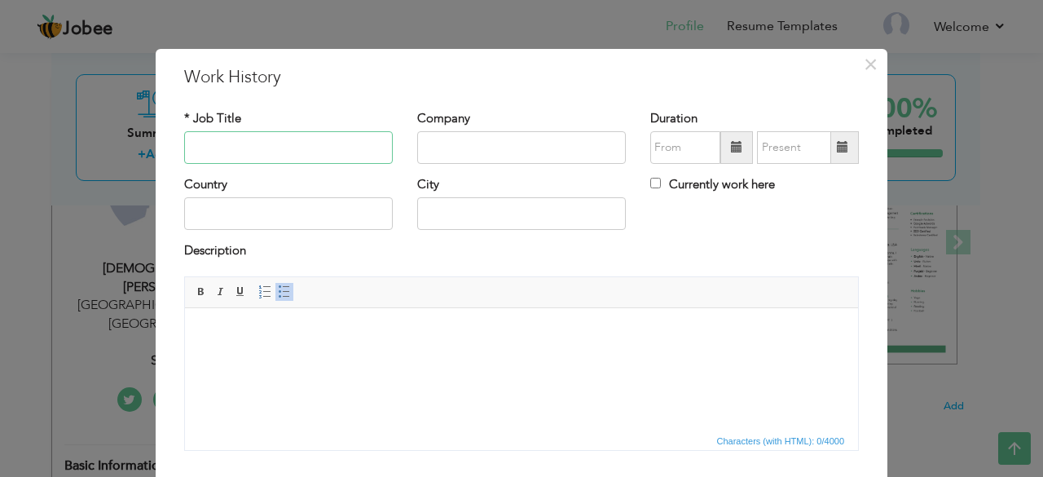
click at [334, 154] on input "text" at bounding box center [288, 147] width 209 height 33
type input "Internship"
click at [446, 152] on input "text" at bounding box center [521, 147] width 209 height 33
type input "Ideal Cloud Programming"
click at [720, 147] on span at bounding box center [736, 147] width 33 height 33
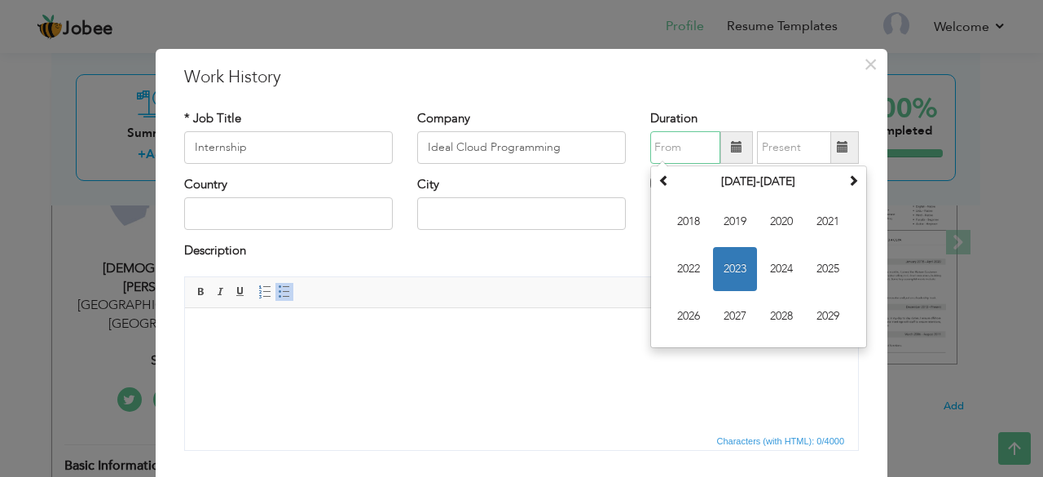
click at [727, 263] on span "2023" at bounding box center [735, 269] width 44 height 44
click at [727, 263] on span "Jun" at bounding box center [735, 269] width 44 height 44
type input "06/2023"
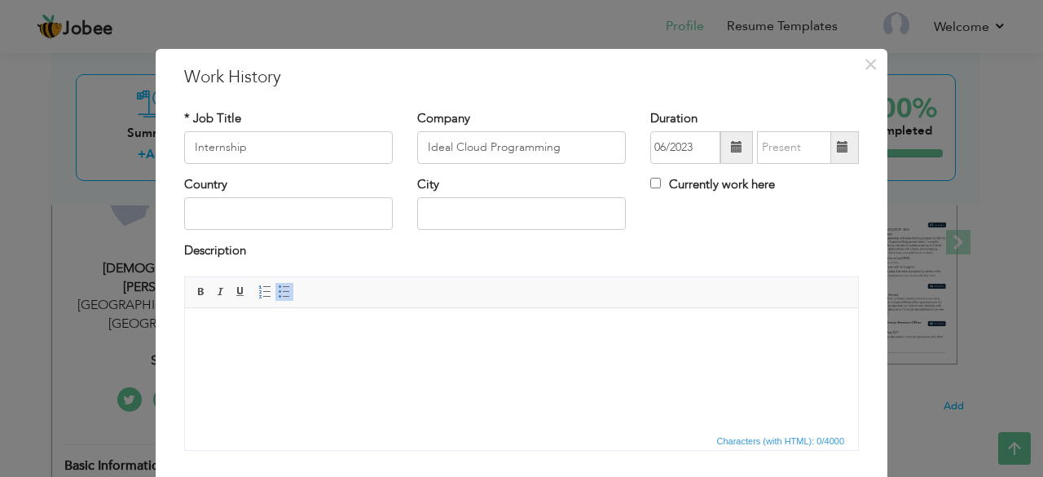
click at [838, 149] on span at bounding box center [842, 146] width 11 height 11
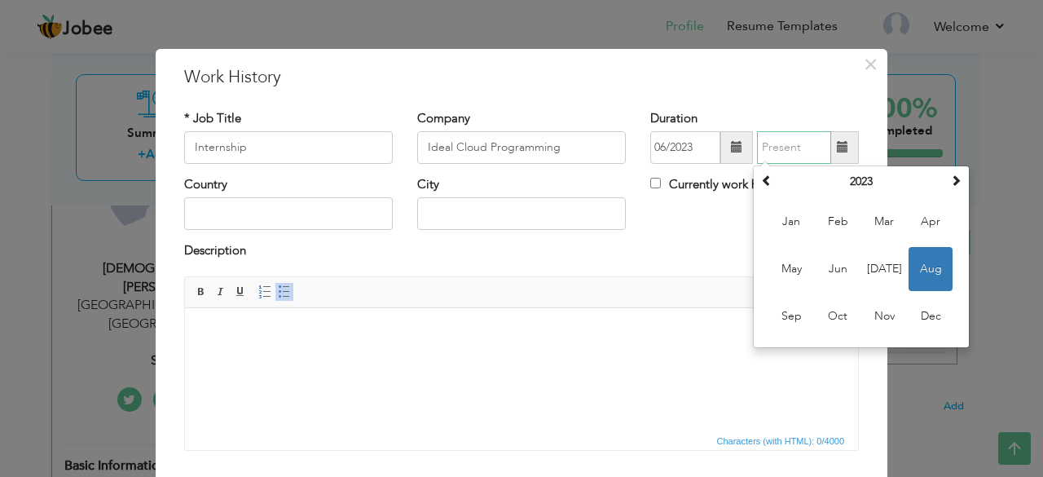
click at [916, 260] on span "Aug" at bounding box center [930, 269] width 44 height 44
type input "08/2023"
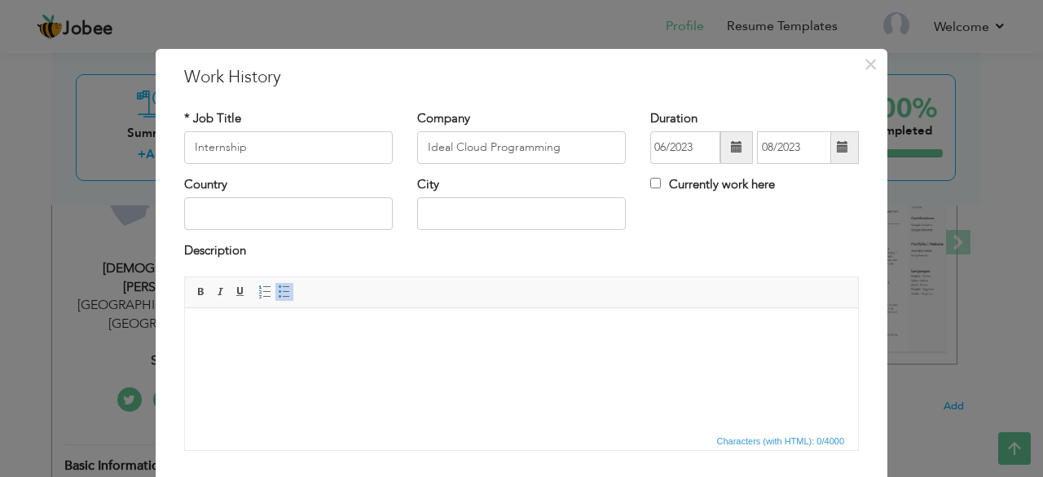
drag, startPoint x: 389, startPoint y: 216, endPoint x: 367, endPoint y: 216, distance: 22.8
click at [367, 216] on div "Country" at bounding box center [288, 209] width 233 height 66
click at [367, 216] on input "text" at bounding box center [288, 213] width 209 height 33
type input "[GEOGRAPHIC_DATA]"
click at [481, 201] on input "text" at bounding box center [521, 213] width 209 height 33
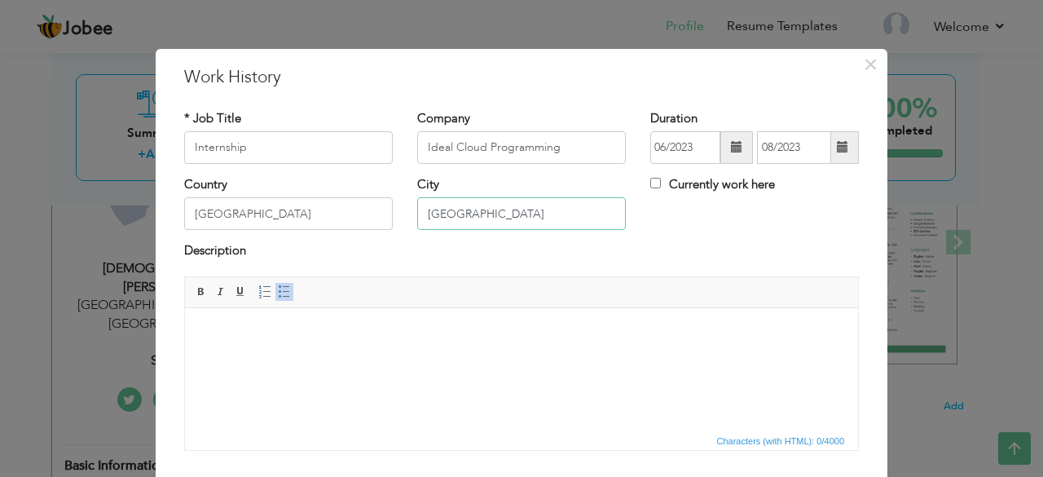
type input "[GEOGRAPHIC_DATA]"
click at [428, 343] on html at bounding box center [521, 332] width 673 height 50
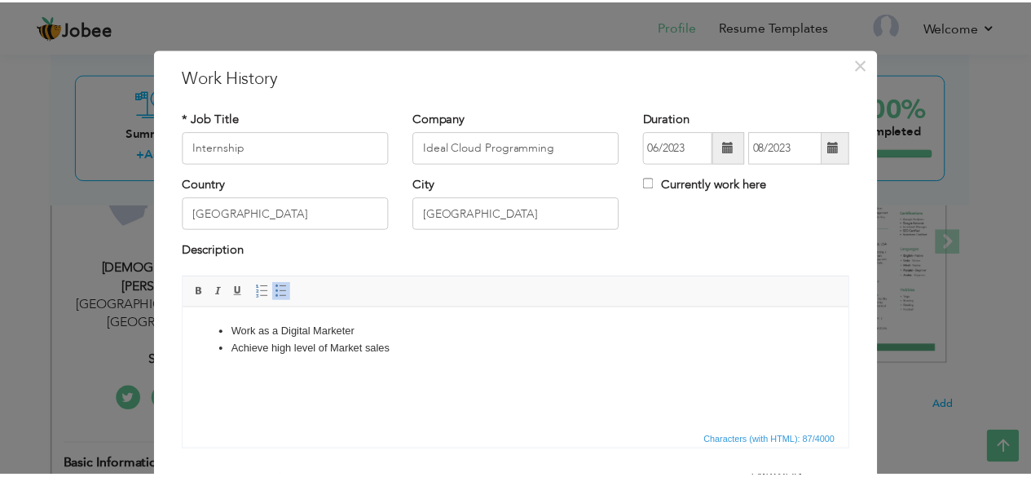
scroll to position [104, 0]
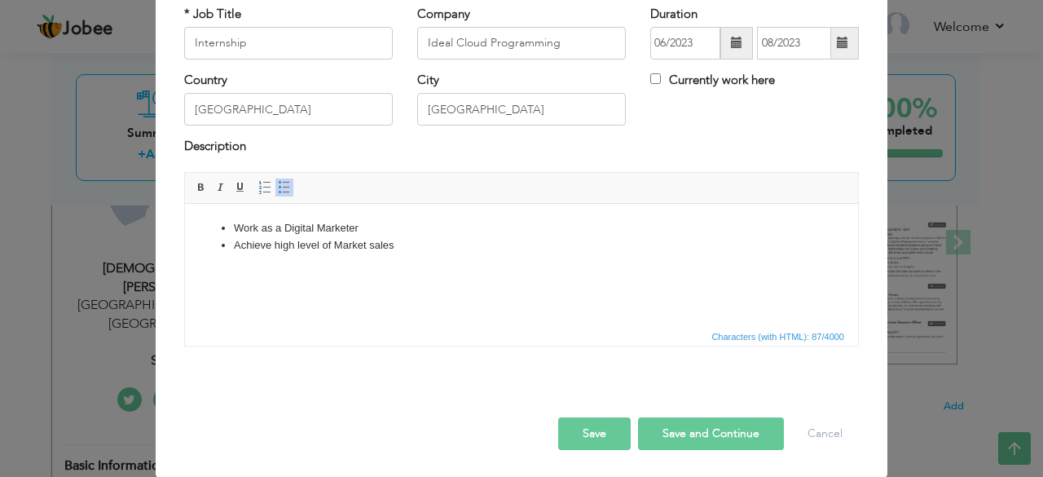
click at [601, 434] on button "Save" at bounding box center [594, 433] width 73 height 33
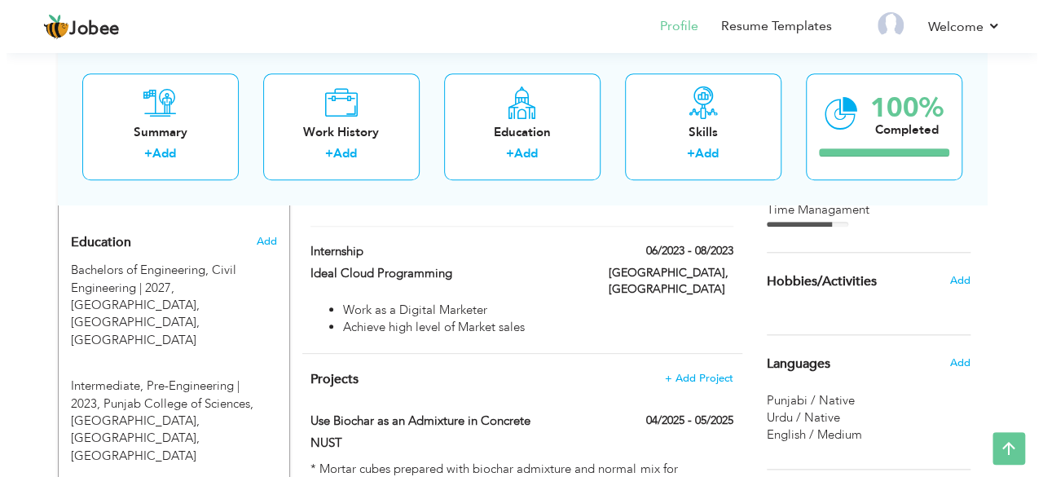
scroll to position [768, 0]
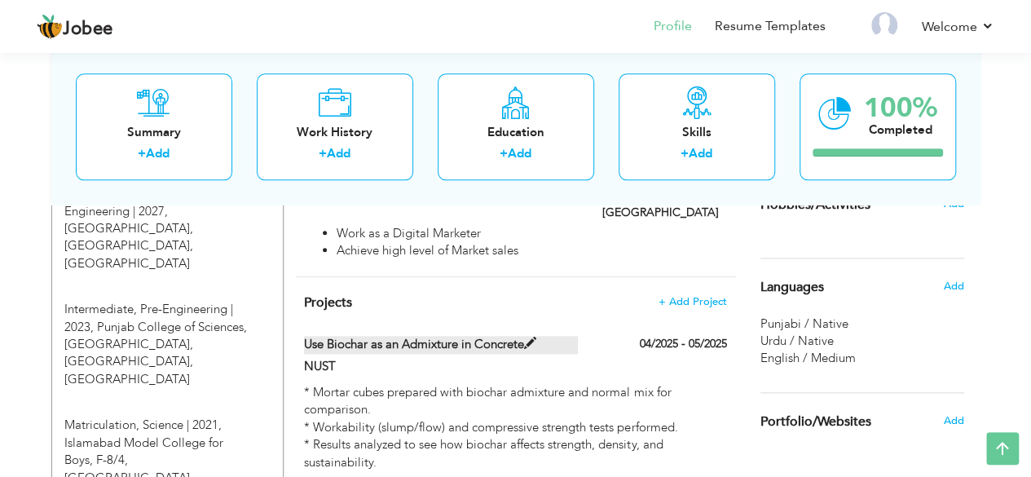
click at [531, 337] on span at bounding box center [530, 343] width 12 height 12
type input "Use Biochar as an Admixture in Concrete"
type input "04/2025"
type input "05/2025"
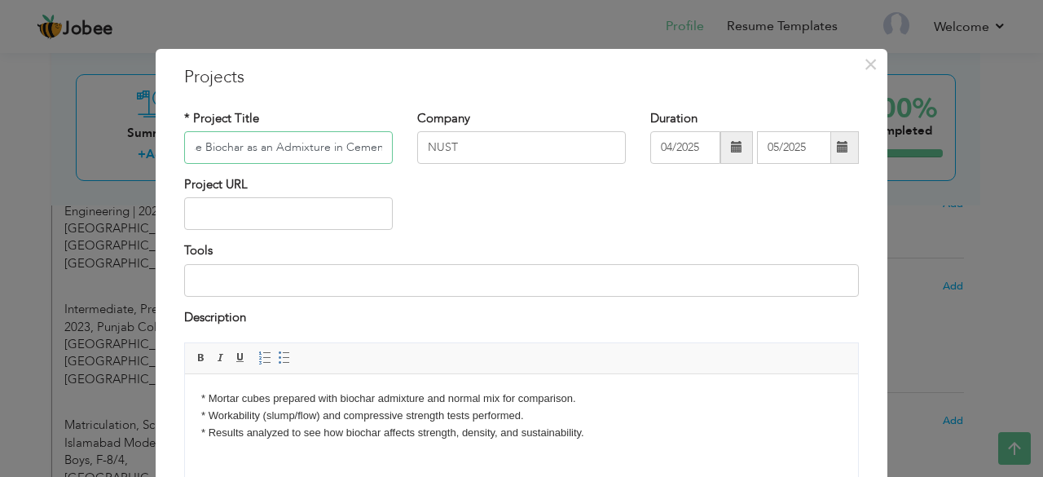
scroll to position [170, 0]
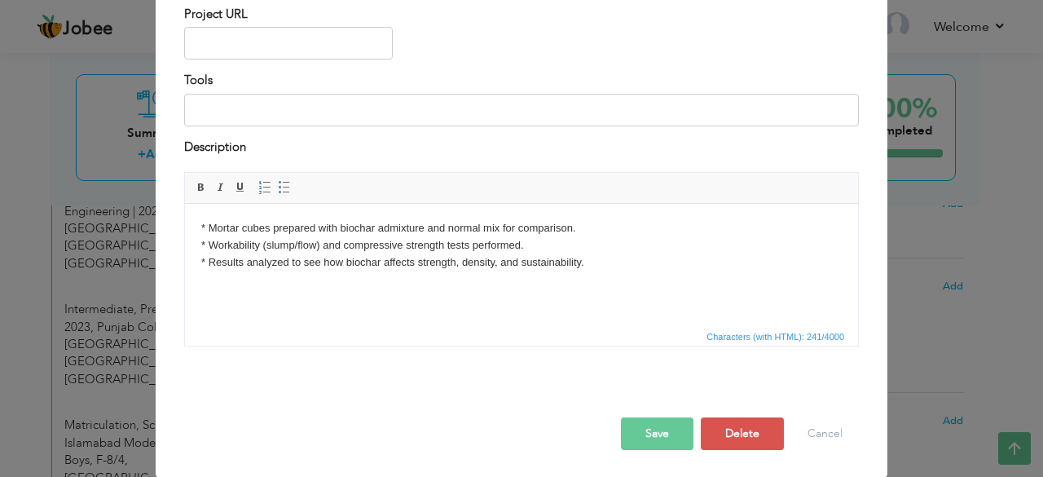
type input "Use Biochar as an Admixture in Cement"
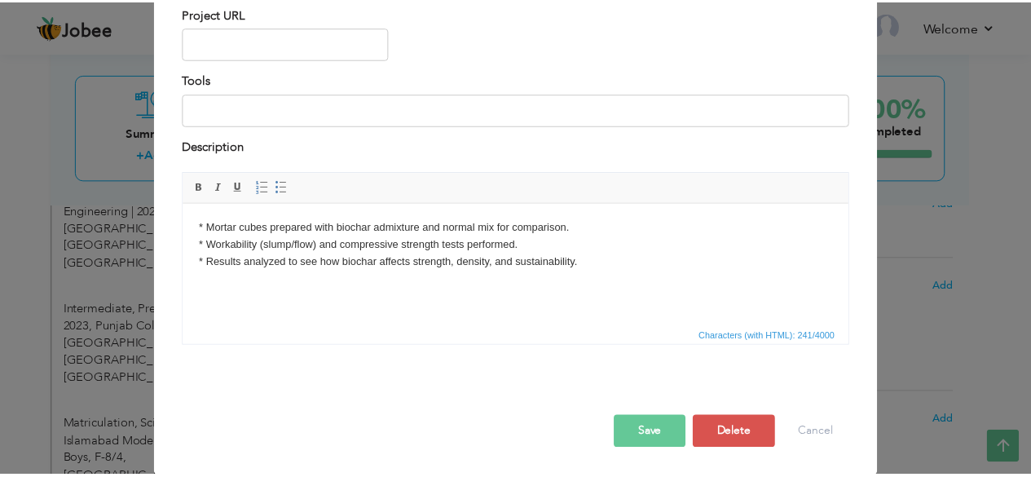
scroll to position [0, 0]
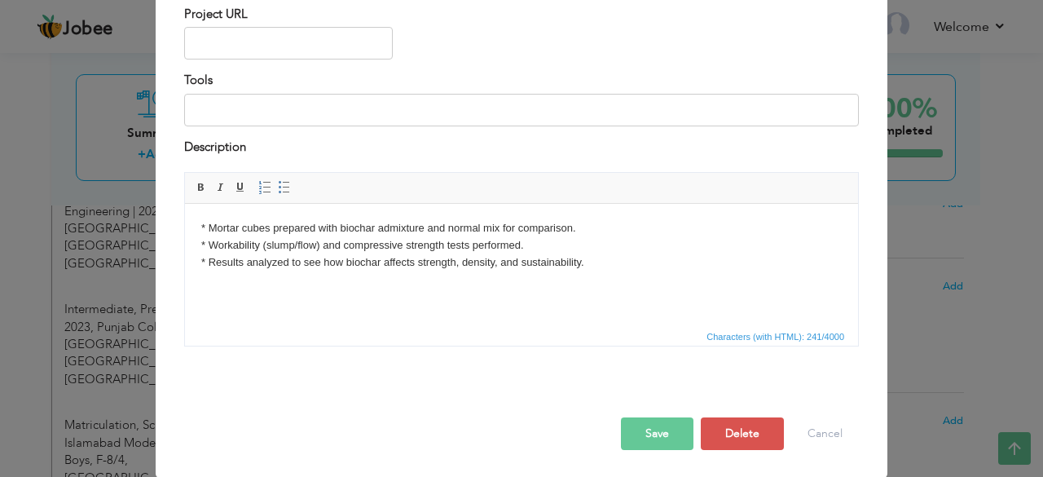
click at [677, 433] on button "Save" at bounding box center [657, 433] width 73 height 33
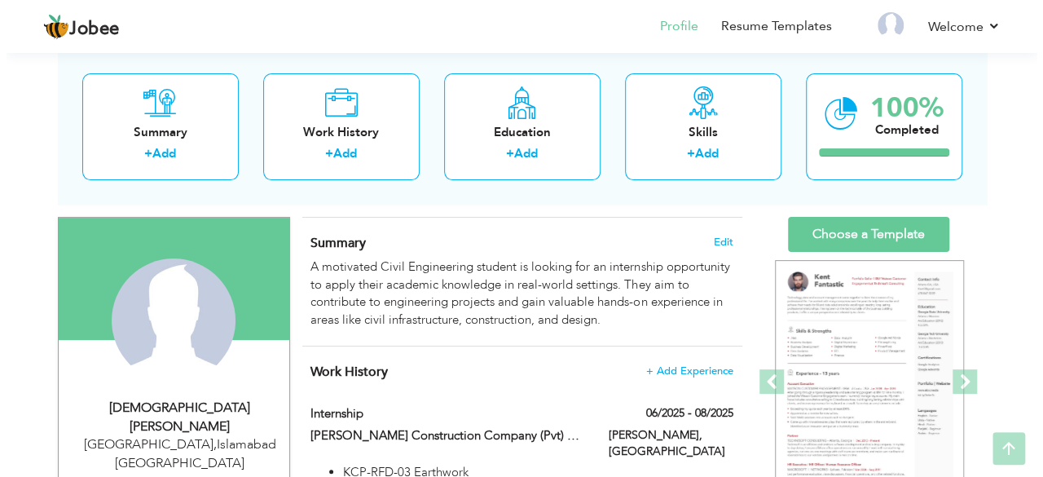
scroll to position [92, 0]
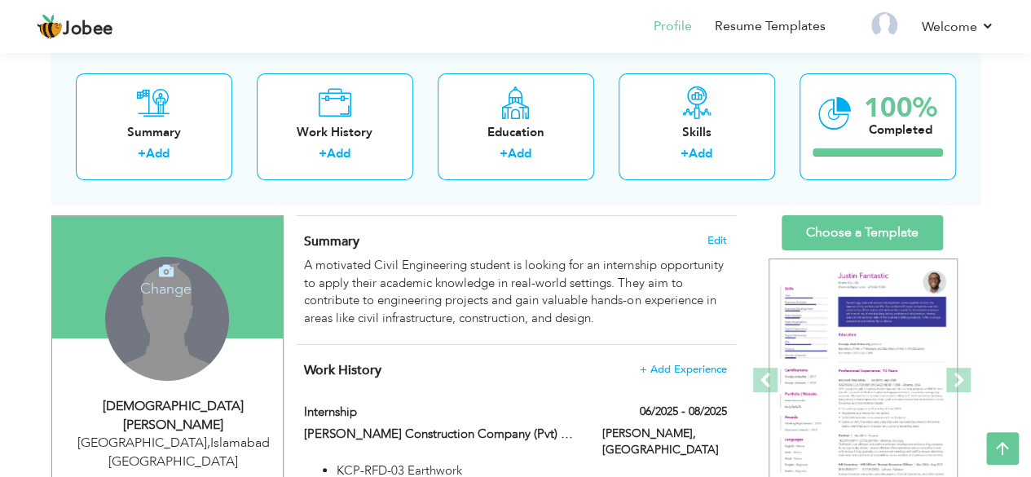
click at [158, 319] on div "Change Remove" at bounding box center [167, 319] width 124 height 124
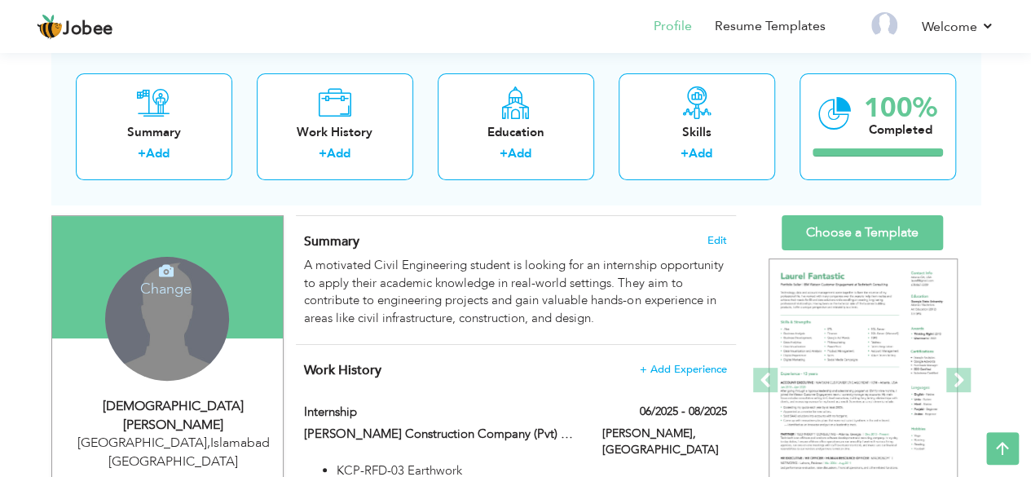
click at [161, 302] on div "Change Remove" at bounding box center [167, 319] width 124 height 124
click at [168, 276] on icon at bounding box center [166, 270] width 15 height 15
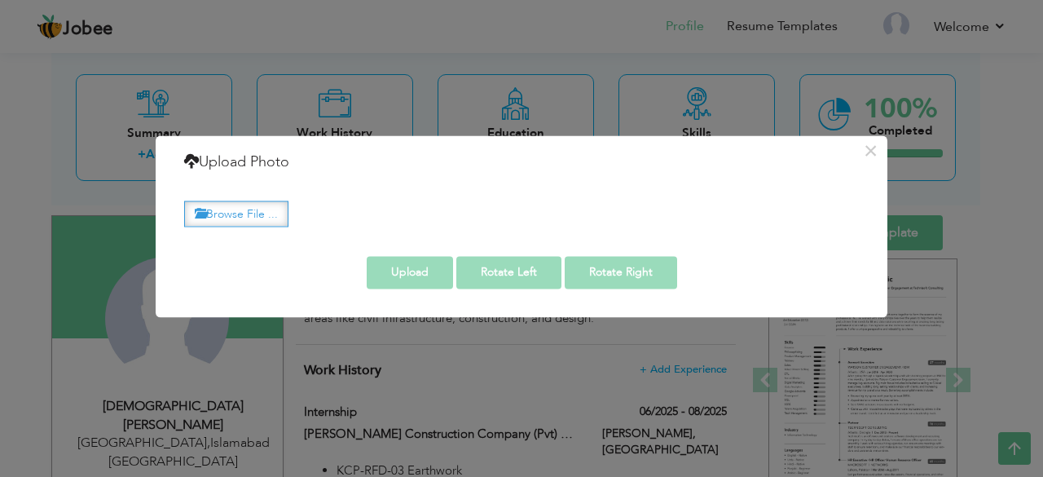
click at [269, 219] on label "Browse File ..." at bounding box center [236, 213] width 104 height 25
click at [0, 0] on input "Browse File ..." at bounding box center [0, 0] width 0 height 0
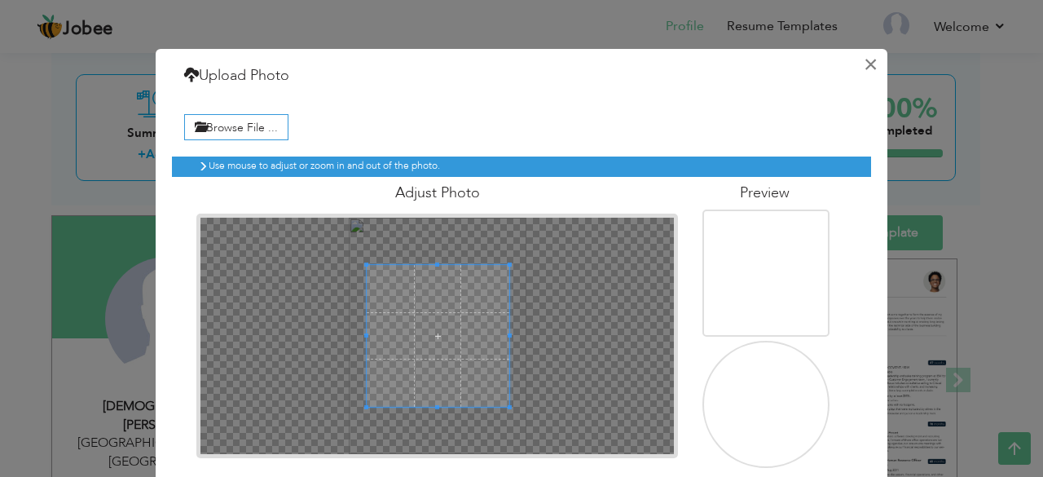
click at [857, 59] on button "×" at bounding box center [870, 64] width 26 height 26
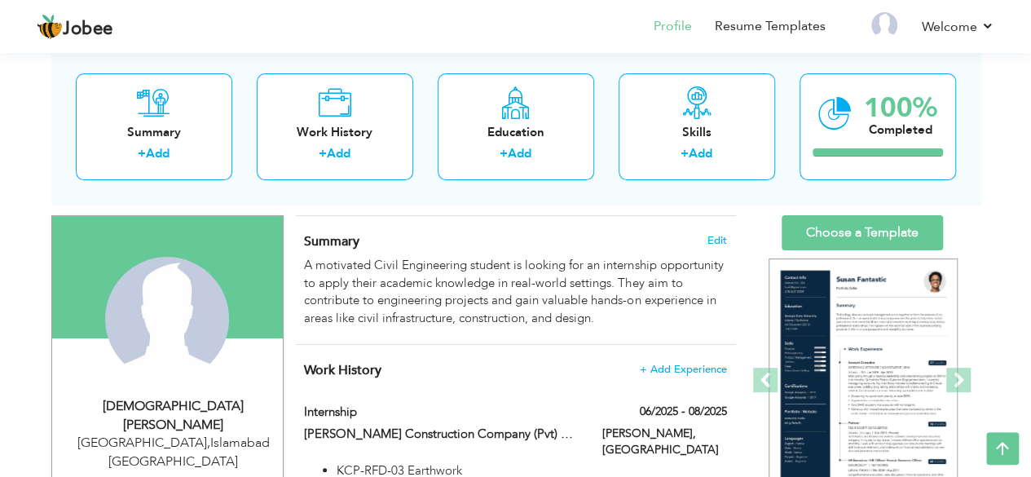
click at [148, 324] on div "Change Remove" at bounding box center [167, 327] width 206 height 140
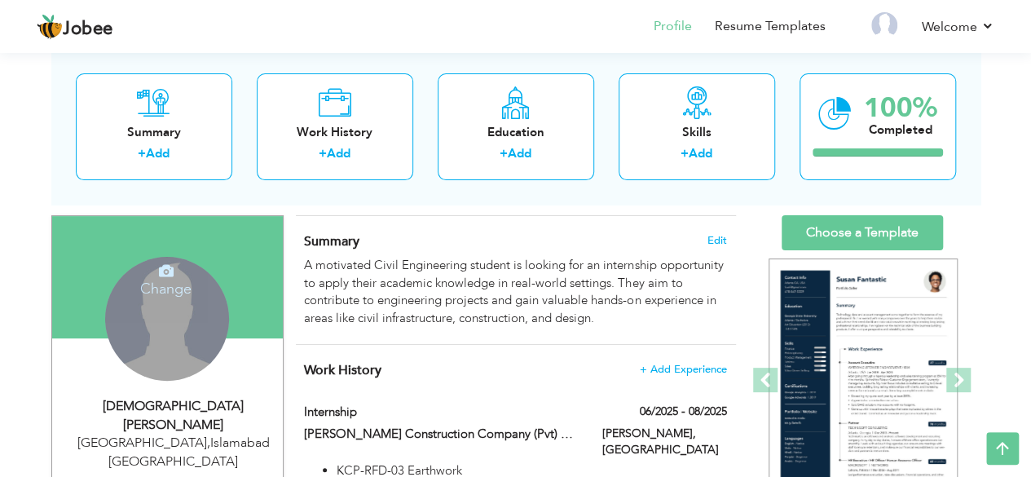
click at [148, 324] on div "Change Remove" at bounding box center [167, 319] width 124 height 124
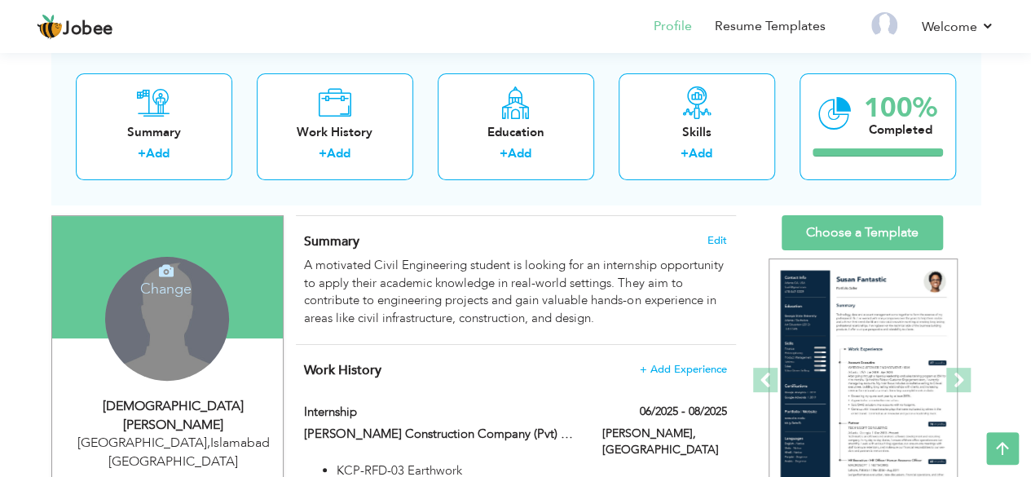
click at [148, 324] on div "Change Remove" at bounding box center [167, 319] width 124 height 124
click at [163, 279] on h4 "Change" at bounding box center [166, 277] width 116 height 39
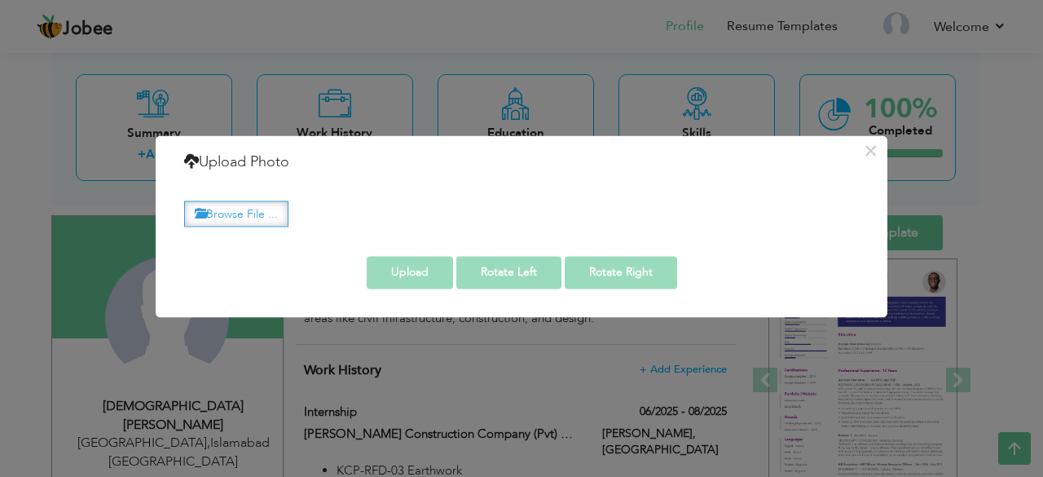
click at [218, 218] on label "Browse File ..." at bounding box center [236, 213] width 104 height 25
click at [0, 0] on input "Browse File ..." at bounding box center [0, 0] width 0 height 0
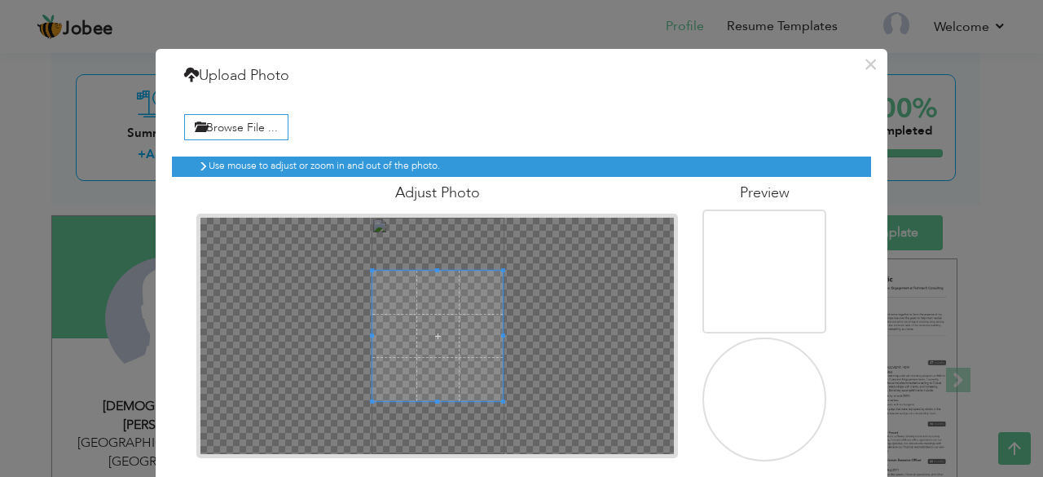
scroll to position [68, 0]
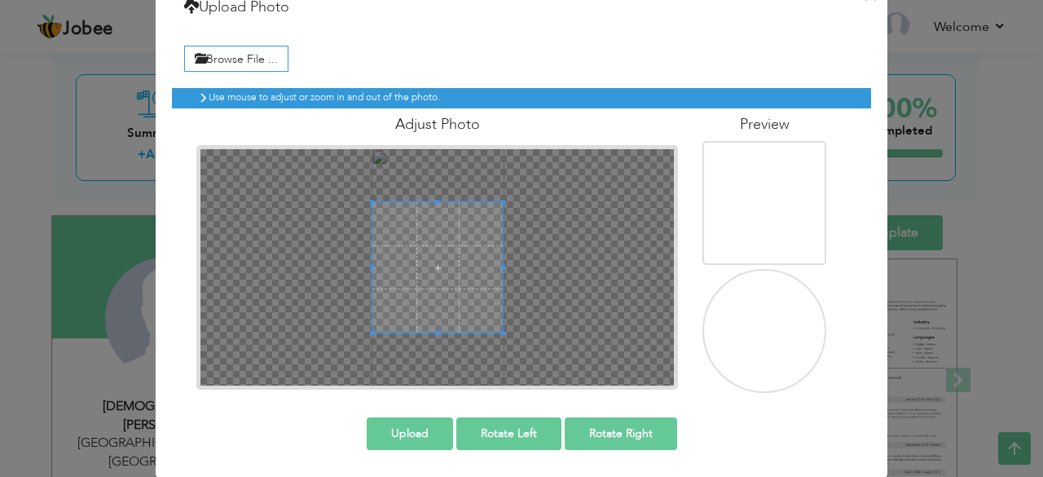
click at [422, 437] on button "Upload" at bounding box center [410, 433] width 86 height 33
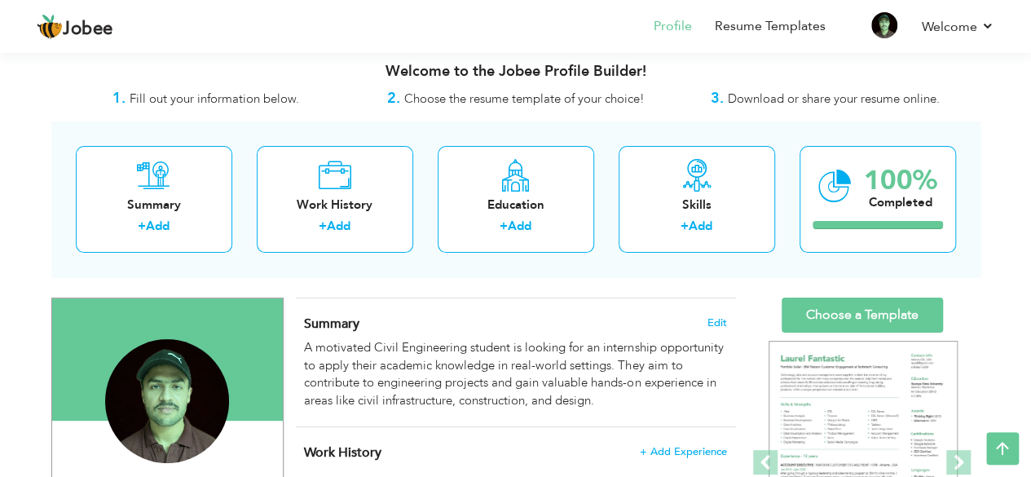
scroll to position [0, 0]
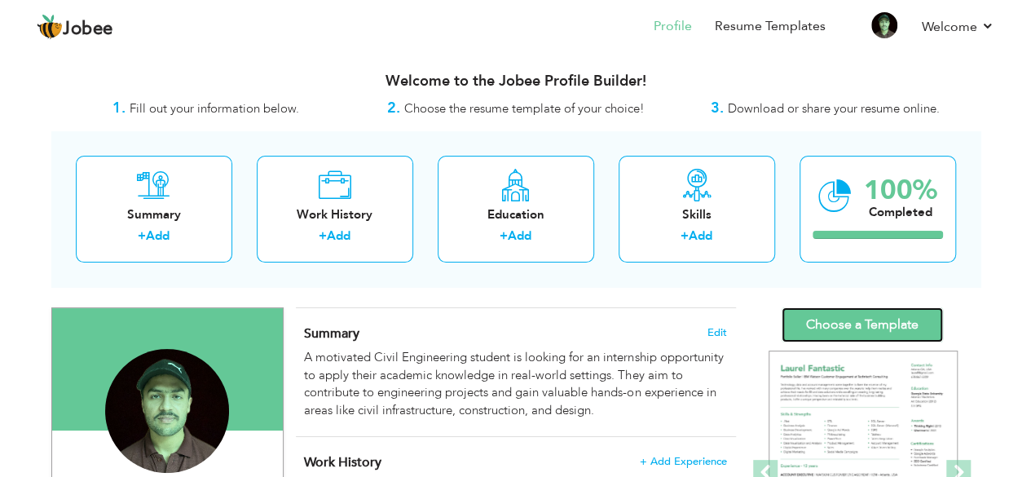
click at [818, 325] on link "Choose a Template" at bounding box center [861, 324] width 161 height 35
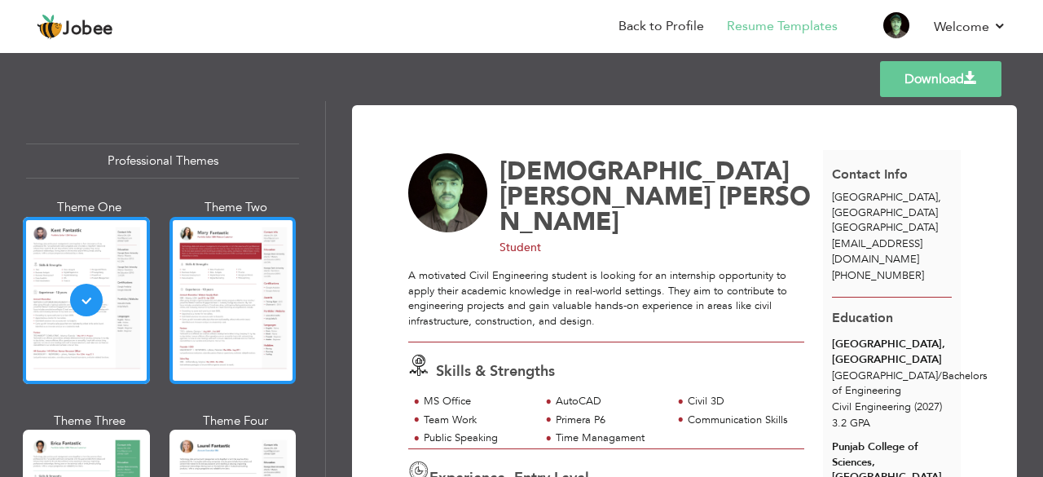
click at [256, 295] on div at bounding box center [232, 300] width 127 height 167
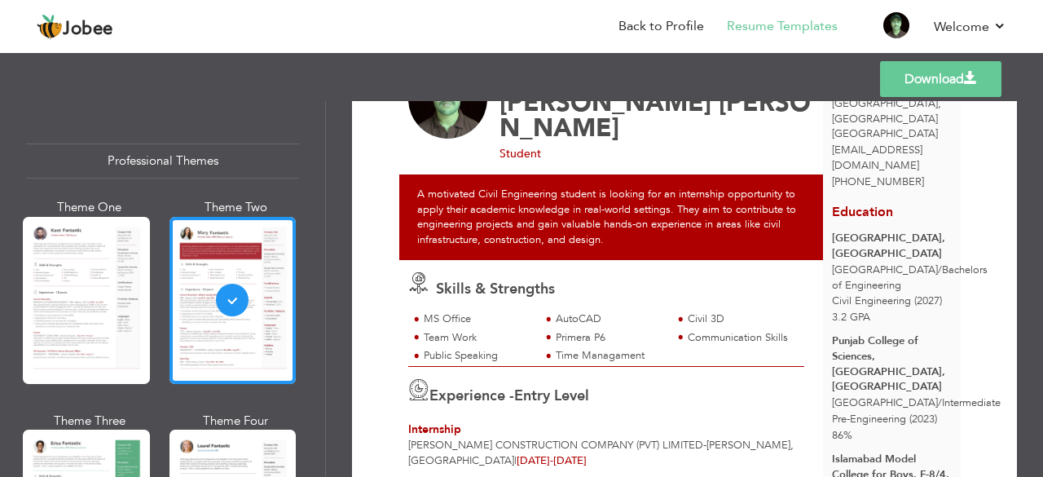
scroll to position [95, 0]
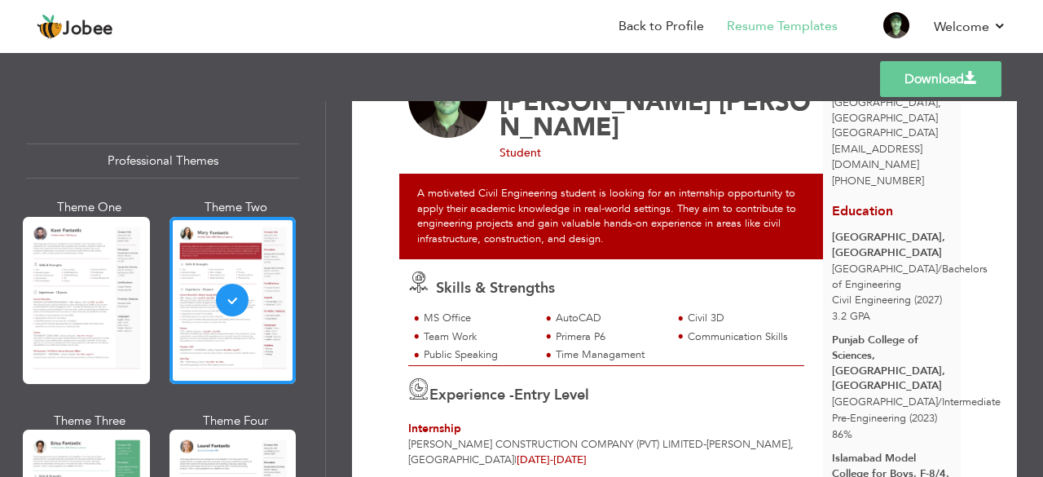
drag, startPoint x: 319, startPoint y: 123, endPoint x: 313, endPoint y: 152, distance: 29.1
click at [313, 152] on div "Professional Themes Theme One Theme Two Theme Three Theme Six" at bounding box center [162, 289] width 325 height 376
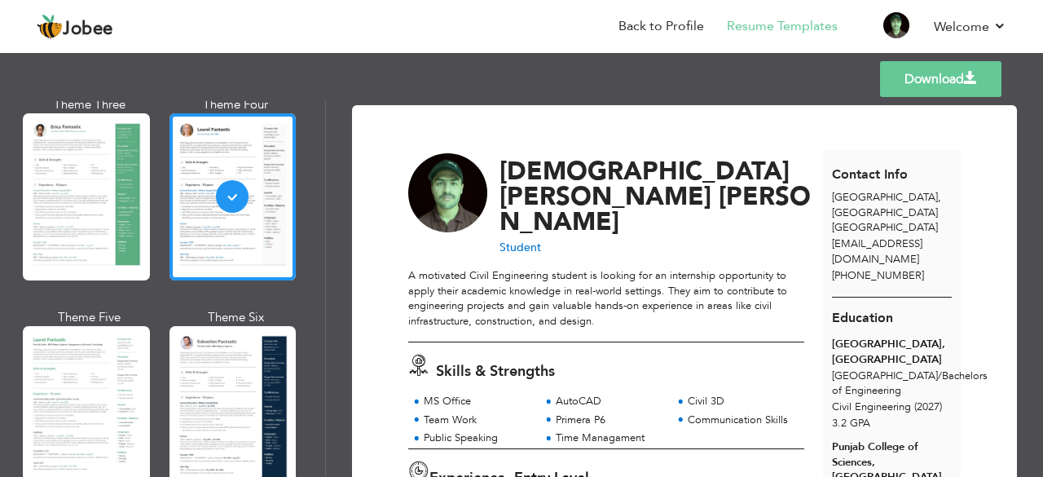
scroll to position [326, 0]
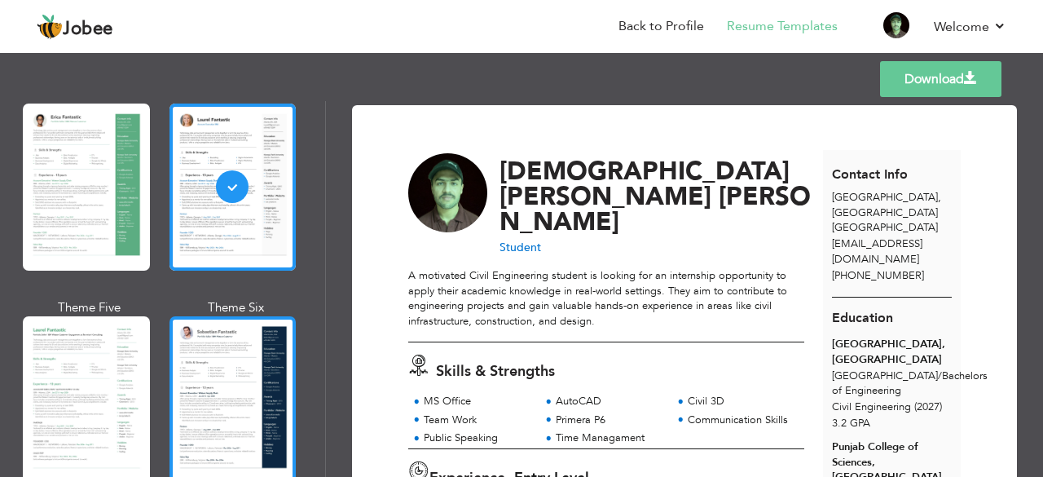
click at [260, 349] on div at bounding box center [232, 399] width 127 height 167
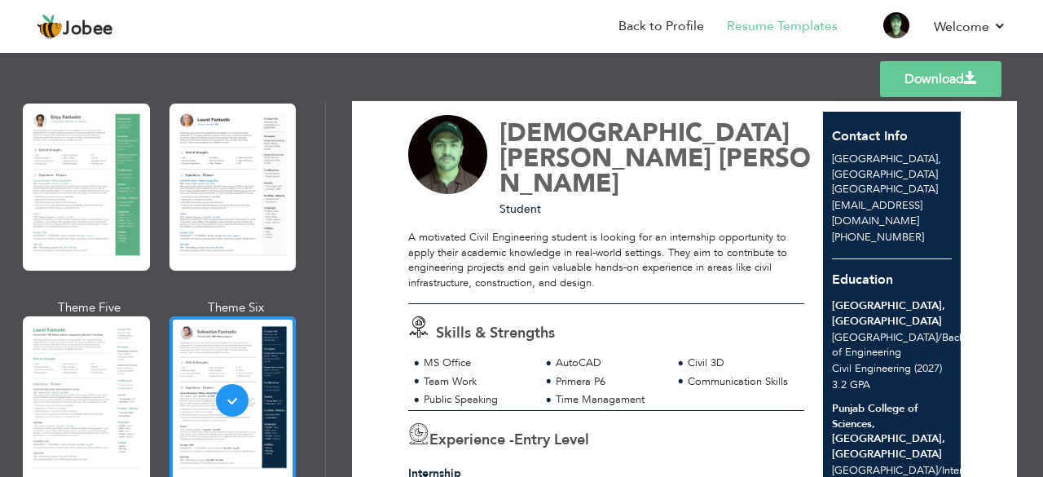
scroll to position [0, 0]
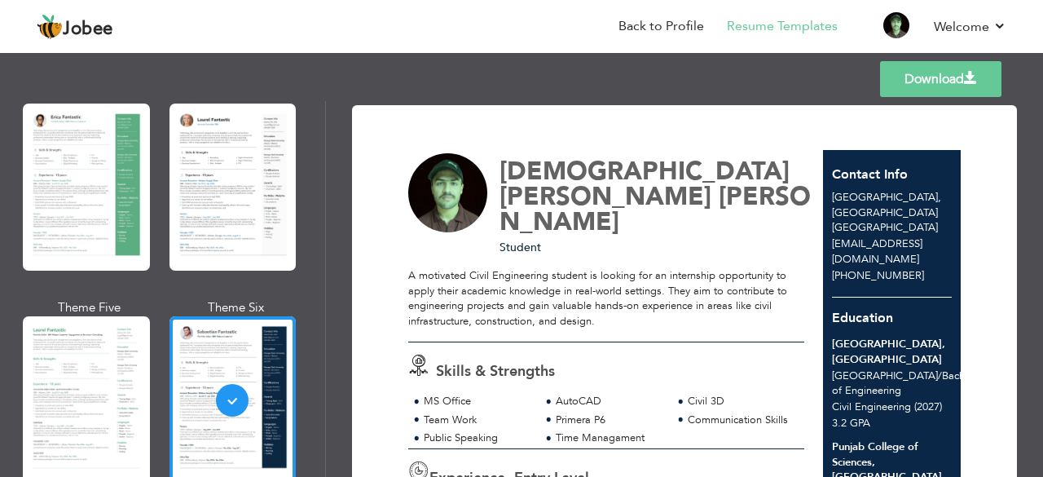
click at [891, 90] on link "Download" at bounding box center [940, 79] width 121 height 36
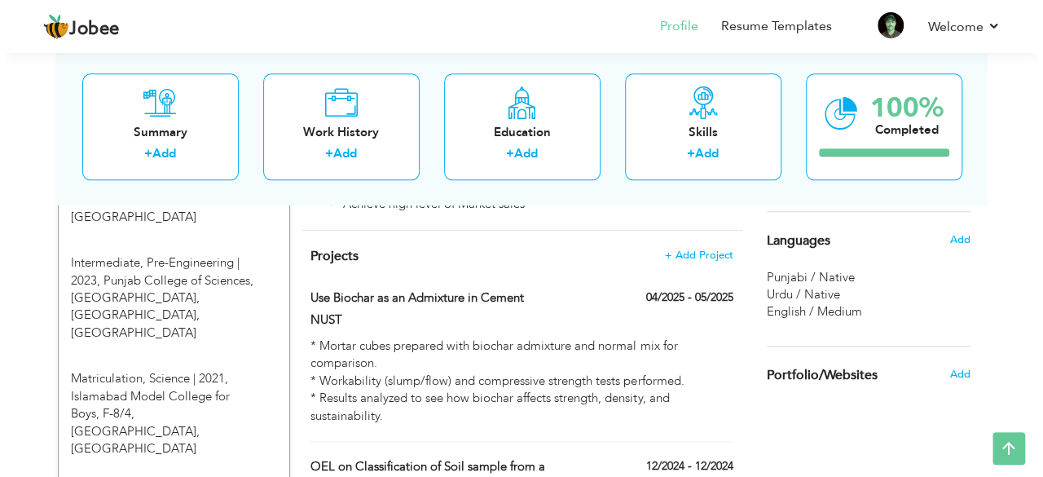
scroll to position [807, 0]
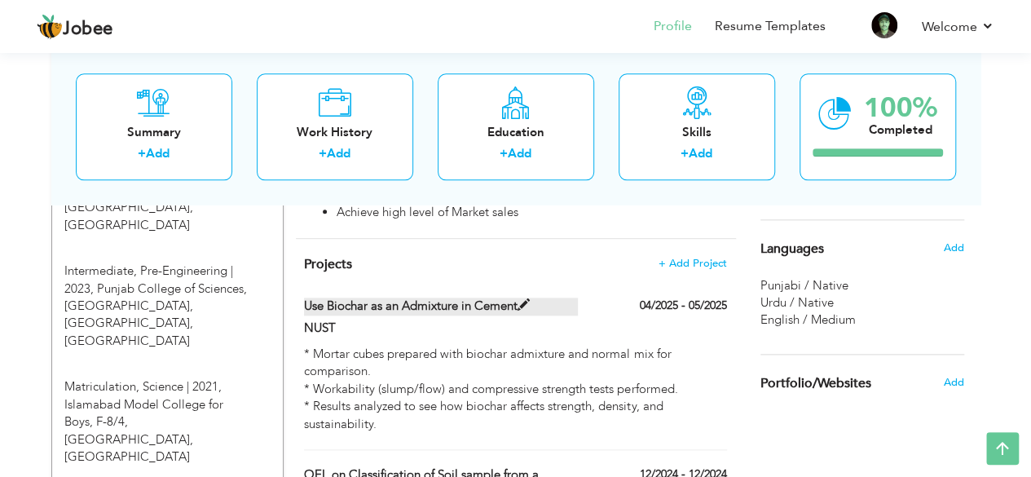
click at [429, 297] on label "Use Biochar as an Admixture in Cement" at bounding box center [441, 305] width 274 height 17
type input "Use Biochar as an Admixture in Cement"
type input "NUST"
type input "04/2025"
type input "05/2025"
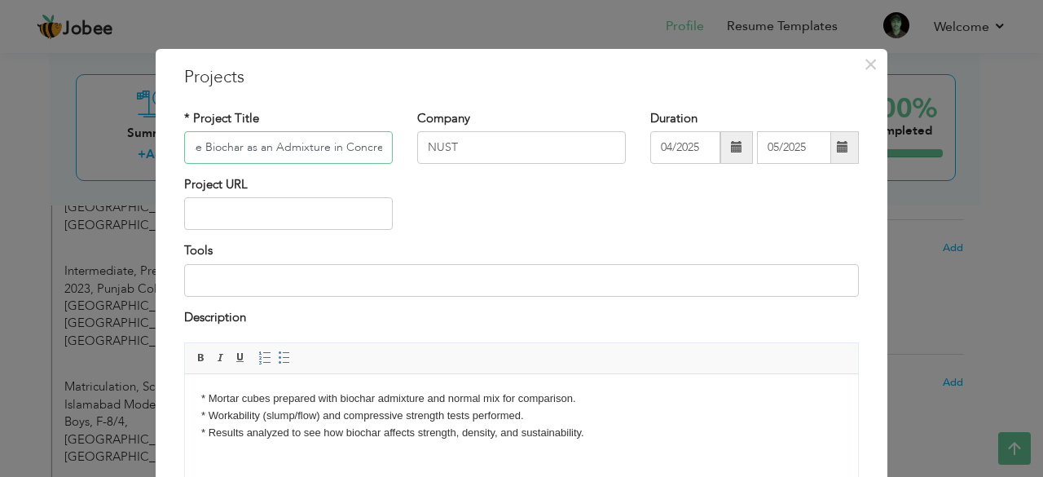
scroll to position [0, 19]
type input "Use Biochar as an Admixture in Concrete"
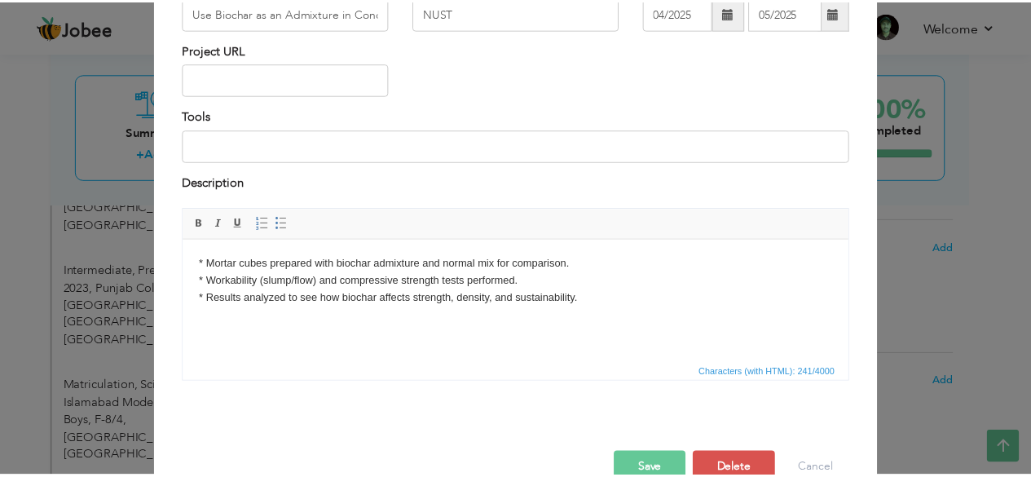
scroll to position [170, 0]
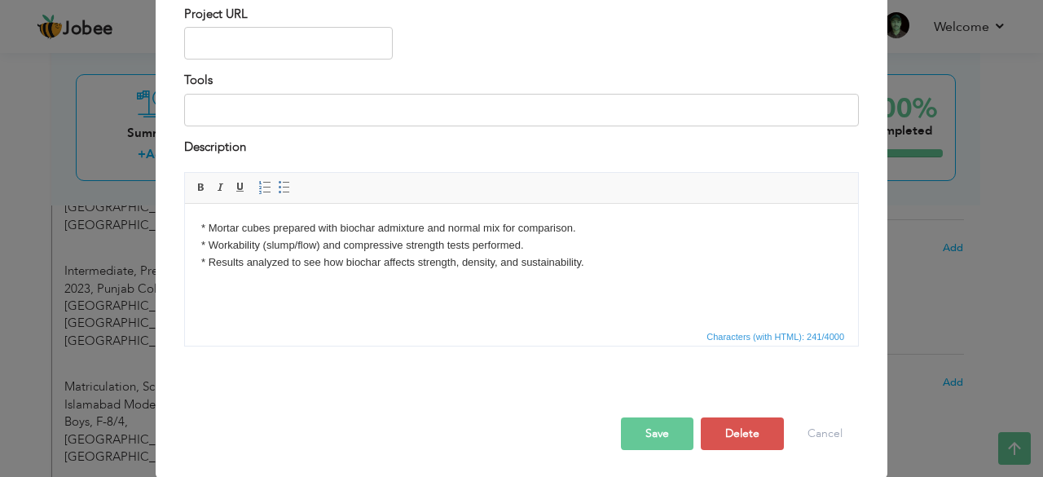
click at [650, 441] on button "Save" at bounding box center [657, 433] width 73 height 33
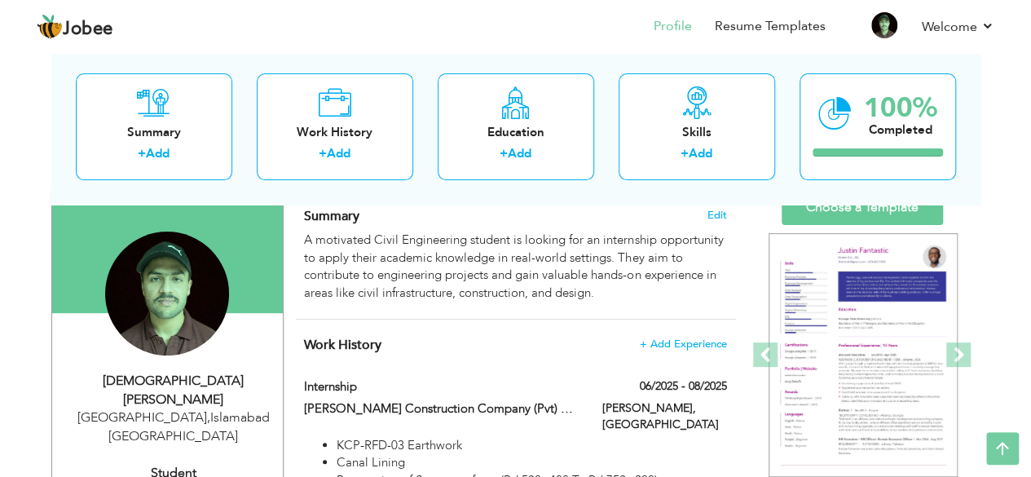
scroll to position [0, 0]
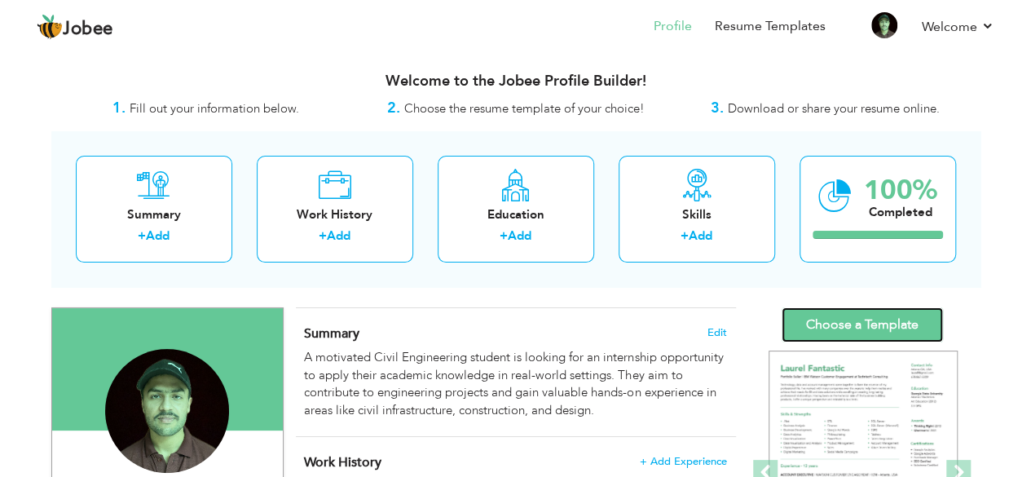
click at [839, 335] on link "Choose a Template" at bounding box center [861, 324] width 161 height 35
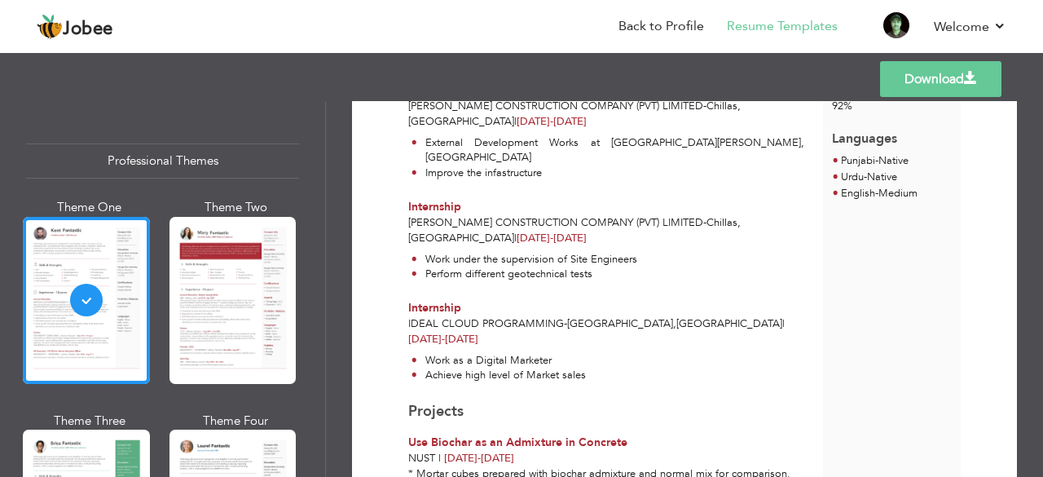
scroll to position [552, 0]
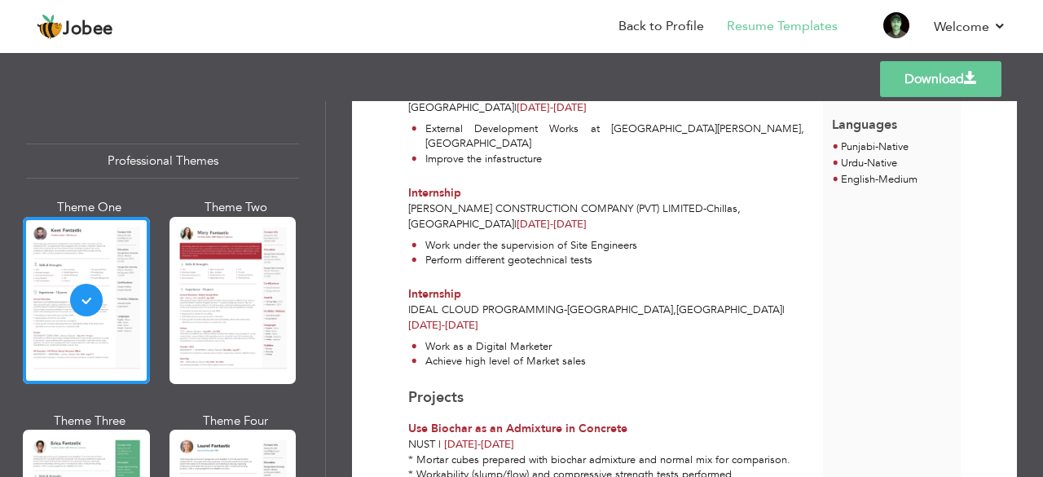
drag, startPoint x: 319, startPoint y: 117, endPoint x: 323, endPoint y: 131, distance: 14.4
click at [323, 131] on div "Professional Themes Theme One Theme Two Theme Three Theme Six" at bounding box center [162, 289] width 325 height 376
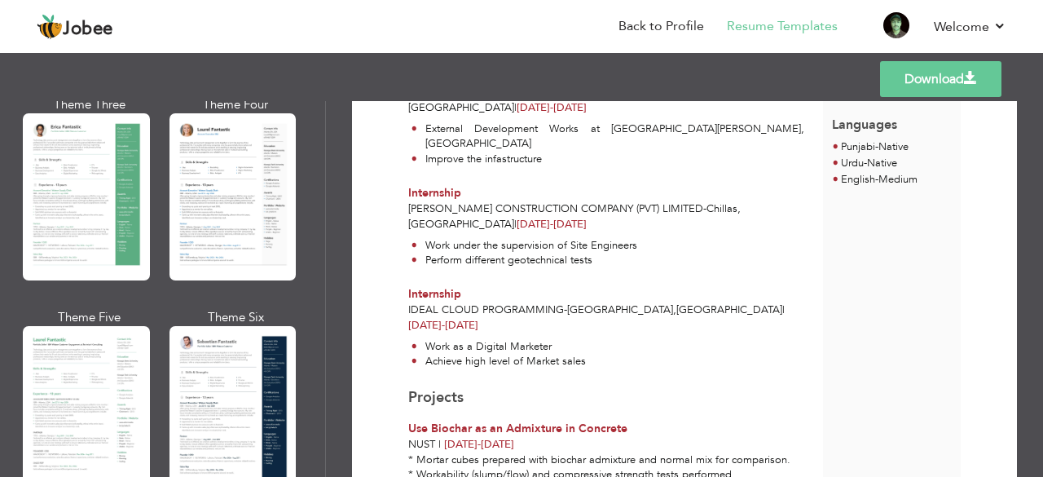
scroll to position [336, 0]
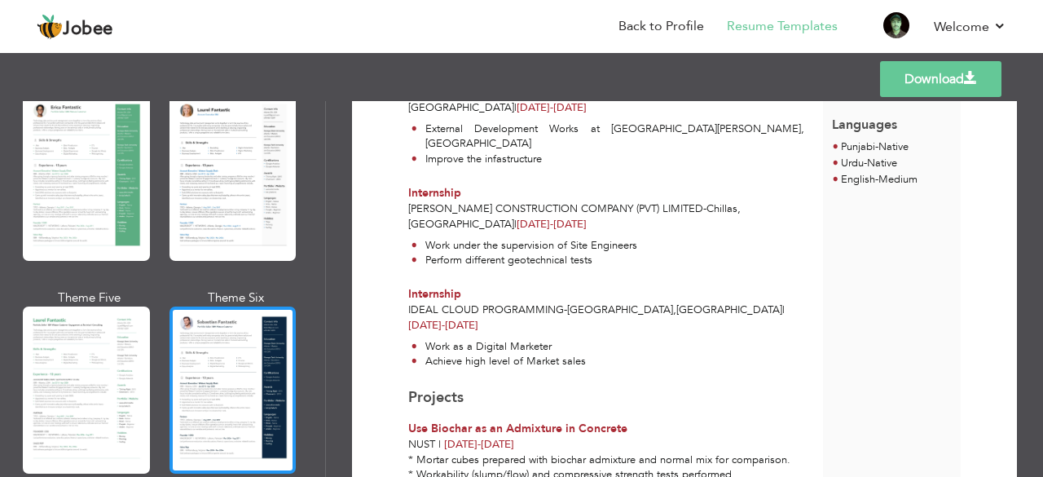
click at [211, 332] on div at bounding box center [232, 389] width 127 height 167
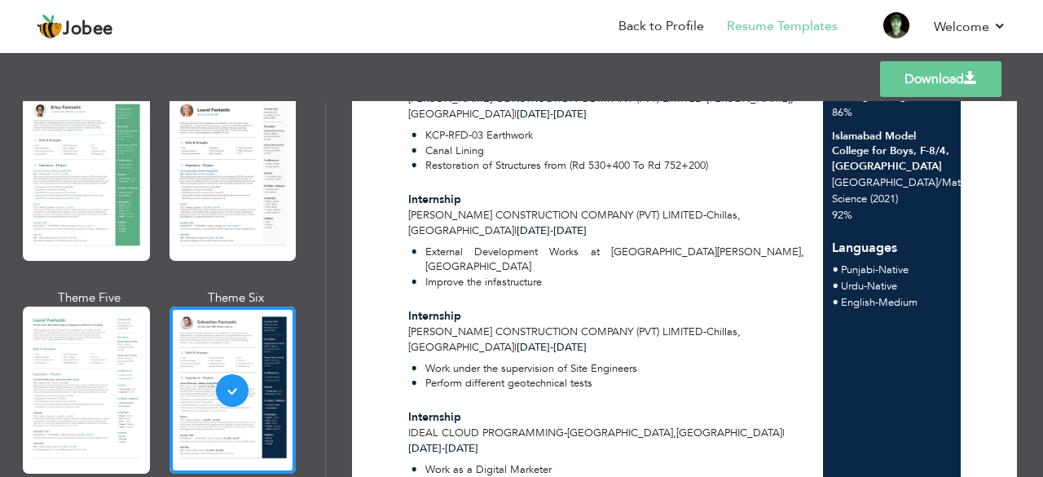
scroll to position [417, 0]
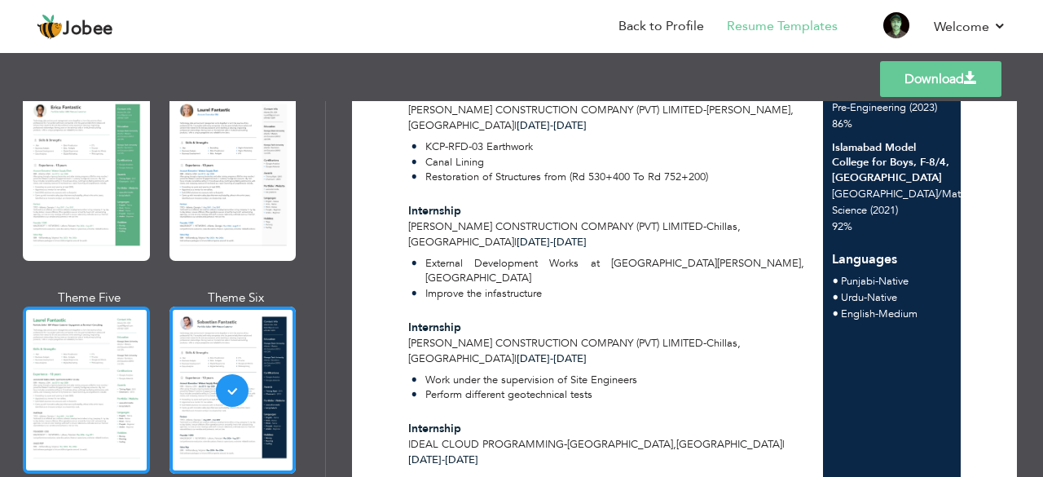
click at [39, 354] on div at bounding box center [86, 389] width 127 height 167
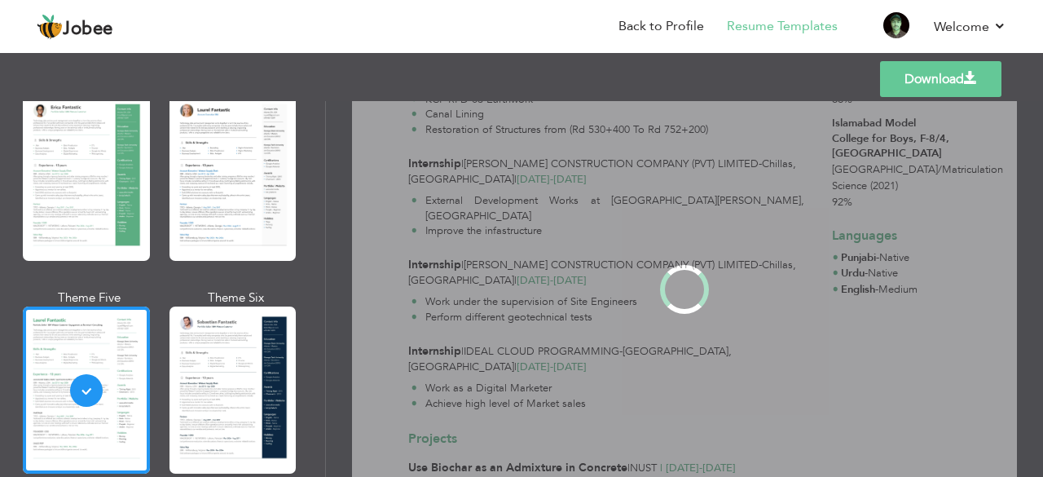
scroll to position [0, 0]
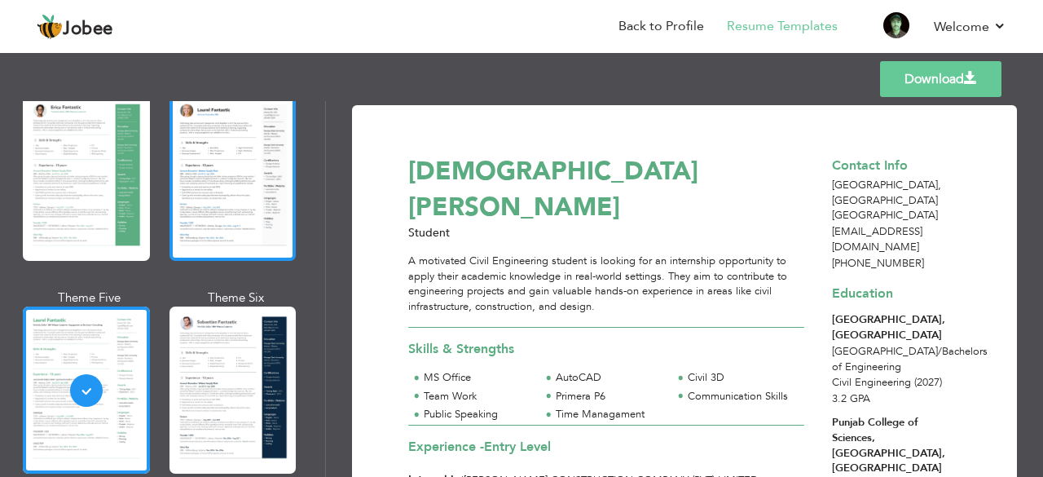
click at [199, 133] on div at bounding box center [232, 177] width 127 height 167
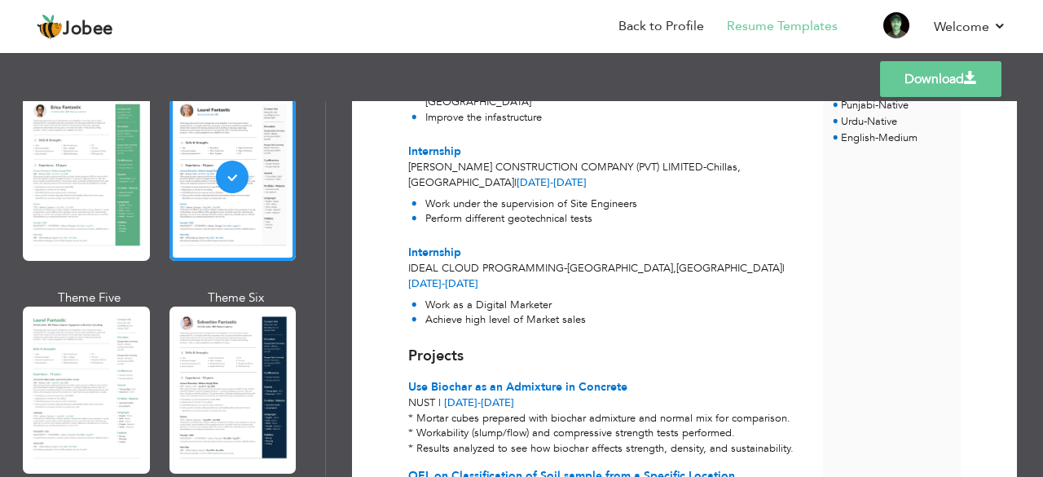
scroll to position [597, 0]
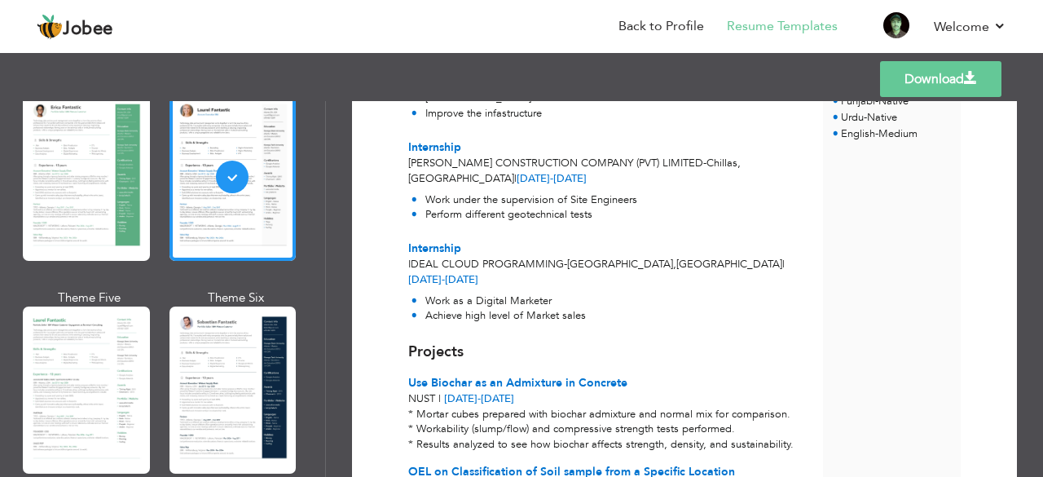
click at [971, 72] on span at bounding box center [970, 78] width 13 height 13
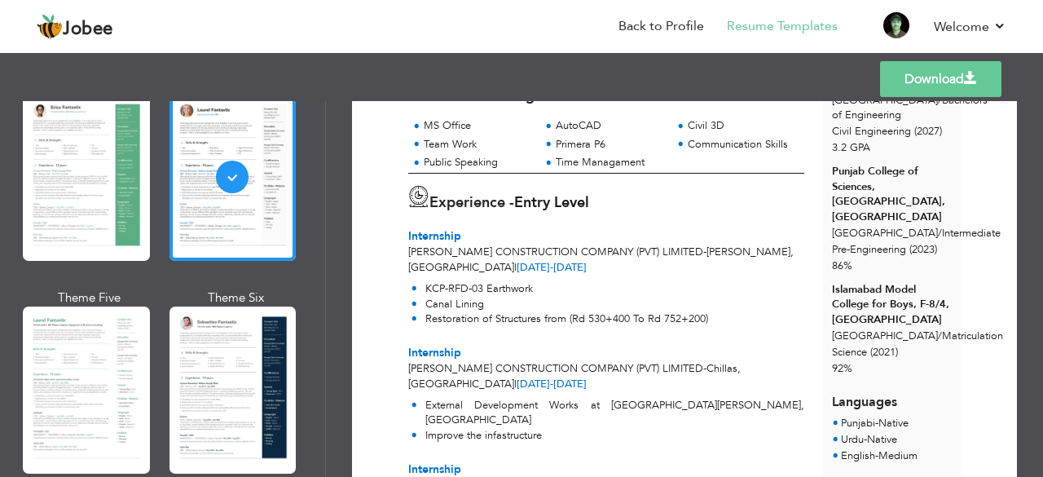
scroll to position [0, 0]
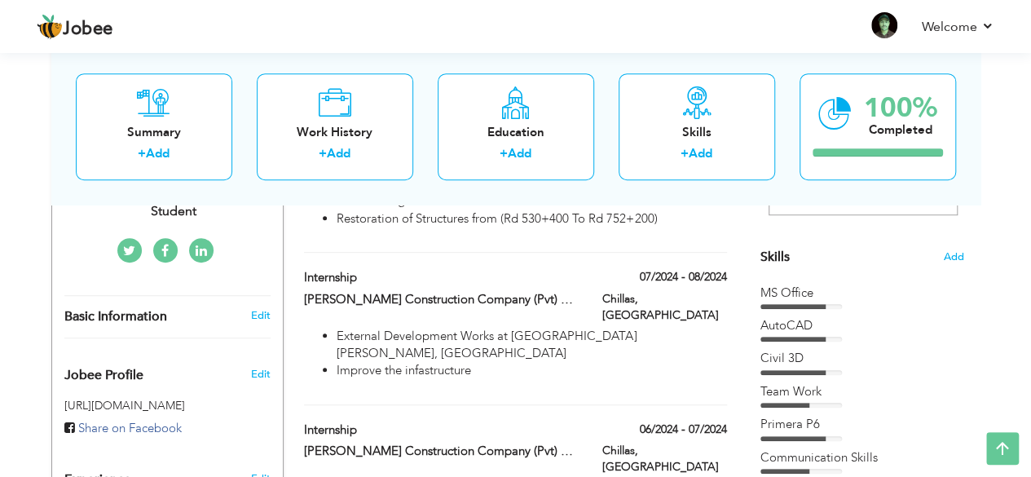
scroll to position [365, 0]
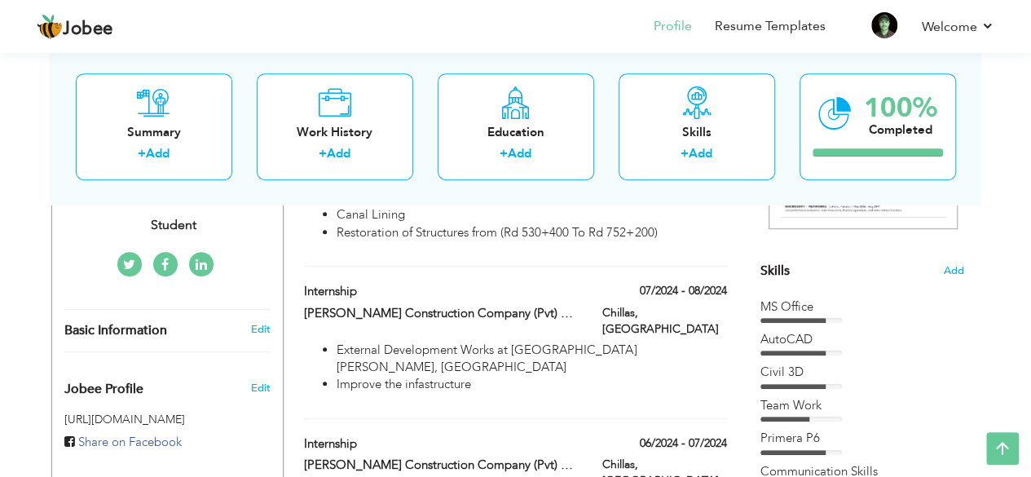
click at [792, 437] on div "Primera P6" at bounding box center [862, 437] width 204 height 17
click at [812, 444] on div "Primera P6" at bounding box center [862, 437] width 204 height 17
click at [953, 268] on span "Add" at bounding box center [953, 270] width 21 height 15
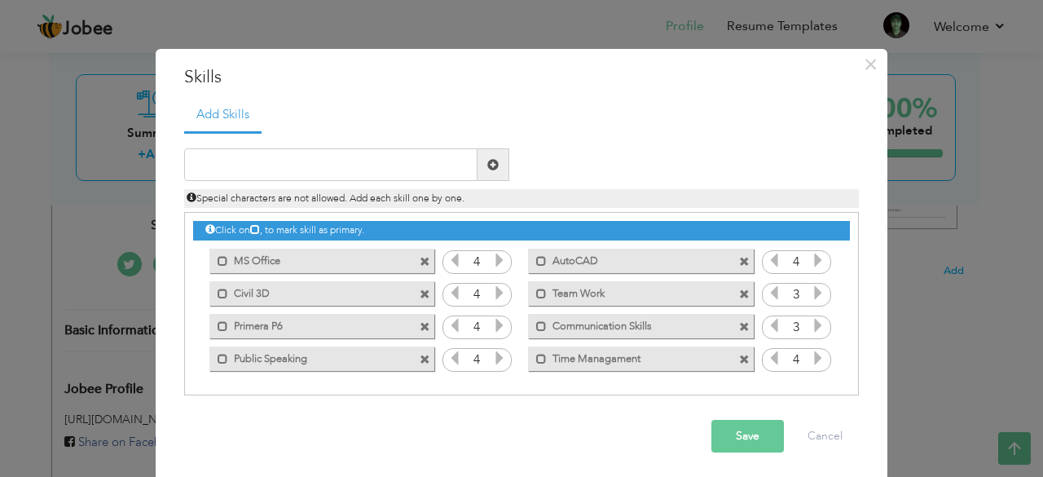
click at [420, 325] on span at bounding box center [425, 327] width 11 height 11
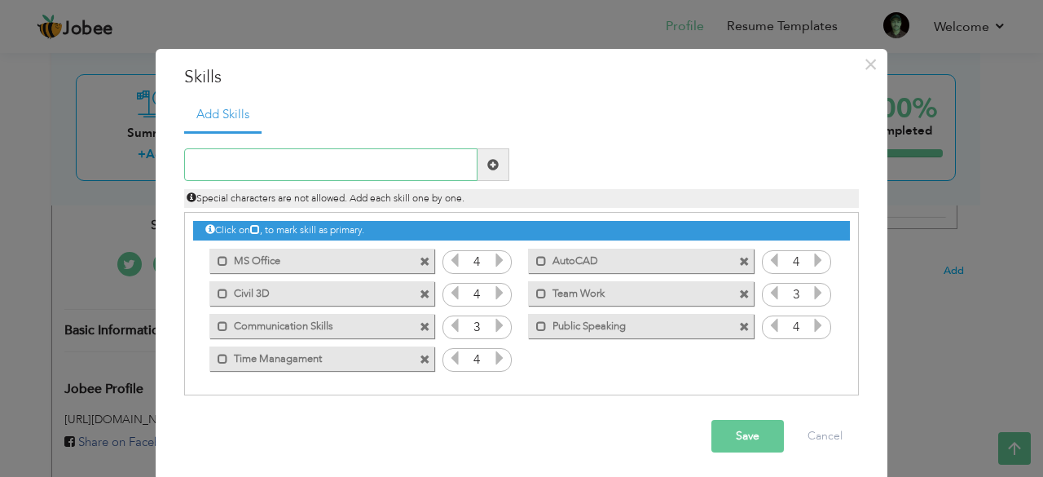
click at [378, 171] on input "text" at bounding box center [330, 164] width 293 height 33
type input "Primavera P6"
click at [494, 159] on span at bounding box center [493, 164] width 32 height 33
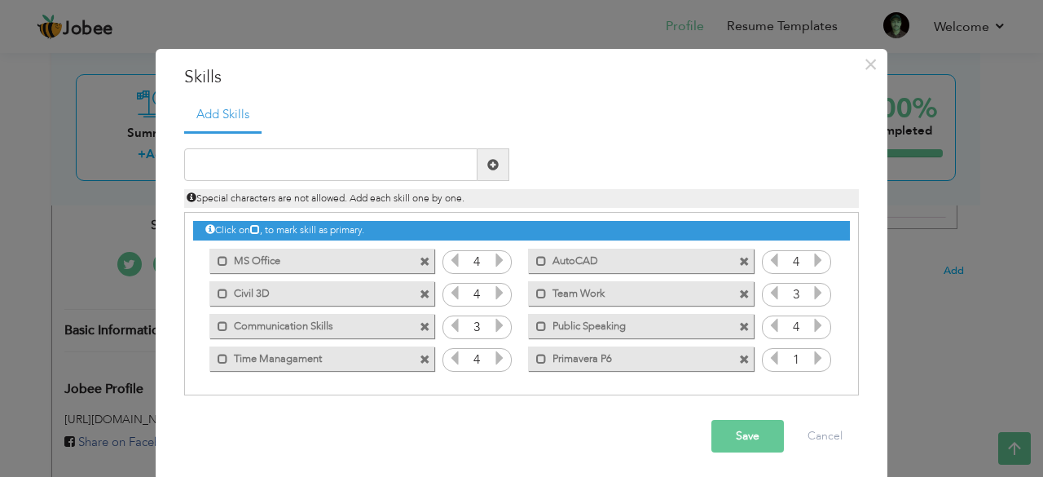
click at [811, 364] on icon at bounding box center [818, 357] width 15 height 15
click at [716, 437] on button "Save" at bounding box center [747, 436] width 73 height 33
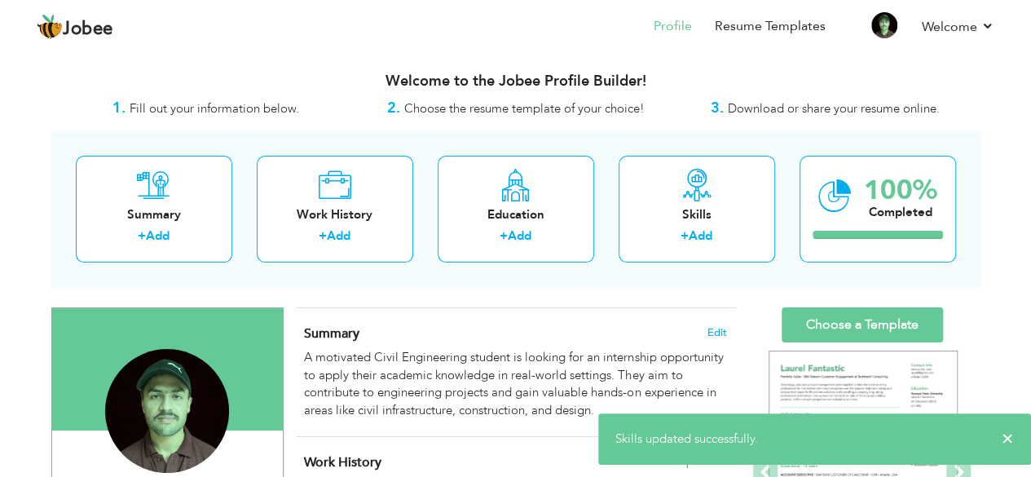
scroll to position [11, 0]
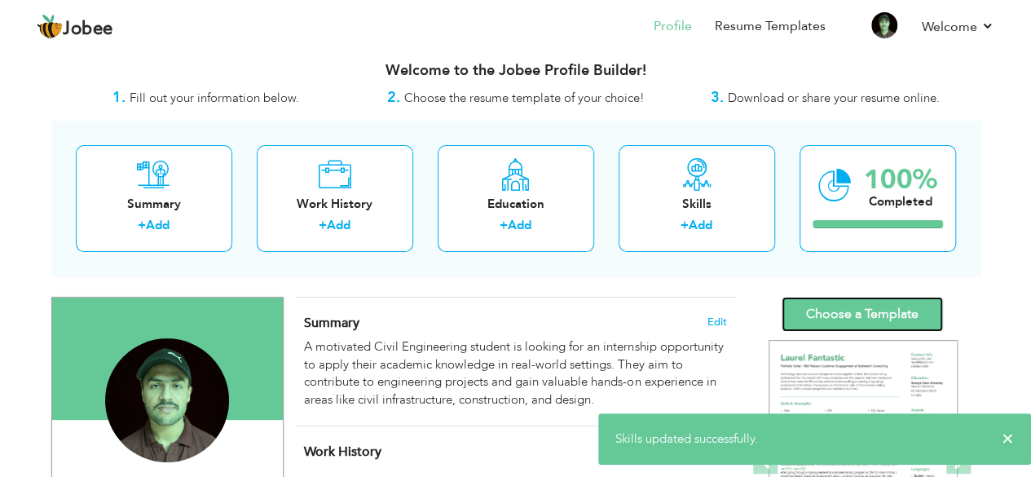
click at [834, 310] on link "Choose a Template" at bounding box center [861, 314] width 161 height 35
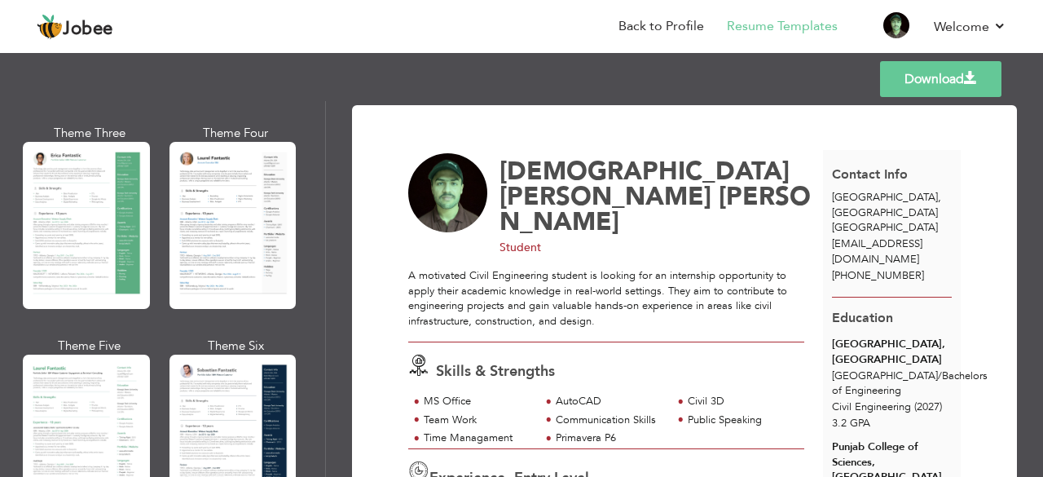
scroll to position [278, 0]
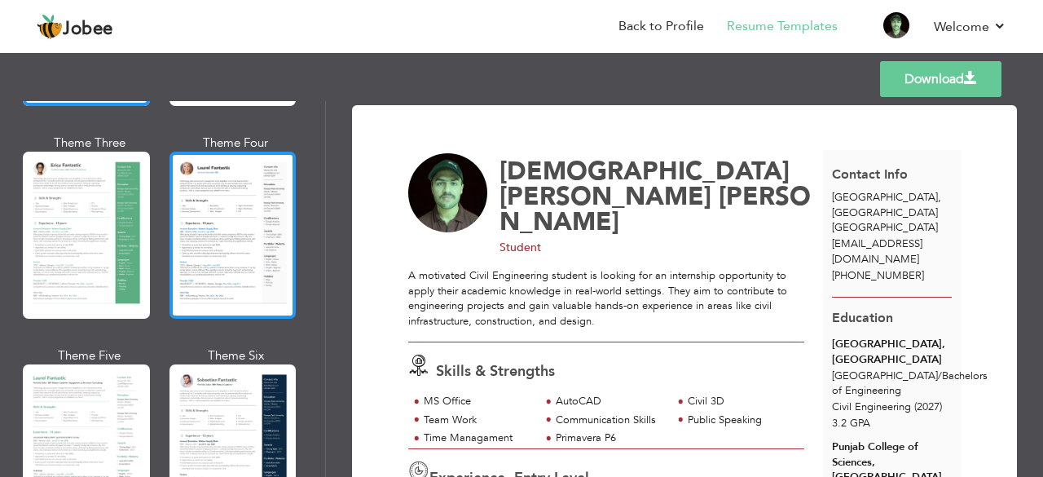
click at [209, 247] on div at bounding box center [232, 235] width 127 height 167
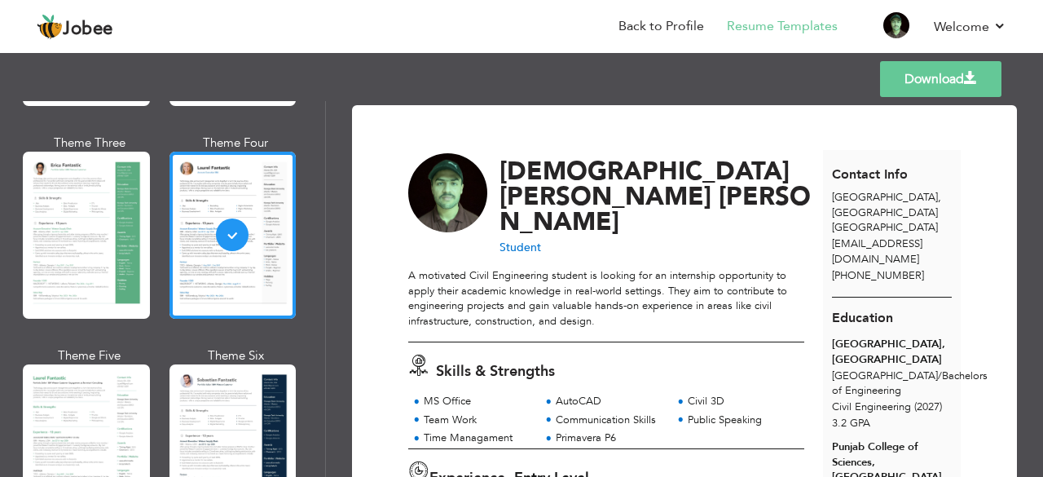
click at [972, 73] on span at bounding box center [970, 78] width 13 height 13
